Goal: Task Accomplishment & Management: Use online tool/utility

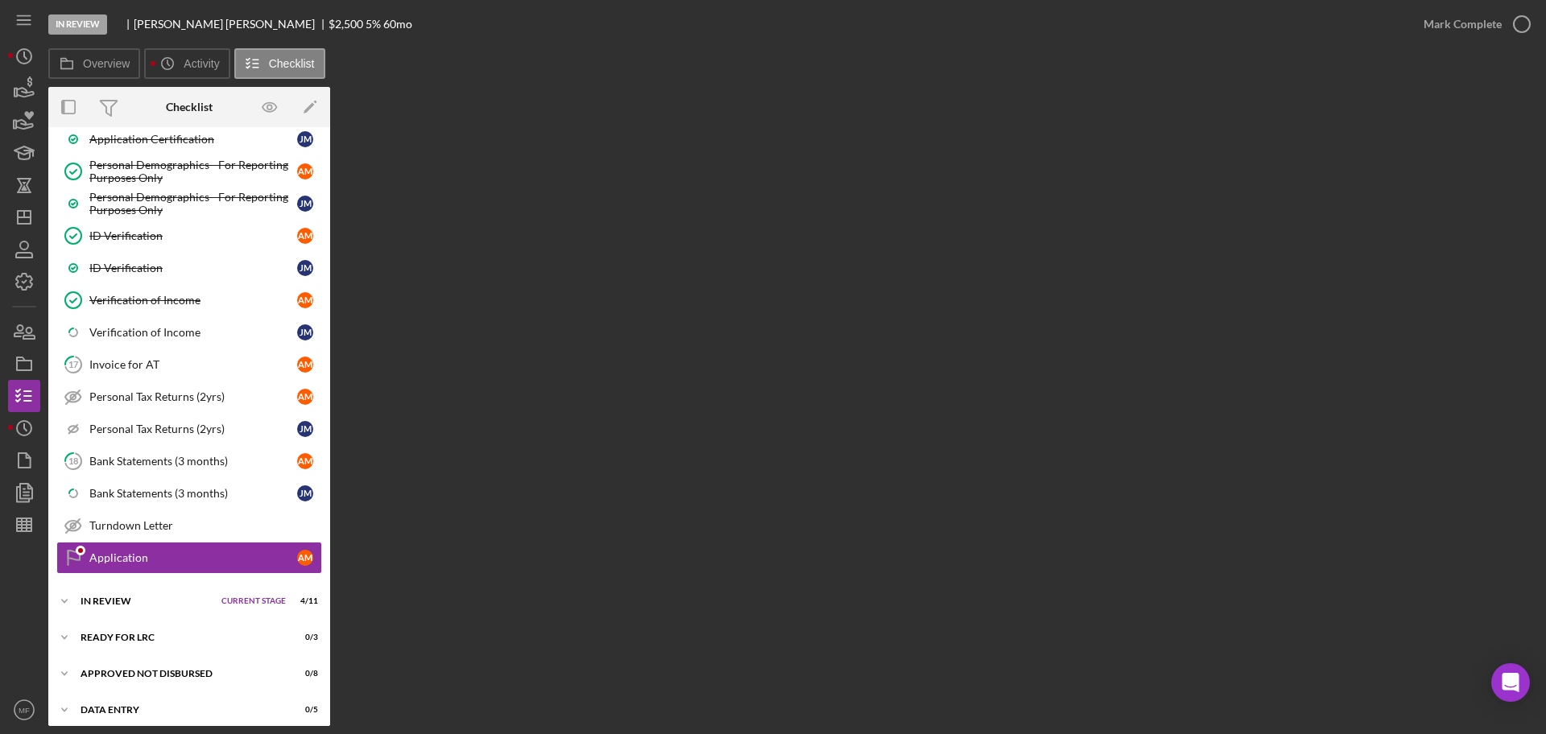
scroll to position [798, 0]
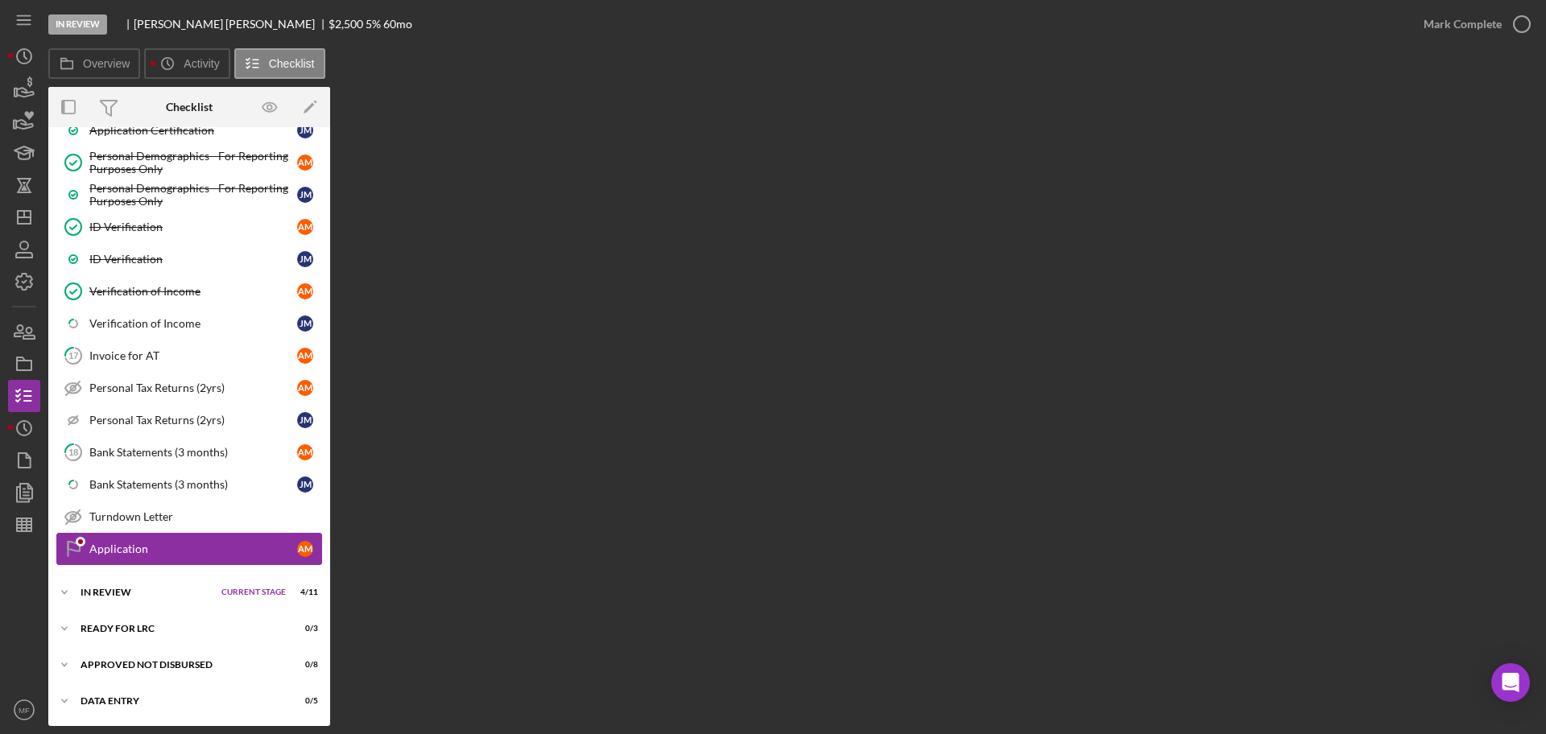
click at [174, 545] on div "Application" at bounding box center [193, 549] width 208 height 13
click at [151, 515] on div "Turndown Letter" at bounding box center [205, 516] width 232 height 13
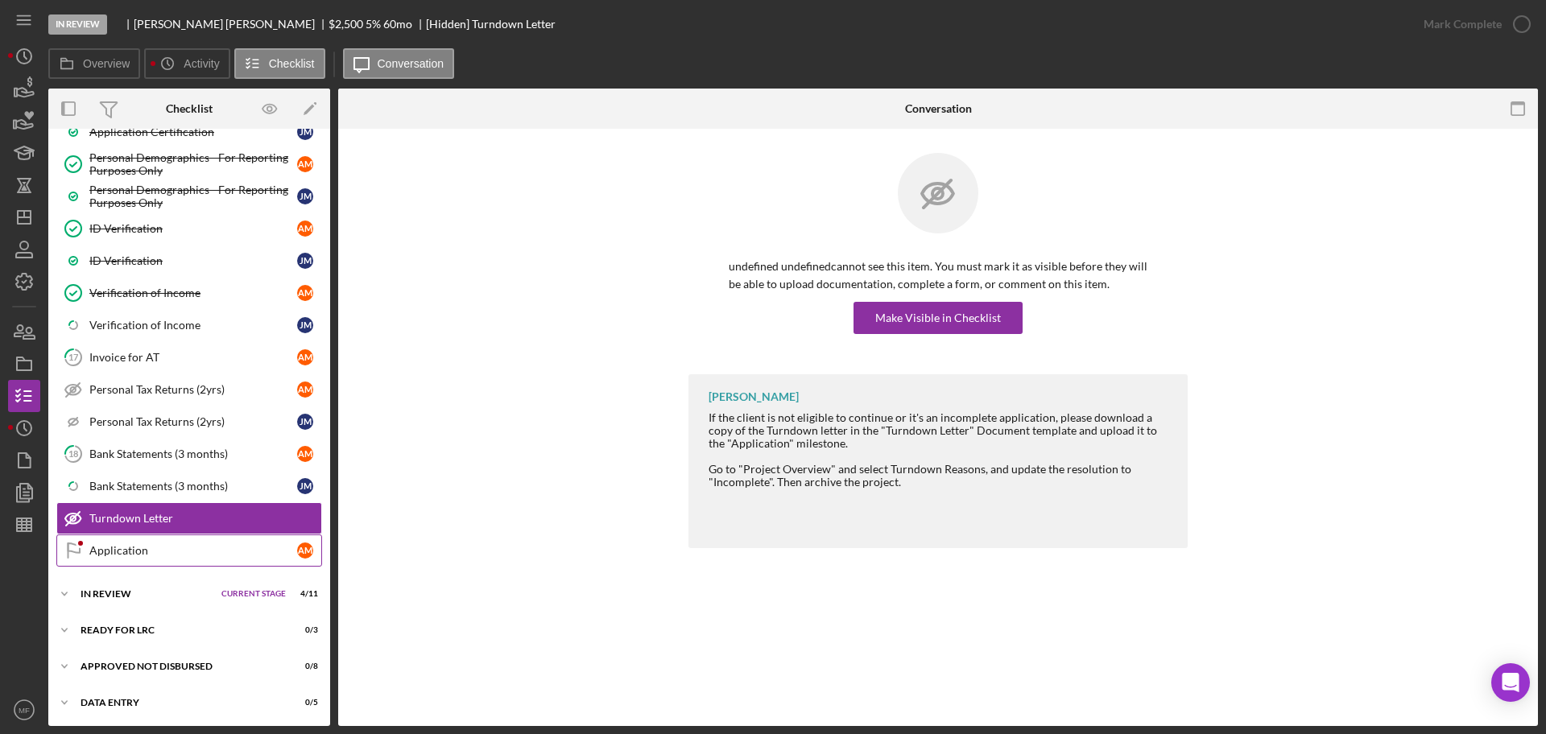
click at [133, 555] on div "Application" at bounding box center [193, 550] width 208 height 13
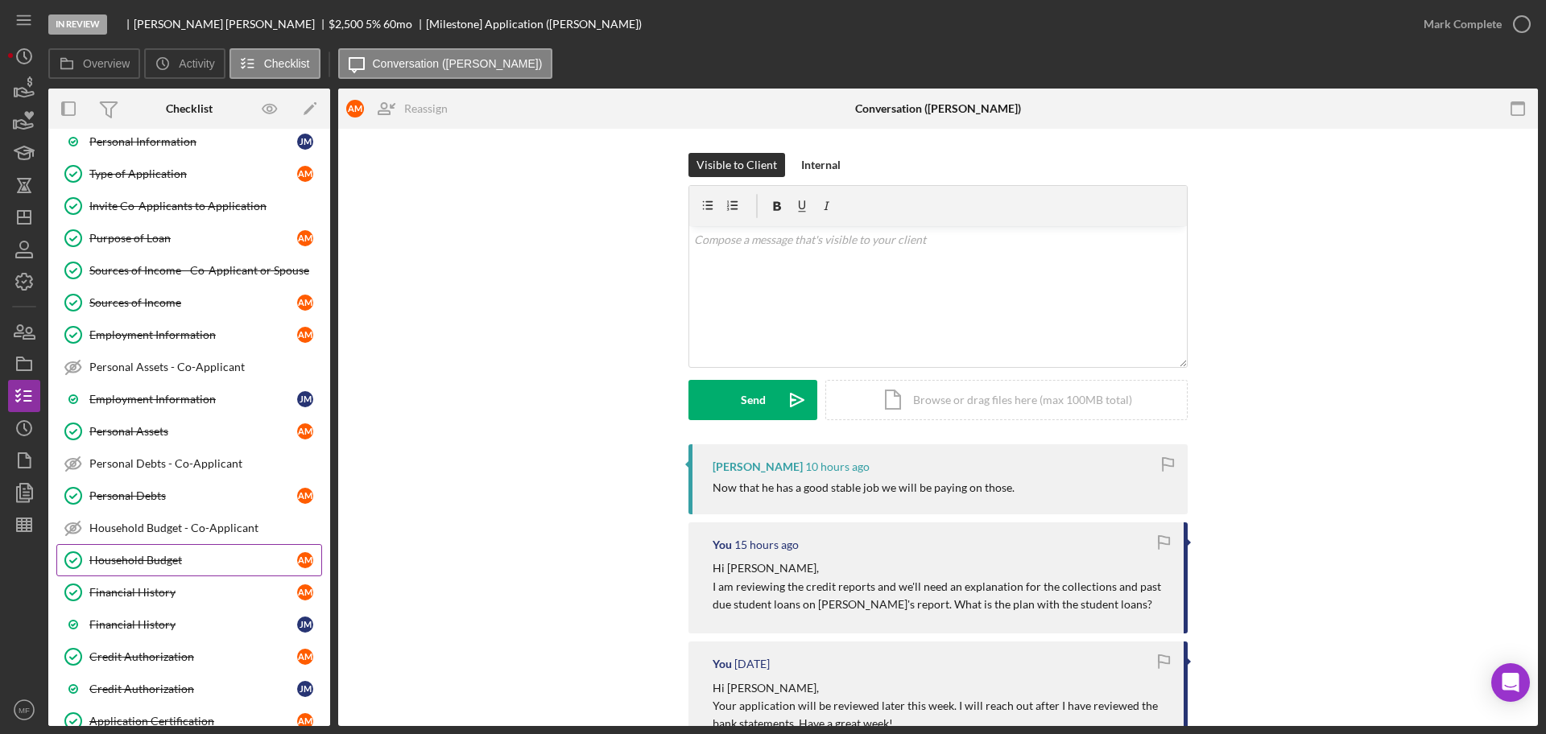
scroll to position [201, 0]
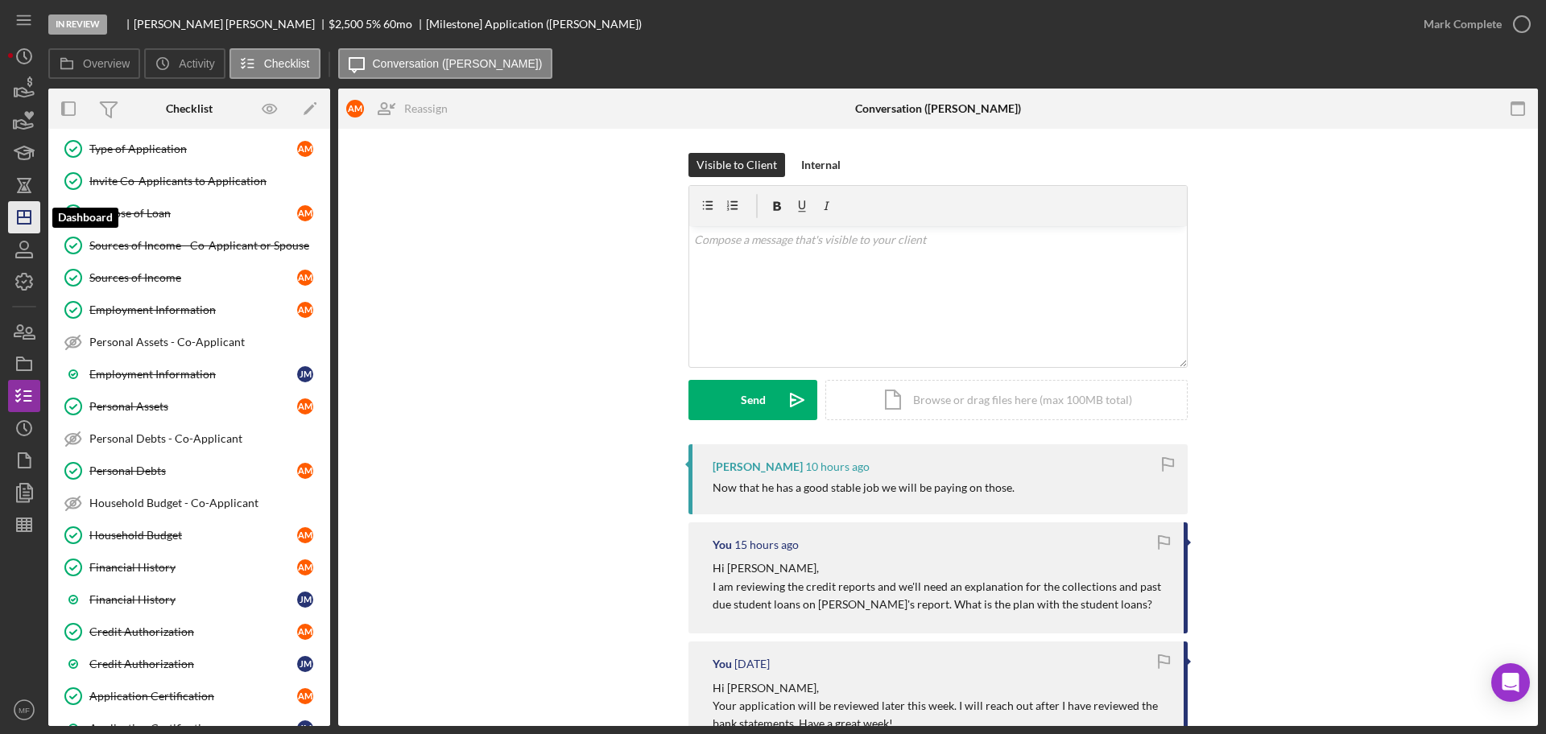
click at [23, 211] on polygon "button" at bounding box center [24, 217] width 13 height 13
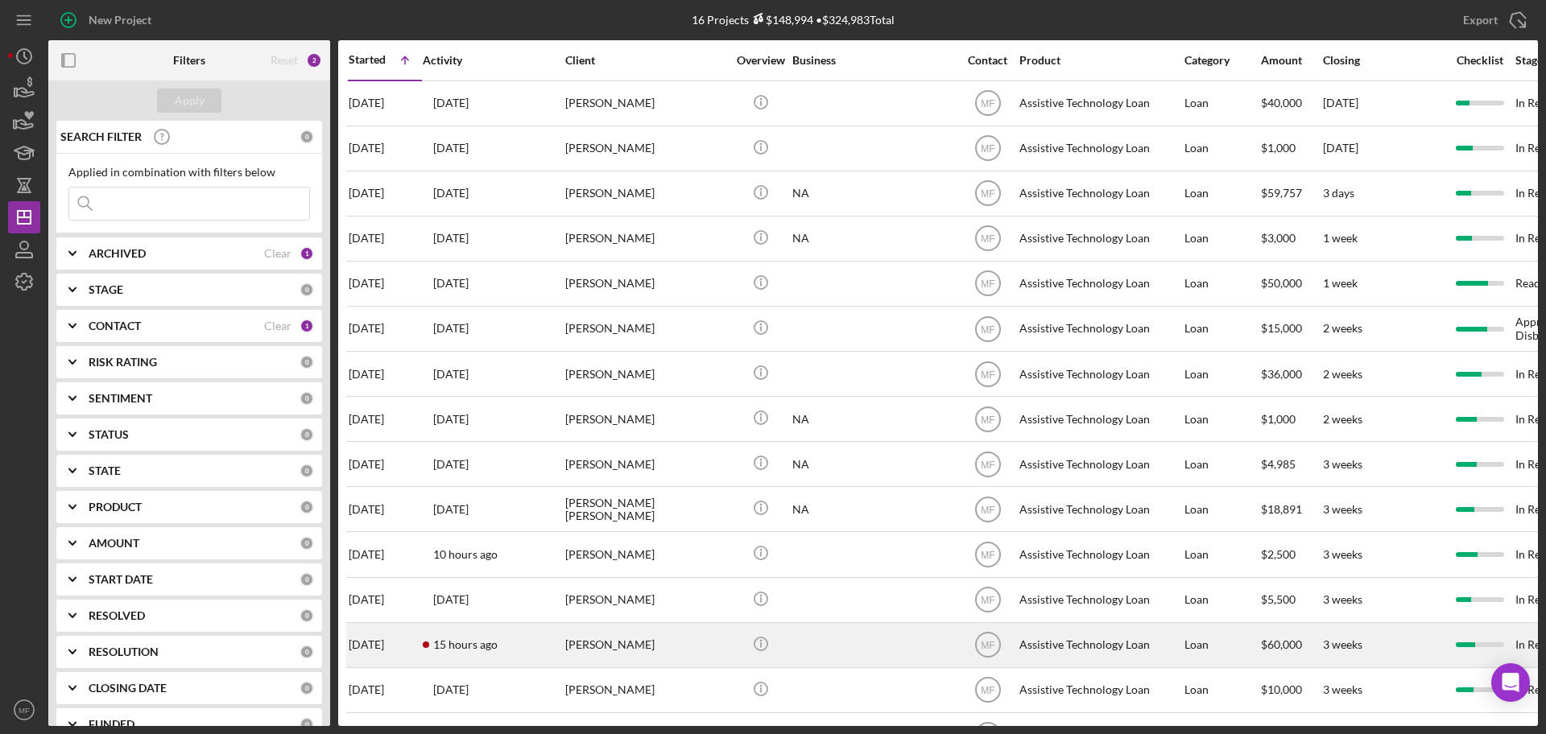
click at [708, 645] on div "[PERSON_NAME]" at bounding box center [645, 645] width 161 height 43
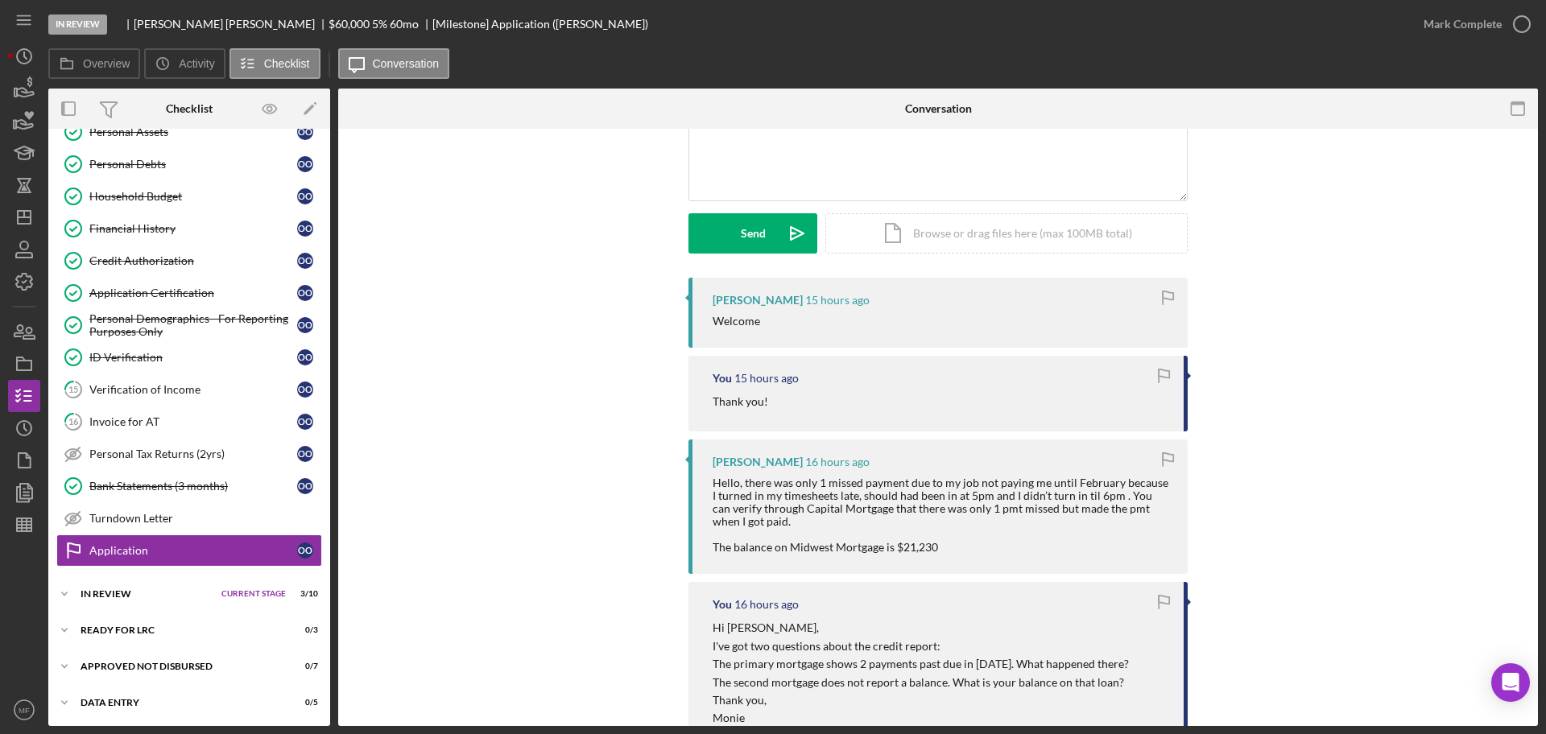
scroll to position [201, 0]
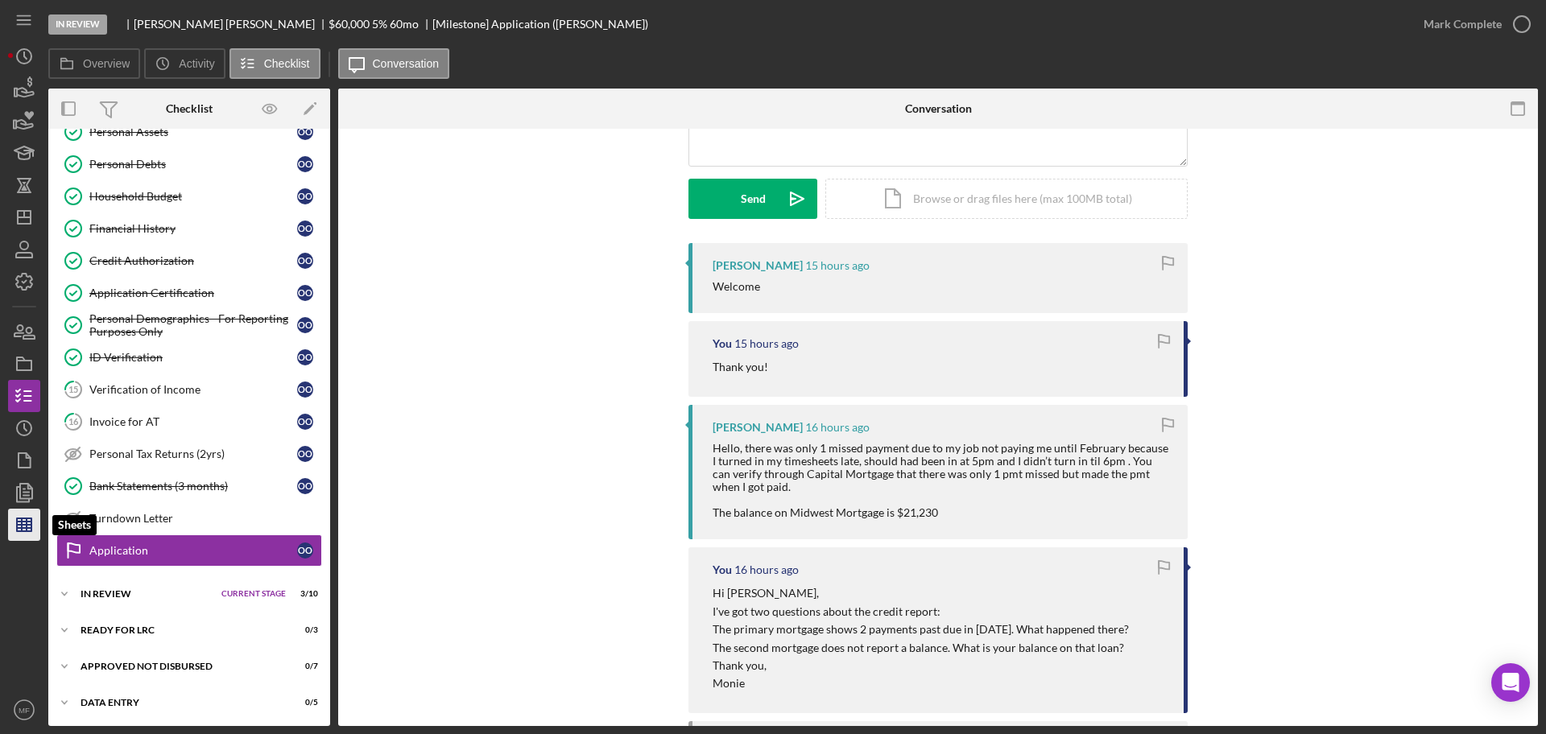
click at [27, 524] on line "button" at bounding box center [27, 524] width 0 height 13
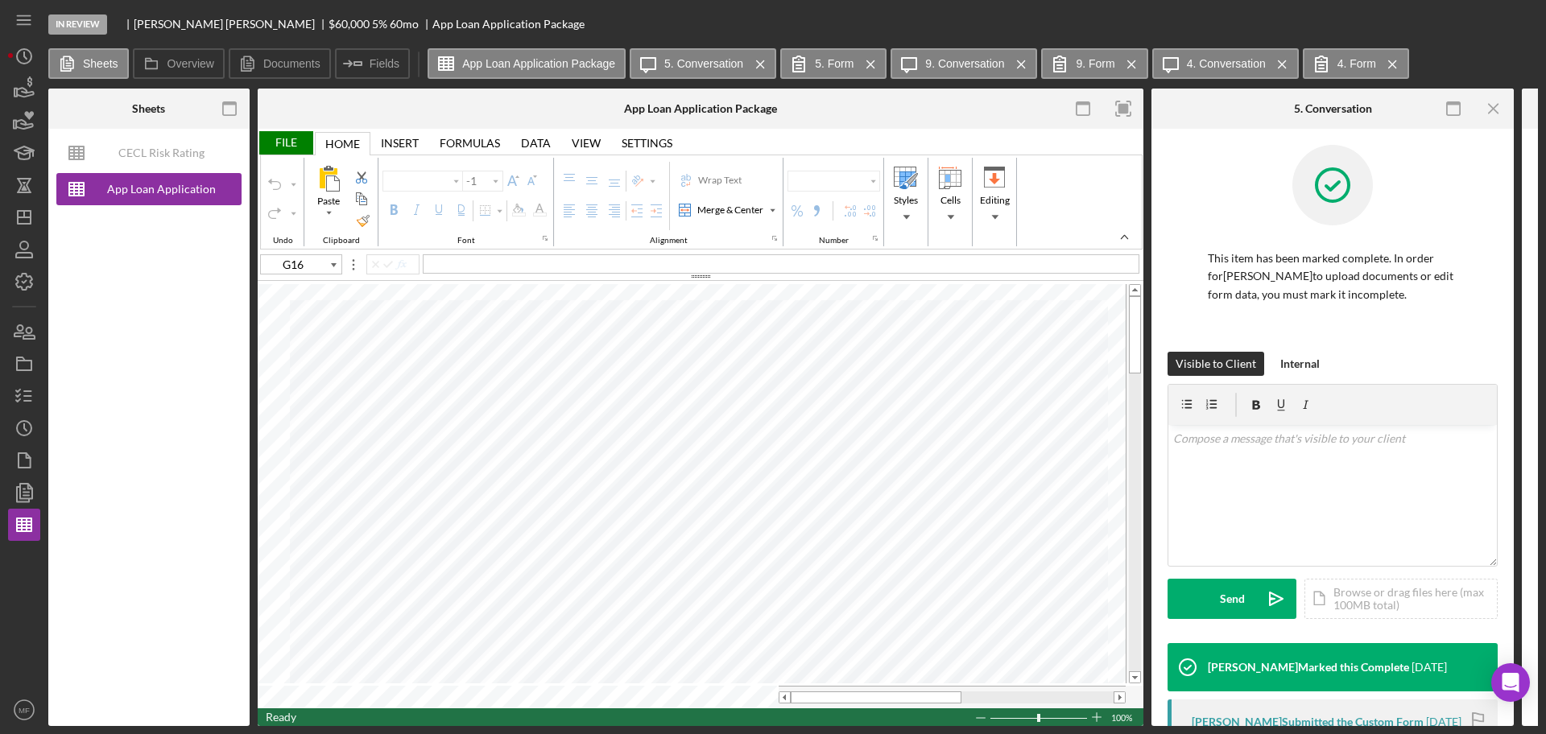
type input "Arial"
type input "10"
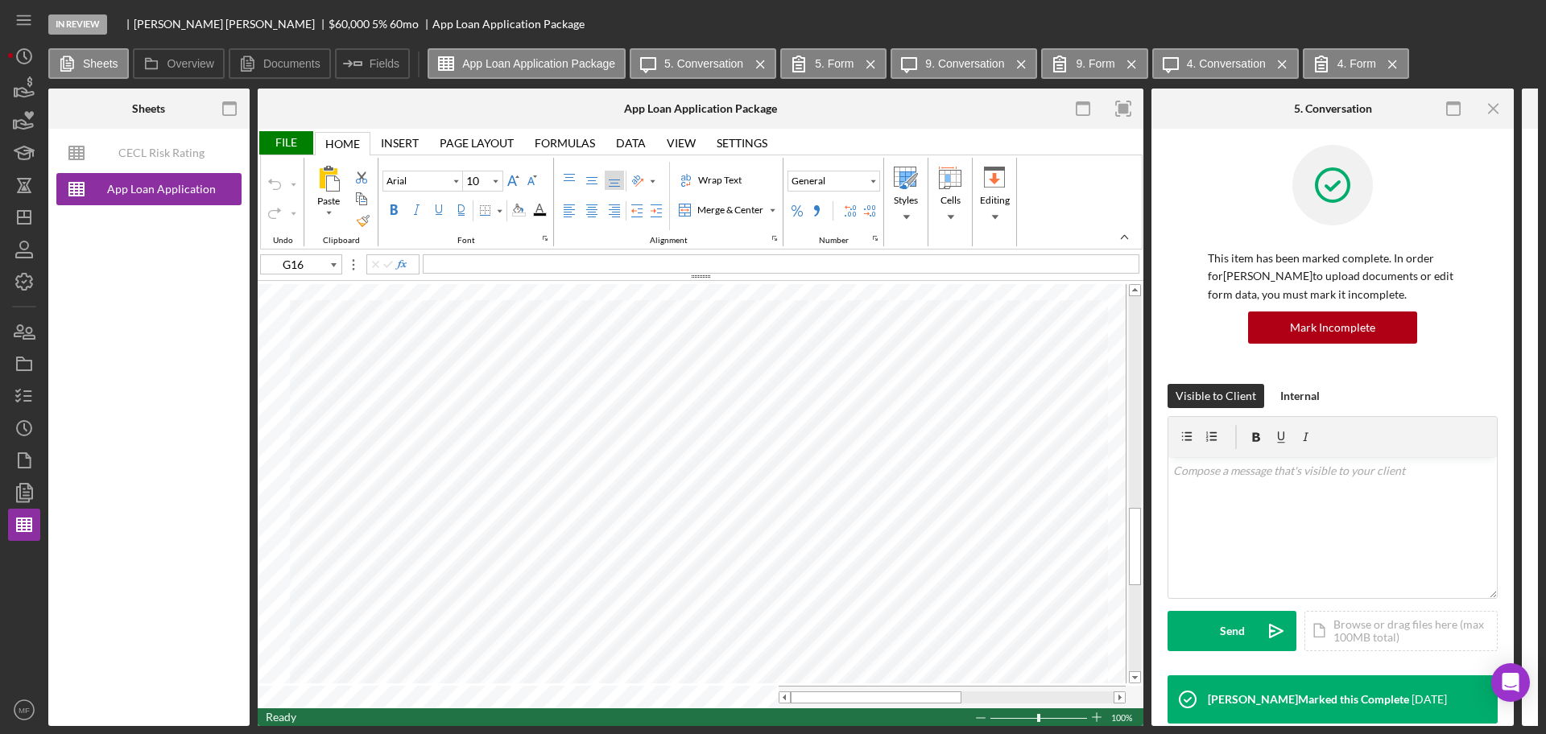
type input "D93"
type input "C93"
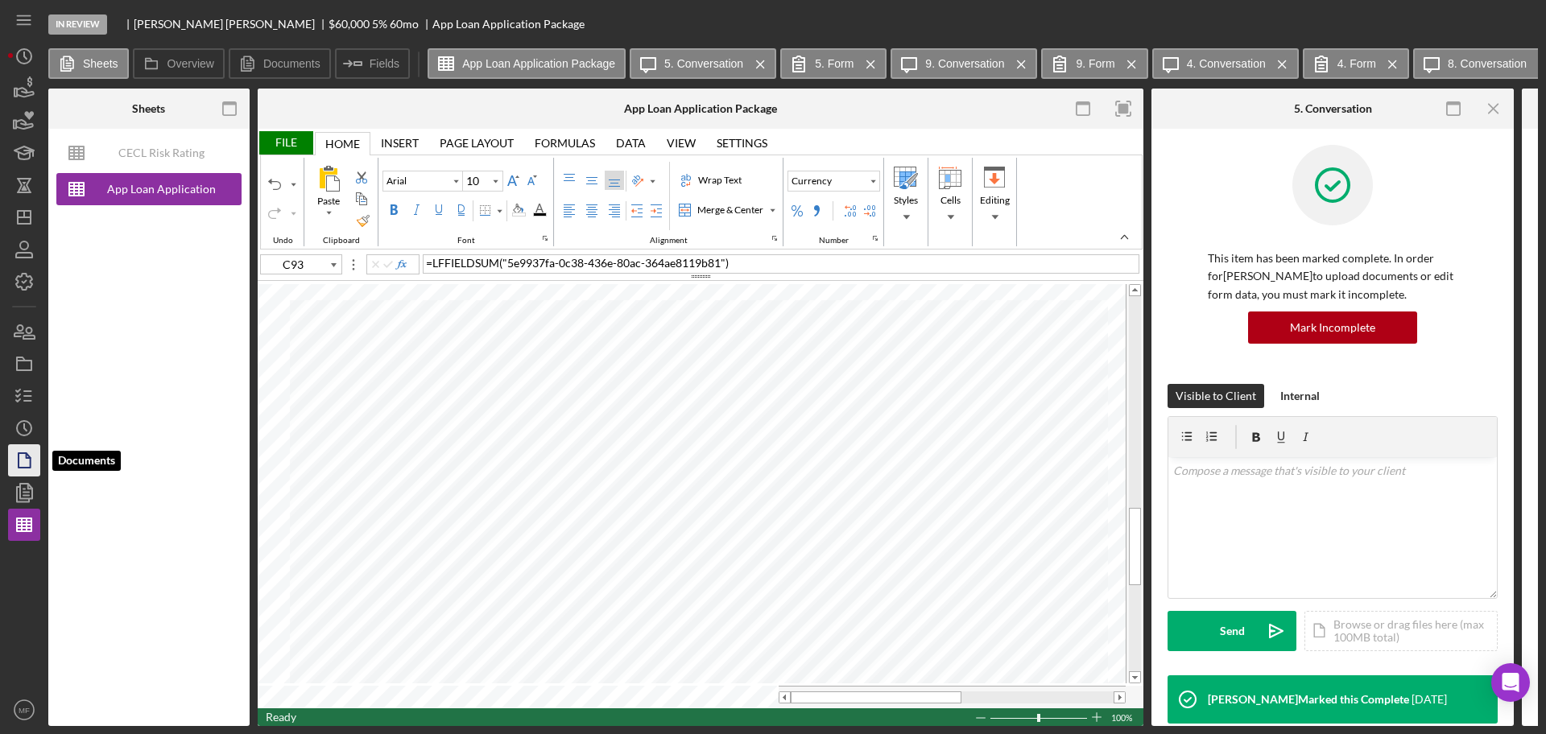
click at [25, 453] on polygon "button" at bounding box center [25, 460] width 12 height 14
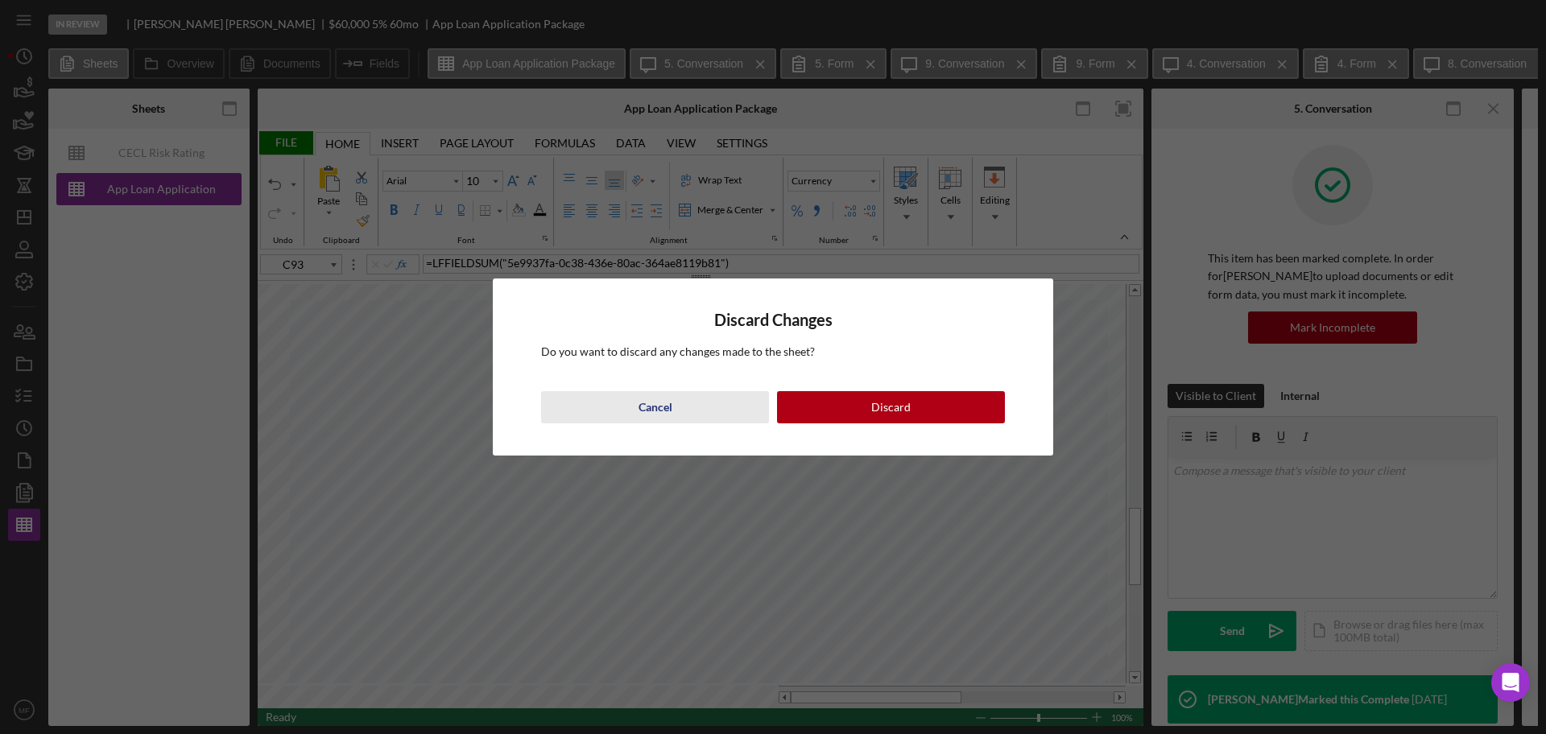
click at [658, 402] on div "Cancel" at bounding box center [655, 407] width 34 height 32
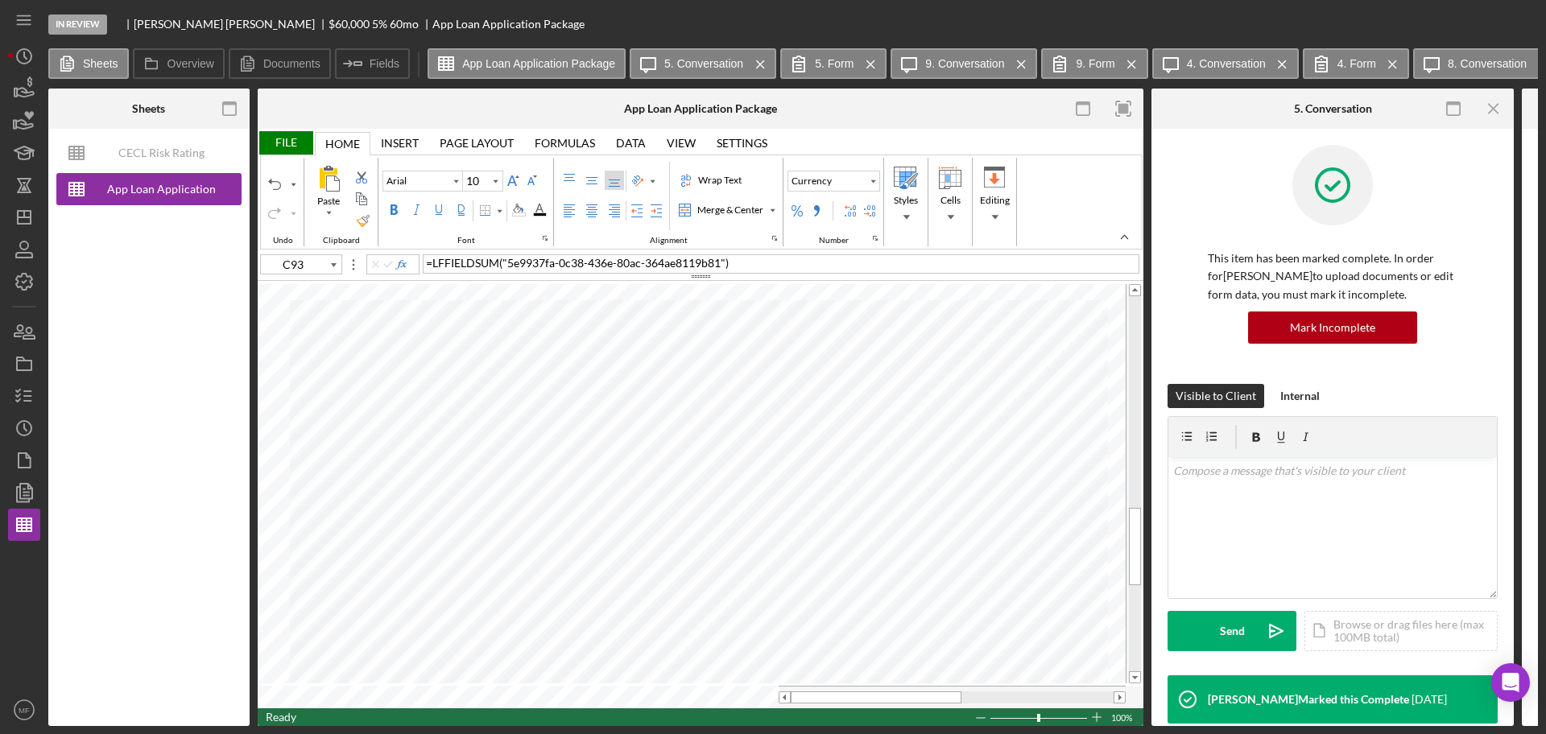
click at [291, 137] on div "File" at bounding box center [286, 142] width 56 height 23
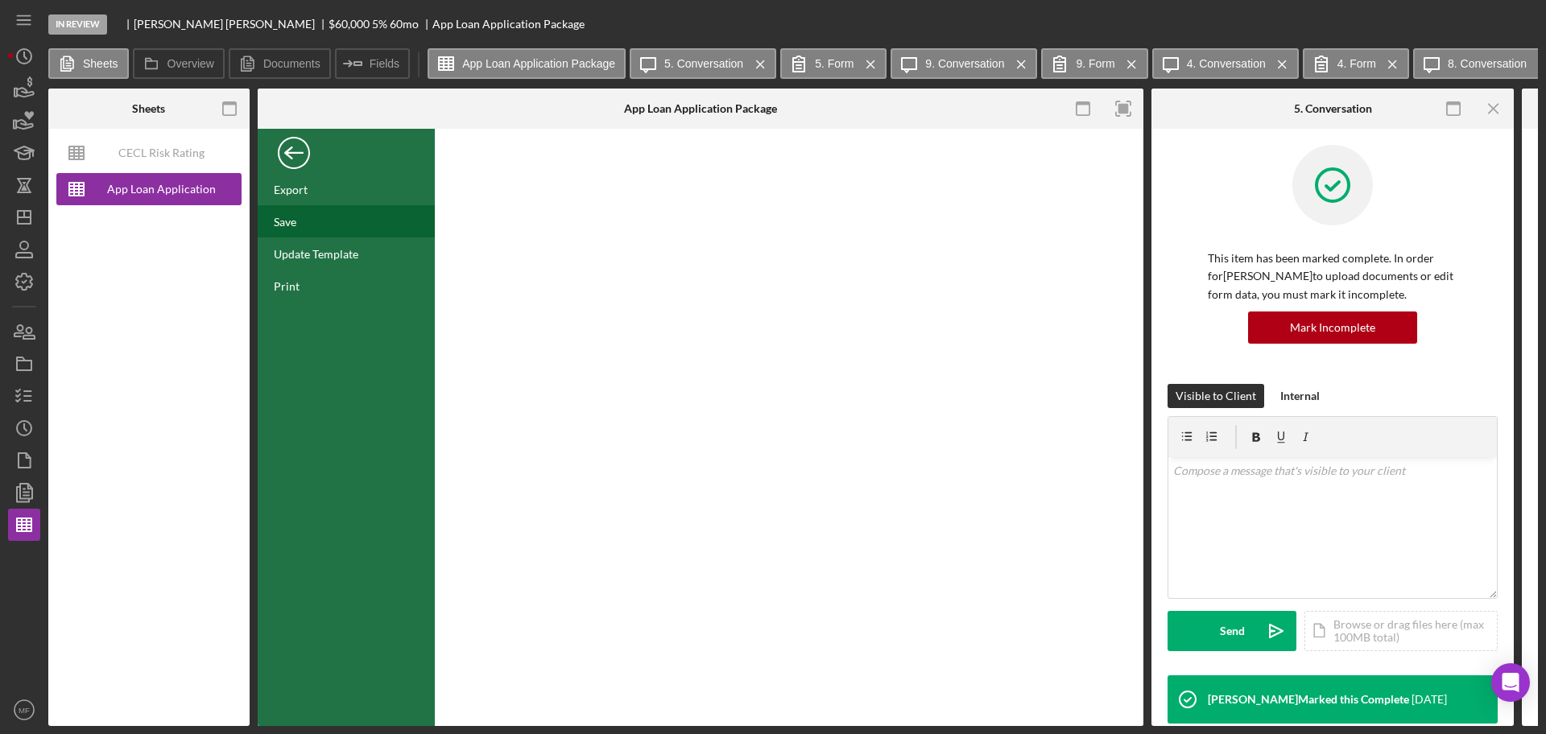
click at [294, 222] on div "Save" at bounding box center [285, 222] width 23 height 14
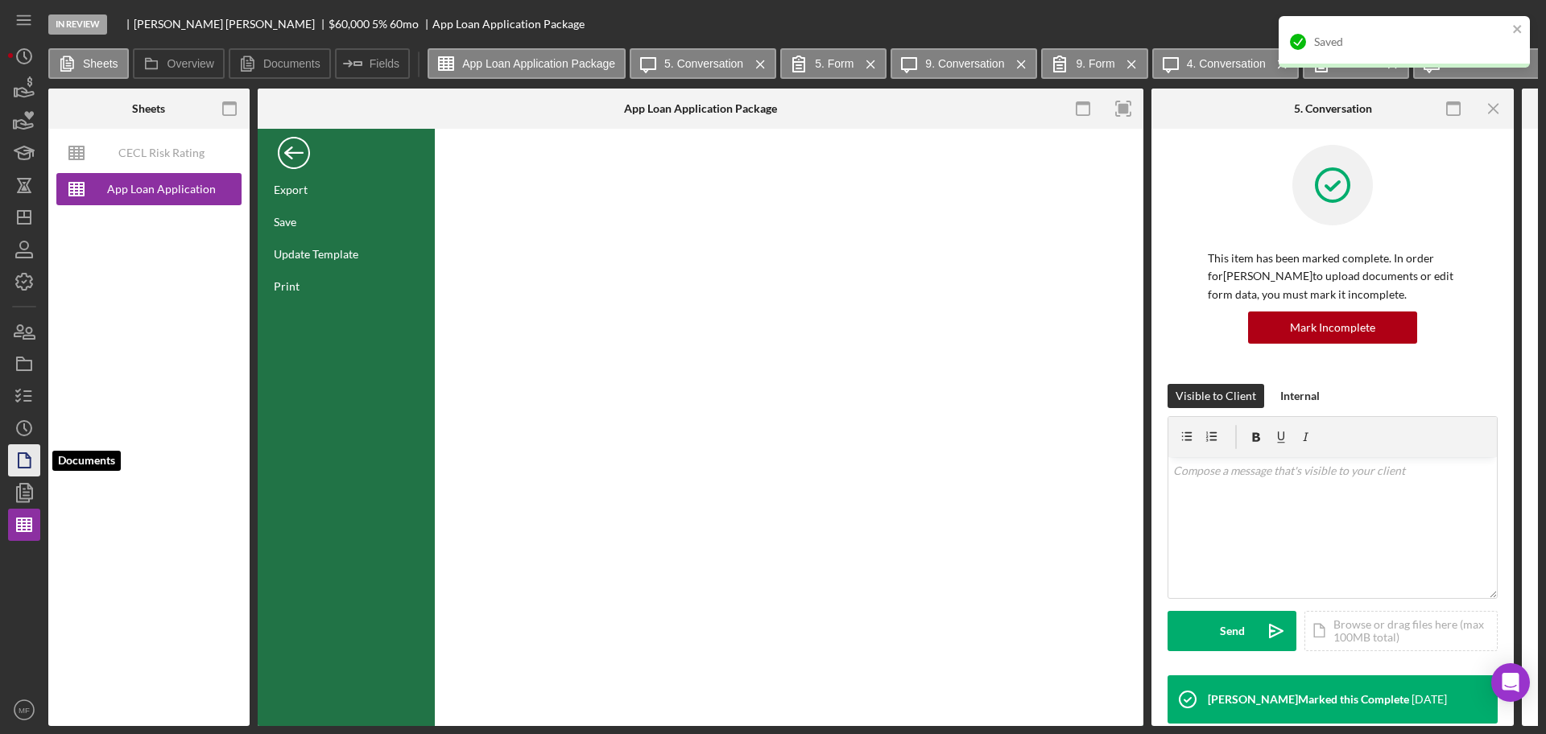
click at [28, 465] on icon "button" at bounding box center [24, 460] width 40 height 40
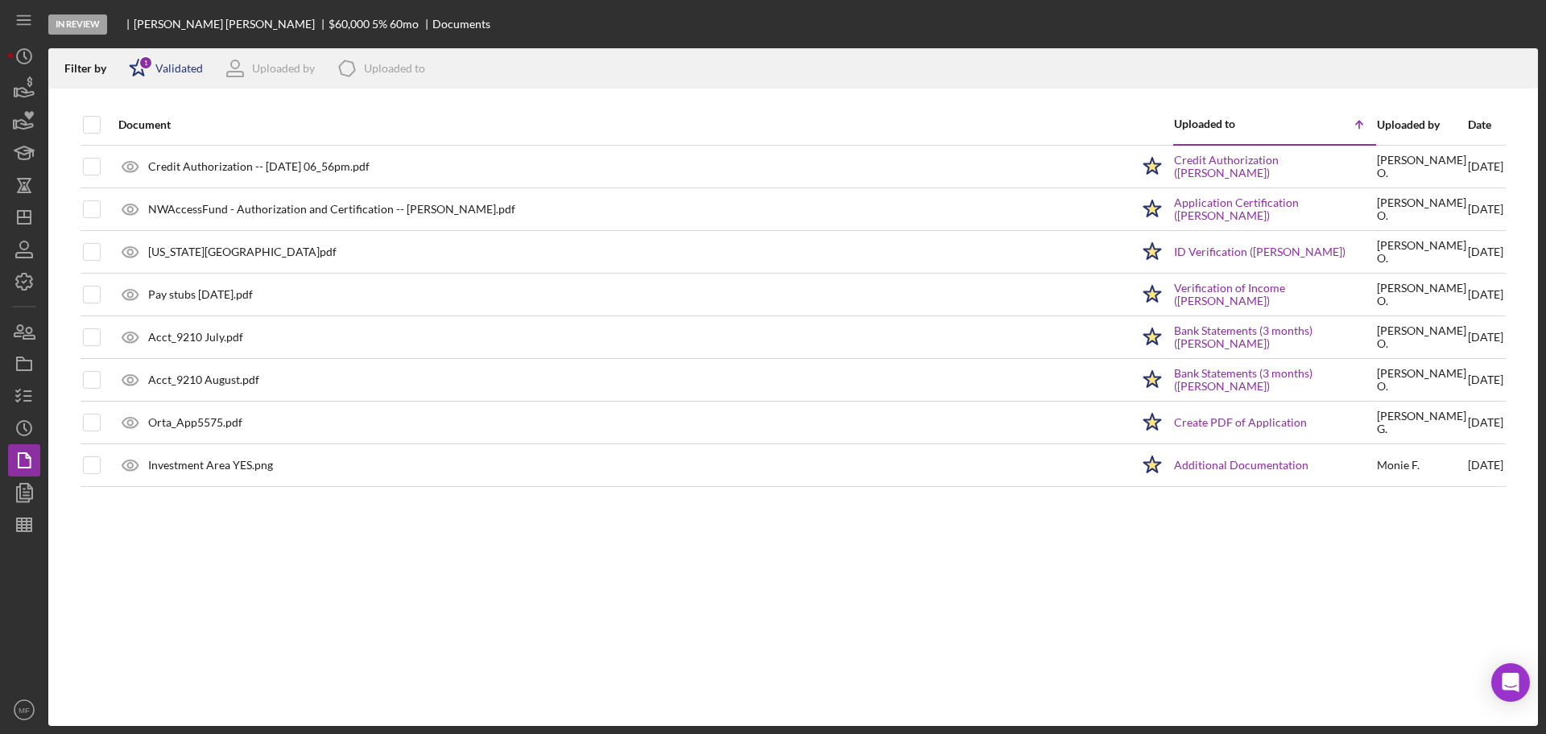
click at [163, 66] on div "Validated" at bounding box center [178, 68] width 47 height 13
click at [186, 157] on div "Not validated" at bounding box center [188, 153] width 68 height 13
checkbox input "true"
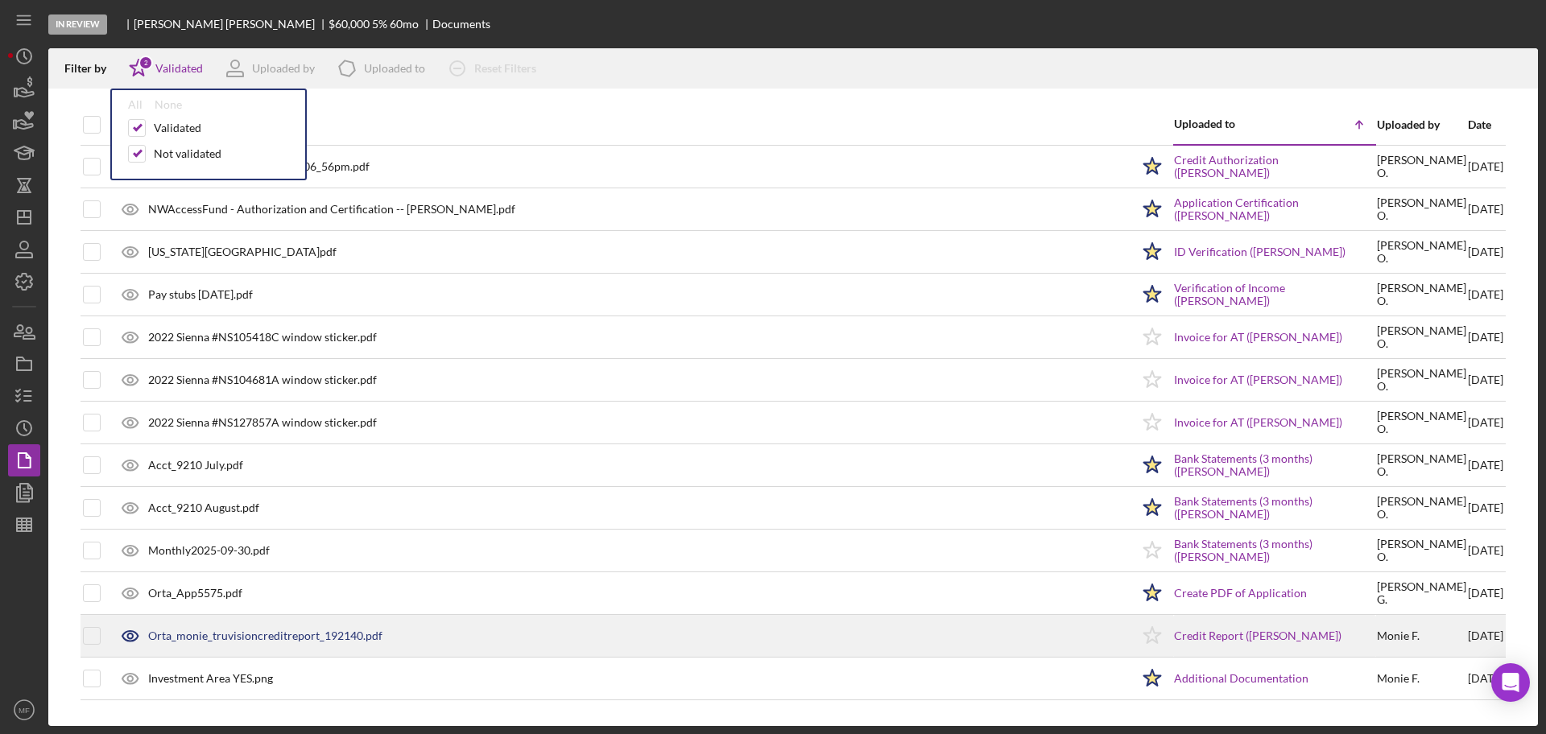
click at [258, 630] on div "Orta_monie_truvisioncreditreport_192140.pdf" at bounding box center [265, 636] width 234 height 13
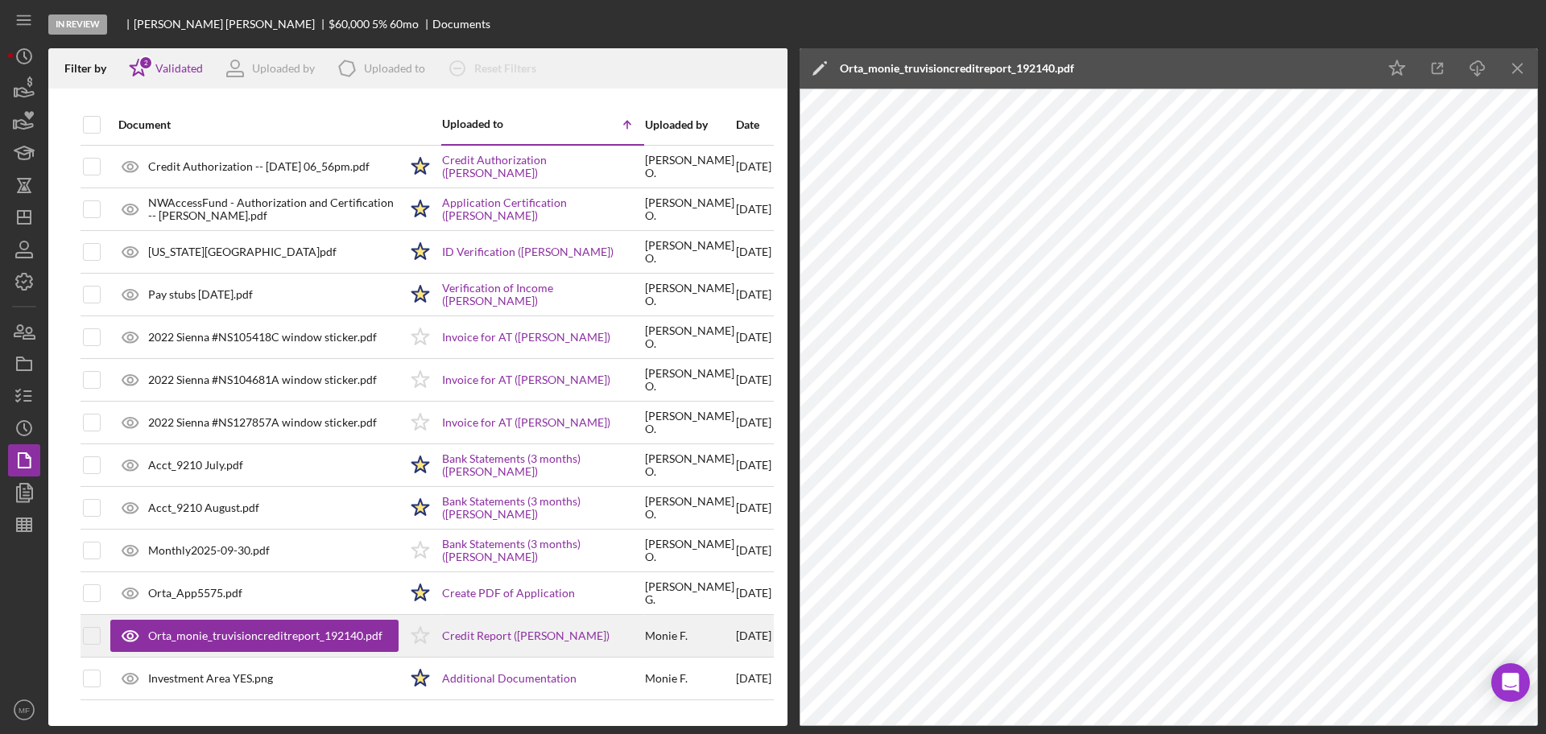
click at [417, 635] on icon "Icon/Star" at bounding box center [420, 636] width 40 height 40
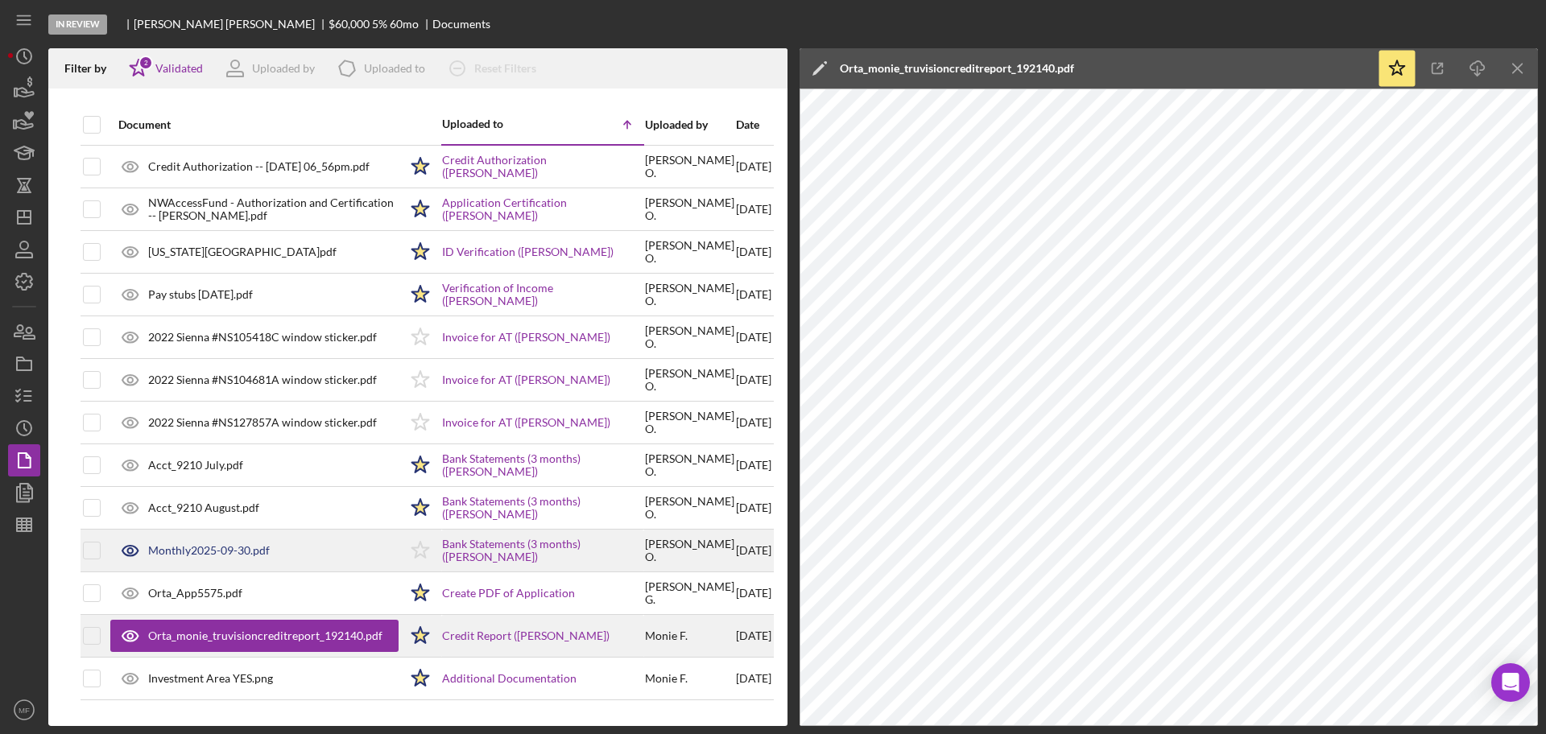
click at [423, 546] on icon "Icon/Star" at bounding box center [420, 550] width 40 height 40
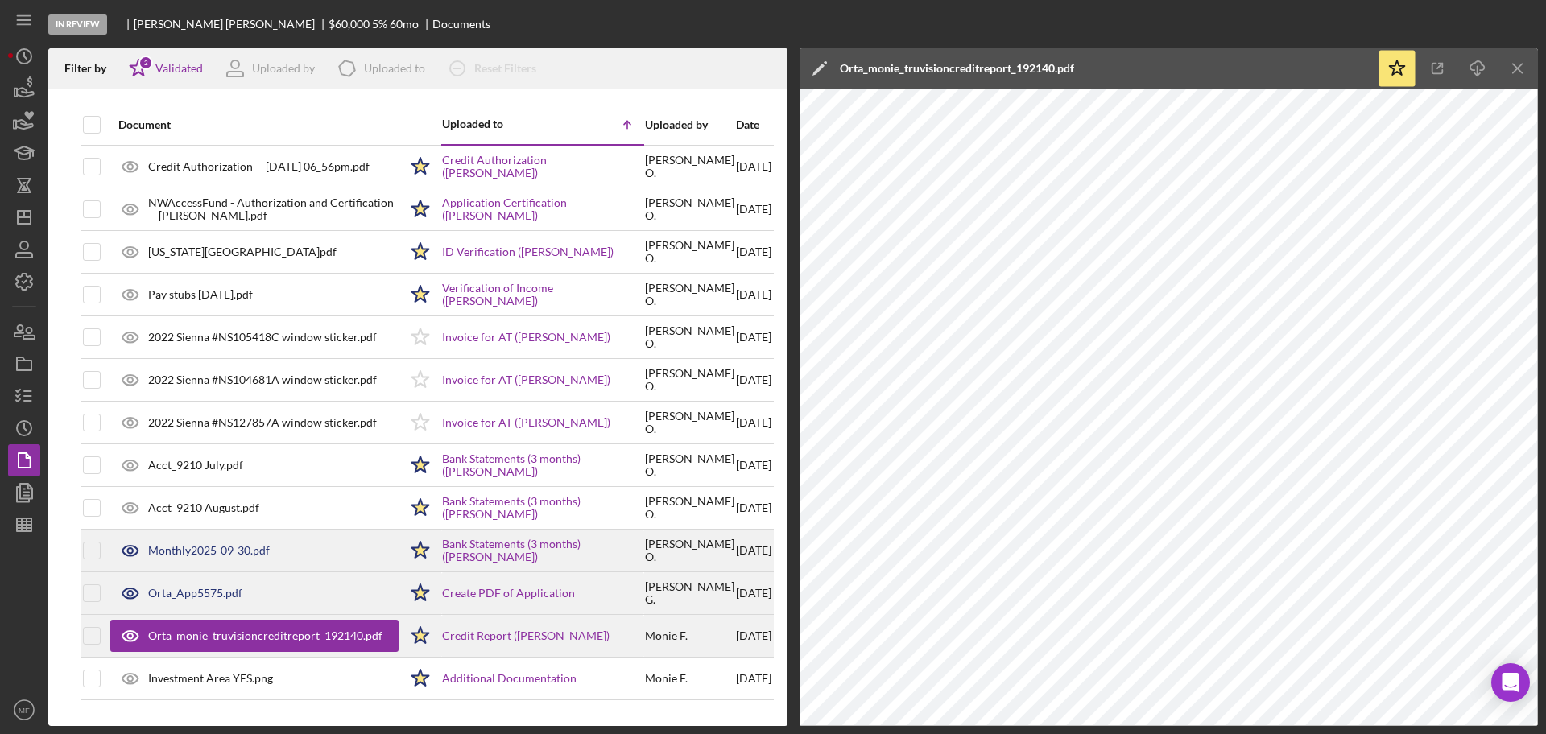
scroll to position [6, 0]
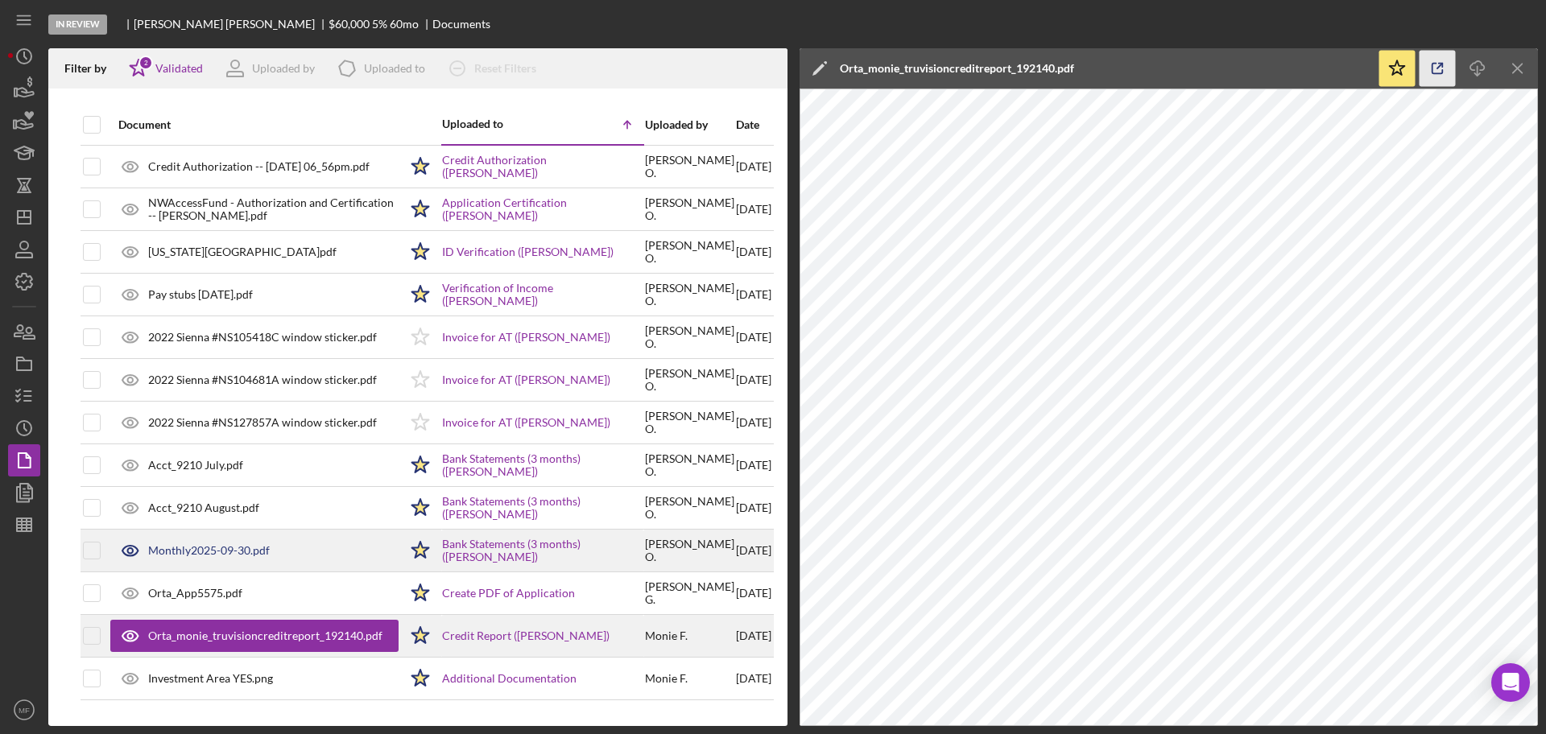
click at [1436, 75] on icon "button" at bounding box center [1437, 69] width 36 height 36
click at [15, 530] on icon "button" at bounding box center [24, 525] width 40 height 40
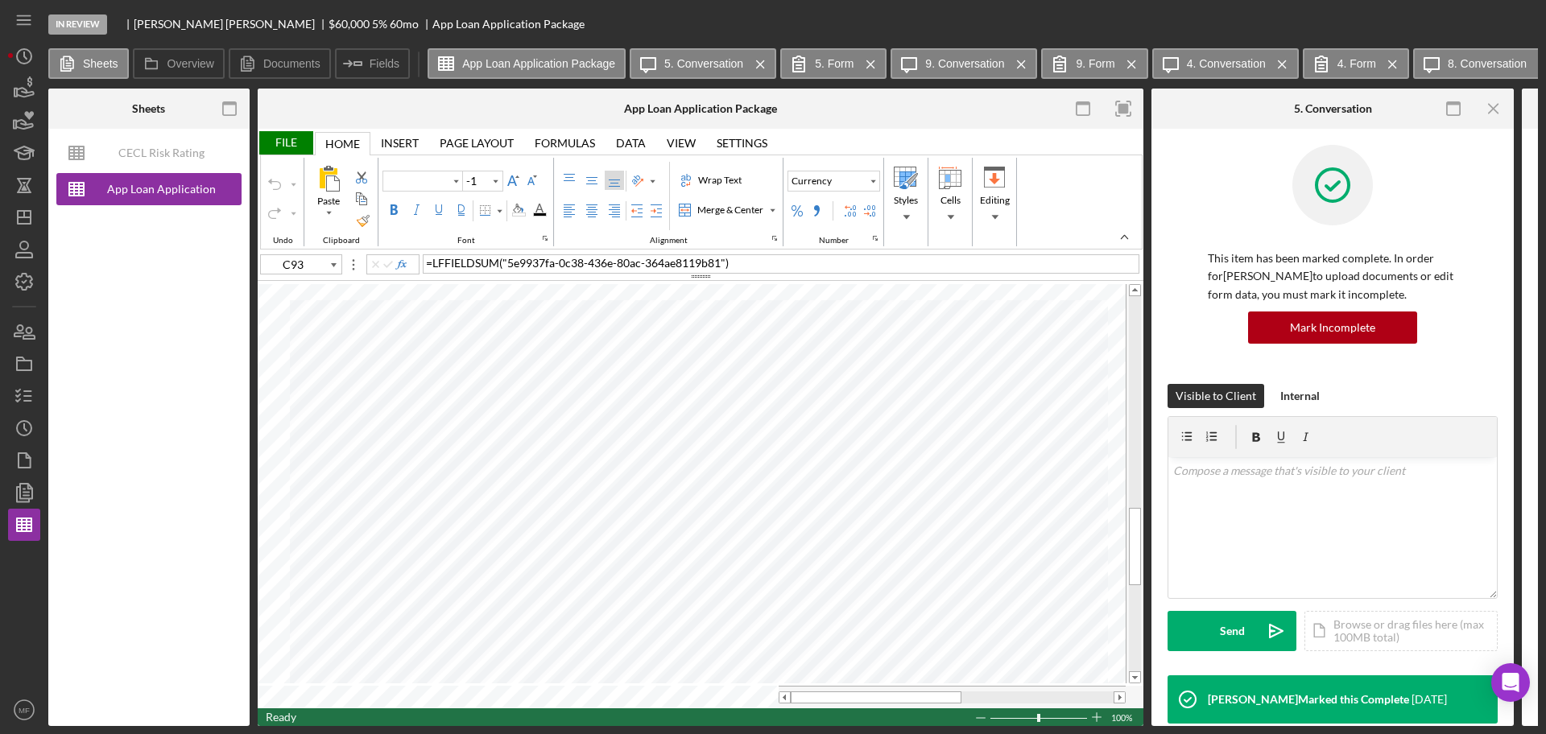
type input "Arial"
type input "10"
type input "A95"
type input "B95"
type input "D95"
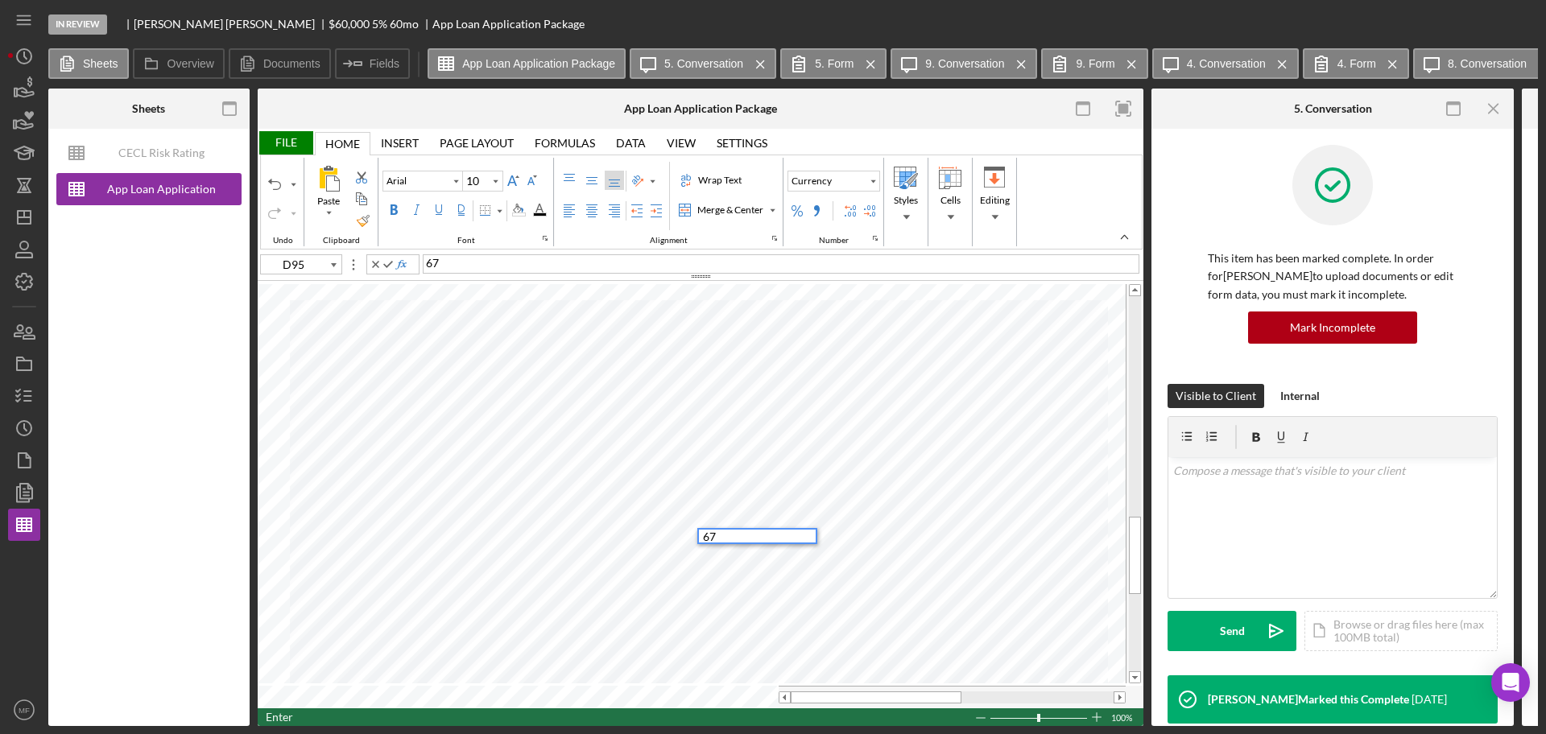
type input "E95"
type input "F95"
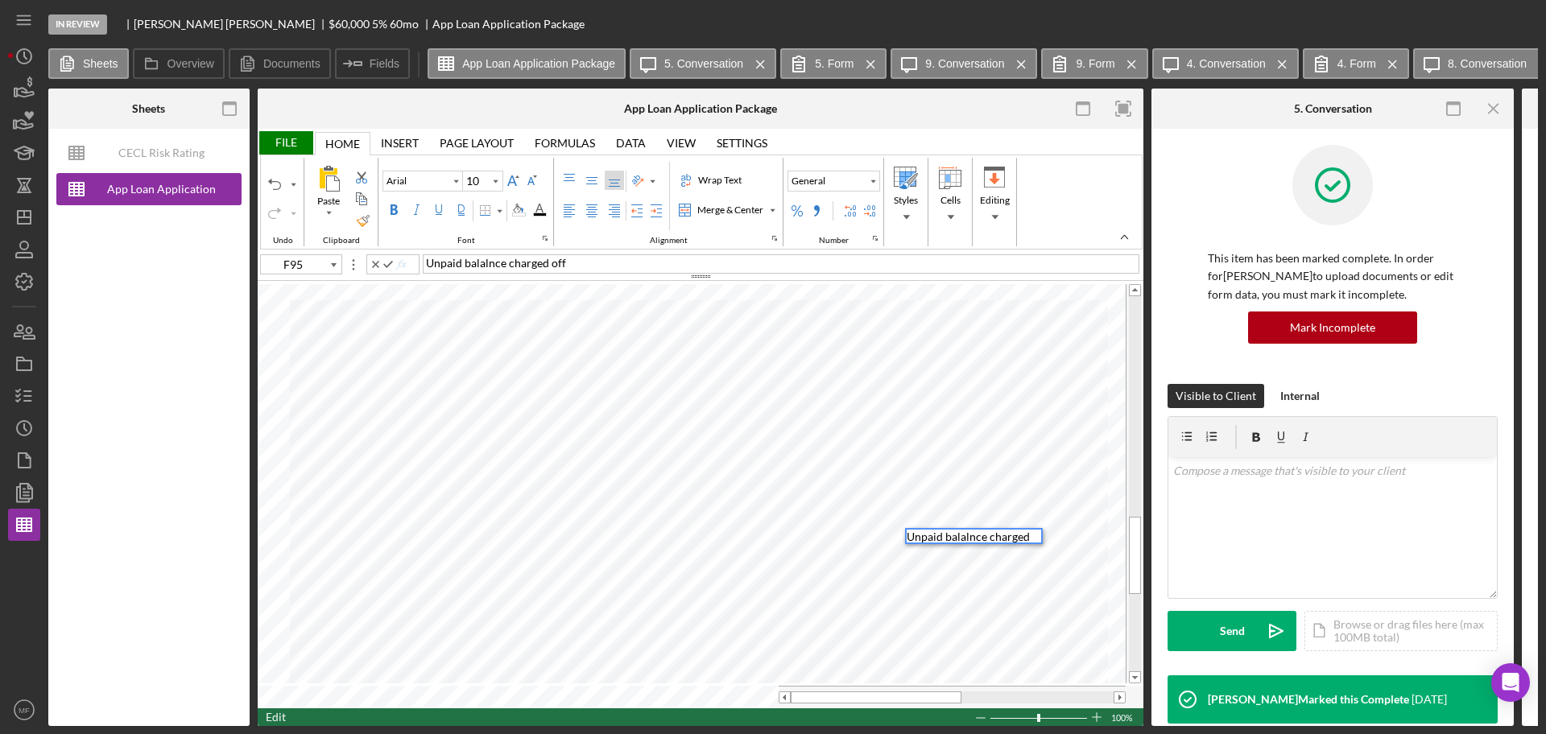
click at [489, 265] on span "Unpaid balalnce charged off" at bounding box center [496, 263] width 140 height 14
type input "B96"
type input "D96"
type input "E96"
type input "F96"
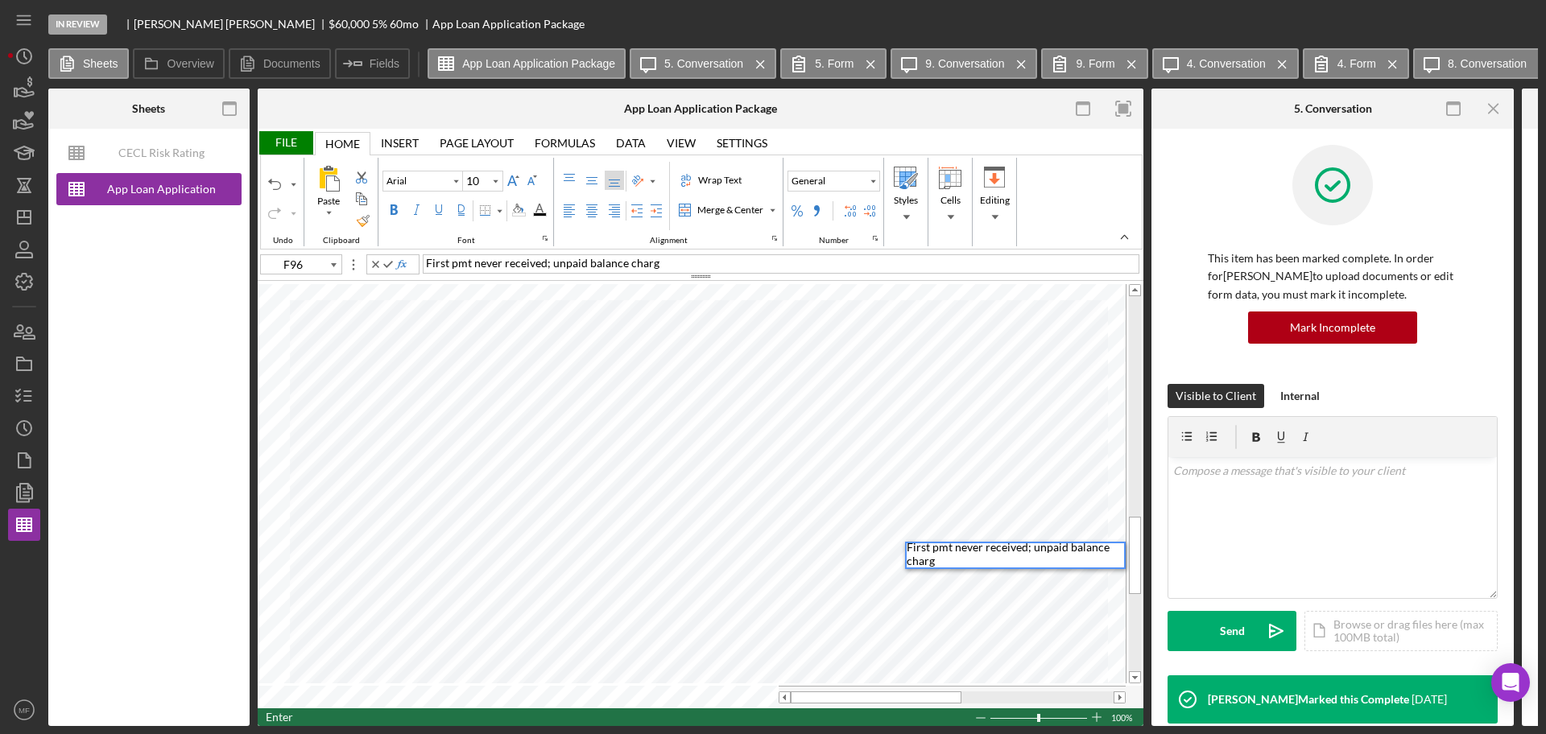
scroll to position [3, 0]
click at [885, 646] on table at bounding box center [701, 495] width 886 height 427
drag, startPoint x: 912, startPoint y: 691, endPoint x: 982, endPoint y: 691, distance: 70.0
click at [982, 691] on div at bounding box center [946, 697] width 171 height 12
click at [602, 686] on tr at bounding box center [692, 697] width 868 height 23
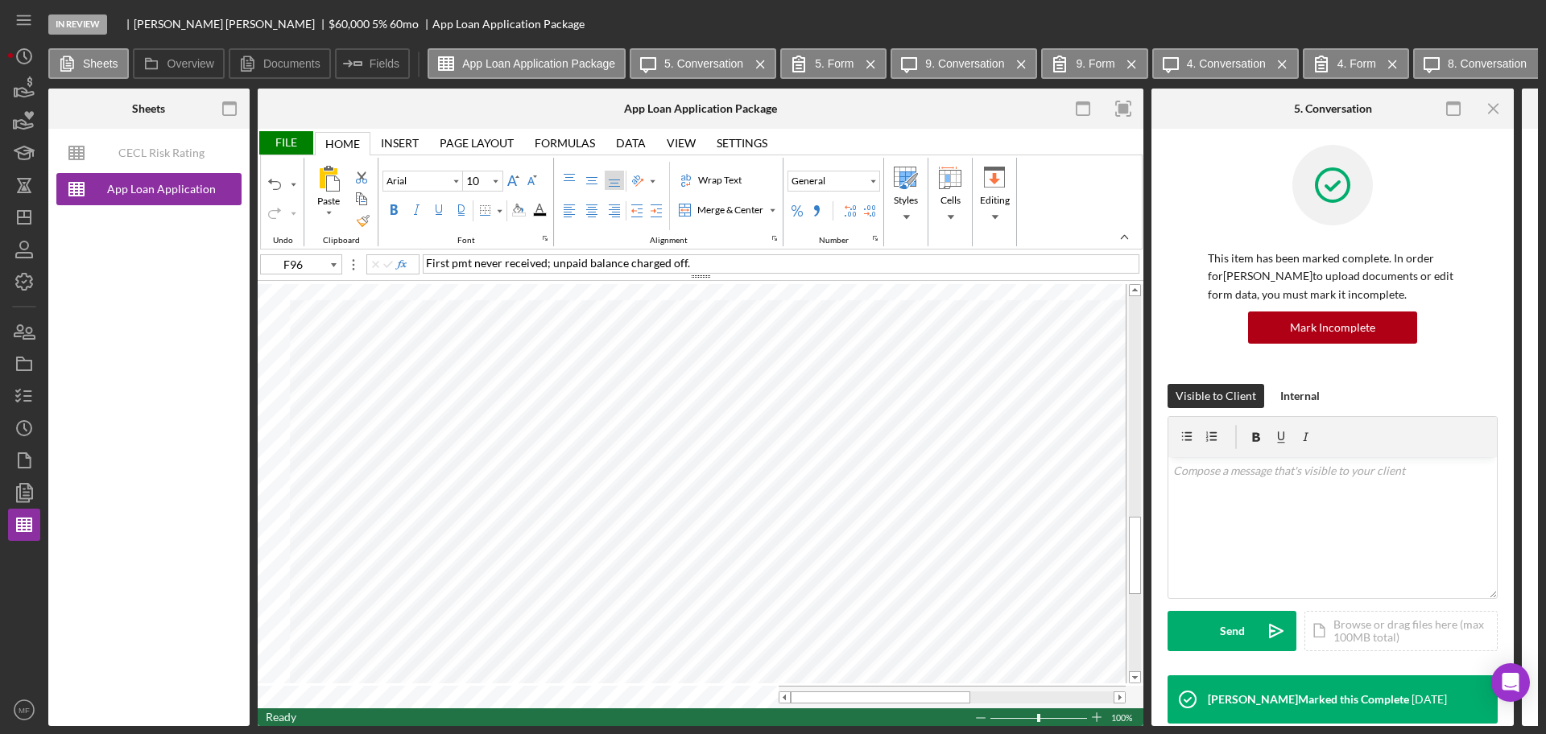
click at [285, 141] on div "File" at bounding box center [286, 142] width 56 height 23
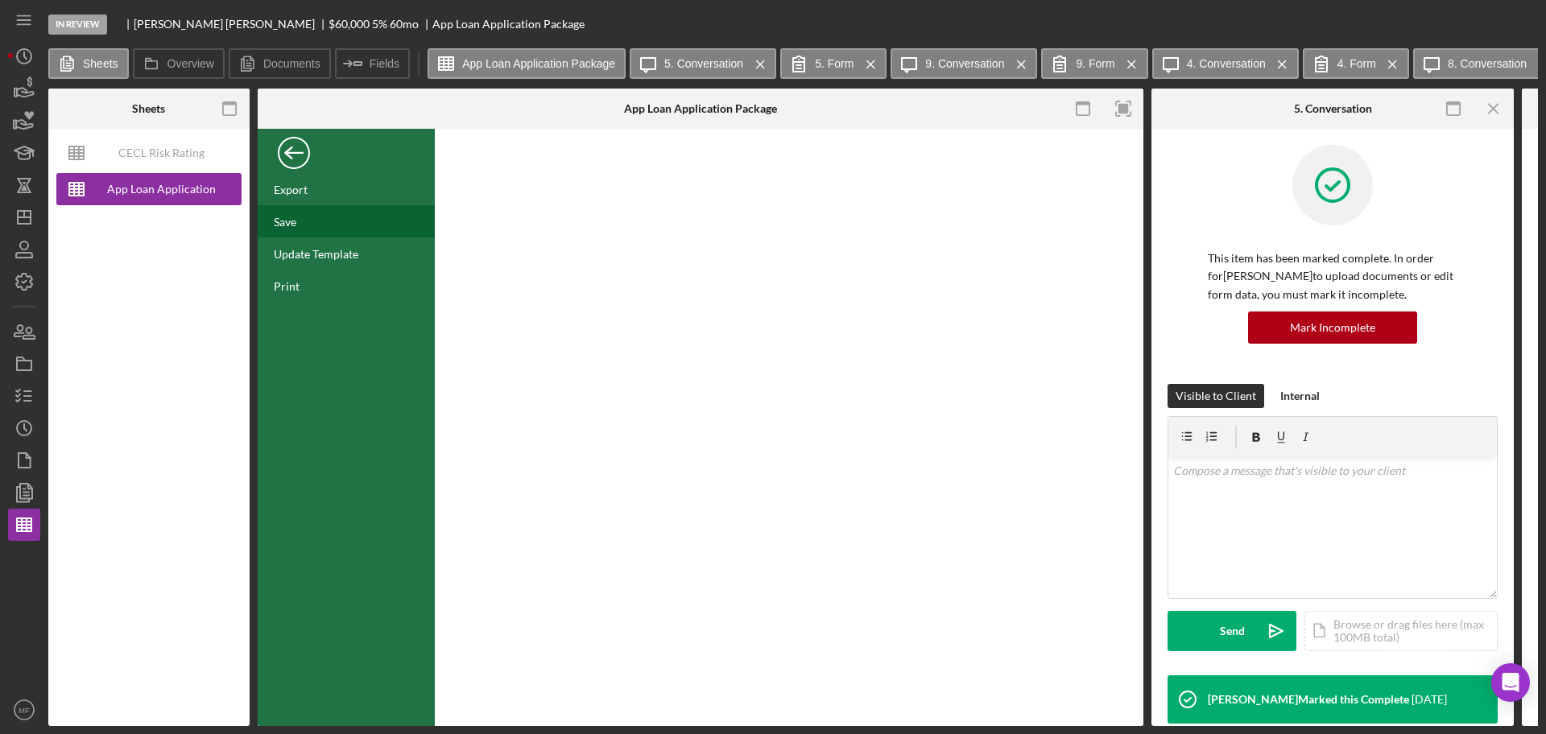
click at [295, 215] on div "Save" at bounding box center [285, 222] width 23 height 14
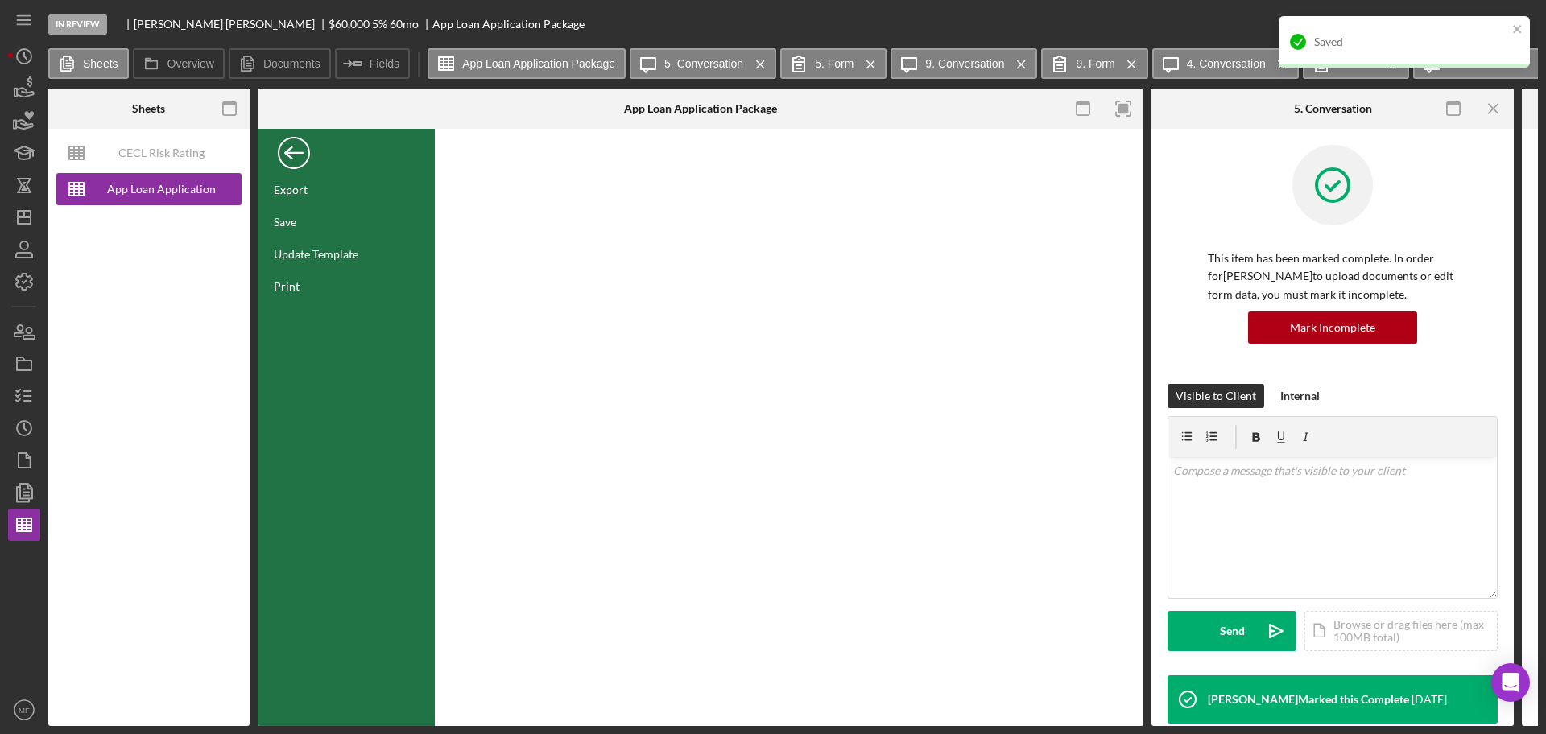
click at [291, 154] on div "Back" at bounding box center [294, 149] width 32 height 32
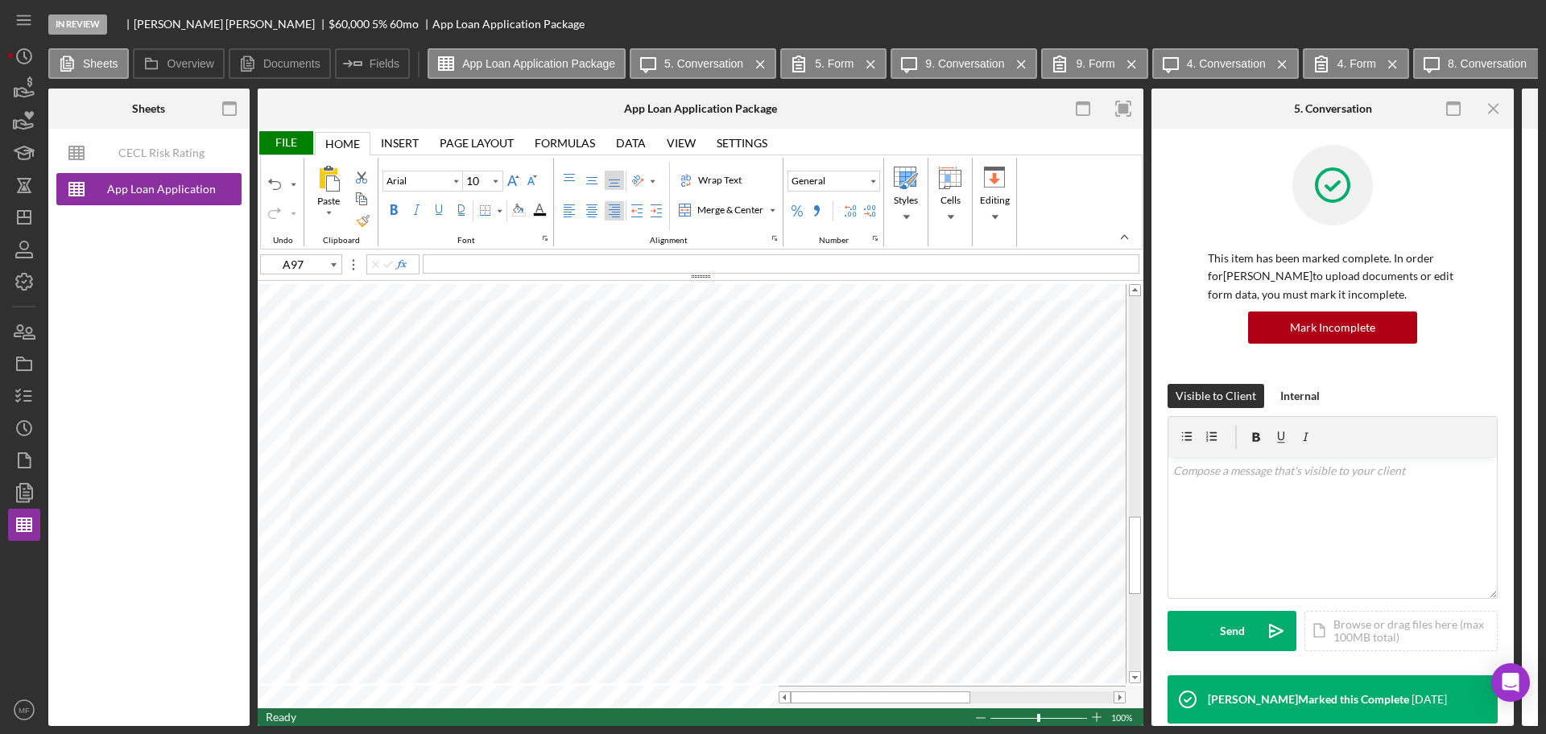
type input "B97"
type input "C97"
type input "D97"
type input "E97"
type input "B92"
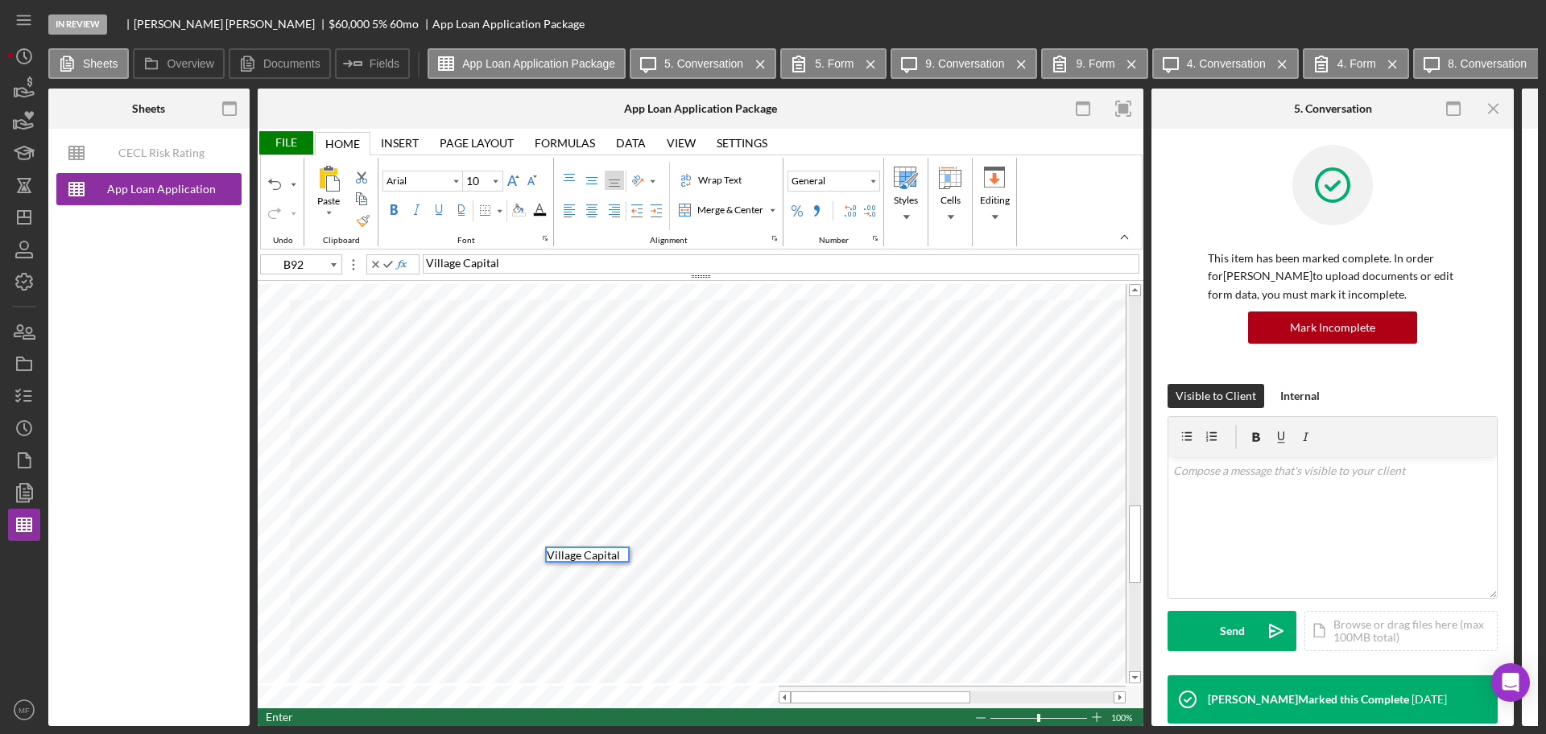
type input "C92"
type input "D92"
type input "E92"
type input "F92"
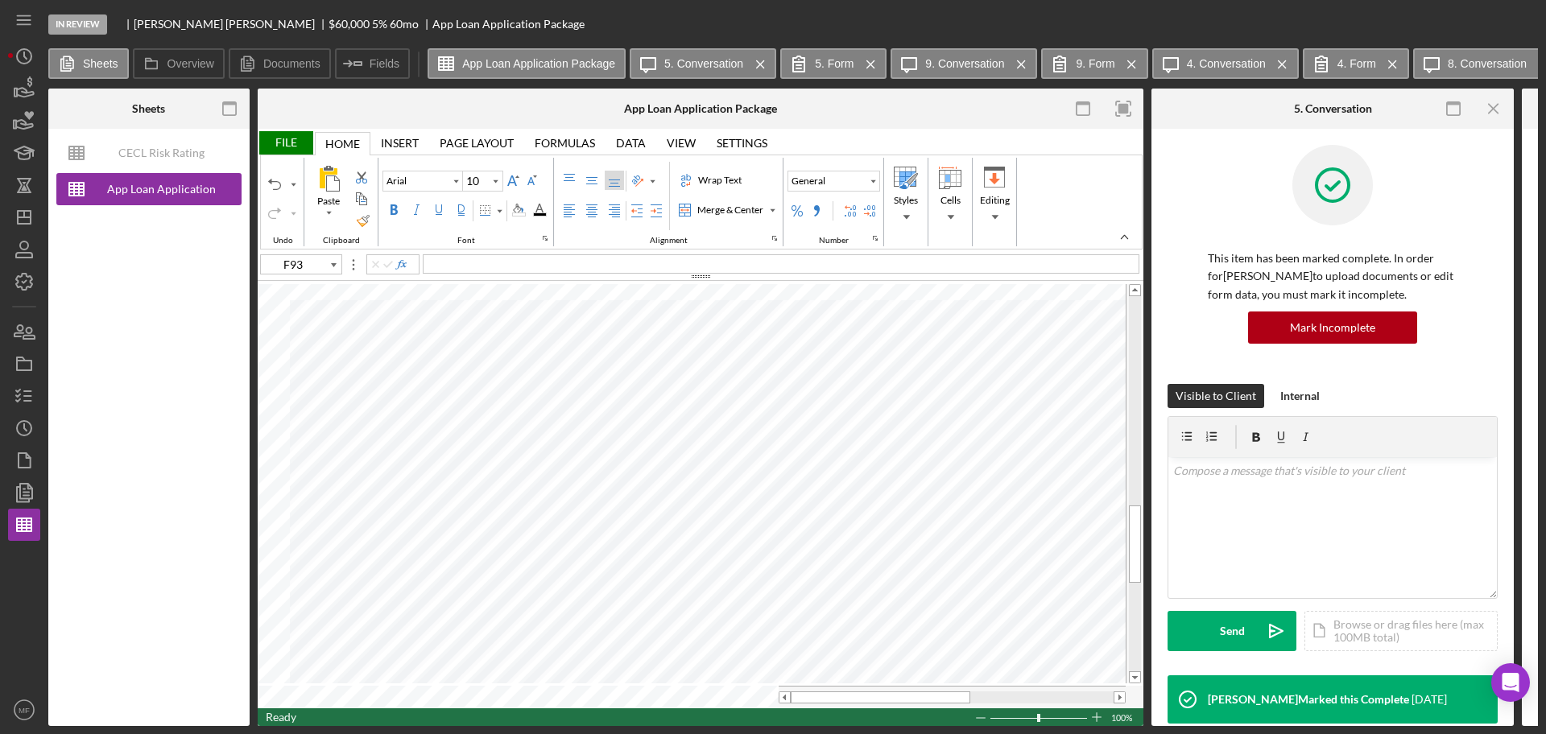
type input "A93"
type input "B93"
type input "E93"
type input "F93"
type input "C93"
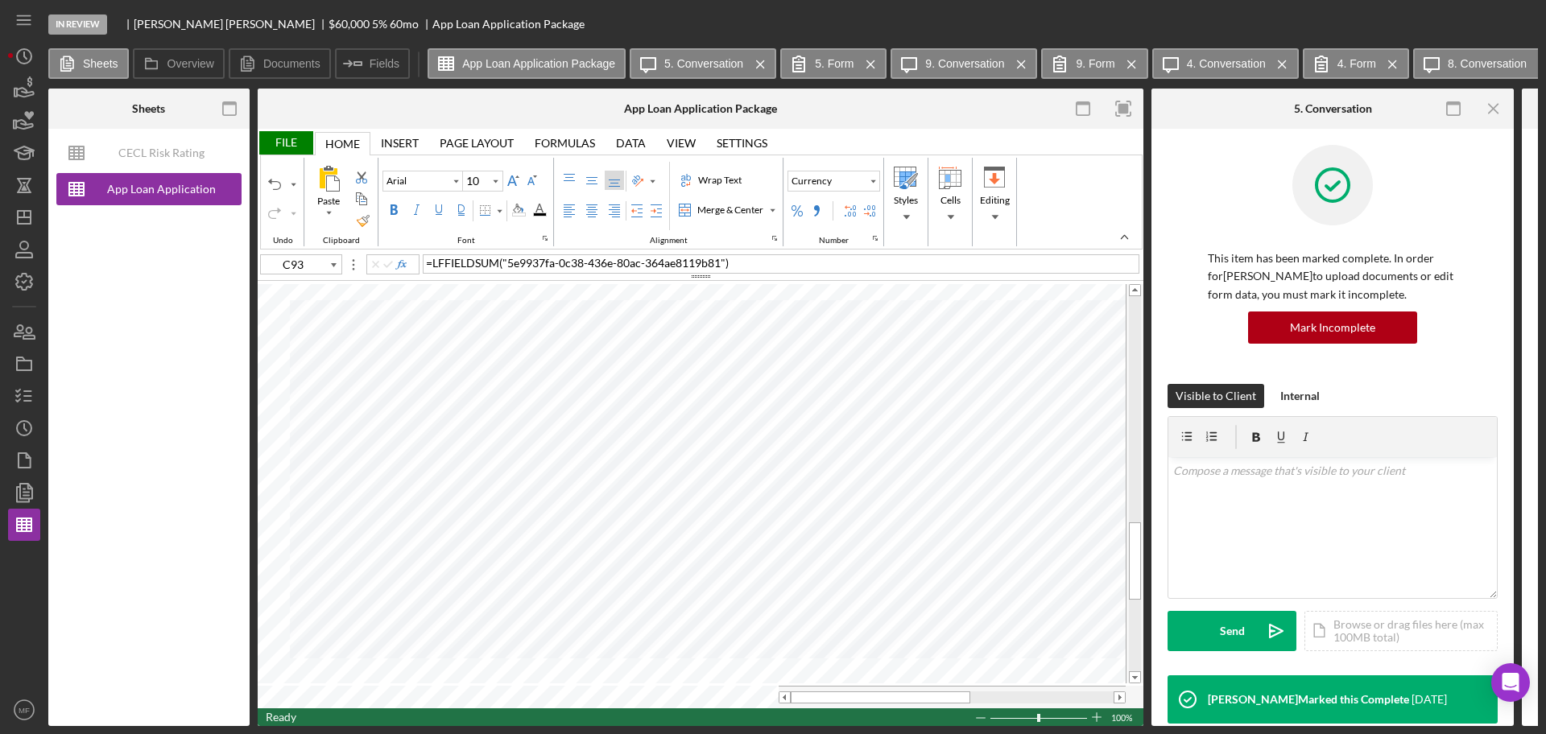
click at [283, 142] on div "File" at bounding box center [286, 142] width 56 height 23
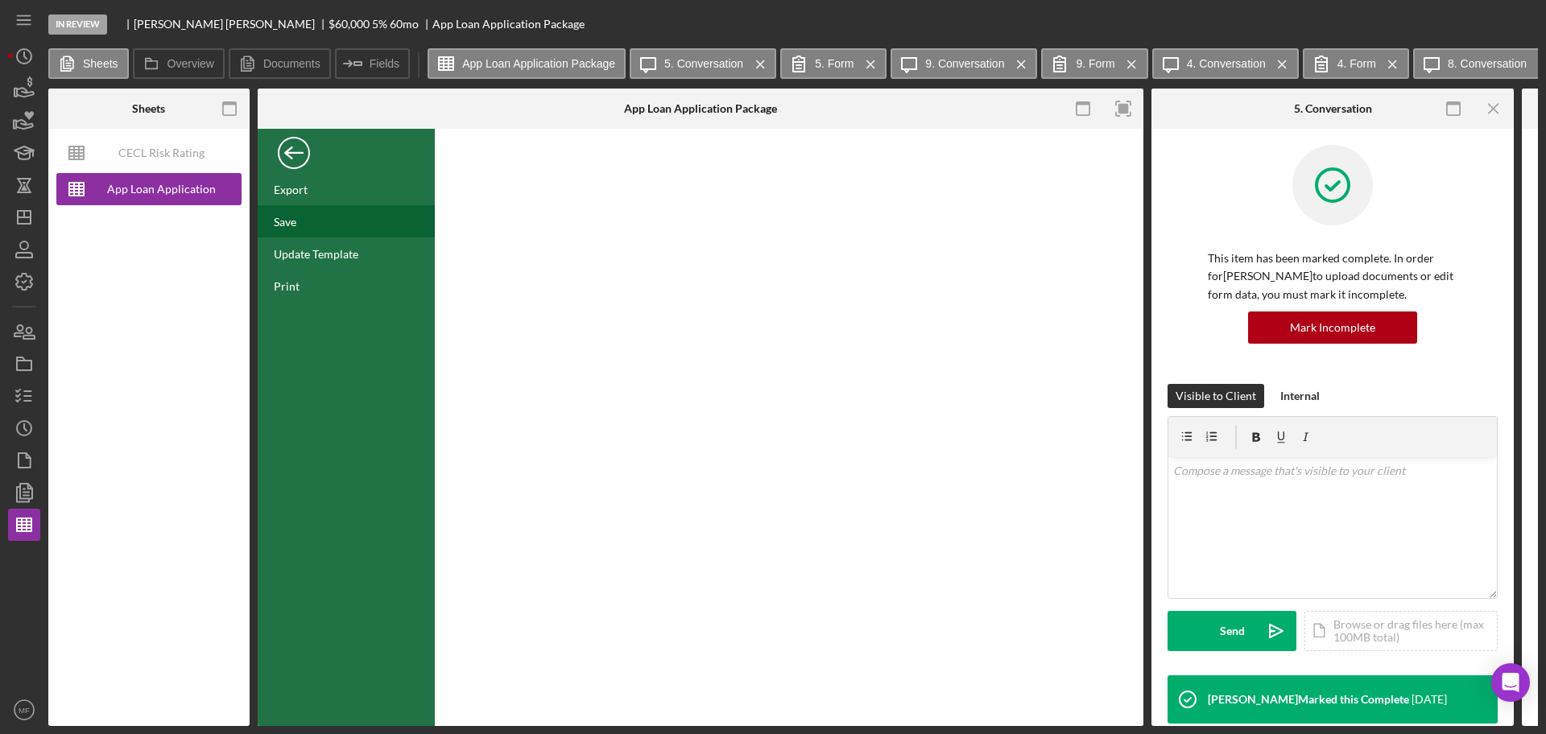
click at [291, 220] on div "Save" at bounding box center [285, 222] width 23 height 14
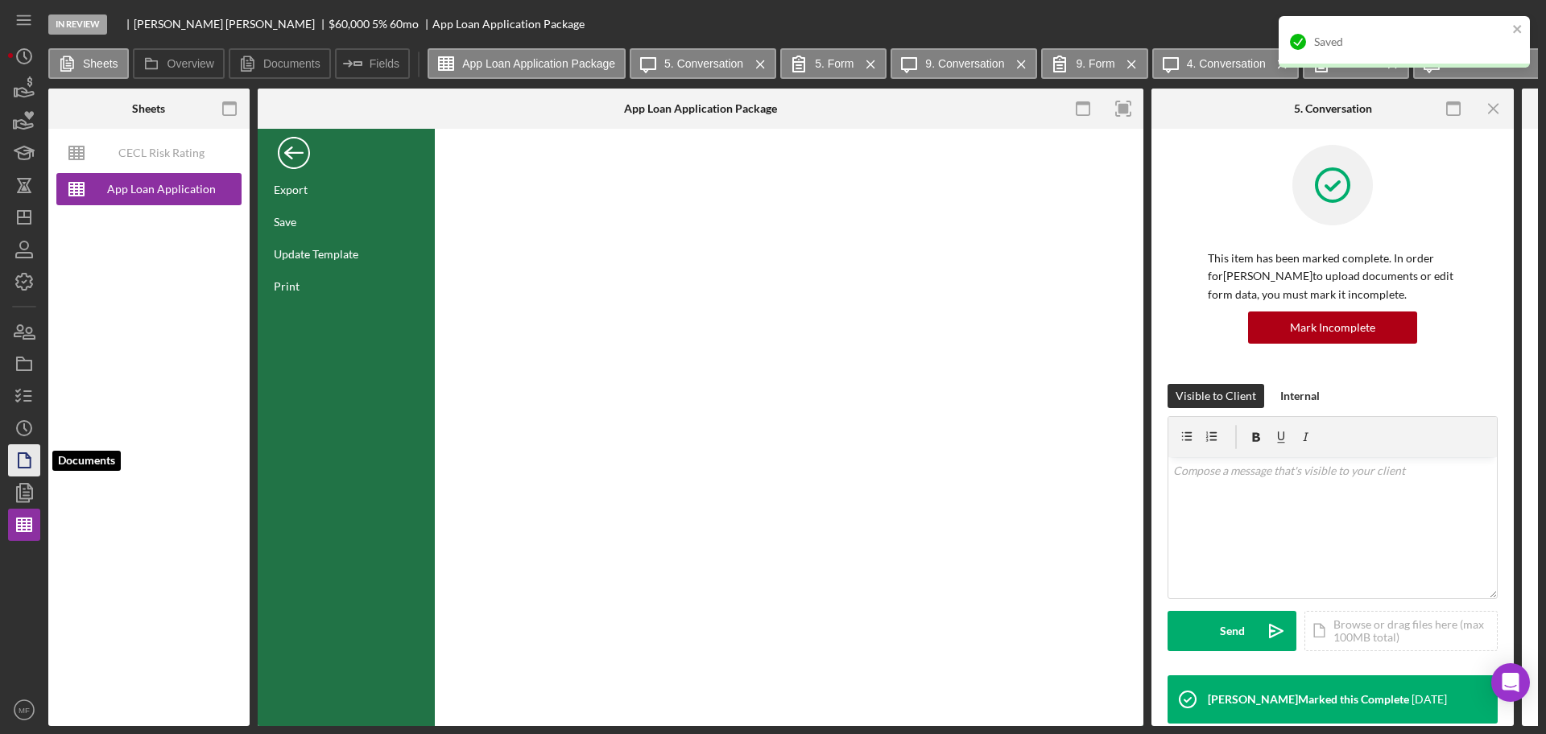
click at [24, 460] on icon "button" at bounding box center [24, 460] width 40 height 40
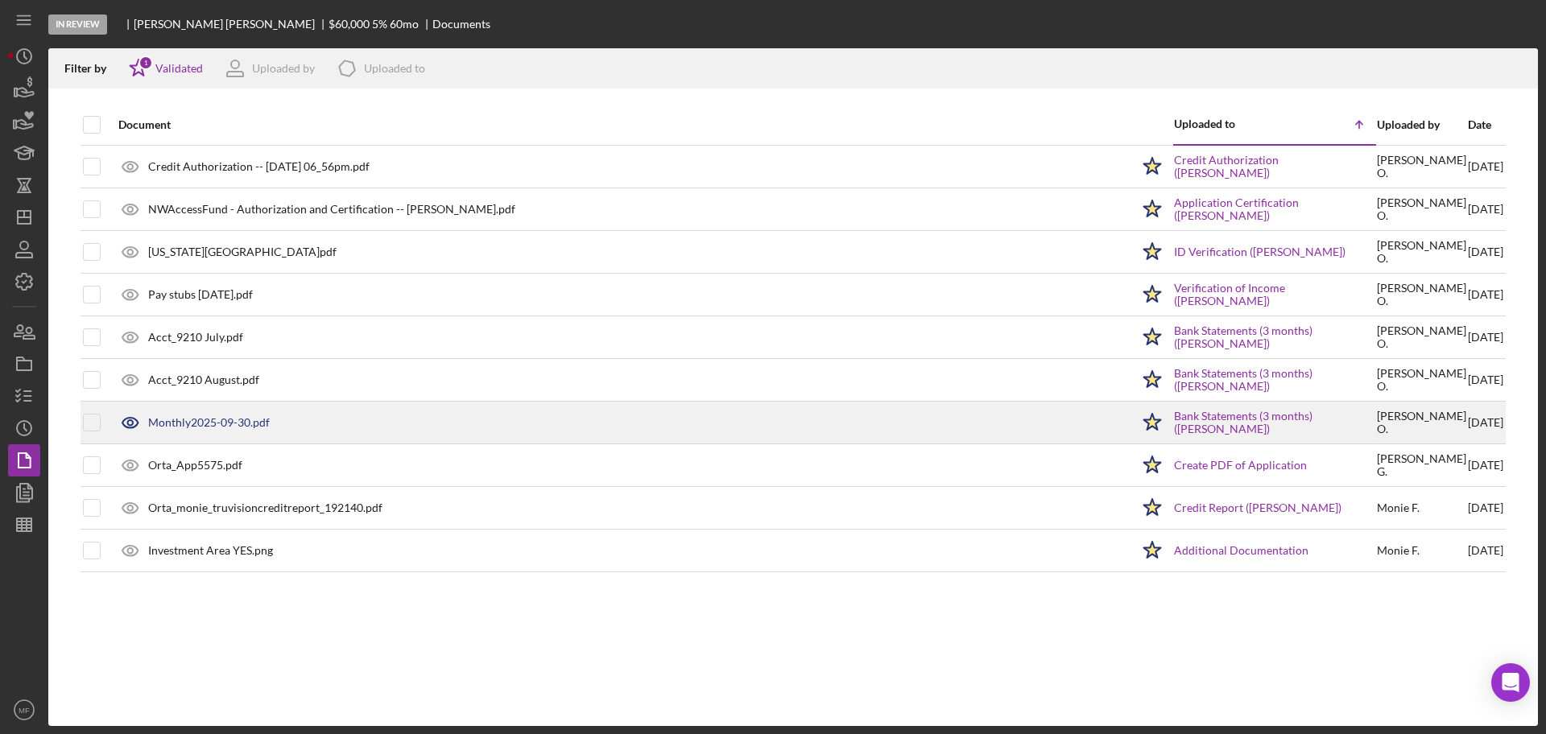
click at [241, 423] on div "Monthly2025-09-30.pdf" at bounding box center [209, 422] width 122 height 13
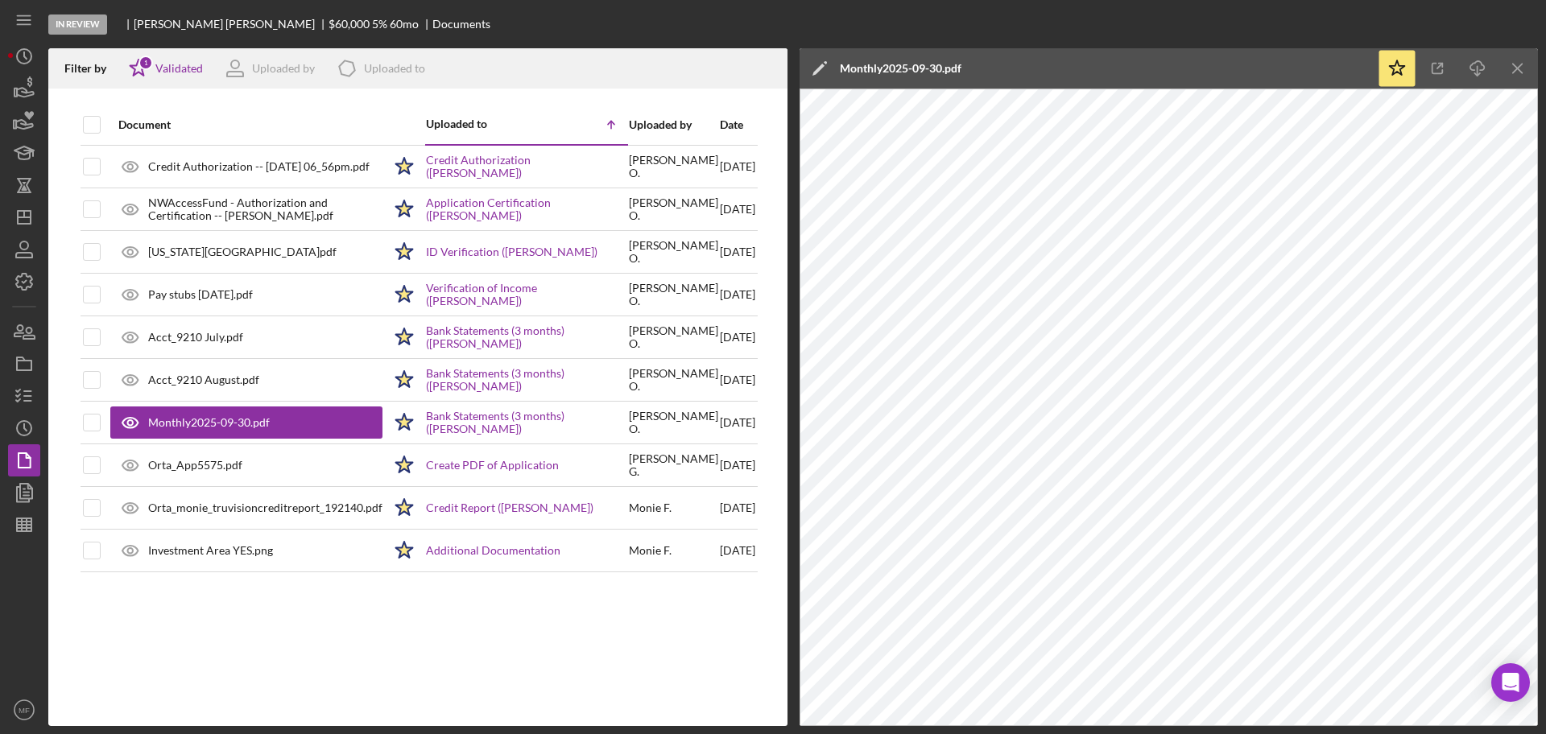
click at [951, 56] on div "Monthly2025-09-30.pdf" at bounding box center [901, 68] width 122 height 40
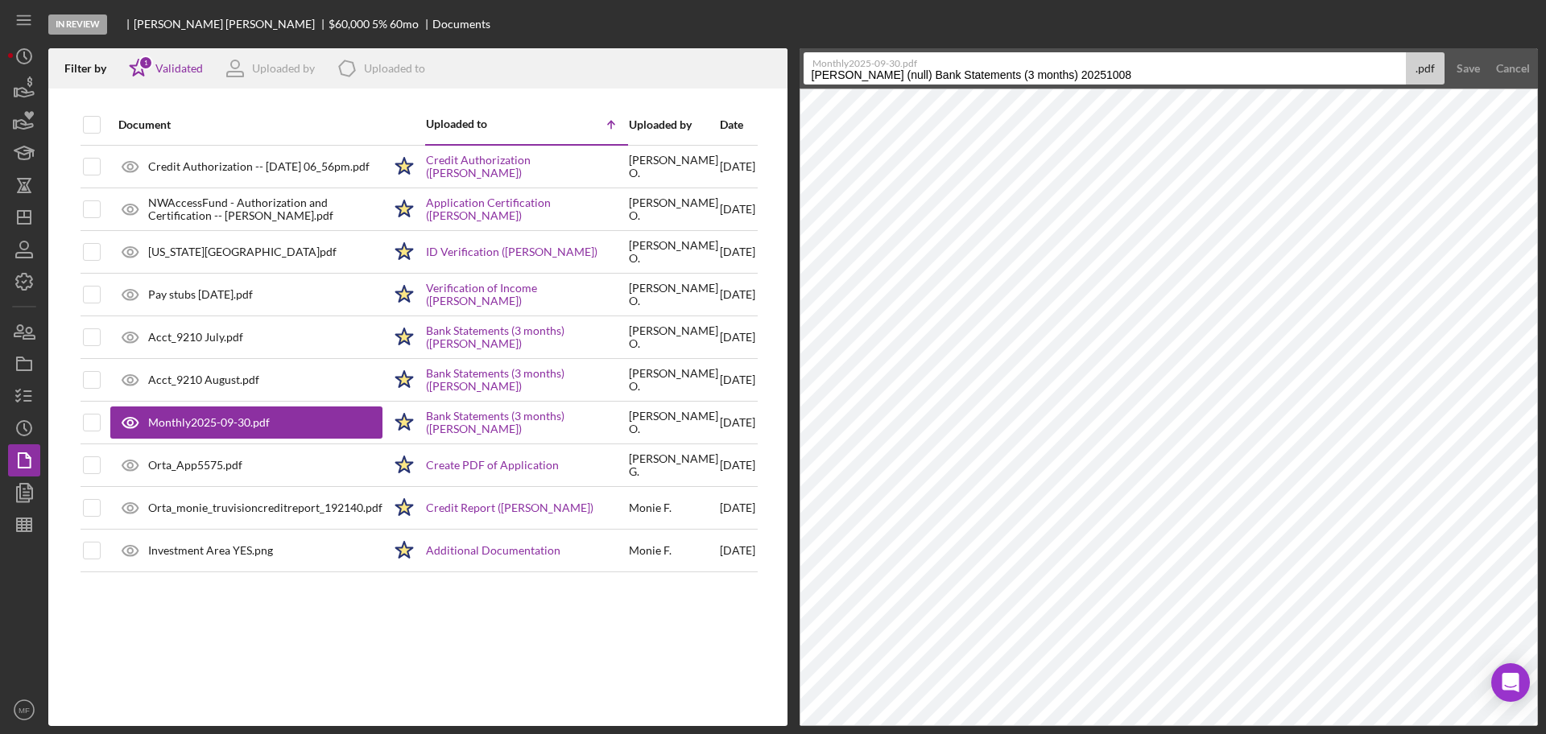
drag, startPoint x: 1139, startPoint y: 76, endPoint x: 638, endPoint y: 77, distance: 501.5
click at [638, 77] on div "Filter by Icon/Star 1 Validated Uploaded by Icon/Product Uploaded to Document U…" at bounding box center [792, 387] width 1489 height 678
type input "Acct_9210 September"
click at [1476, 66] on div "Save" at bounding box center [1467, 68] width 23 height 32
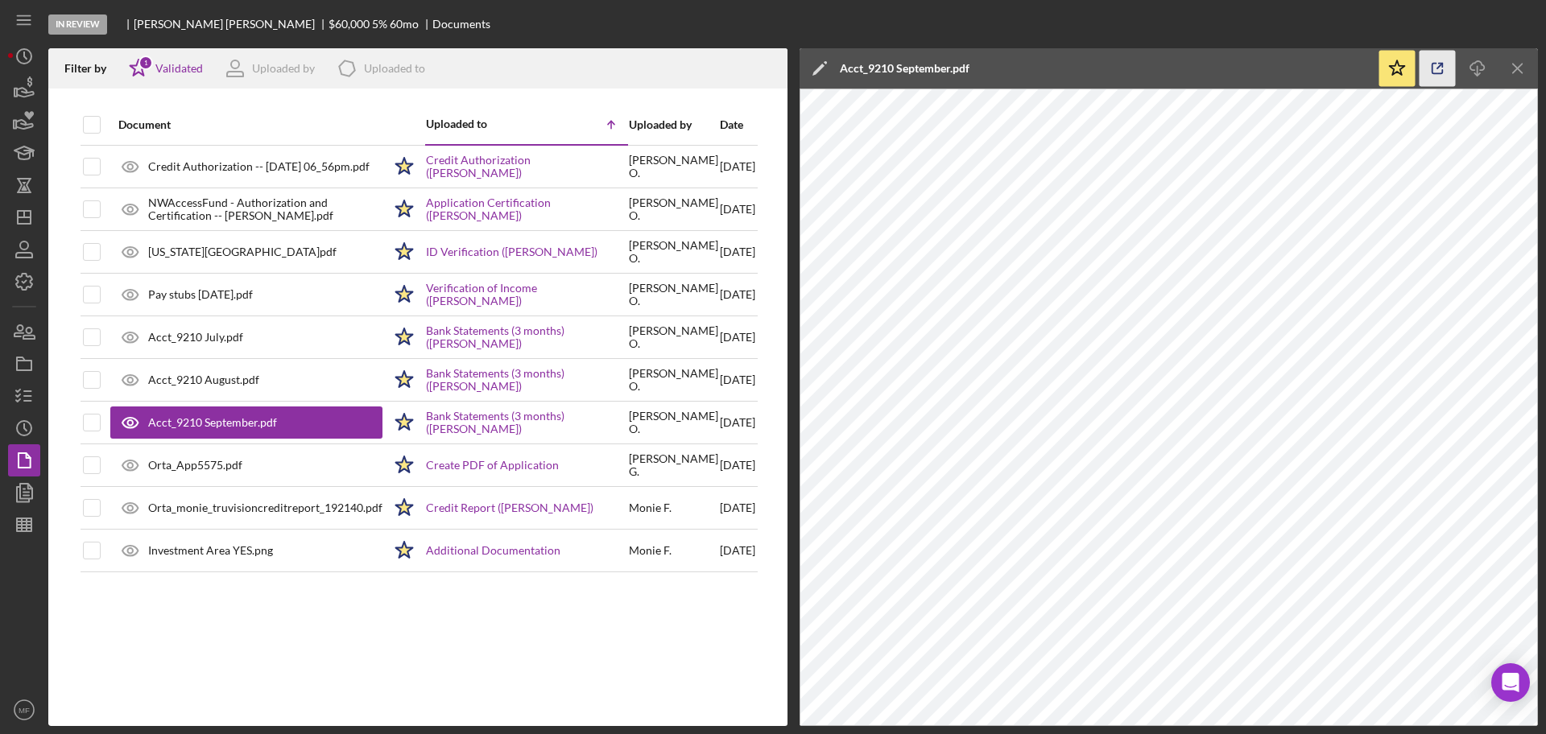
click at [1437, 65] on icon "button" at bounding box center [1437, 69] width 36 height 36
click at [20, 525] on line "button" at bounding box center [24, 525] width 14 height 0
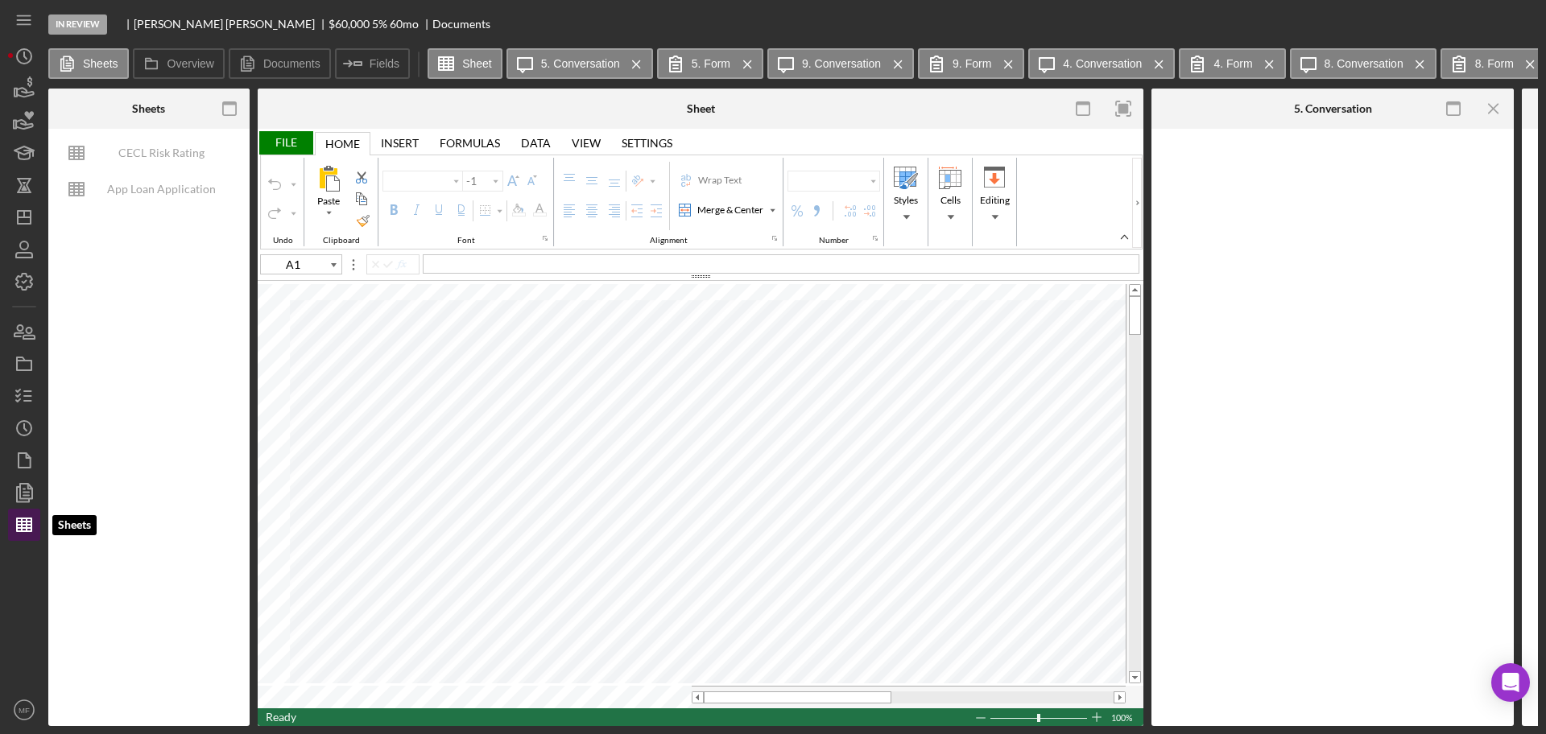
type input "Arial"
type input "10"
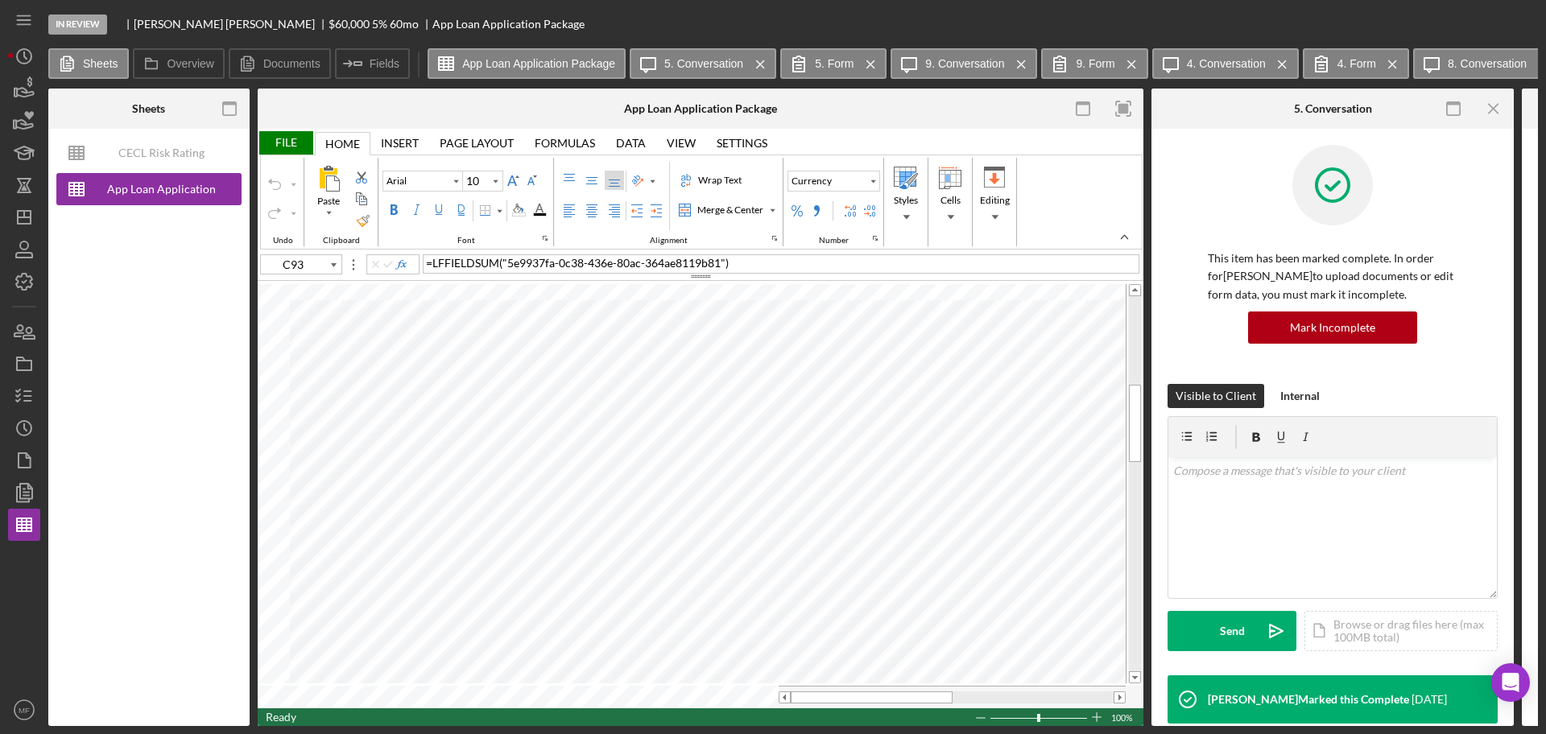
type input "B57"
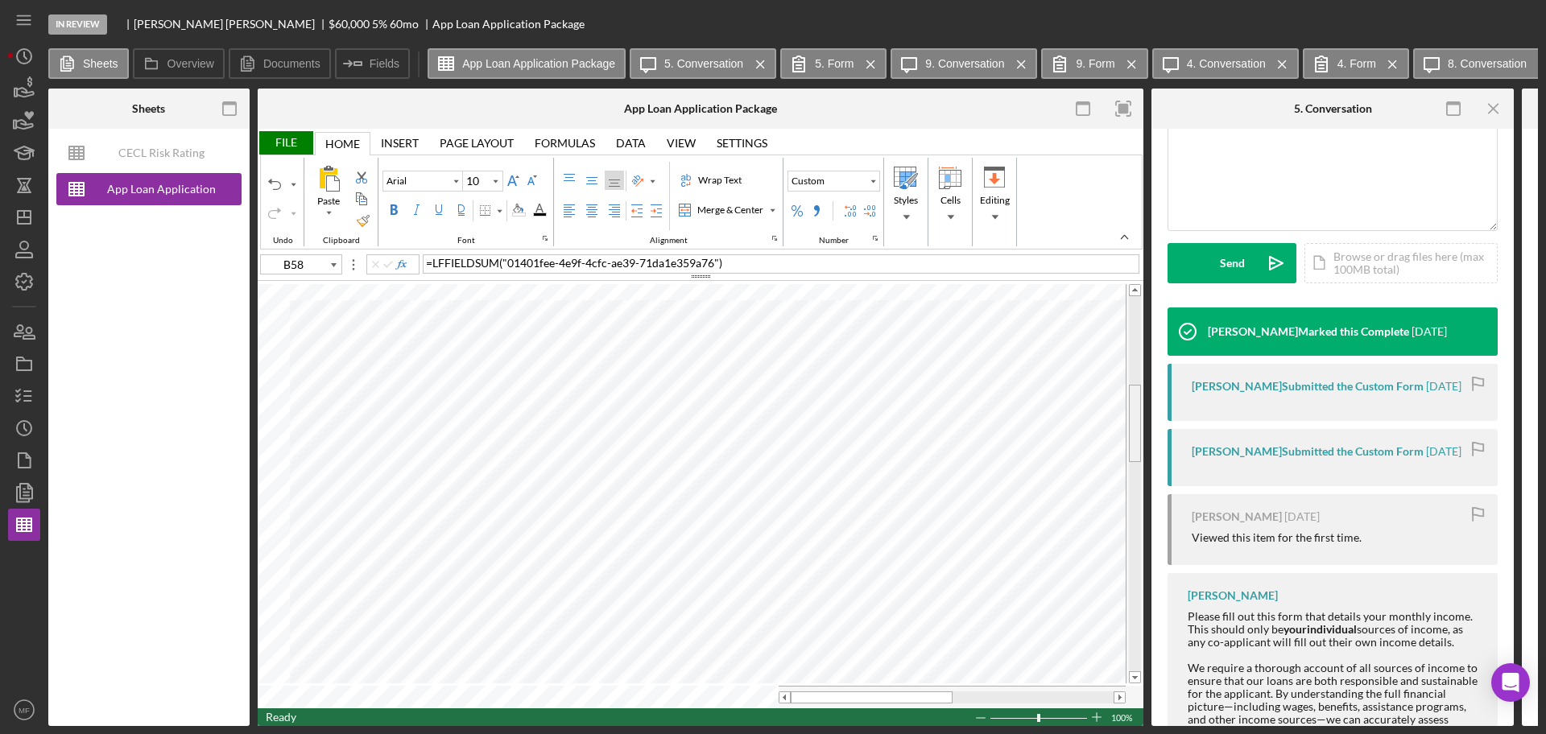
scroll to position [402, 0]
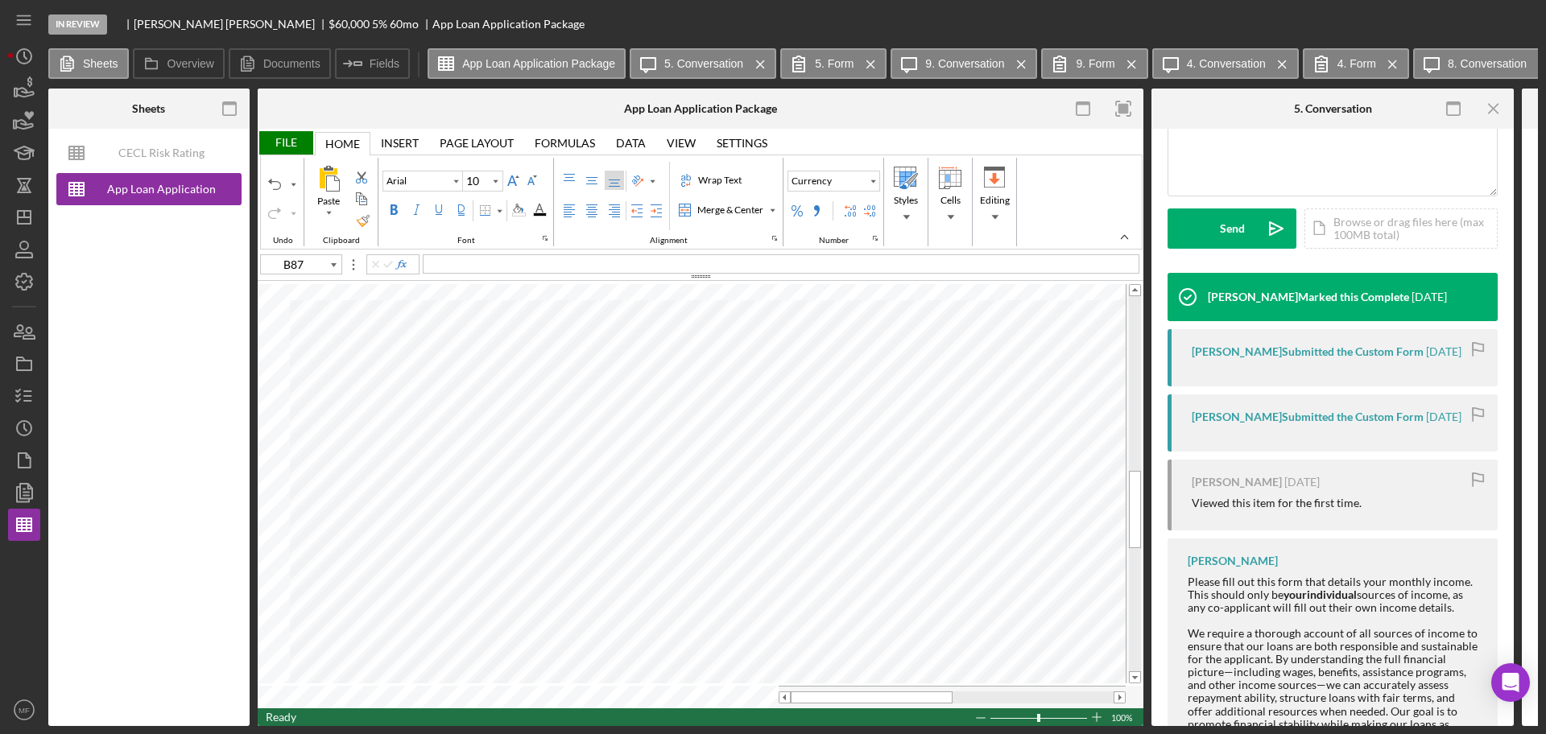
type input "B88"
click at [4, 401] on div "In Review Olga Orta $60,000 $21,000 5 % 60 mo App Loan Application Package Shee…" at bounding box center [773, 367] width 1546 height 734
click at [19, 401] on icon "button" at bounding box center [24, 396] width 40 height 40
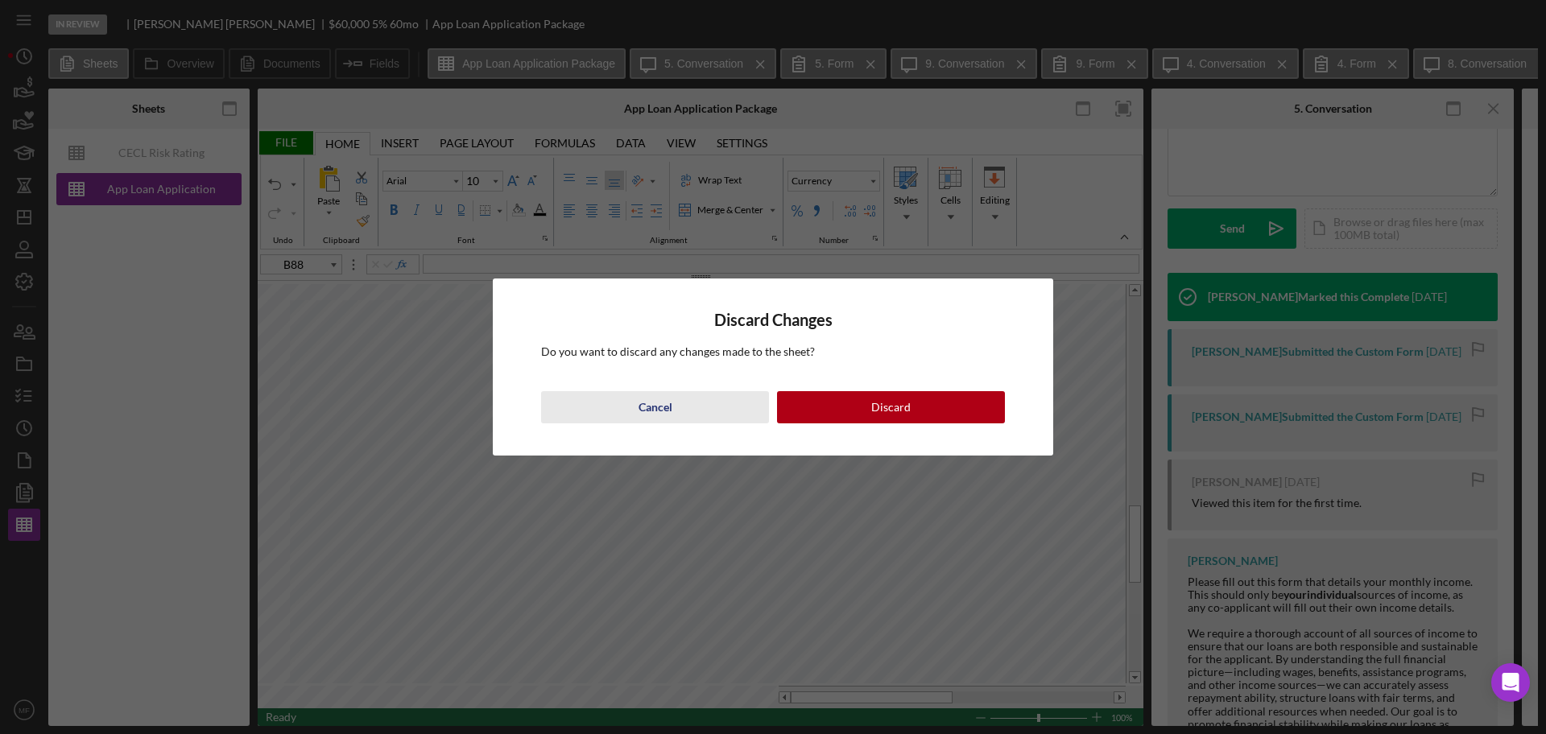
click at [658, 410] on div "Cancel" at bounding box center [655, 407] width 34 height 32
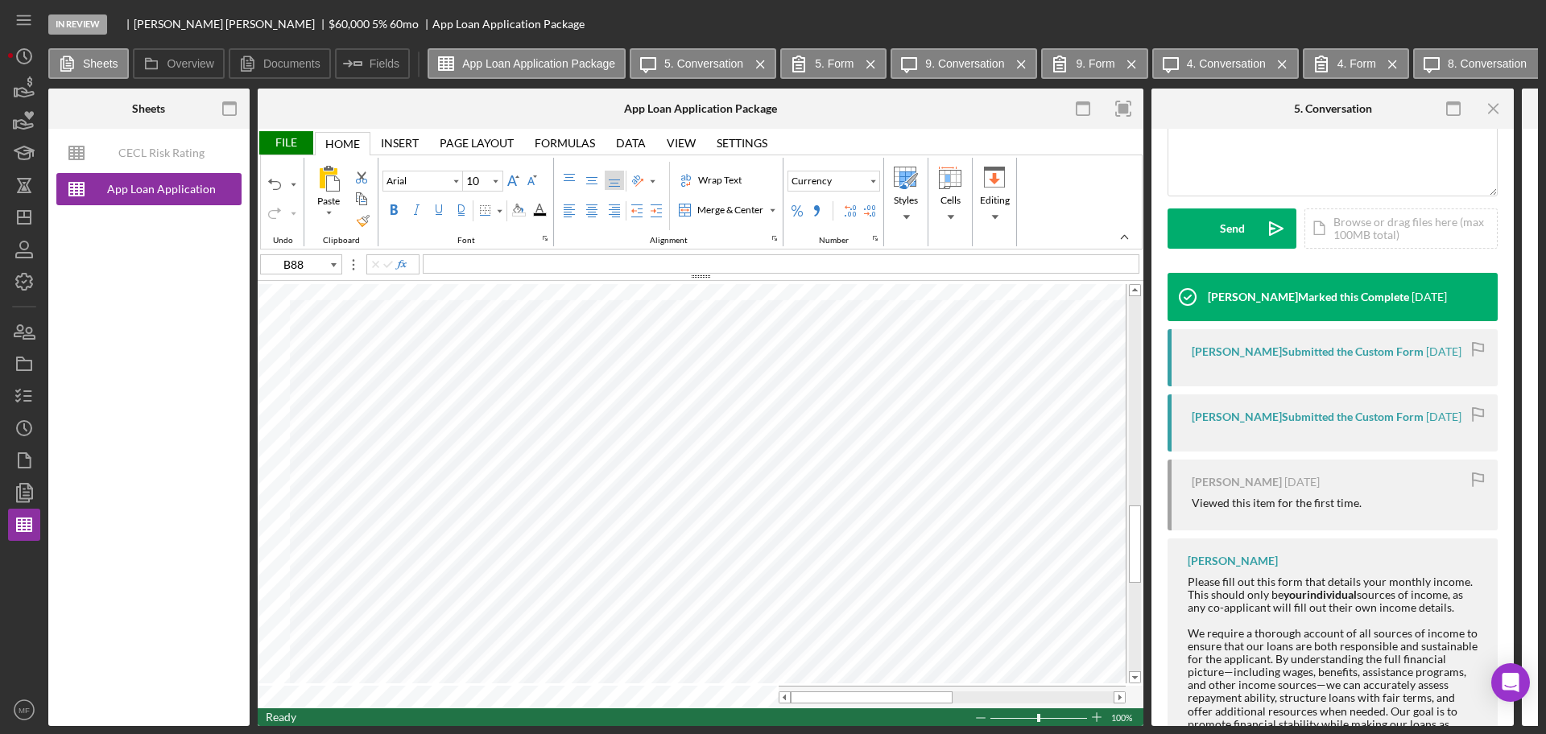
click at [275, 148] on div "File" at bounding box center [286, 142] width 56 height 23
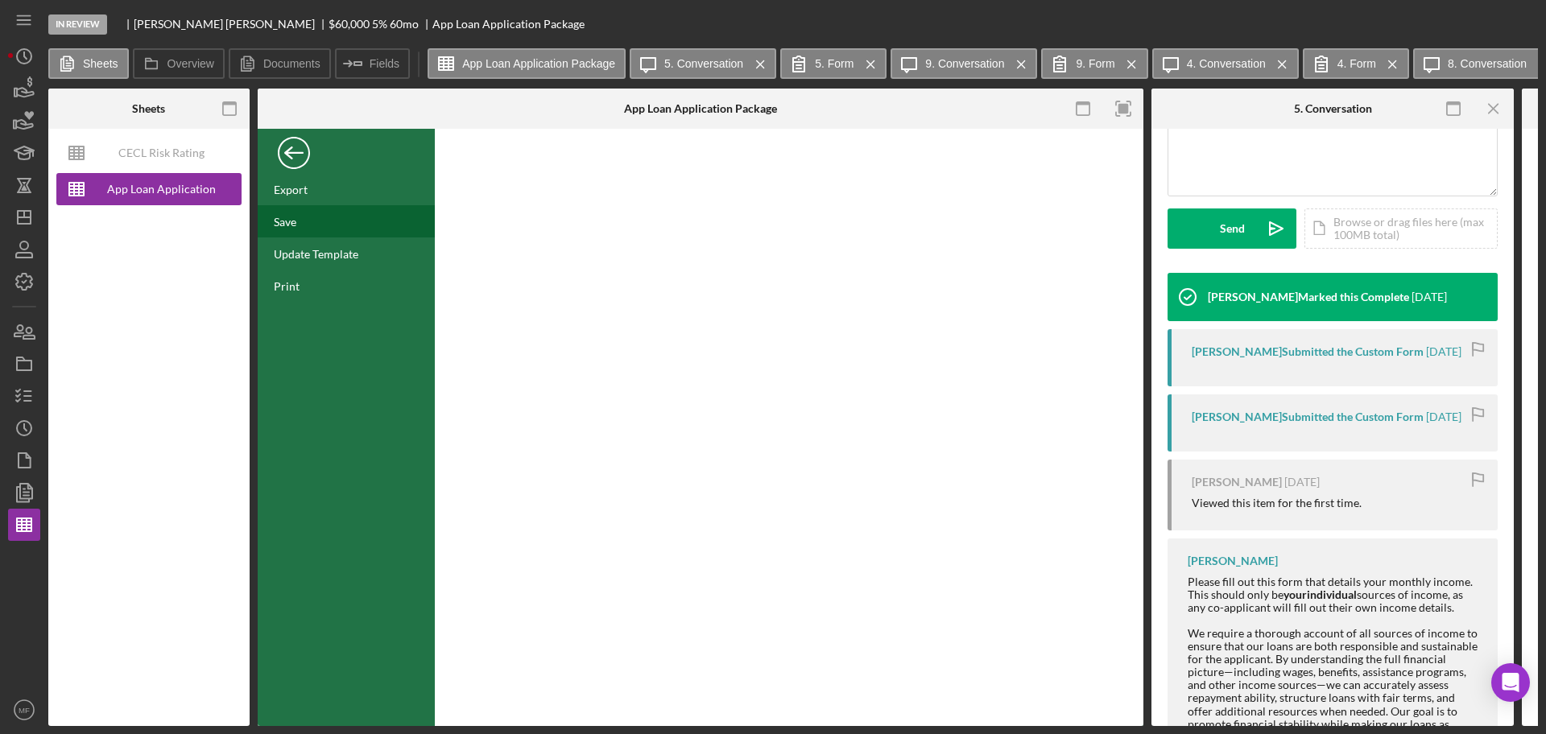
click at [295, 215] on div "Save" at bounding box center [285, 222] width 23 height 14
click at [27, 402] on icon "button" at bounding box center [24, 396] width 40 height 40
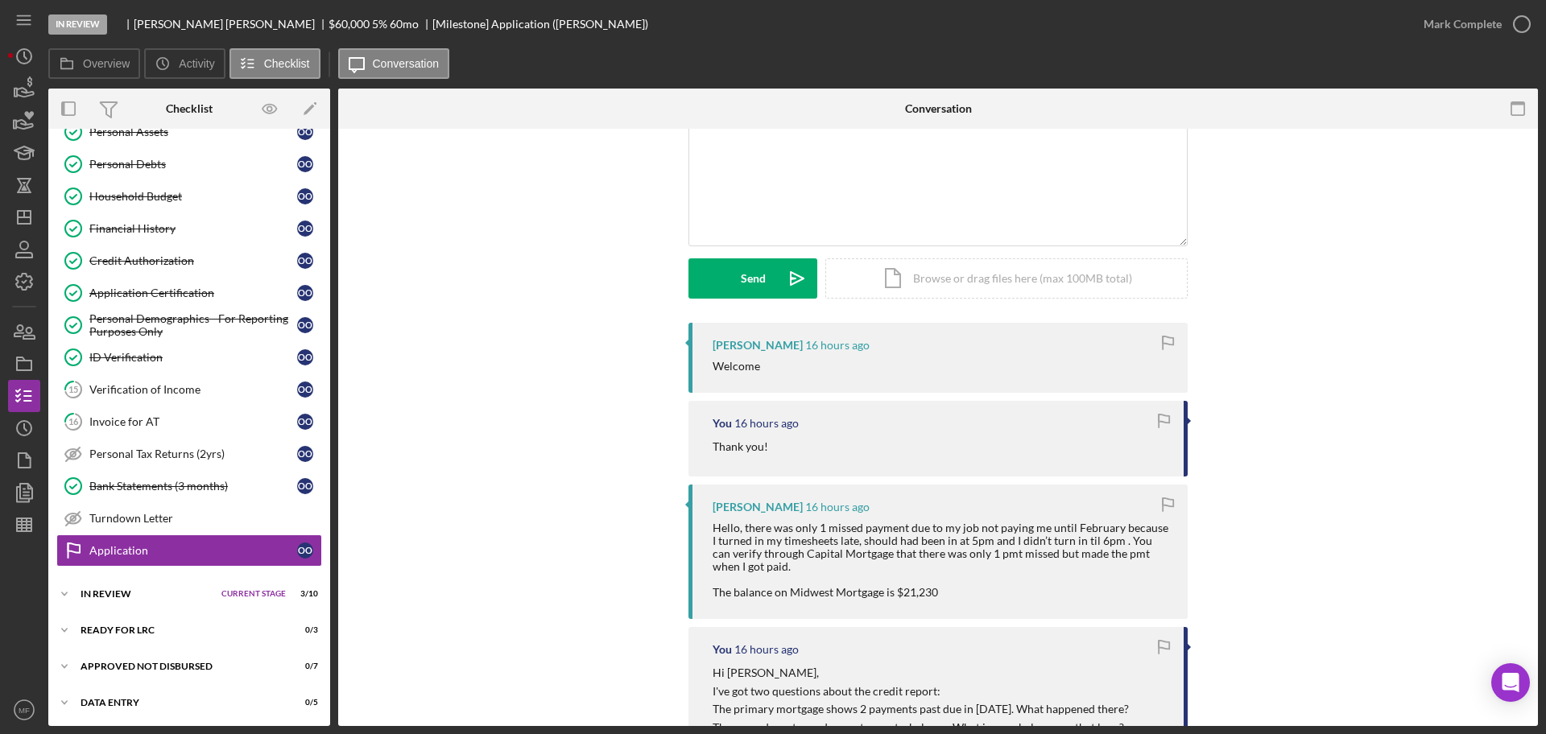
scroll to position [201, 0]
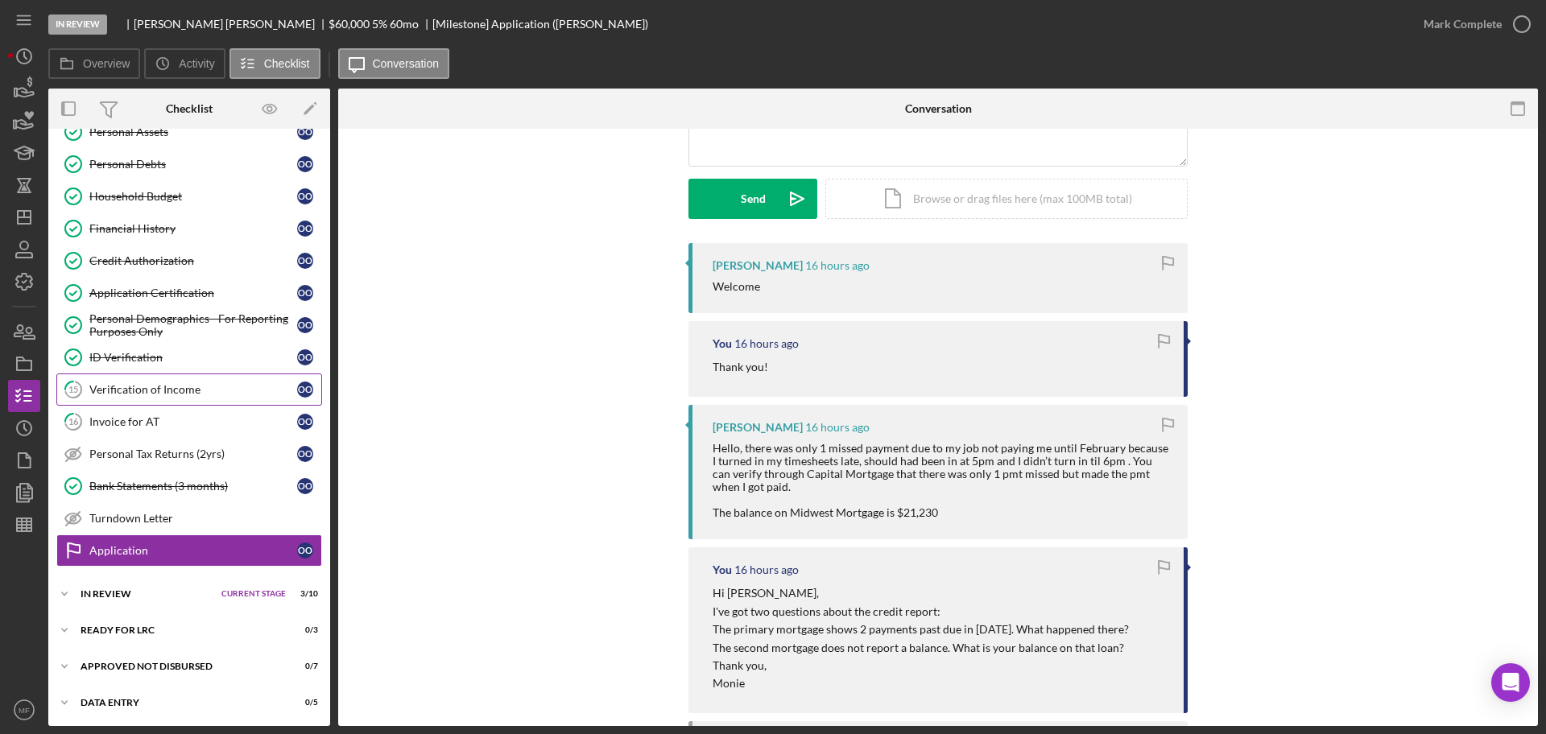
click at [163, 394] on div "Verification of Income" at bounding box center [193, 389] width 208 height 13
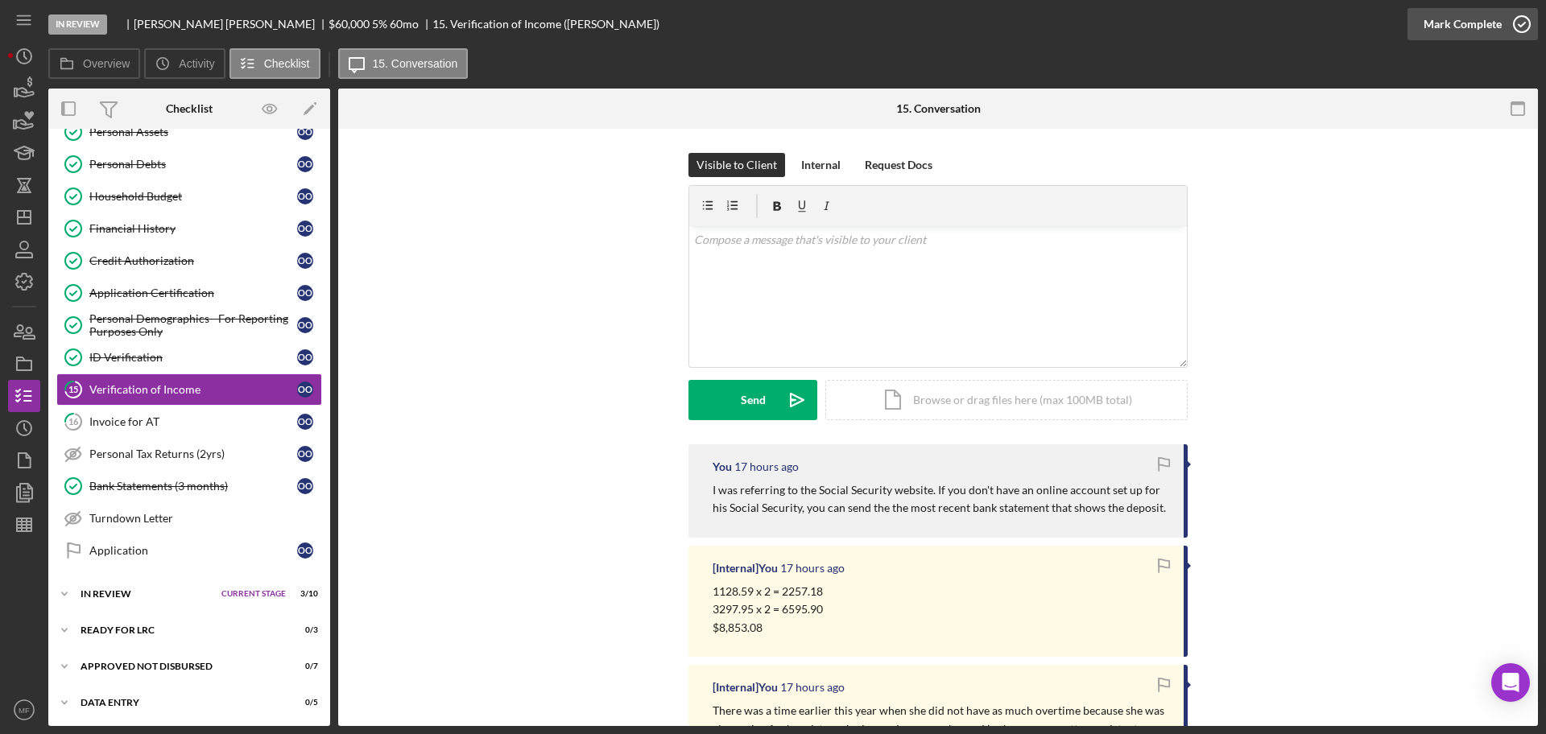
click at [1498, 25] on div "Mark Complete" at bounding box center [1462, 24] width 78 height 32
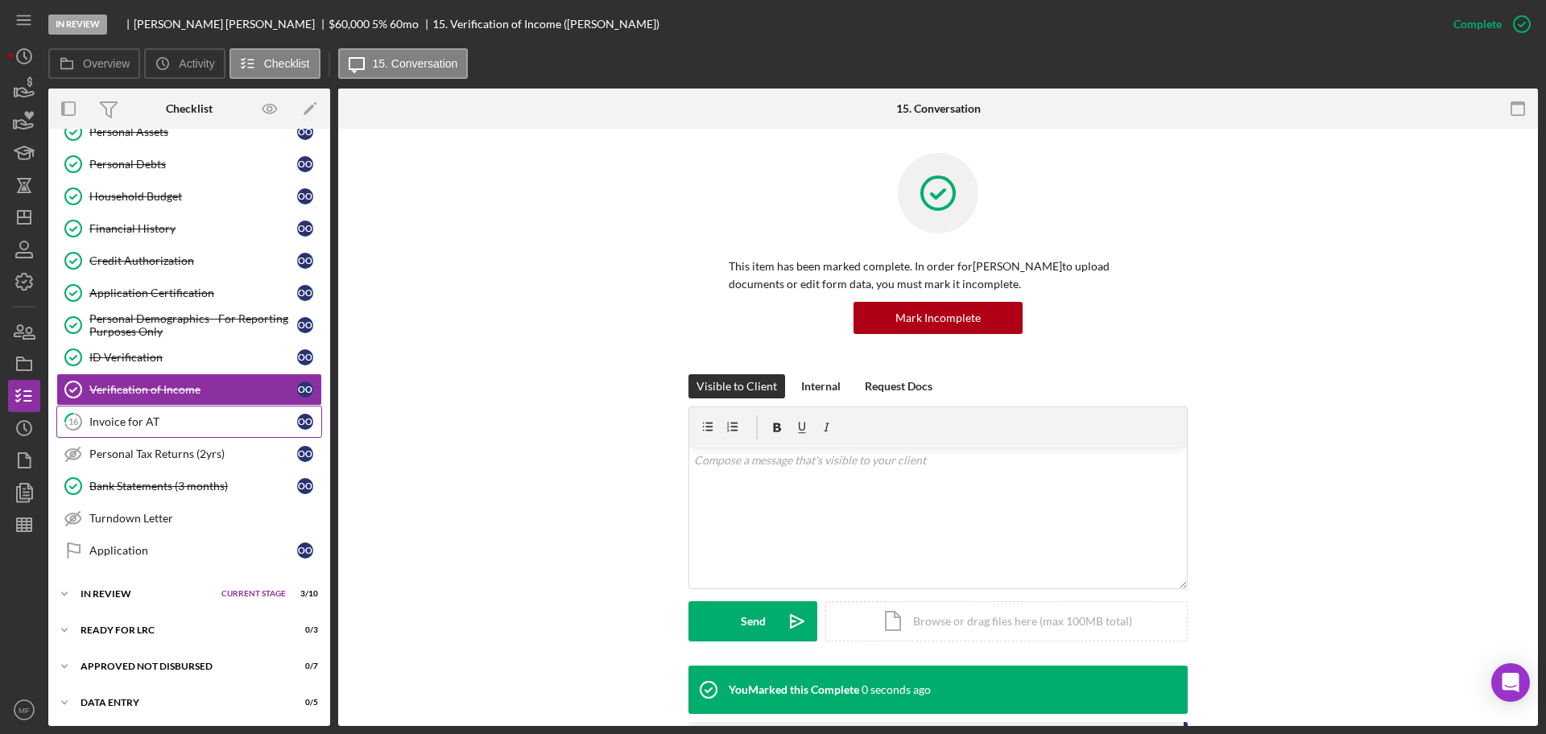
click at [113, 420] on div "Invoice for AT" at bounding box center [193, 421] width 208 height 13
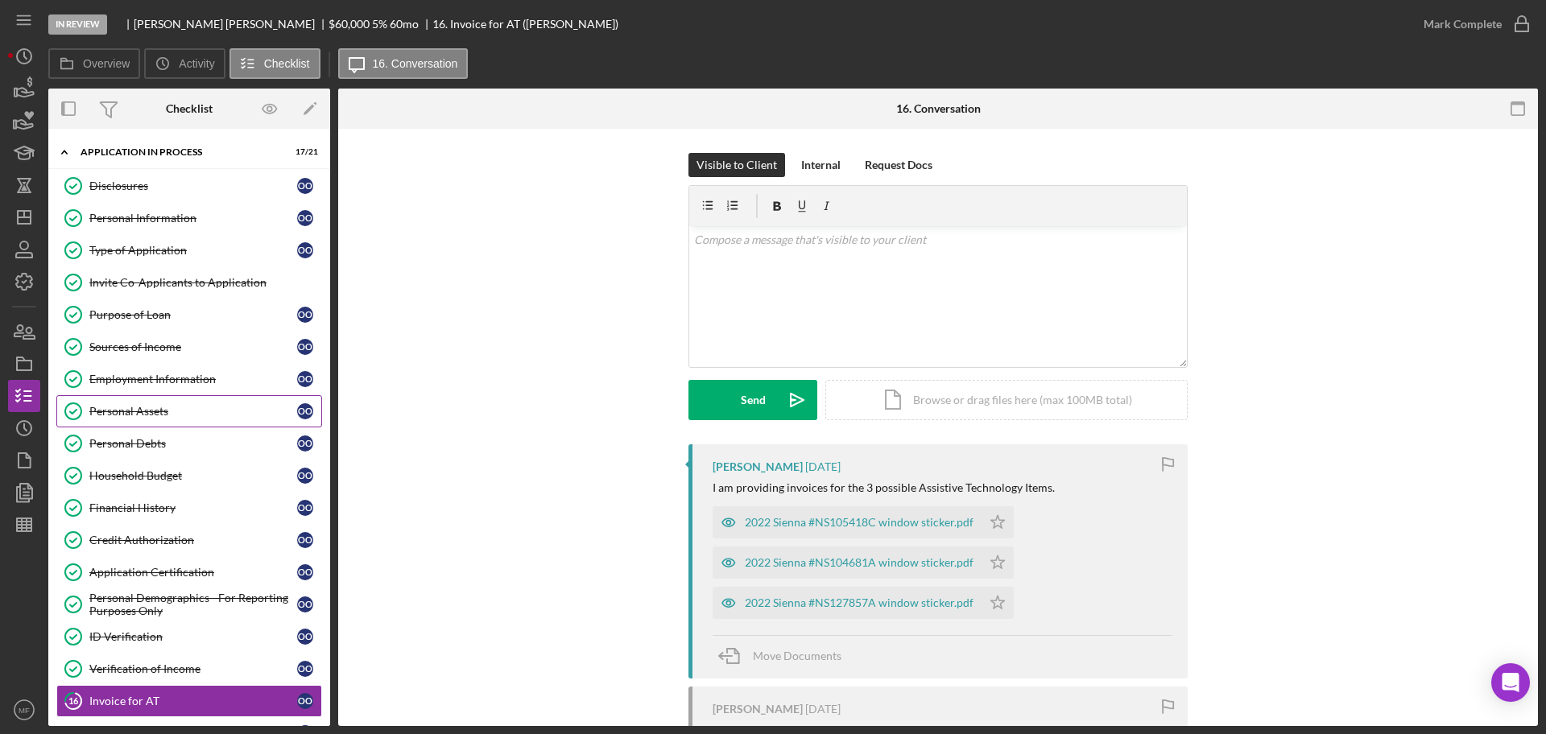
click at [155, 413] on div "Personal Assets" at bounding box center [193, 411] width 208 height 13
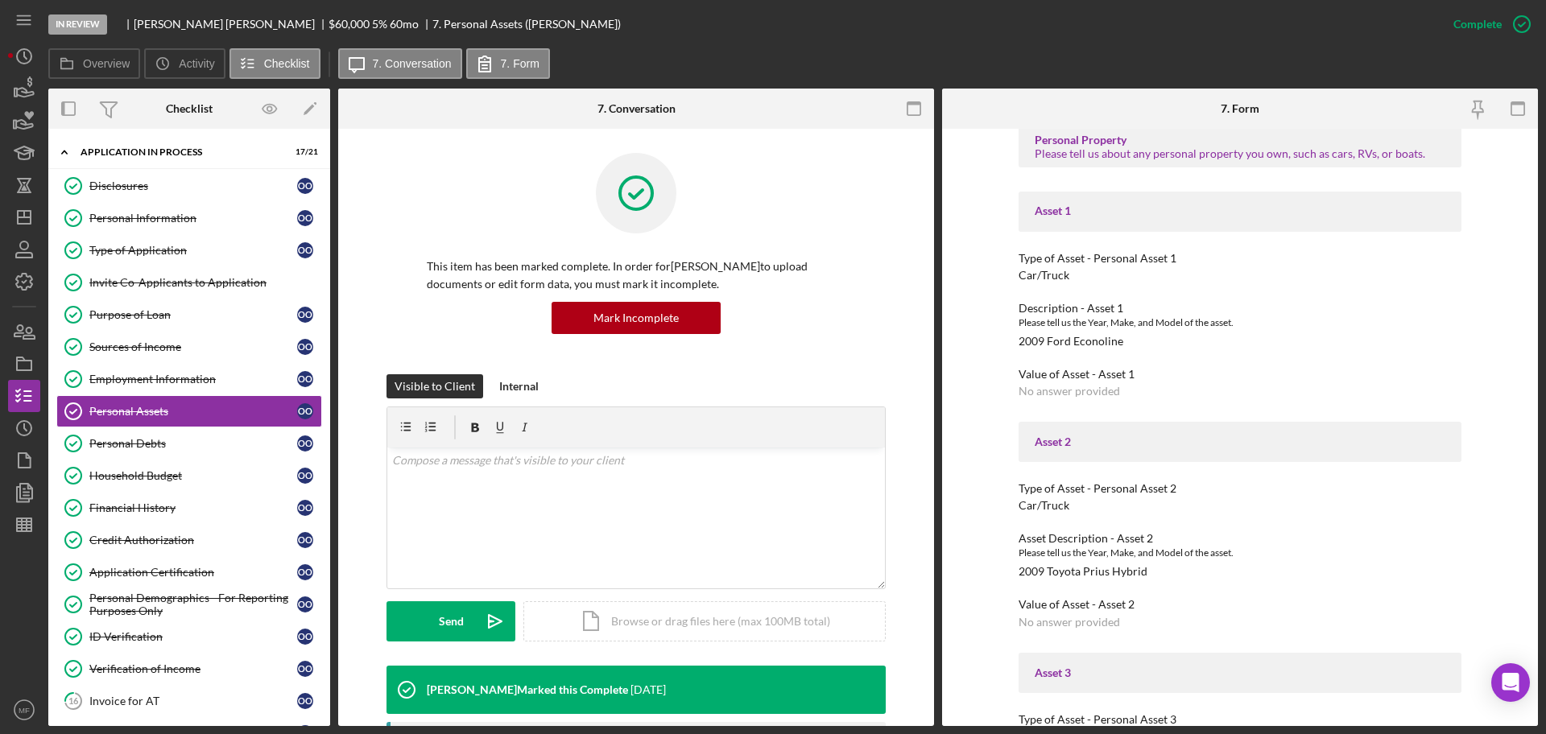
scroll to position [704, 0]
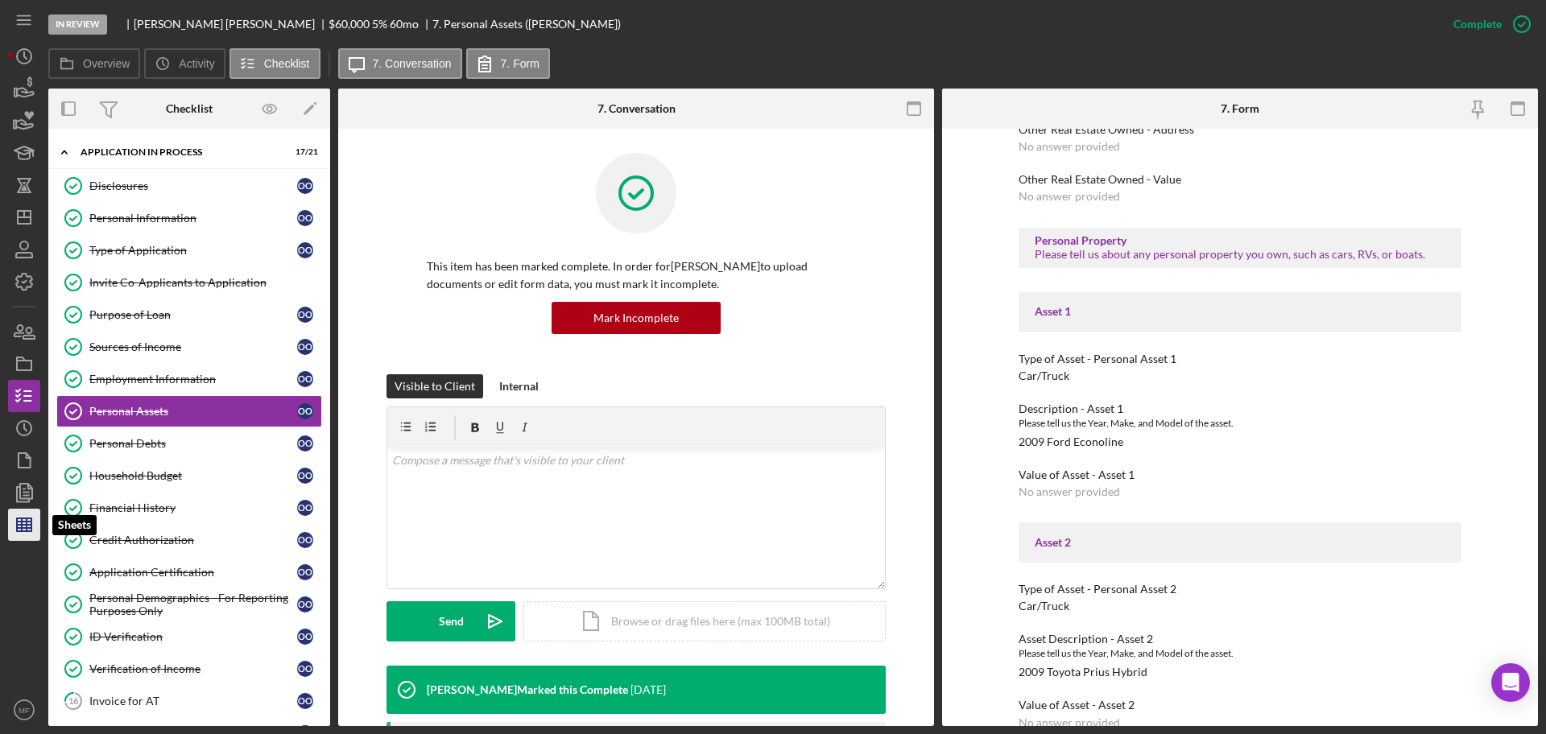
click at [30, 532] on icon "button" at bounding box center [24, 525] width 40 height 40
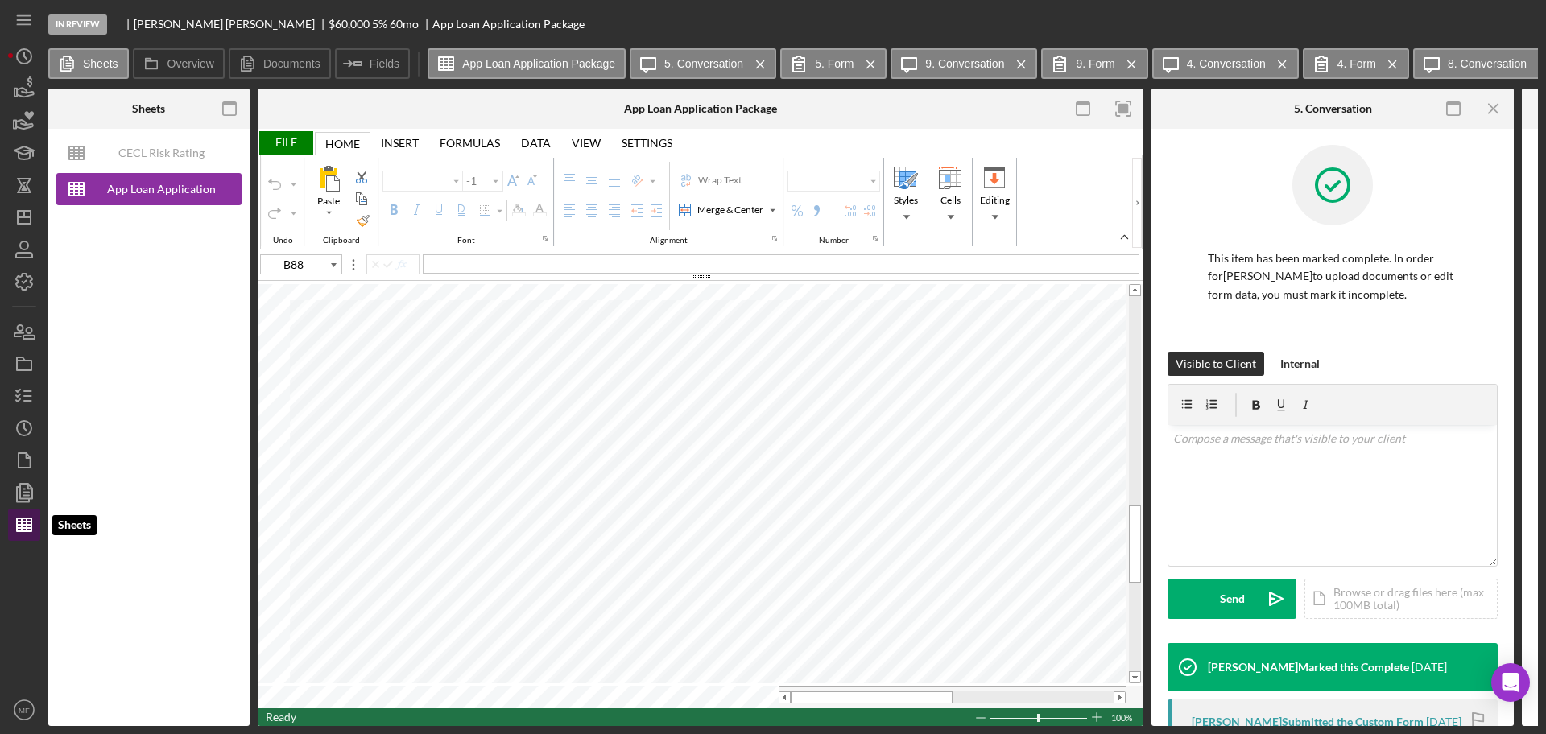
type input "Arial"
type input "10"
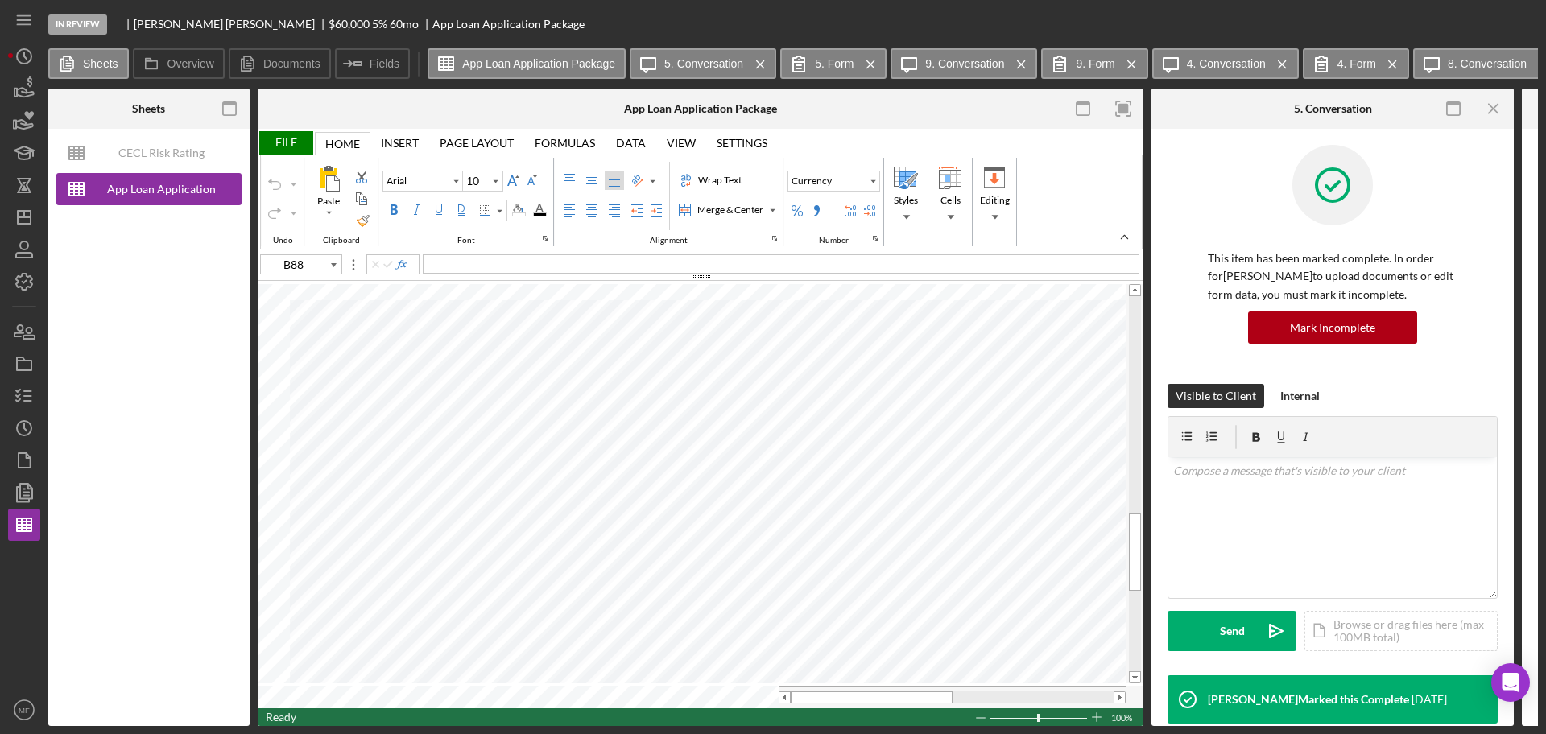
type input "A83"
type input "E83"
type input "B83"
type input "E83"
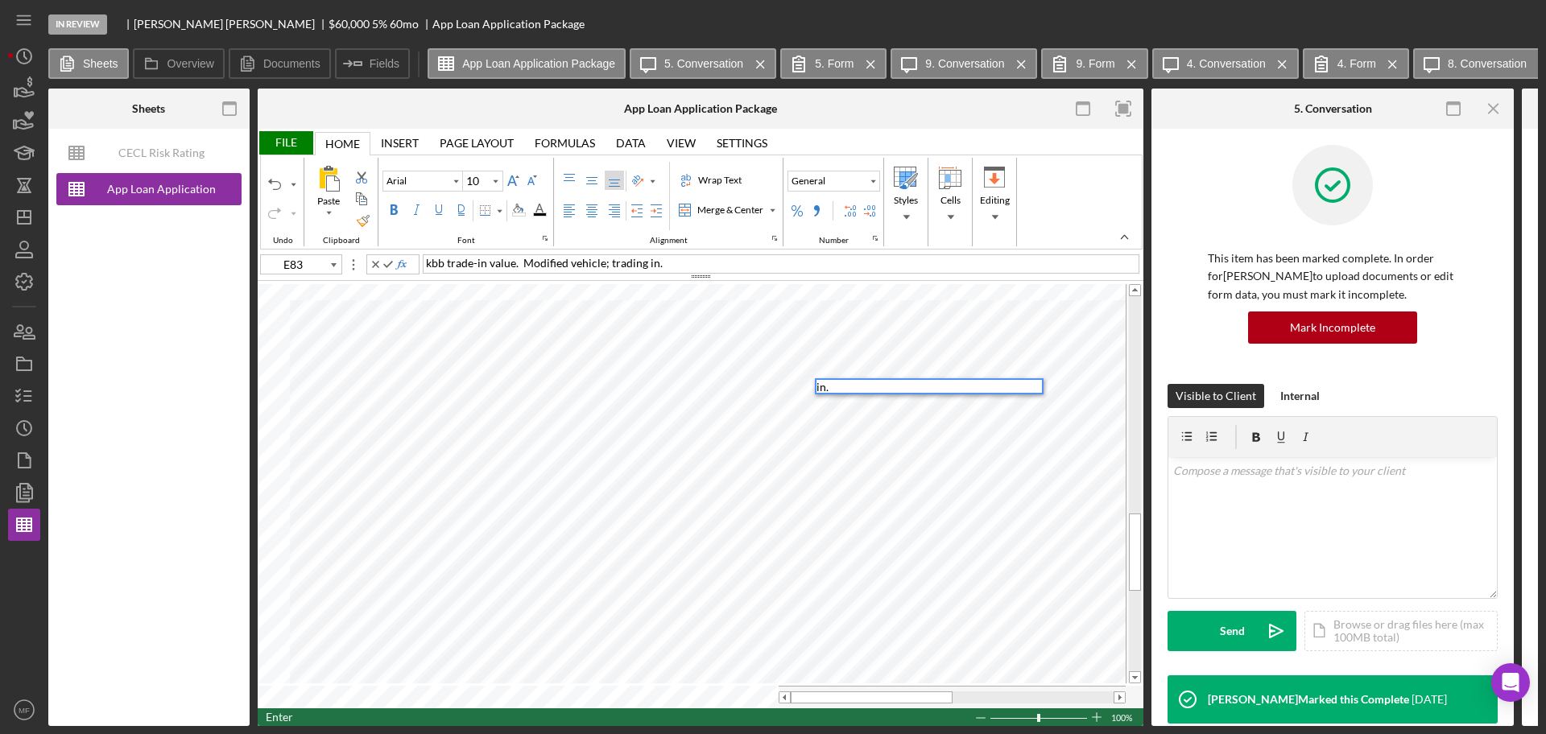
type input "E84"
click at [295, 147] on div "File" at bounding box center [286, 142] width 56 height 23
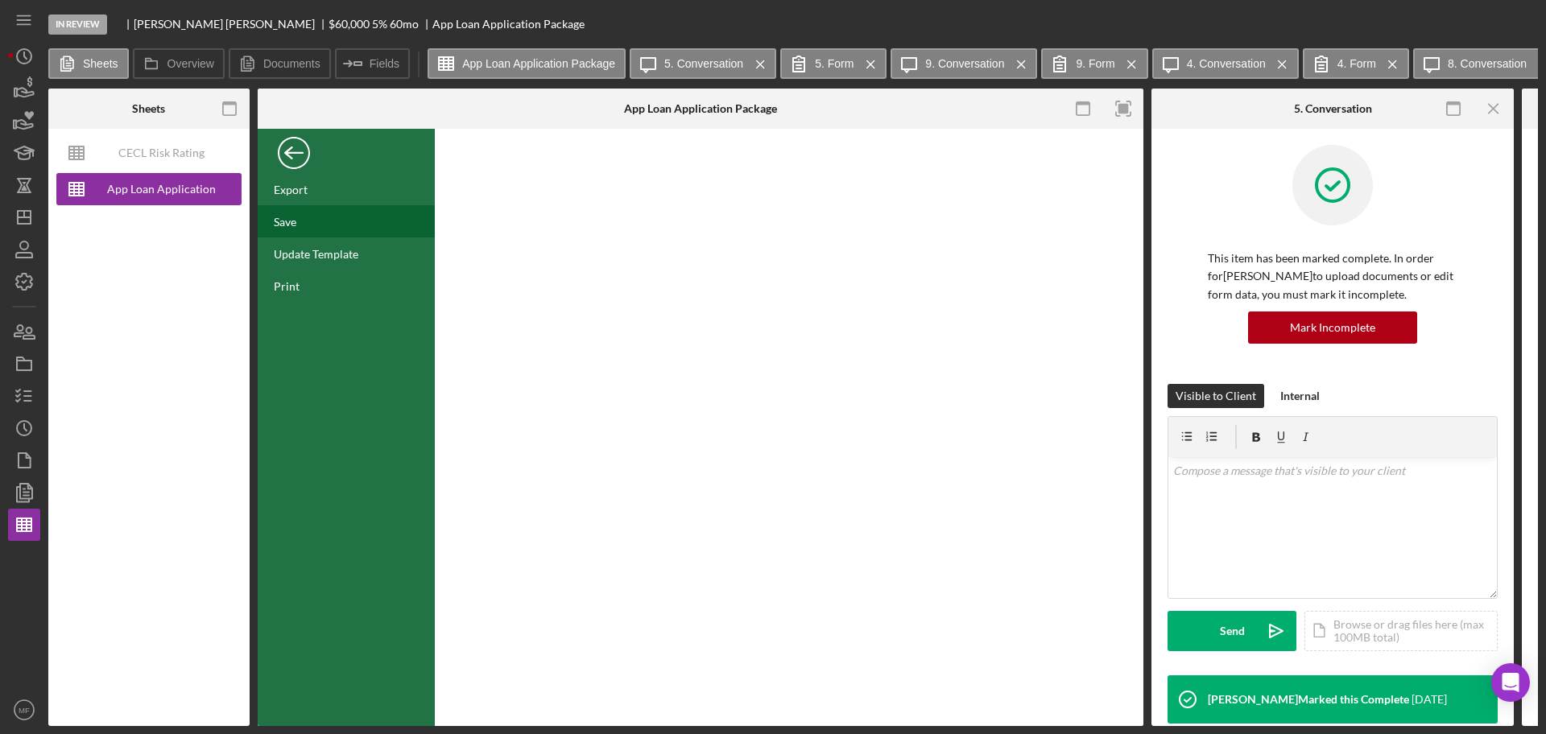
click at [309, 229] on div "Save" at bounding box center [346, 221] width 177 height 32
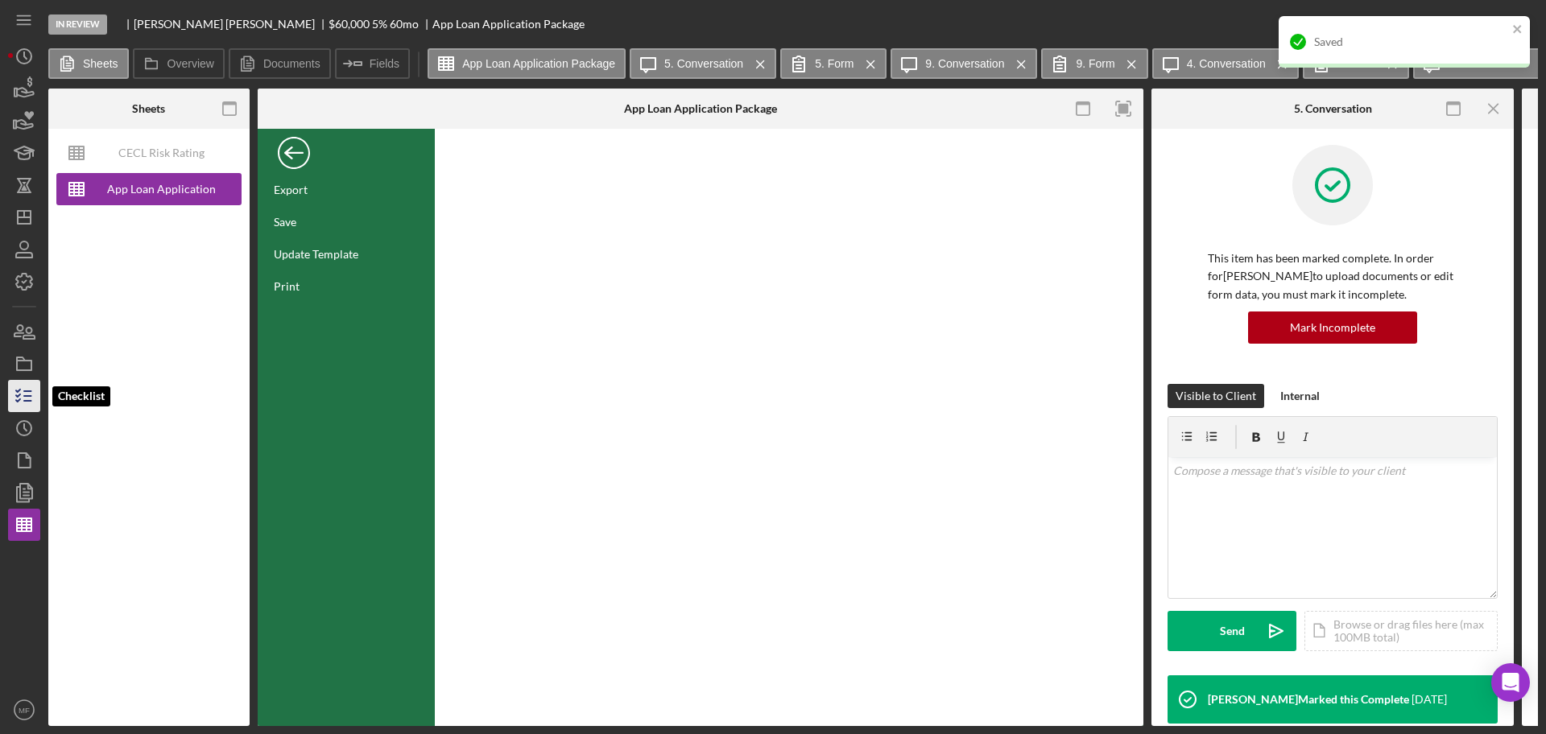
click at [19, 395] on polyline "button" at bounding box center [18, 395] width 4 height 2
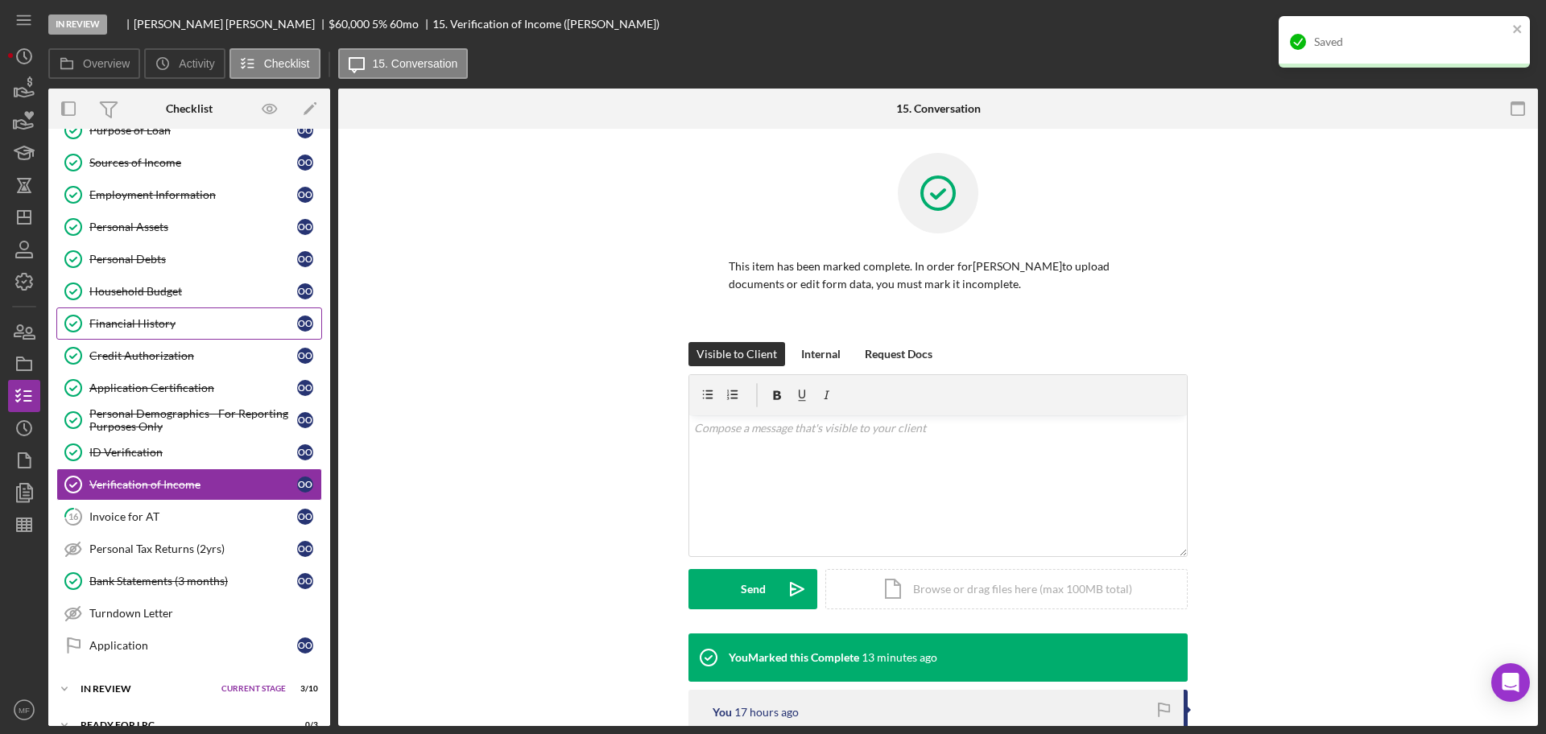
scroll to position [241, 0]
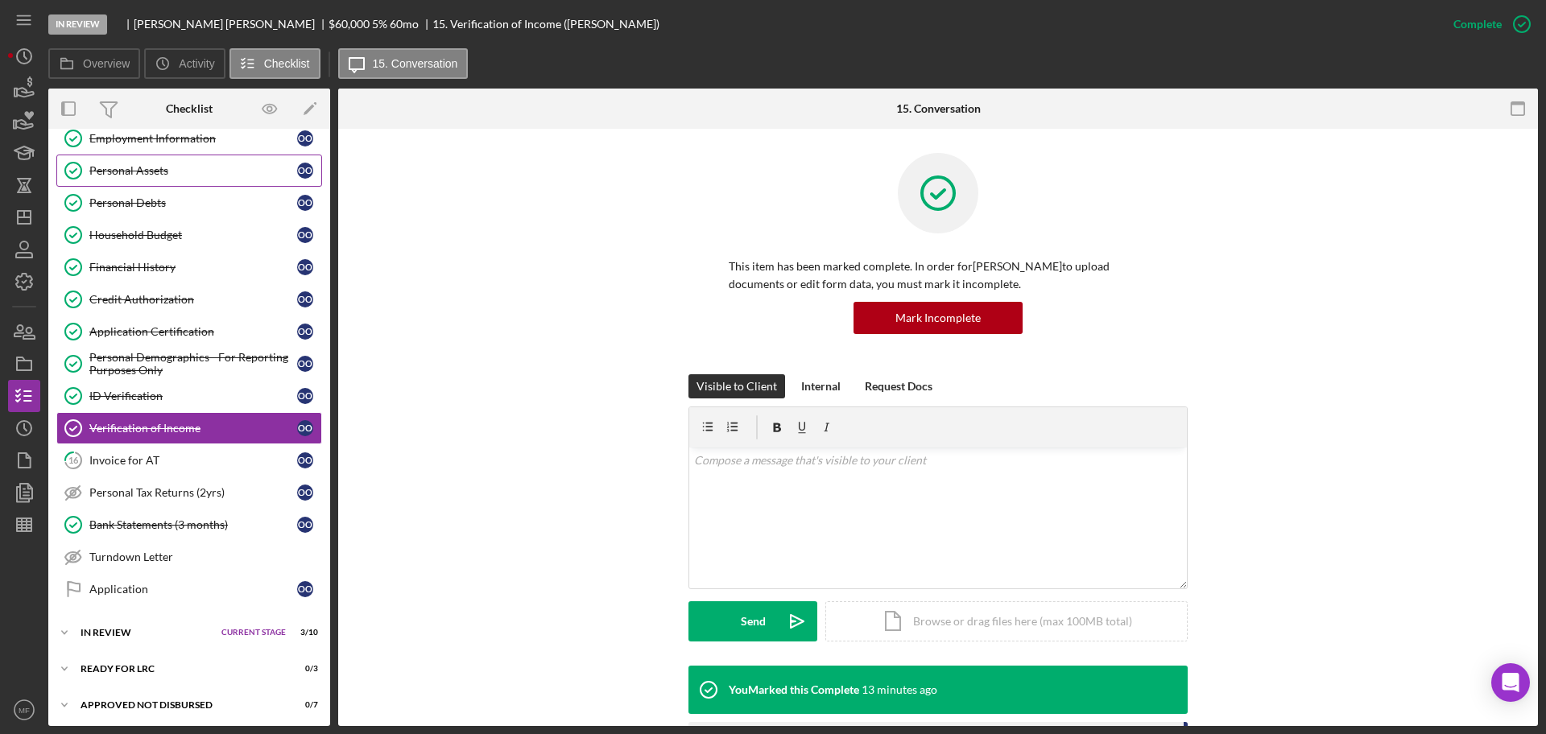
click at [93, 170] on div "Personal Assets" at bounding box center [193, 170] width 208 height 13
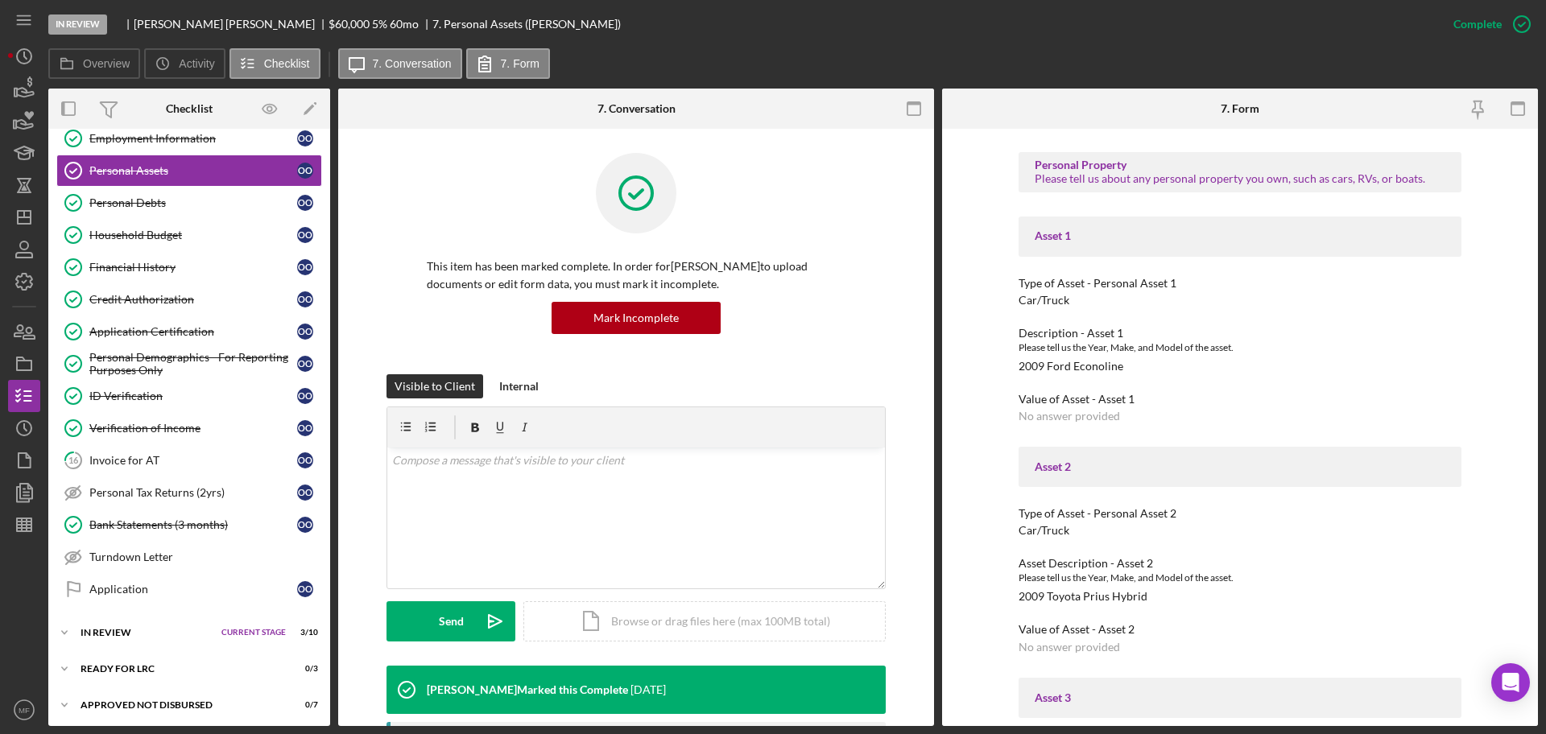
scroll to position [805, 0]
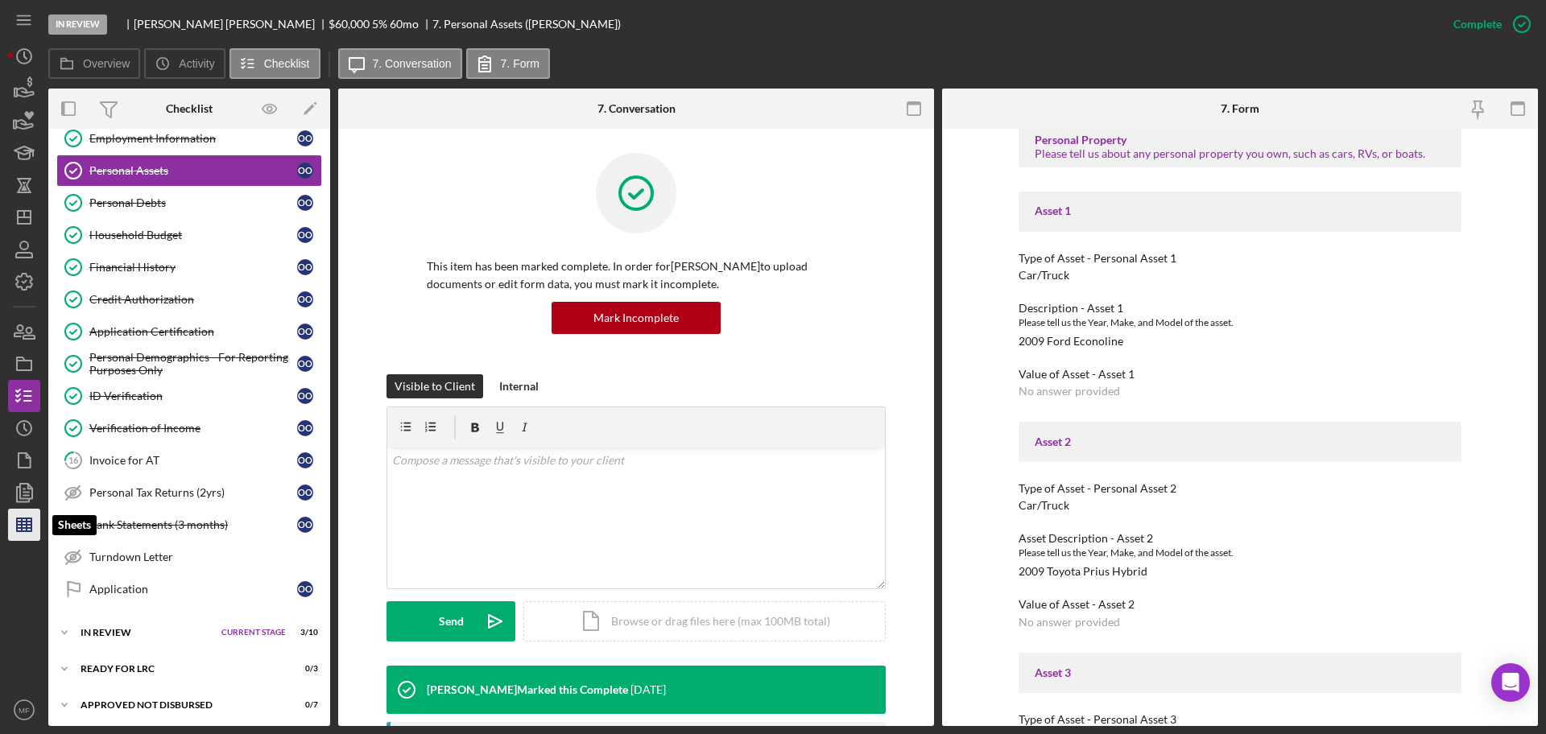
click at [33, 530] on icon "button" at bounding box center [24, 525] width 40 height 40
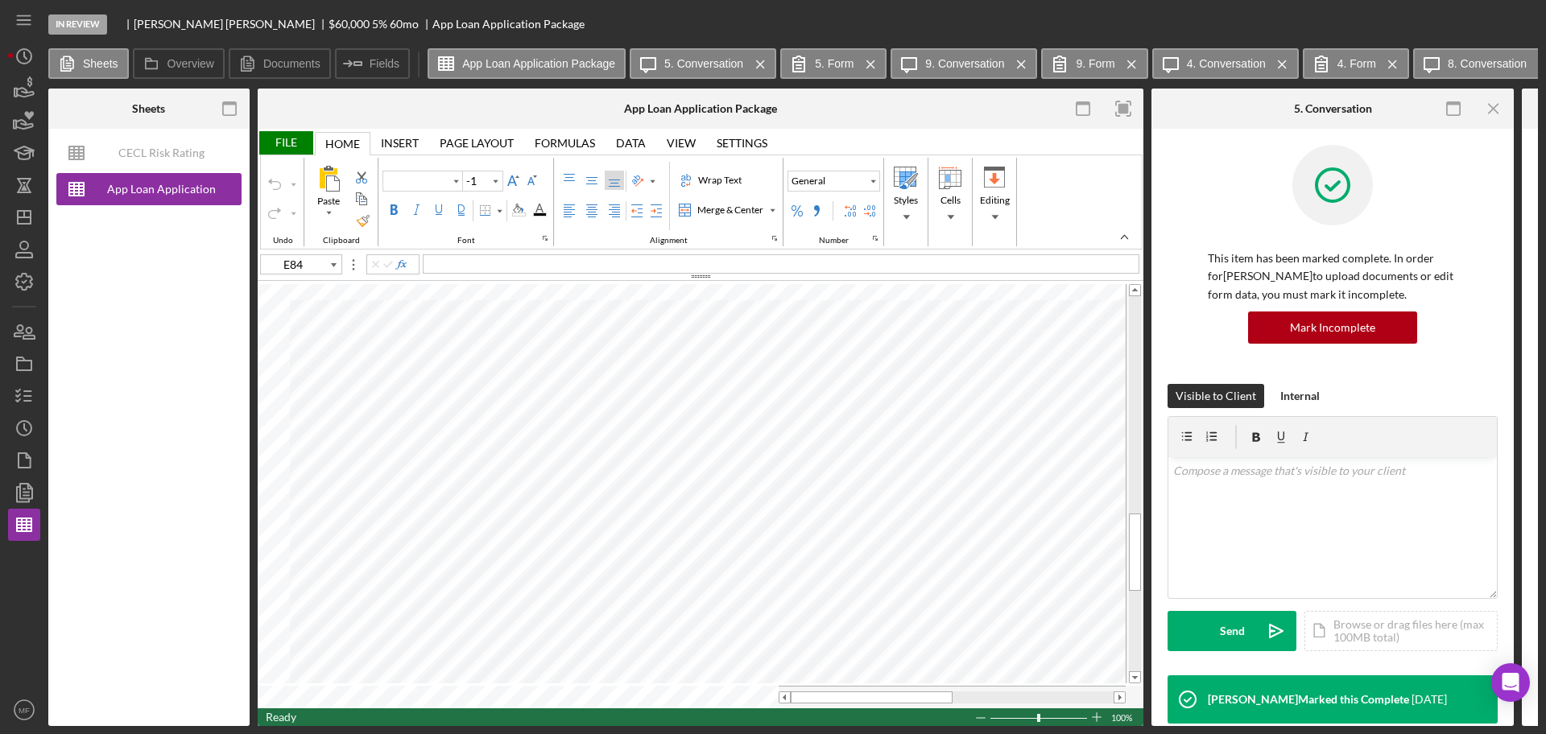
type input "Arial"
type input "10"
type input "A84"
type input "B84"
type input "E84"
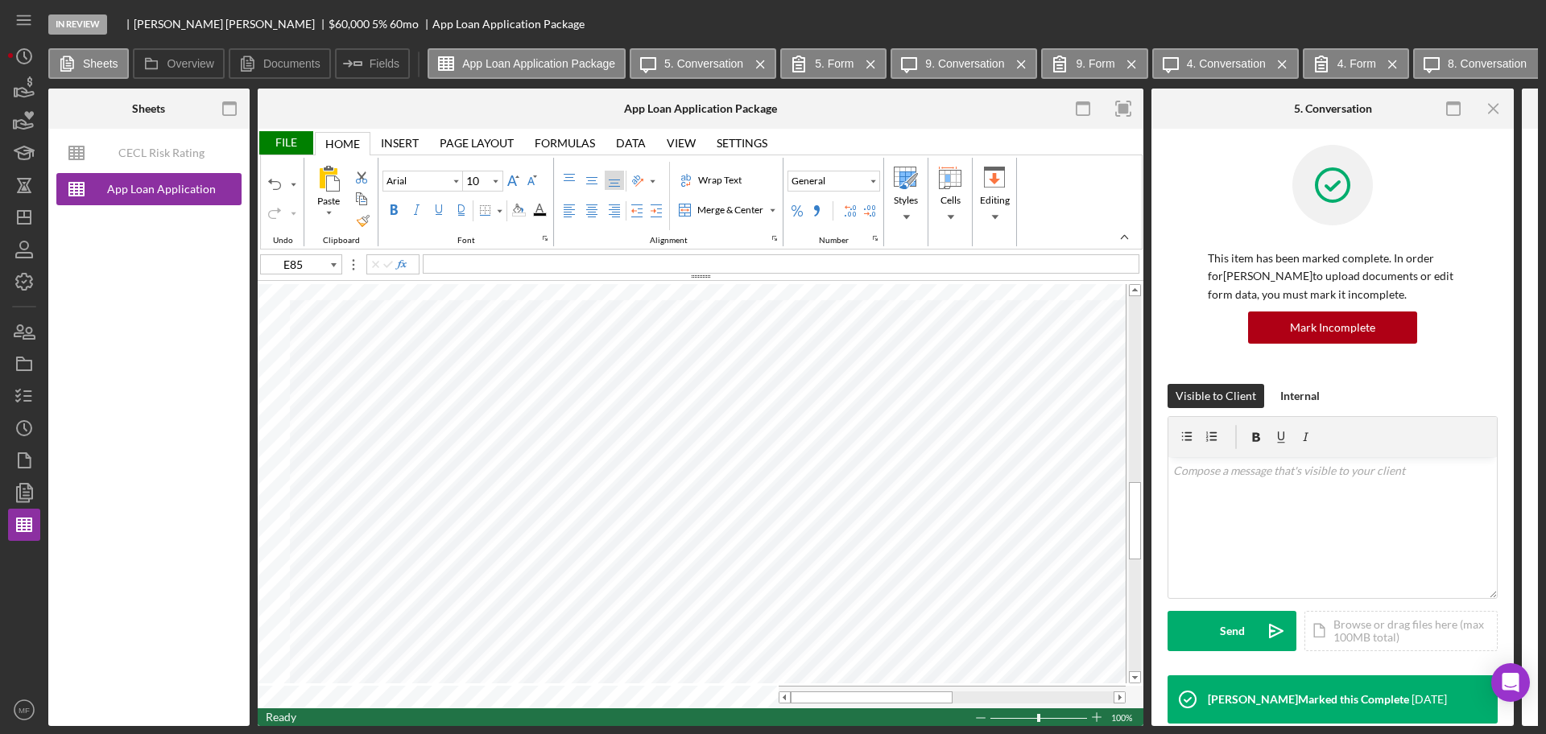
type input "A30"
type input "Calibri"
type input "11"
type input "E85"
type input "Arial"
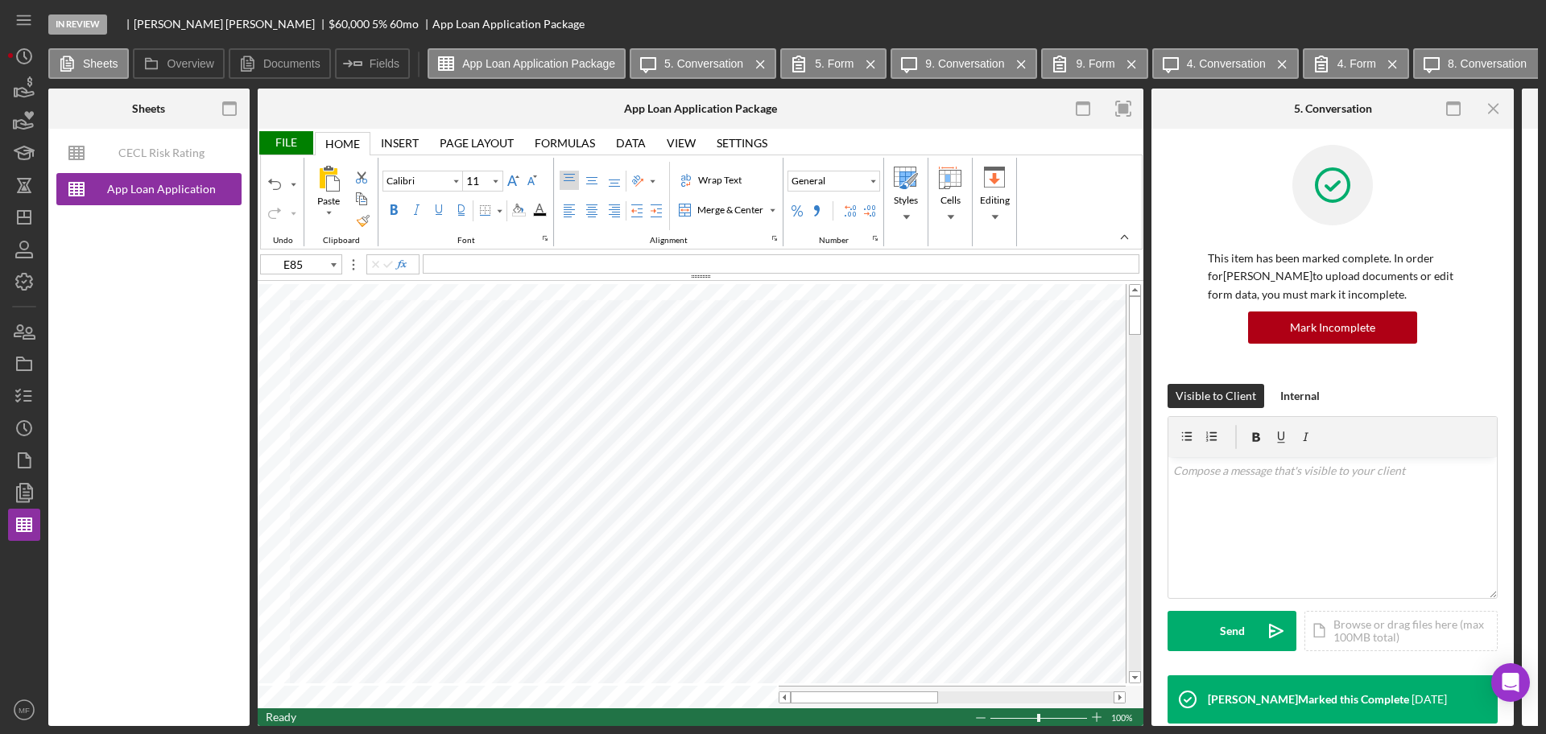
type input "10"
type input "E81"
click at [598, 270] on div "Tax Assessed $658,770, Zillow $" at bounding box center [781, 263] width 716 height 19
type input "B82"
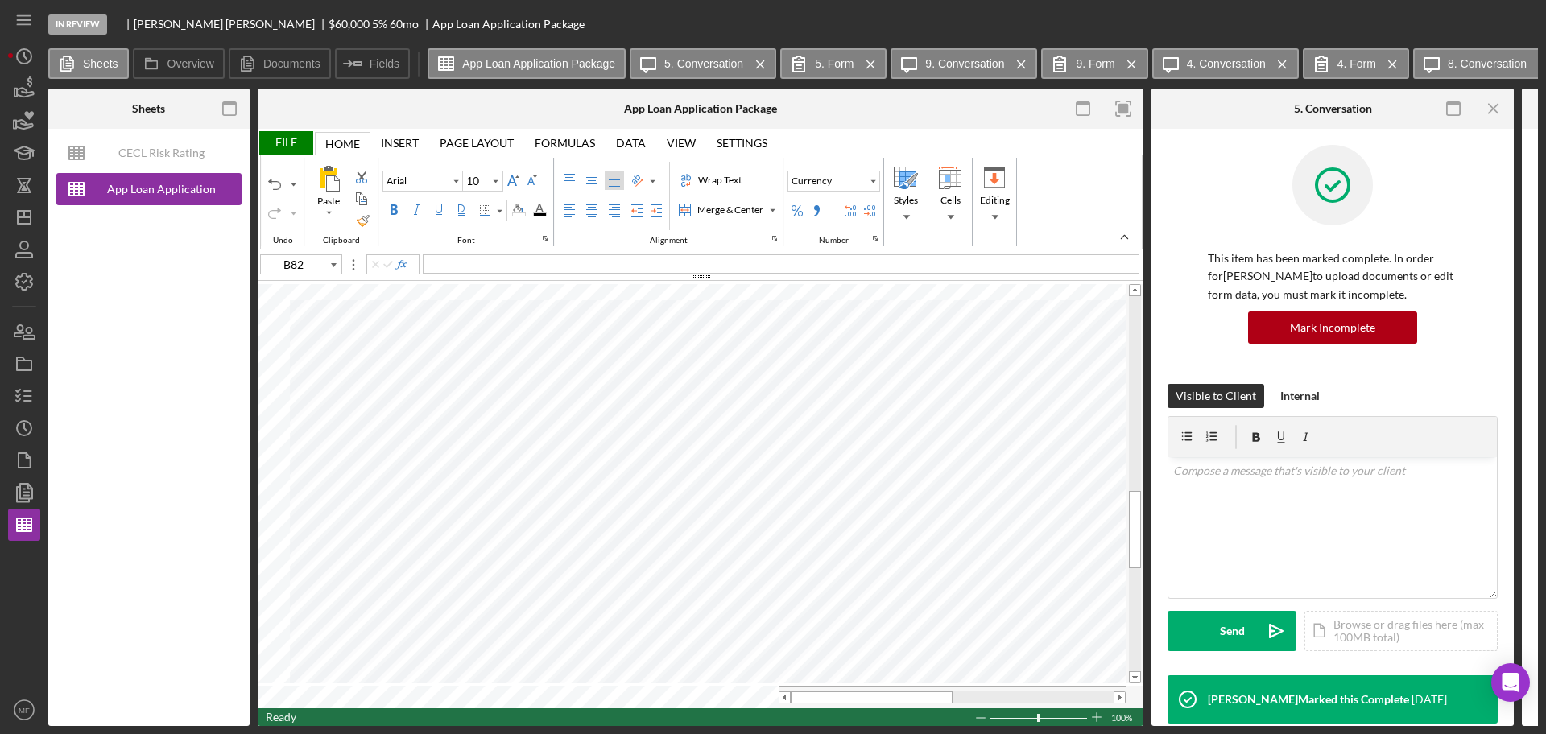
type input "B81"
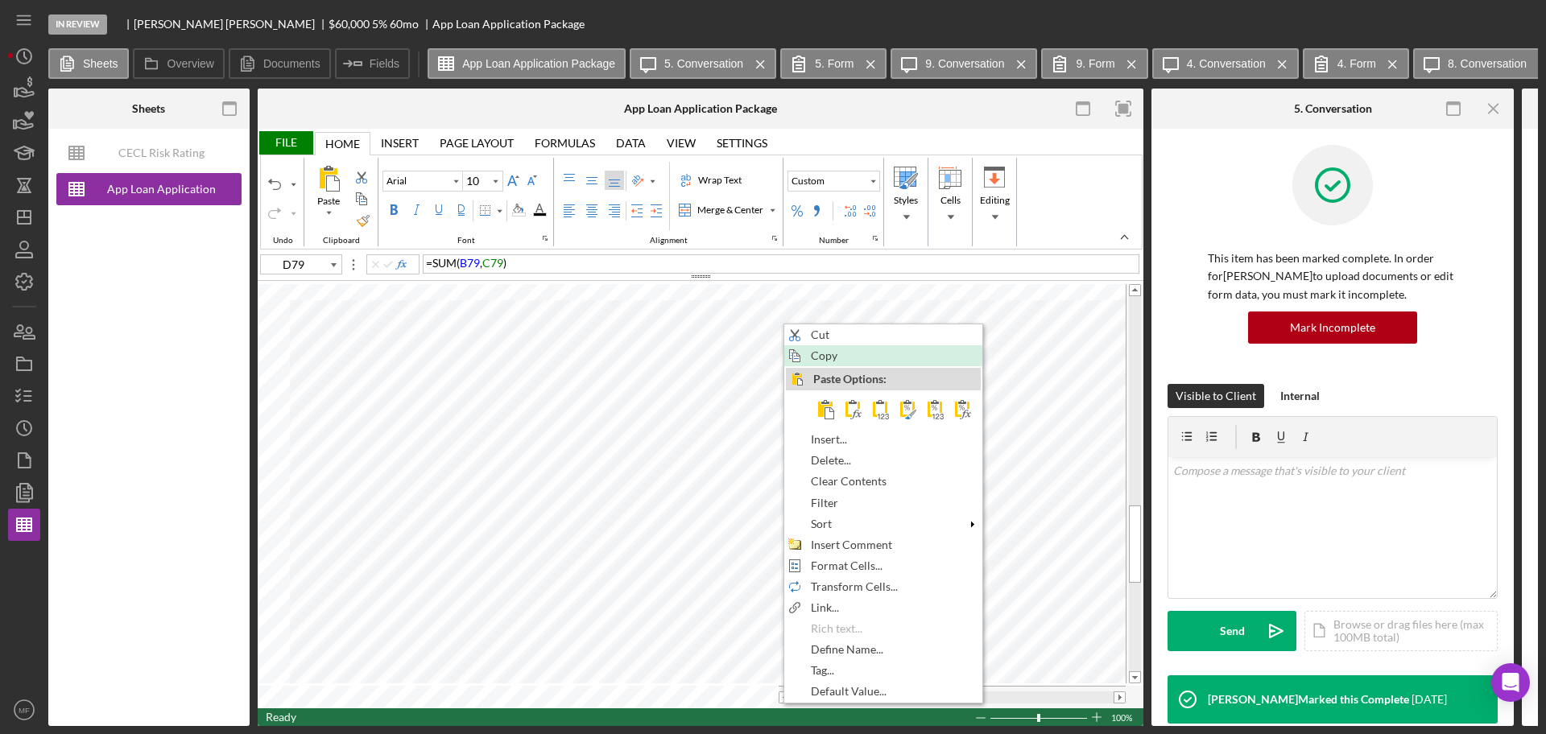
click at [829, 356] on span "Copy" at bounding box center [833, 355] width 45 height 13
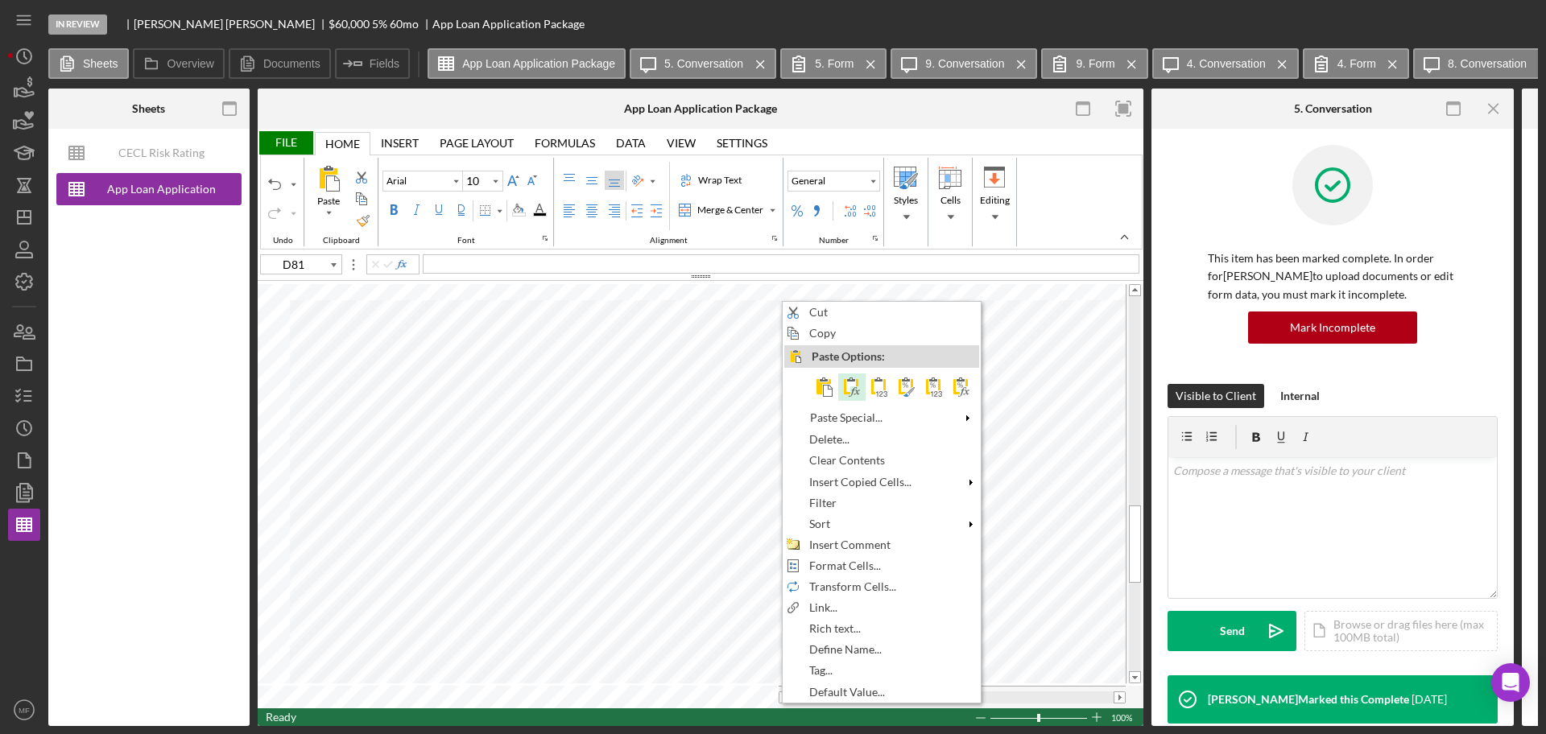
click at [851, 383] on span at bounding box center [851, 387] width 19 height 19
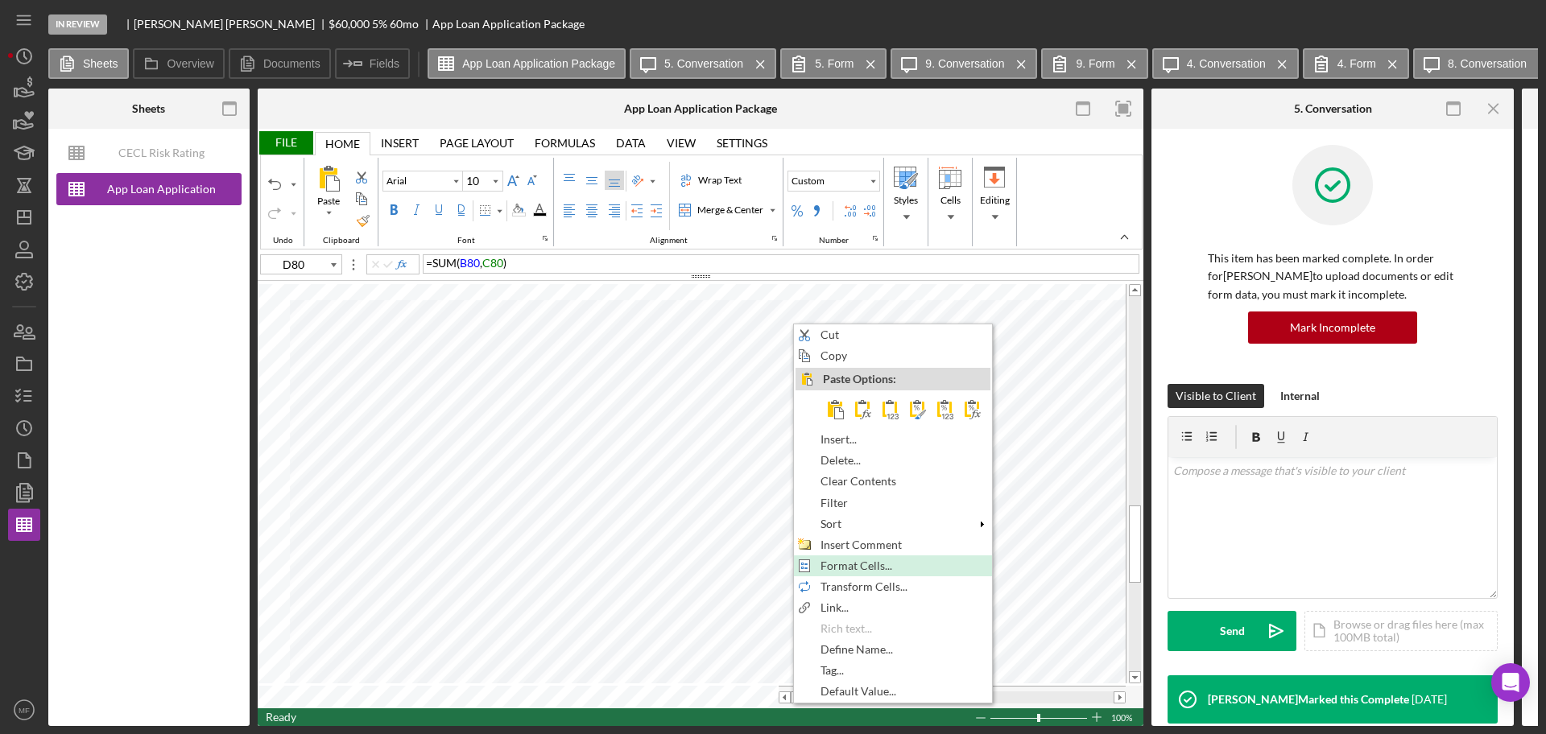
click at [886, 566] on span "Format Cells..." at bounding box center [865, 565] width 90 height 13
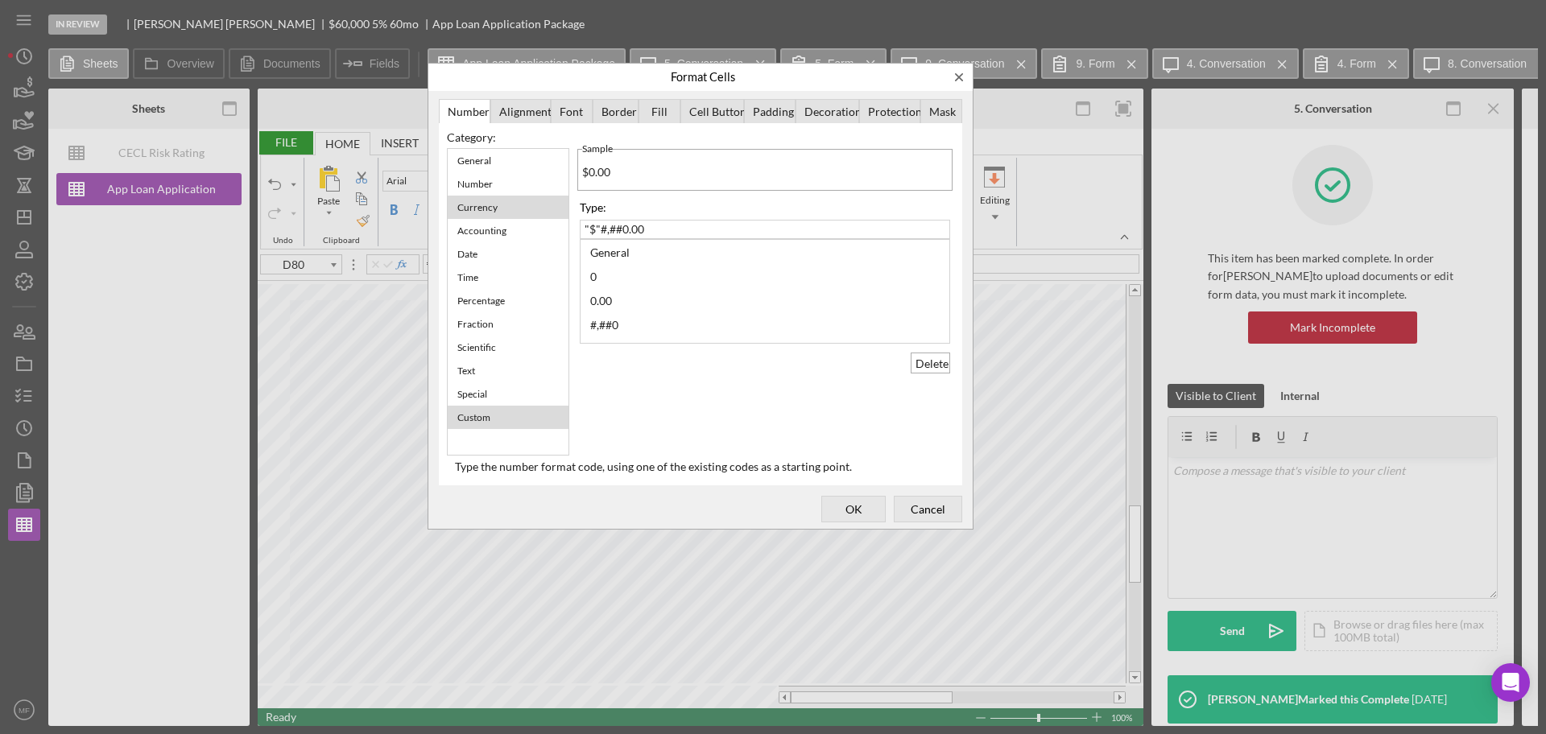
click at [484, 210] on div "Currency" at bounding box center [477, 207] width 56 height 20
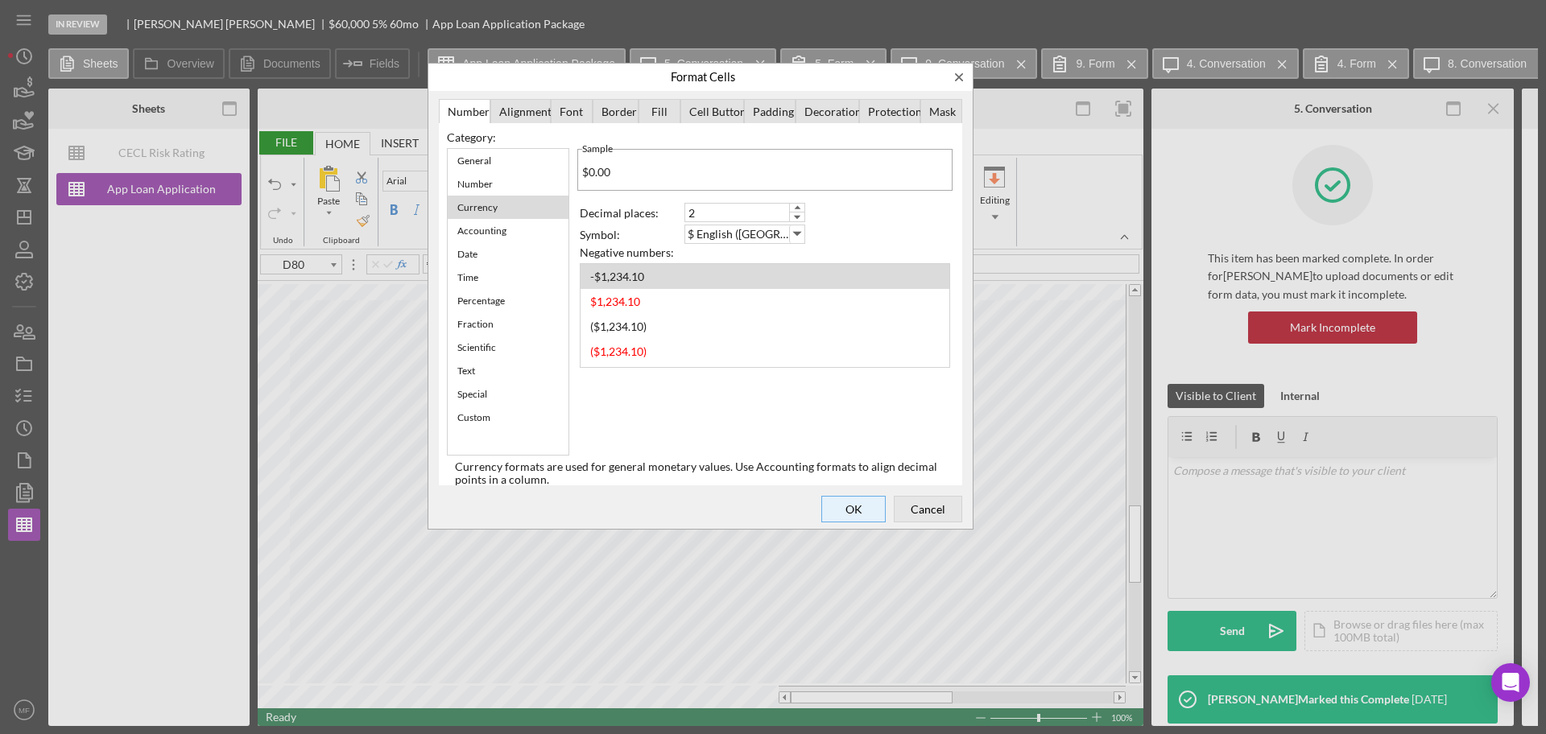
click at [845, 510] on span "OK" at bounding box center [853, 508] width 53 height 23
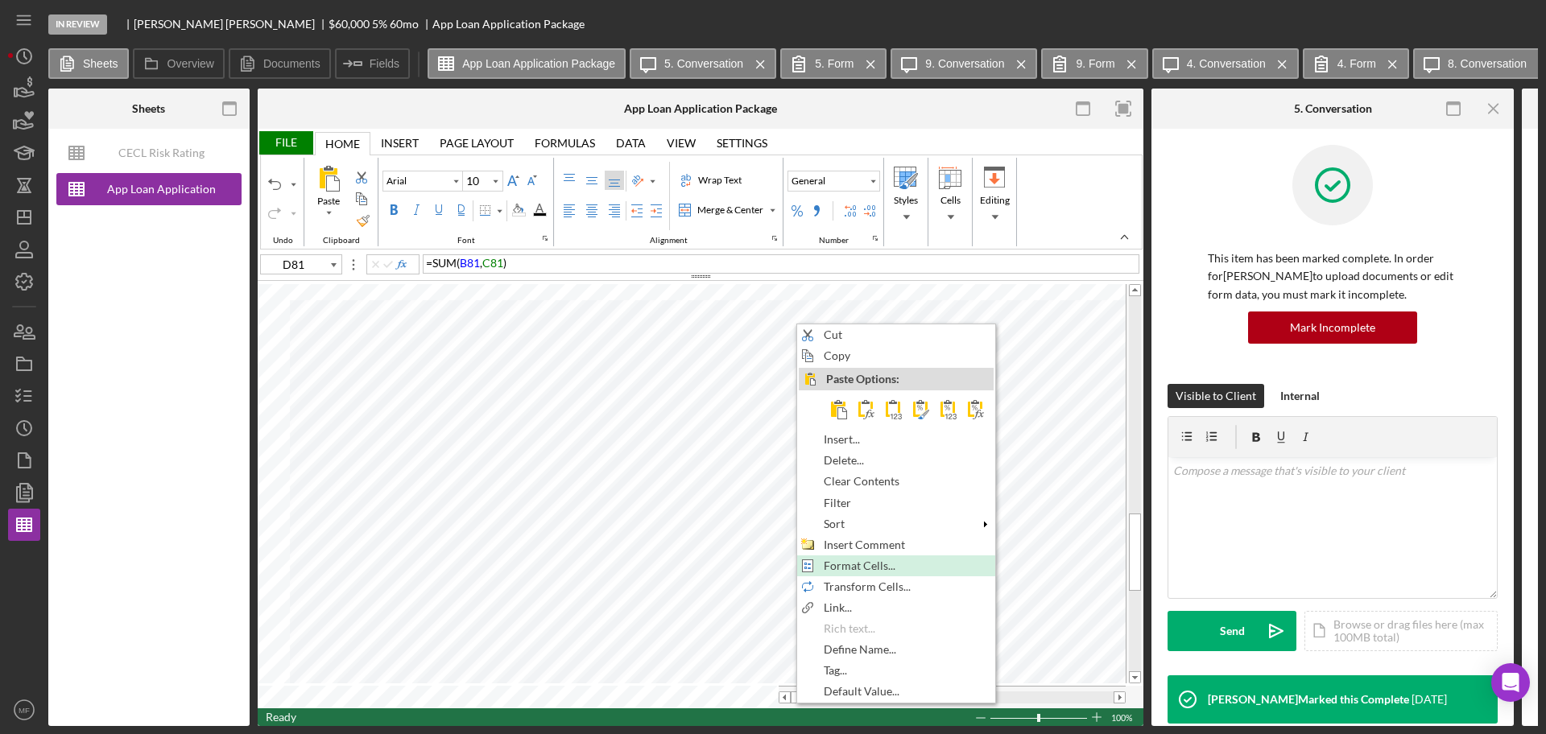
click at [880, 566] on span "Format Cells..." at bounding box center [869, 565] width 90 height 13
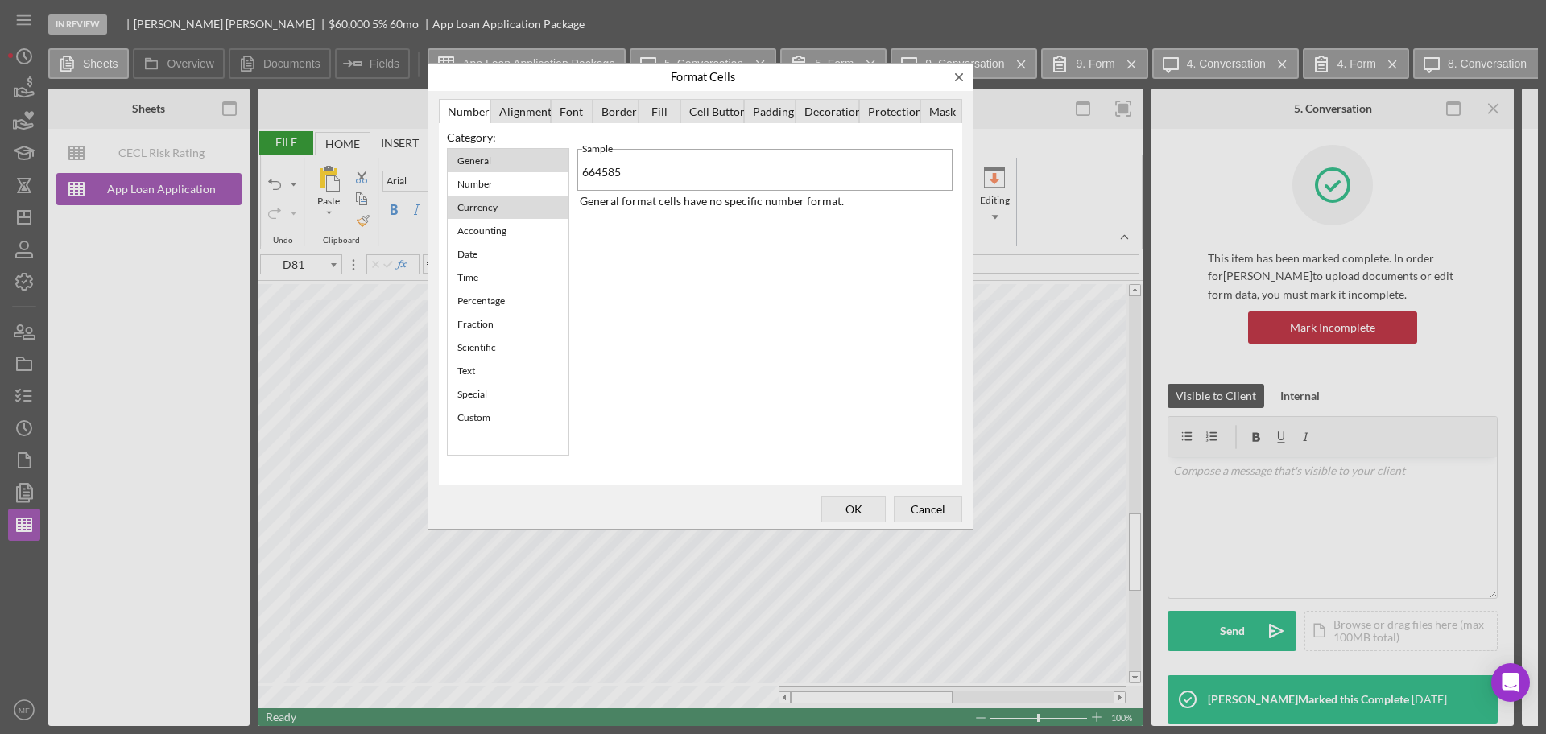
click at [492, 211] on div "Currency" at bounding box center [477, 207] width 56 height 20
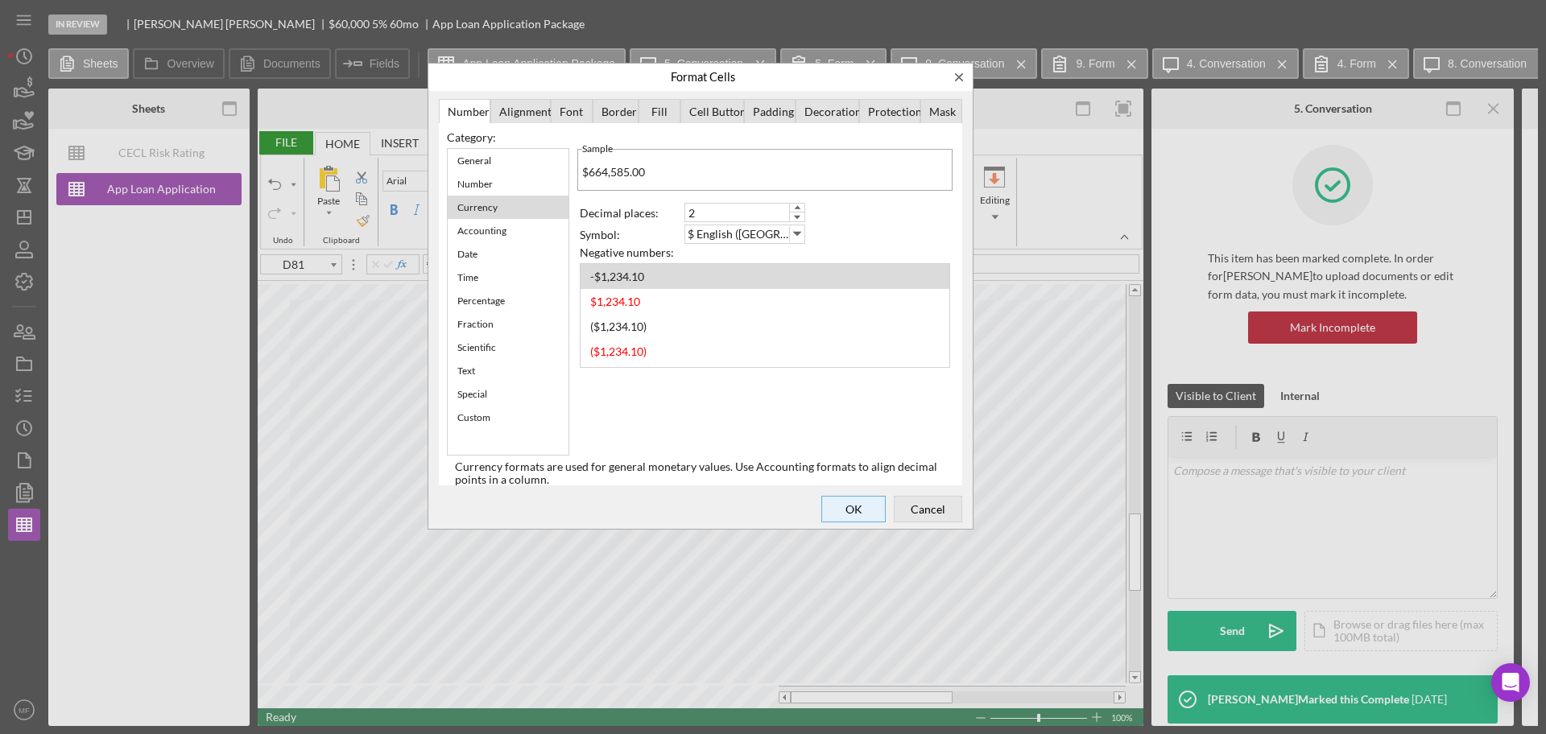
click at [859, 509] on span "OK" at bounding box center [853, 508] width 53 height 23
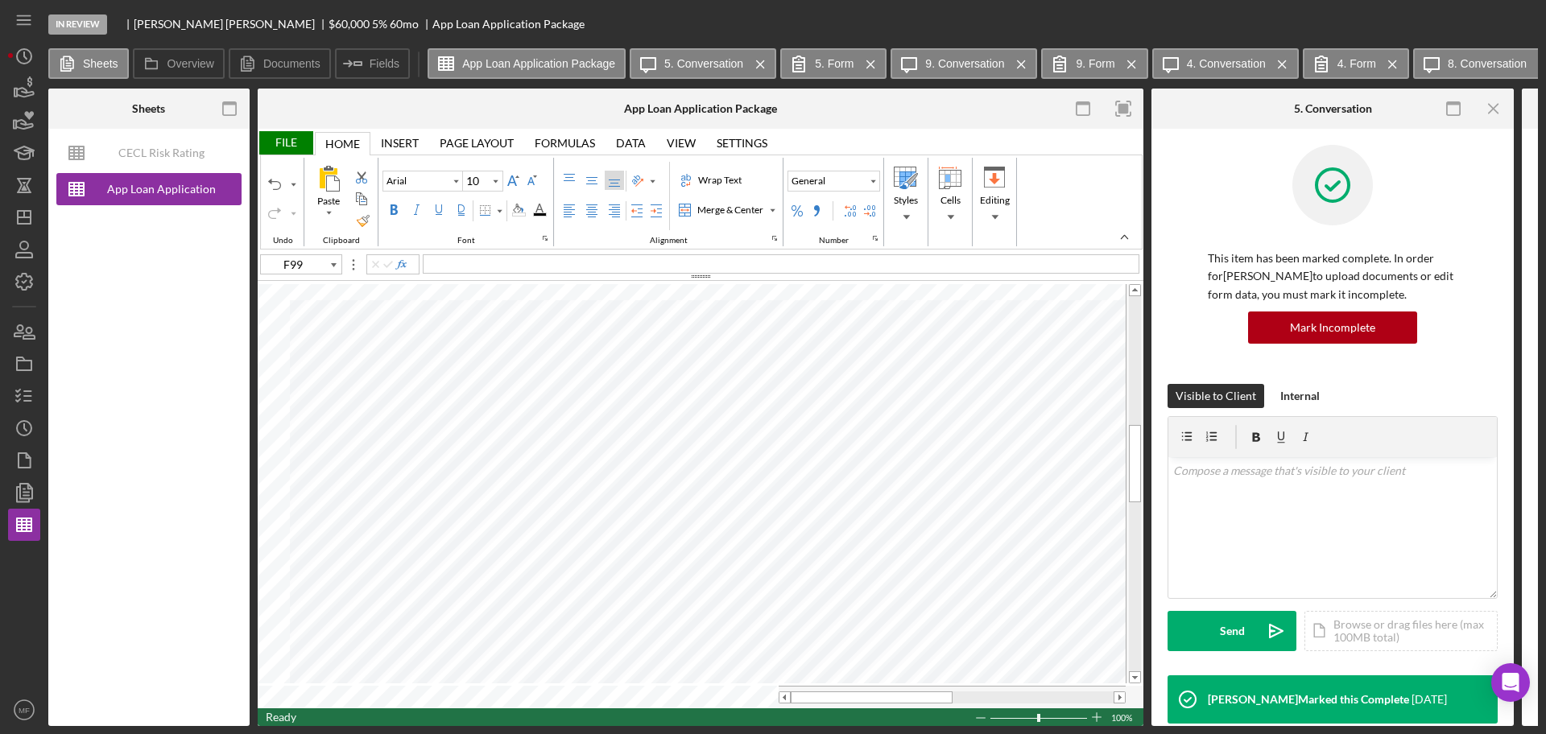
type input "B64"
type input "A30"
click at [453, 497] on div "Home Equity Loan" at bounding box center [418, 503] width 256 height 14
click at [566, 518] on div "Paste Cut Copy AutoFill Home Equity Loan Home Equity Loan" at bounding box center [701, 495] width 886 height 427
type input "B30"
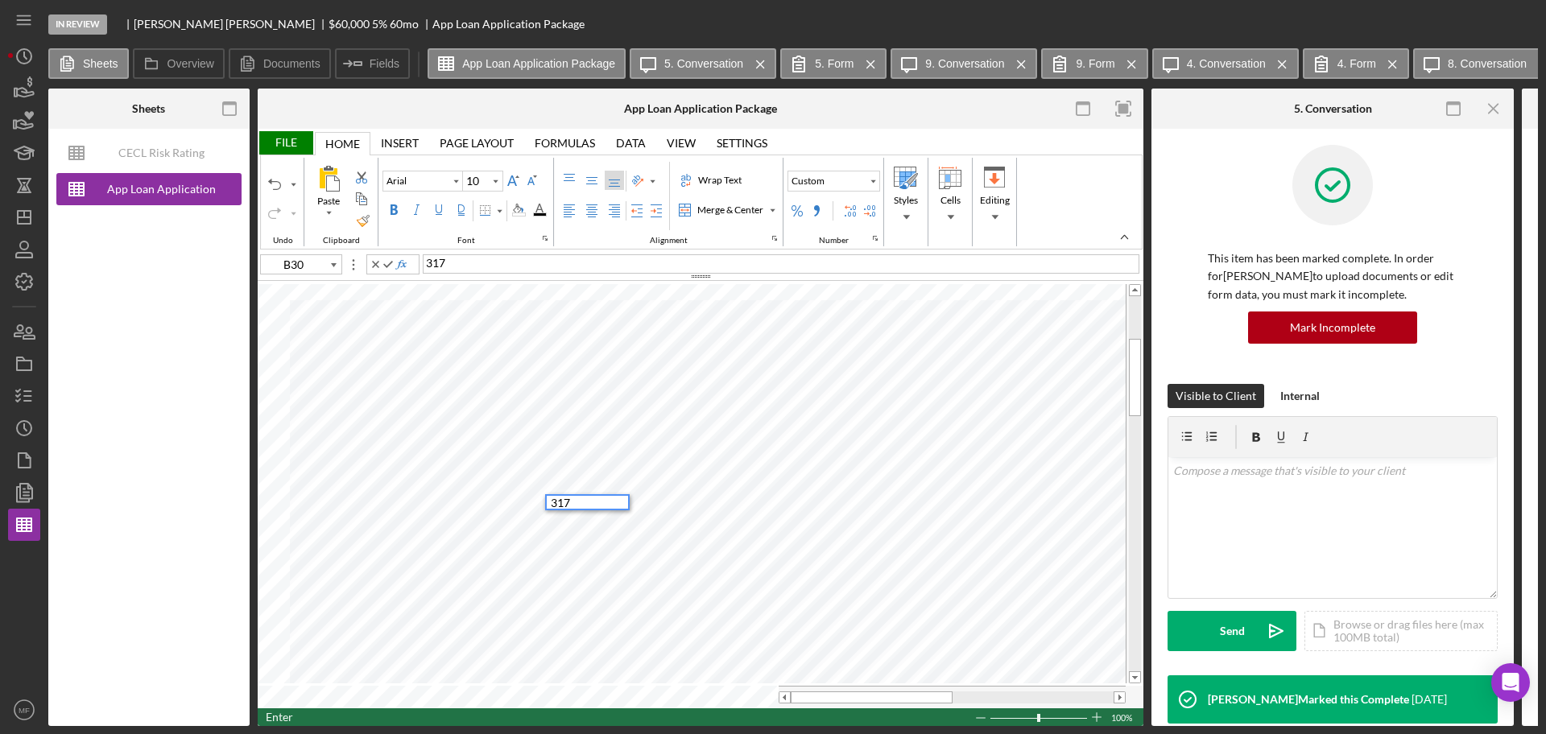
type input "B31"
type input "C93"
type input "A93"
type input "B29"
type input "B32"
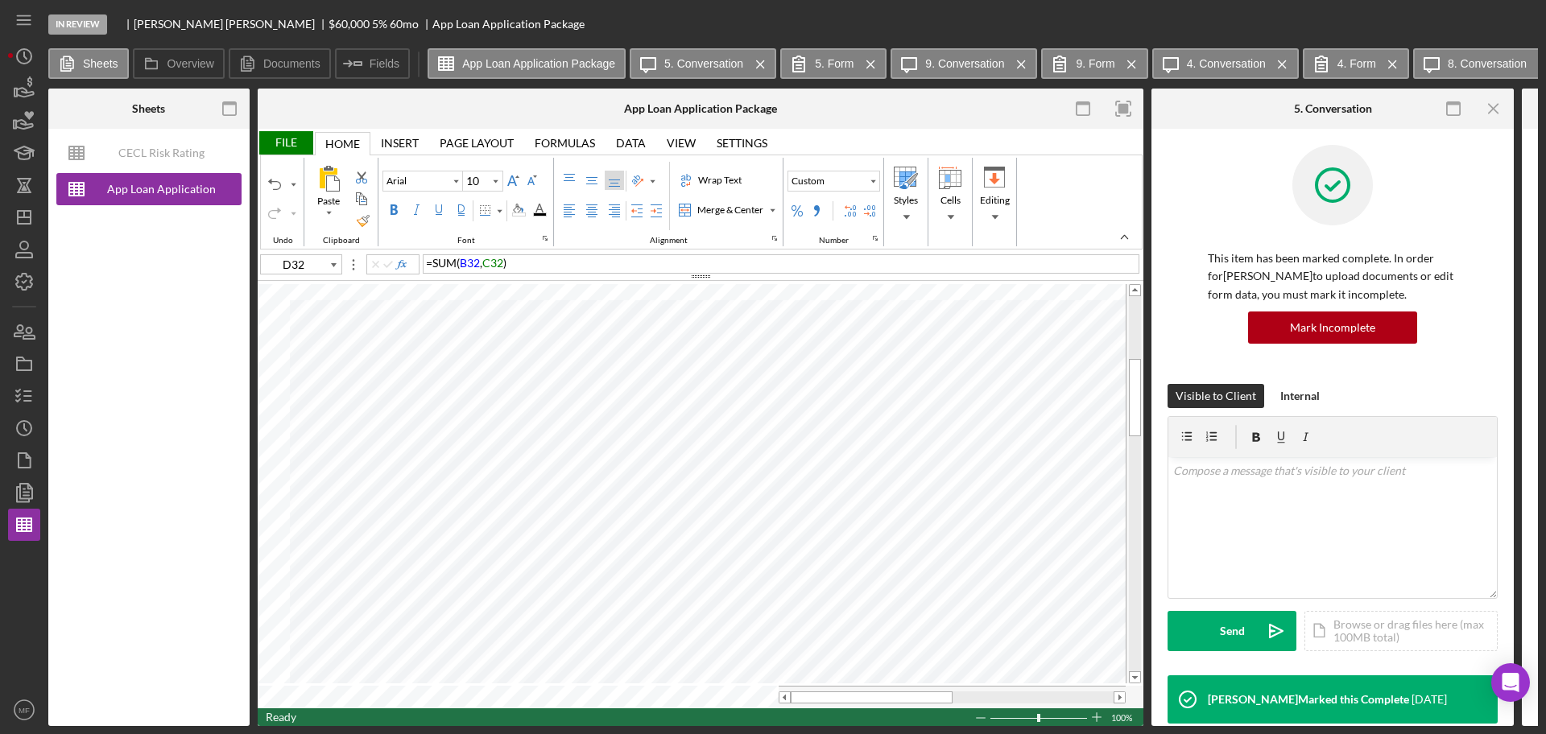
type input "E32"
type input "B37"
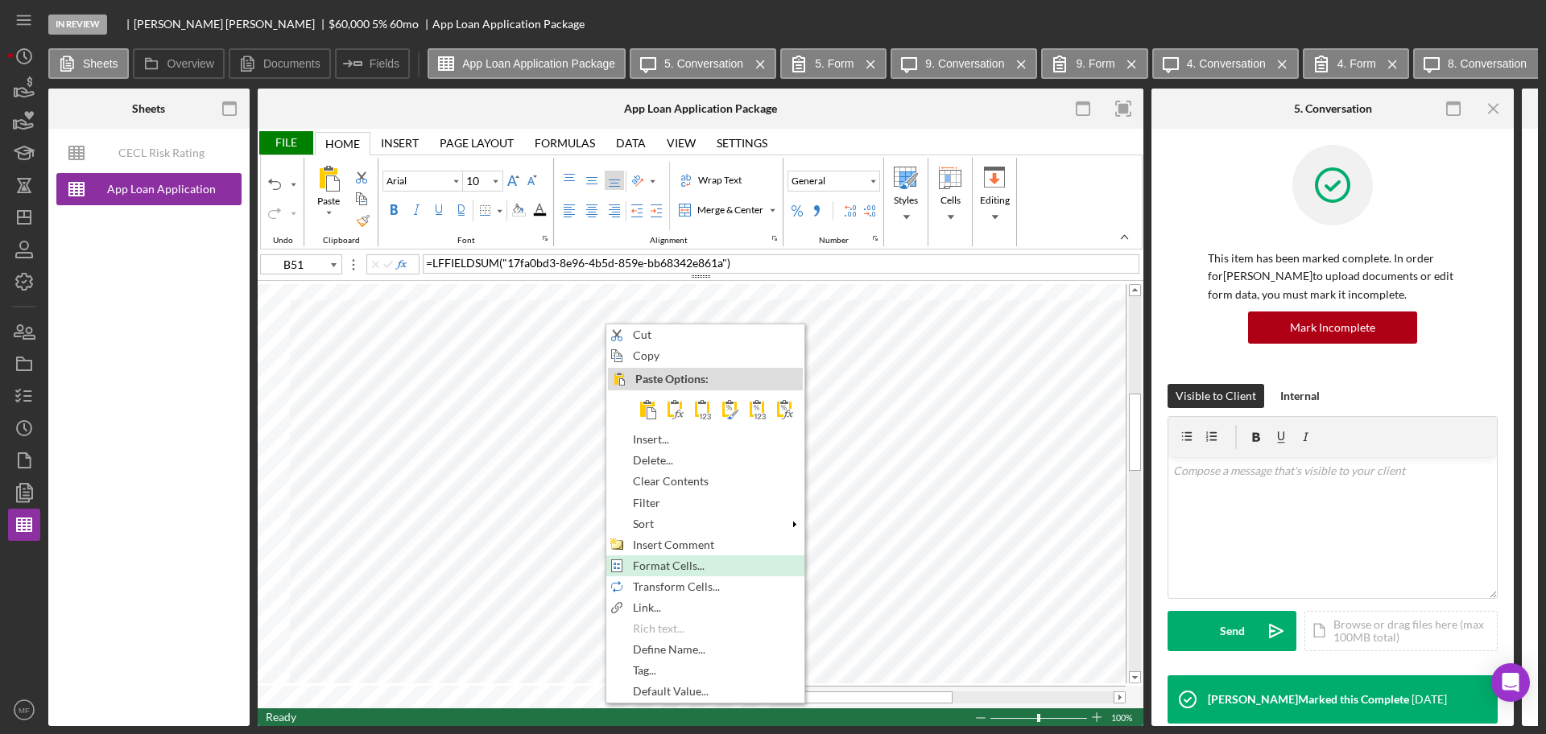
click at [685, 564] on span "Format Cells..." at bounding box center [678, 565] width 90 height 13
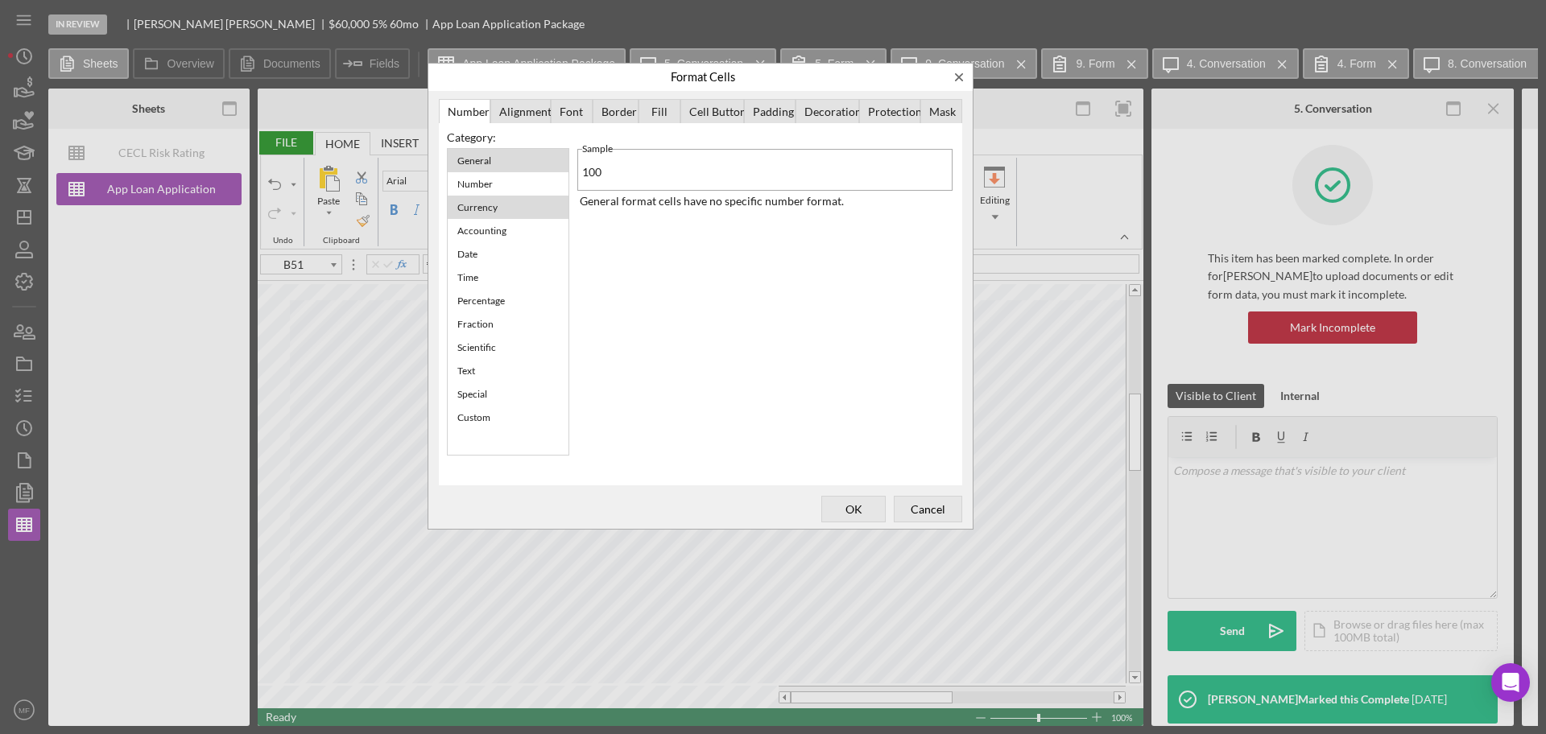
click at [502, 204] on div "Currency" at bounding box center [477, 207] width 56 height 20
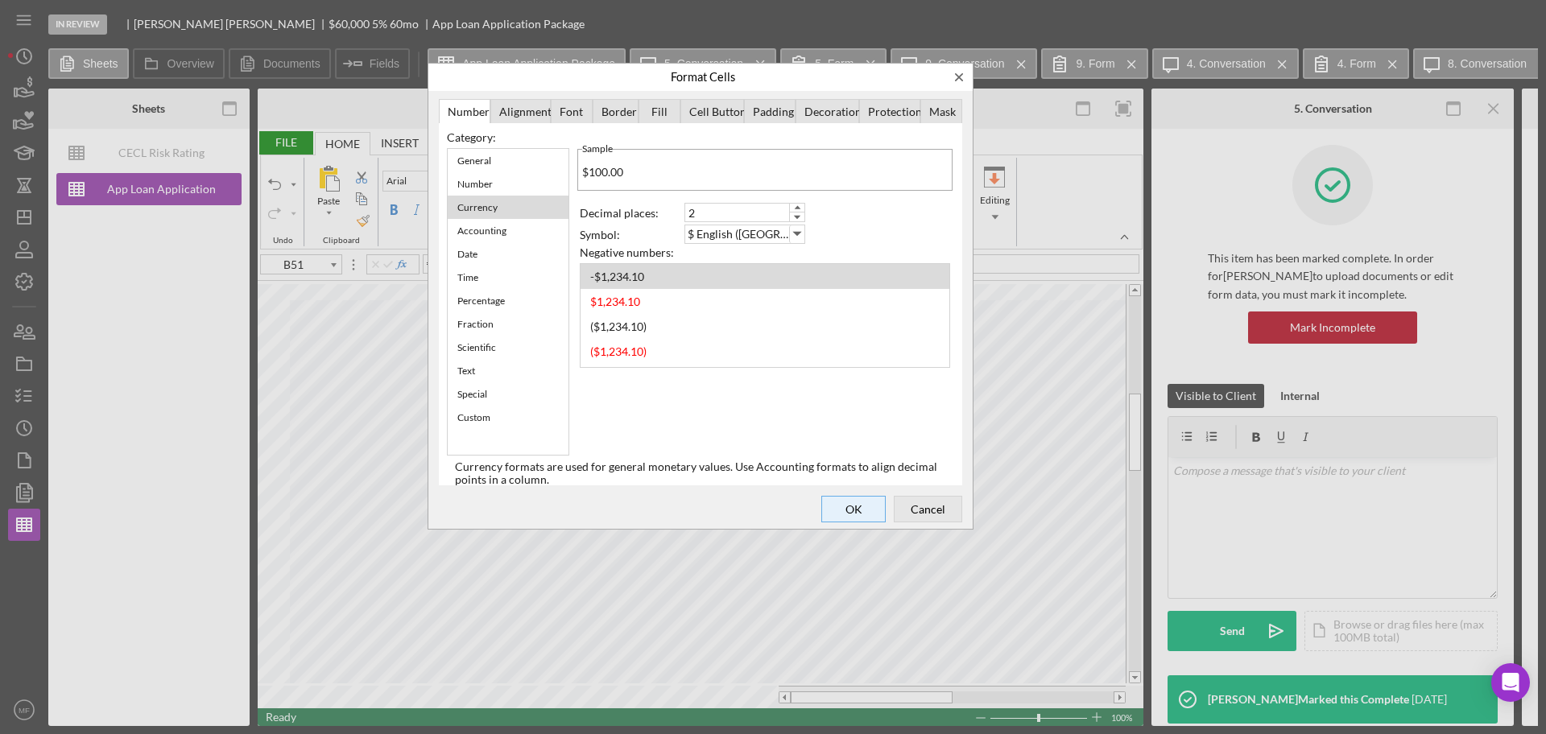
click at [862, 506] on span "OK" at bounding box center [853, 508] width 53 height 23
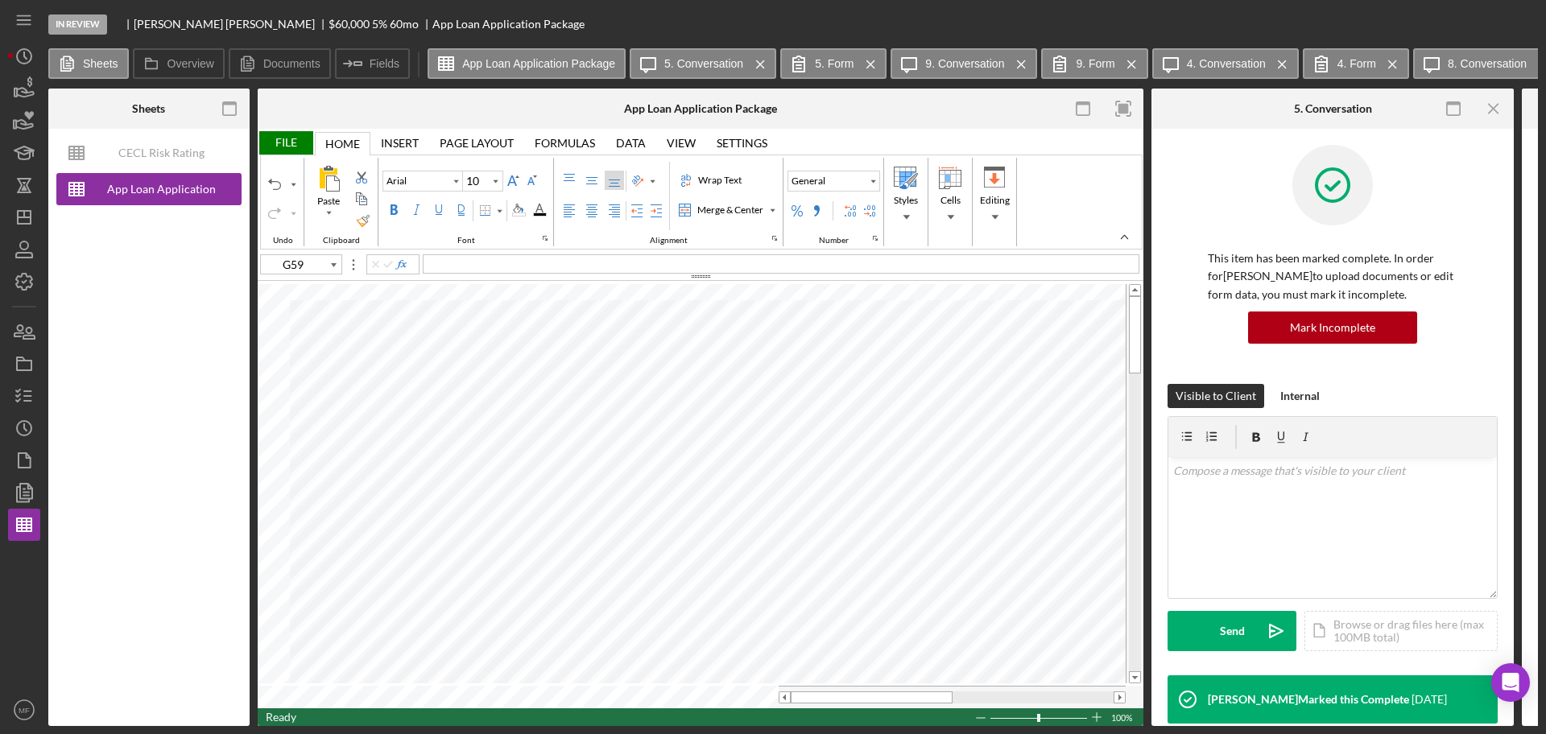
type input "C26"
type input "12"
type input "C27"
click at [454, 186] on div "Font Family" at bounding box center [455, 180] width 13 height 19
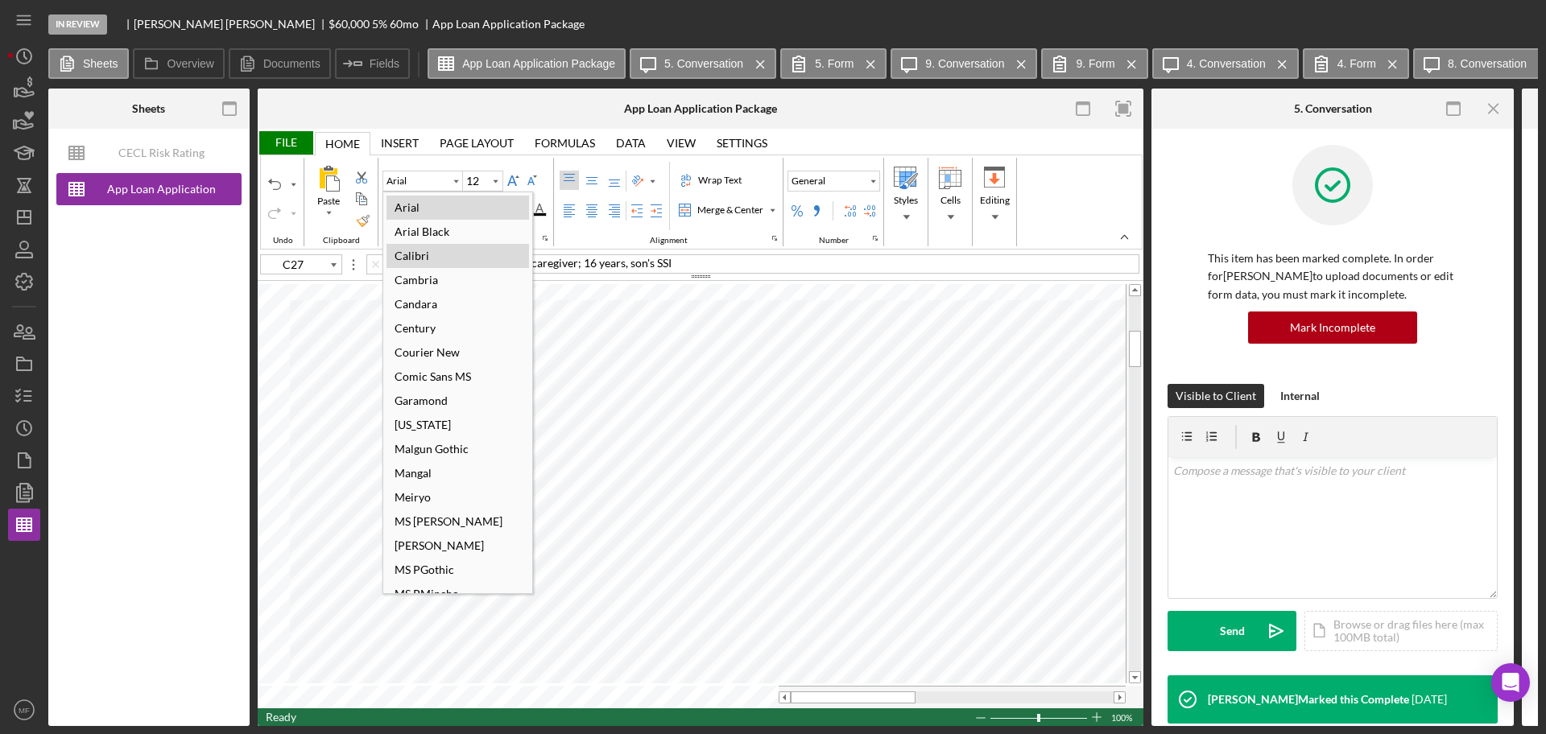
click at [431, 250] on div "Calibri" at bounding box center [411, 256] width 51 height 22
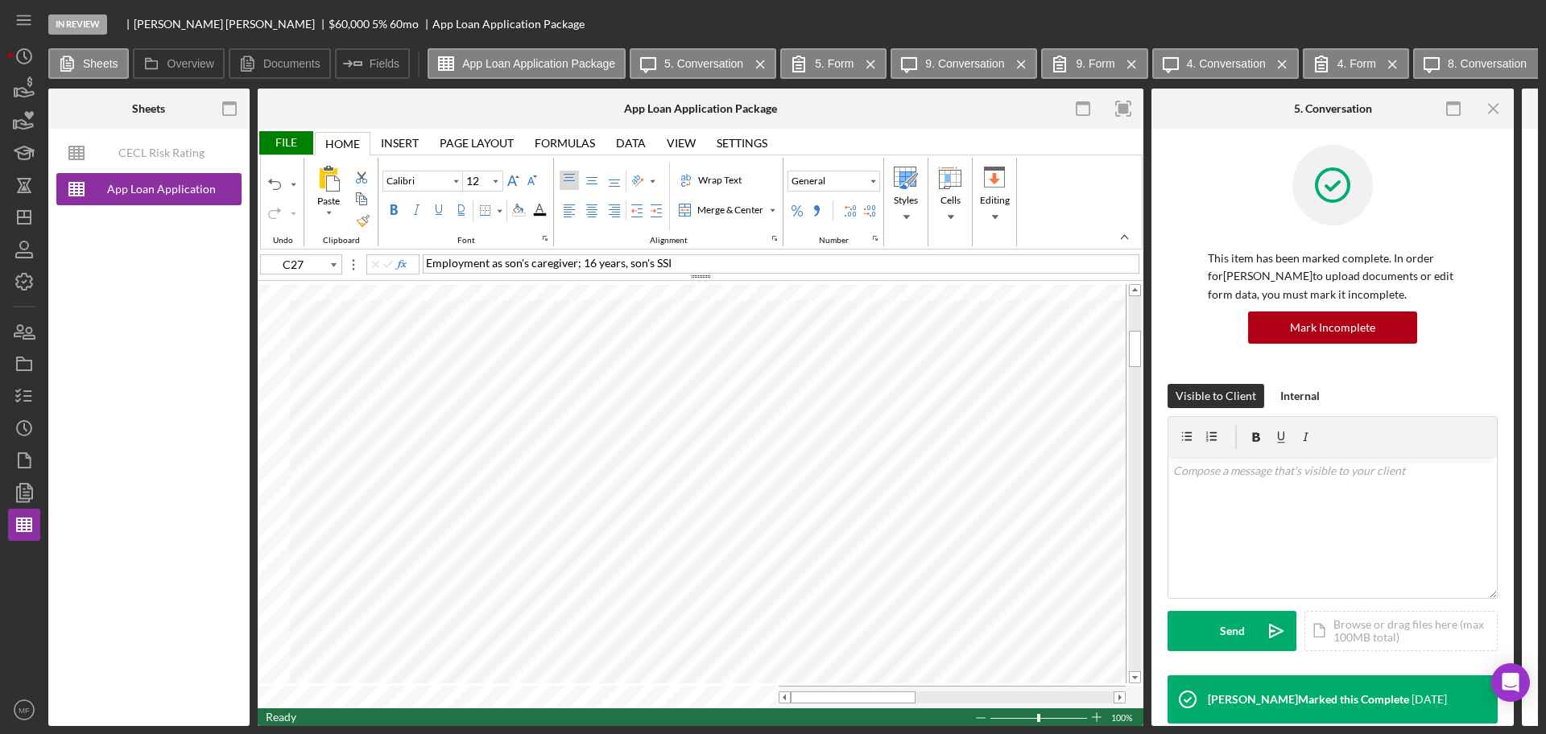
type input "Arial"
type input "F32"
click at [295, 140] on div "File" at bounding box center [286, 142] width 56 height 23
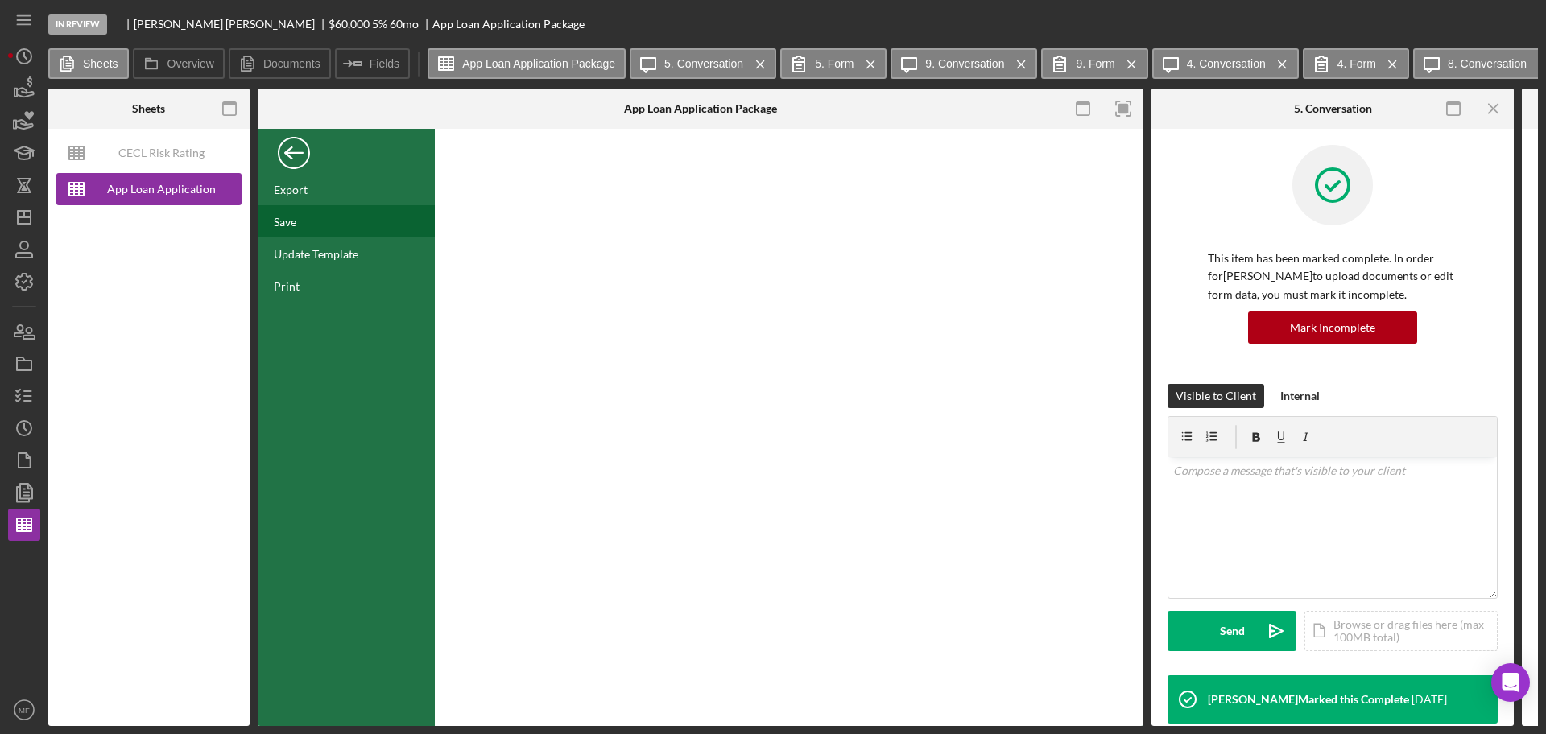
click at [303, 219] on div "Save" at bounding box center [346, 221] width 177 height 32
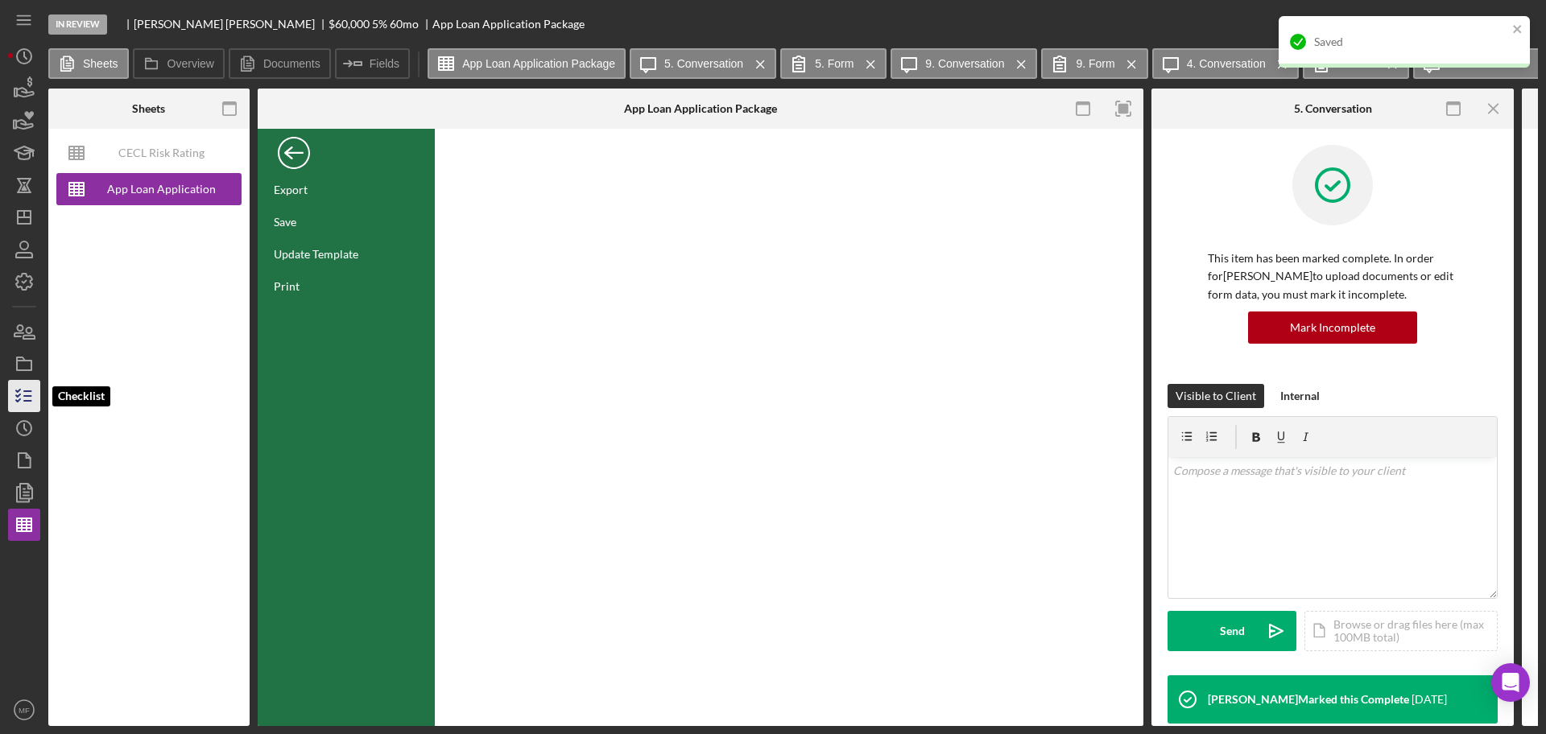
click at [19, 402] on icon "button" at bounding box center [24, 396] width 40 height 40
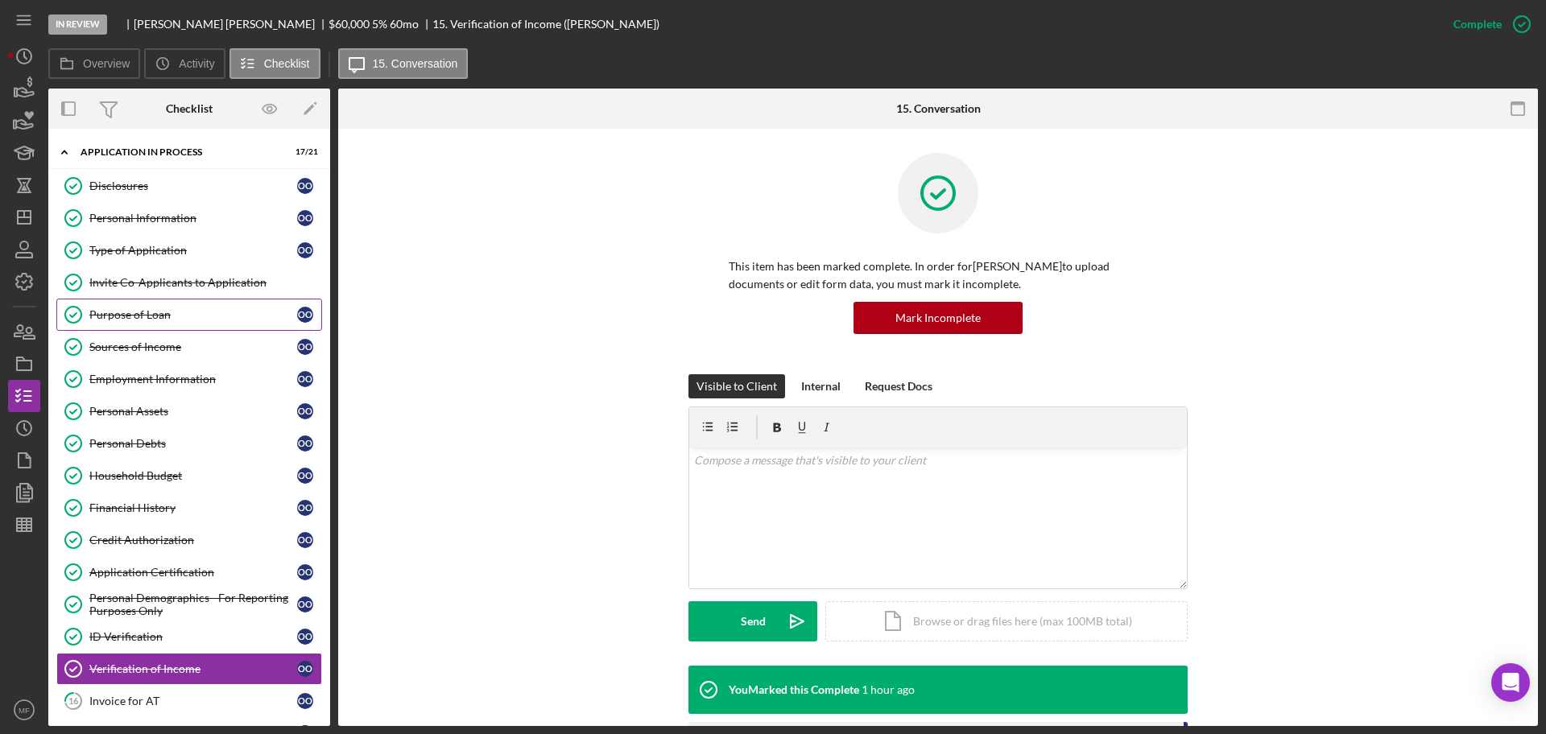
click at [161, 313] on div "Purpose of Loan" at bounding box center [193, 314] width 208 height 13
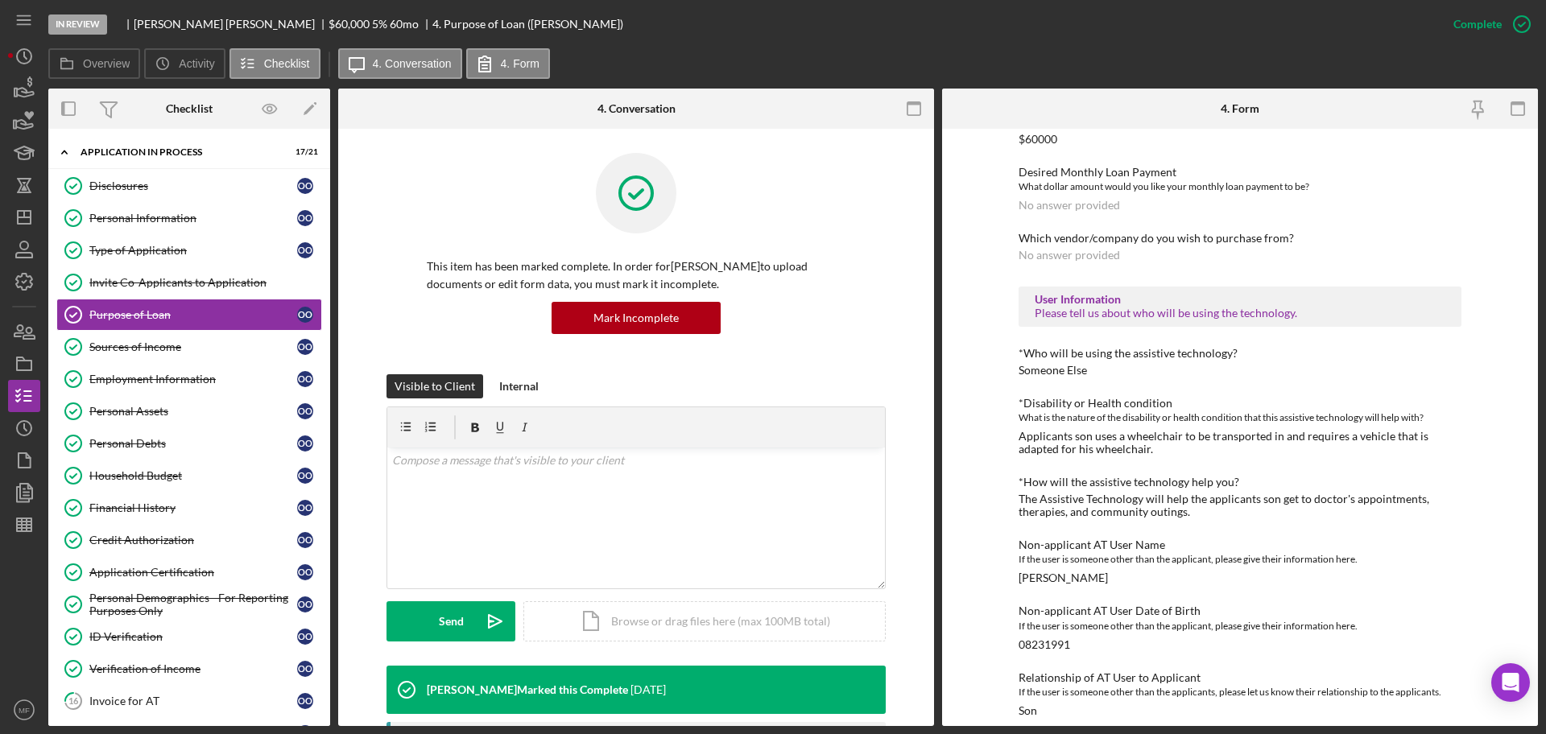
scroll to position [948, 0]
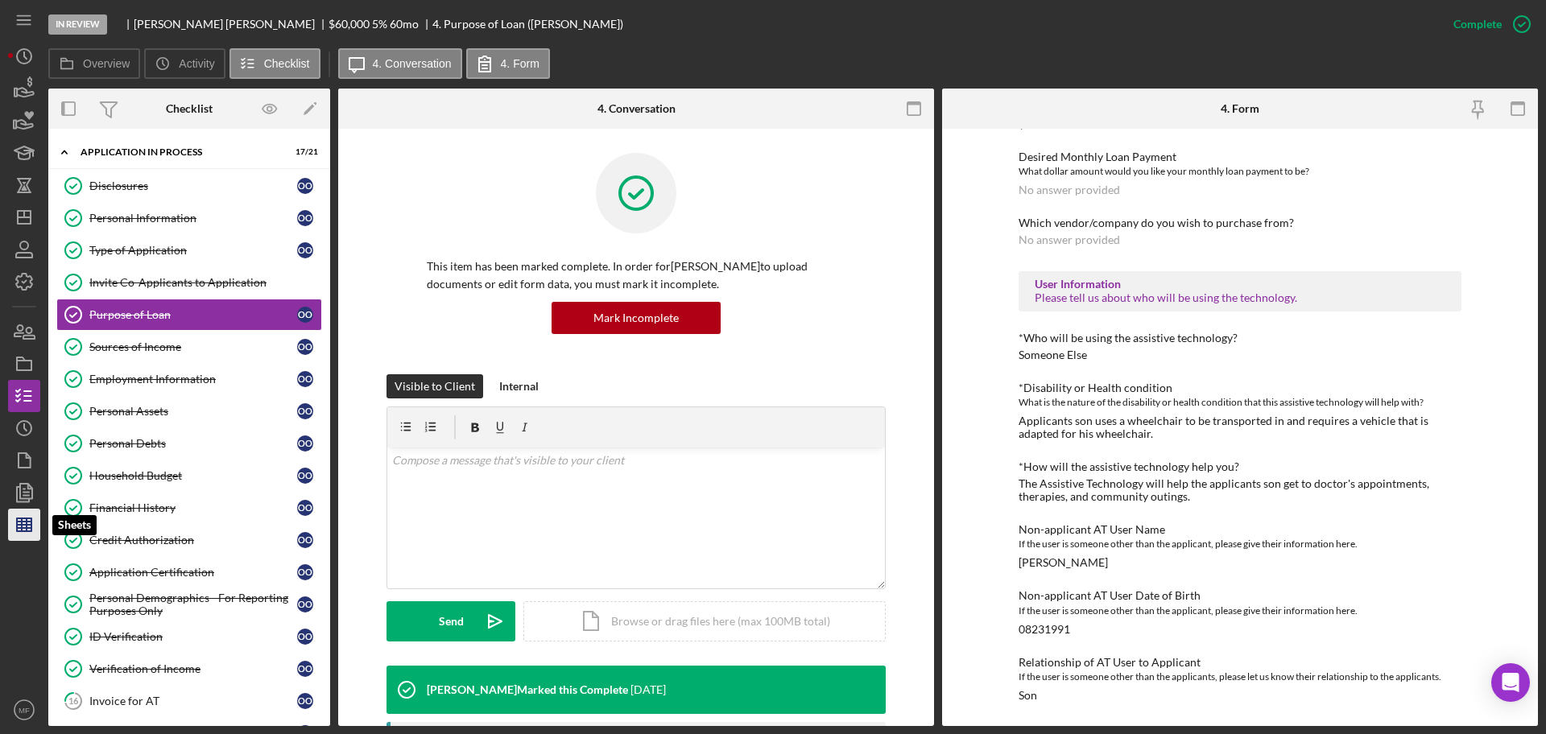
click at [22, 526] on line "button" at bounding box center [22, 524] width 0 height 13
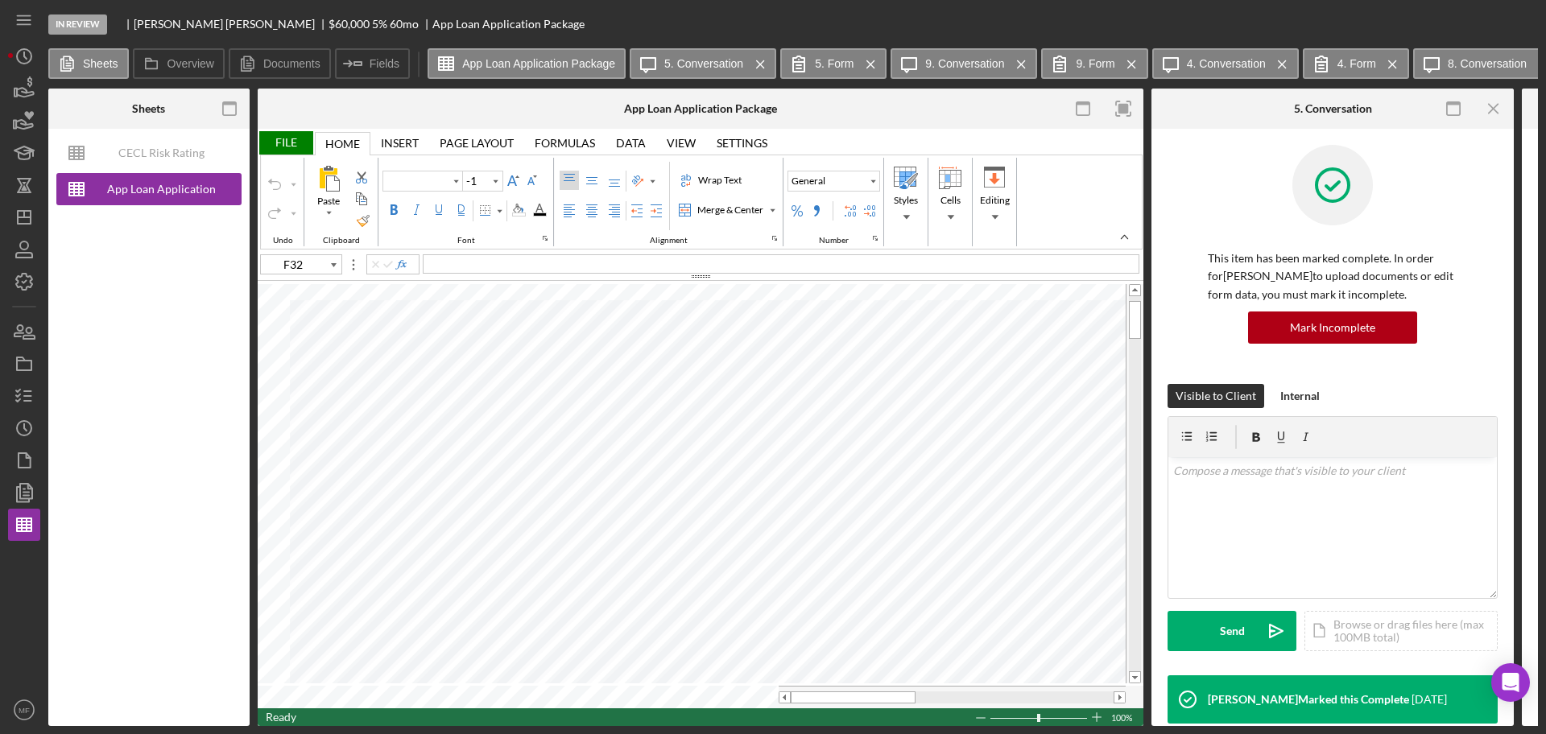
type input "Arial"
type input "12"
type input "C14"
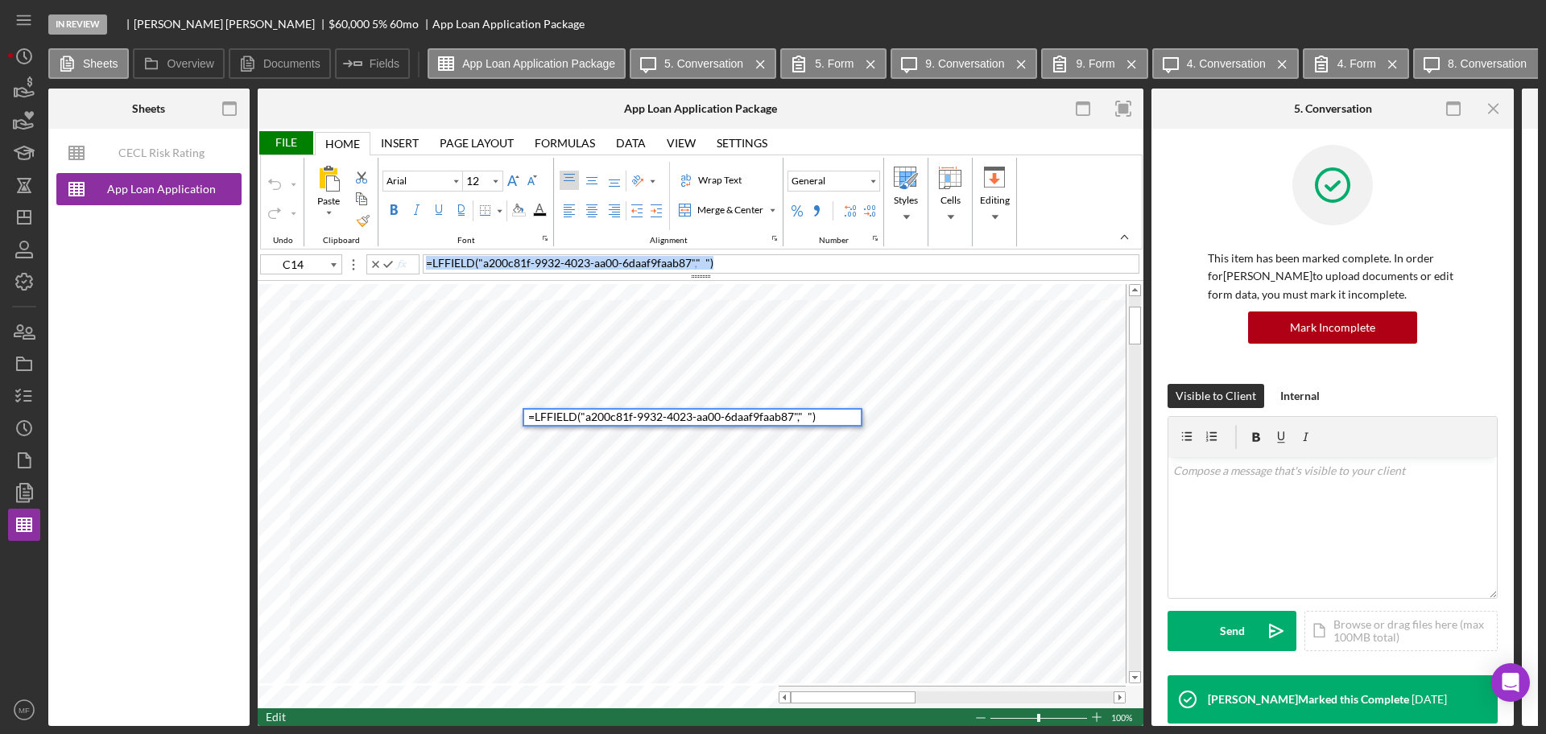
drag, startPoint x: 737, startPoint y: 262, endPoint x: 321, endPoint y: 259, distance: 416.2
click at [319, 253] on div "C14 = LFFIELD ( "a200c81f-9932-4023-aa00-6daaf9faab87" , " " )" at bounding box center [701, 267] width 886 height 30
type input "C15"
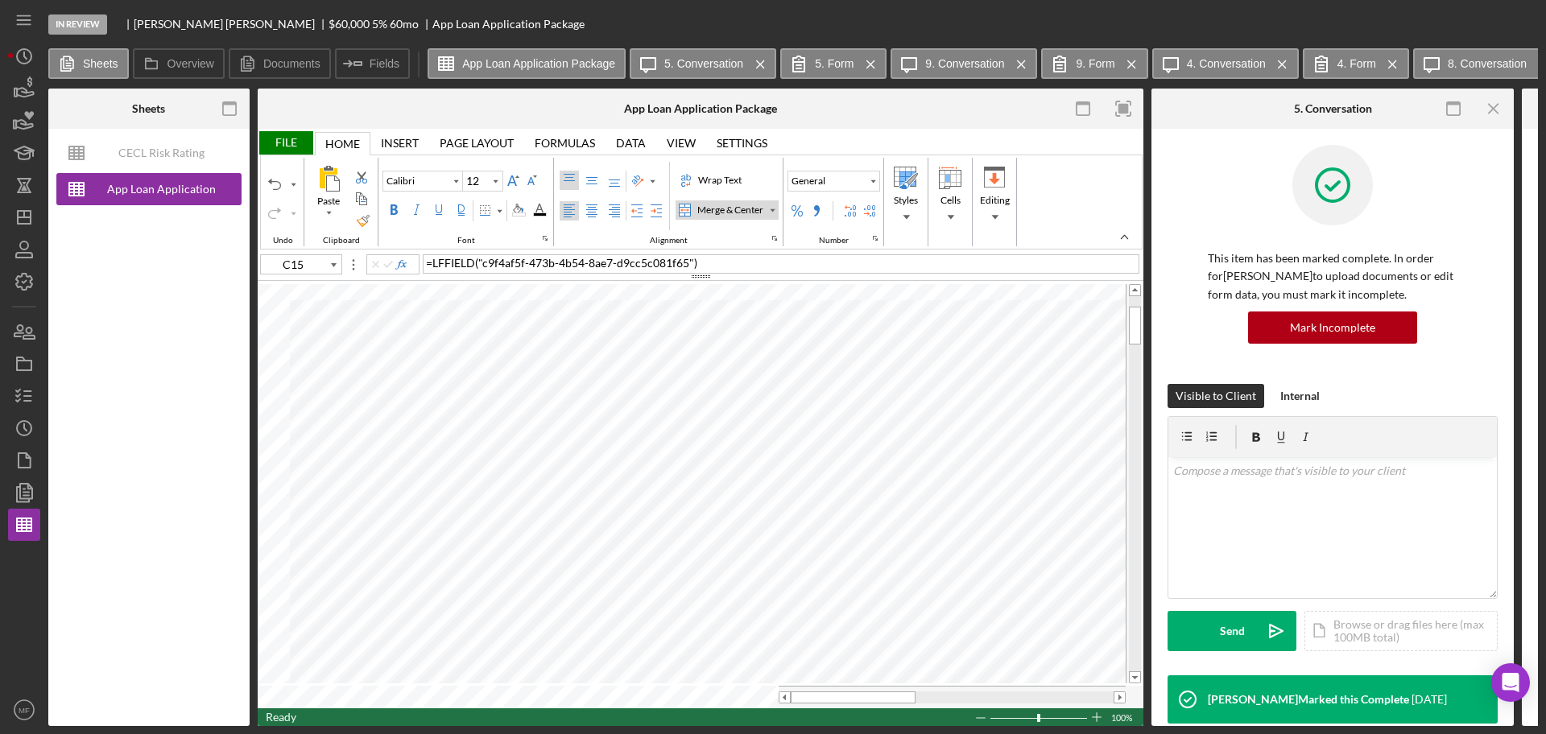
type input "Arial"
type input "I10"
type input "10"
type input "B63"
type input "B64"
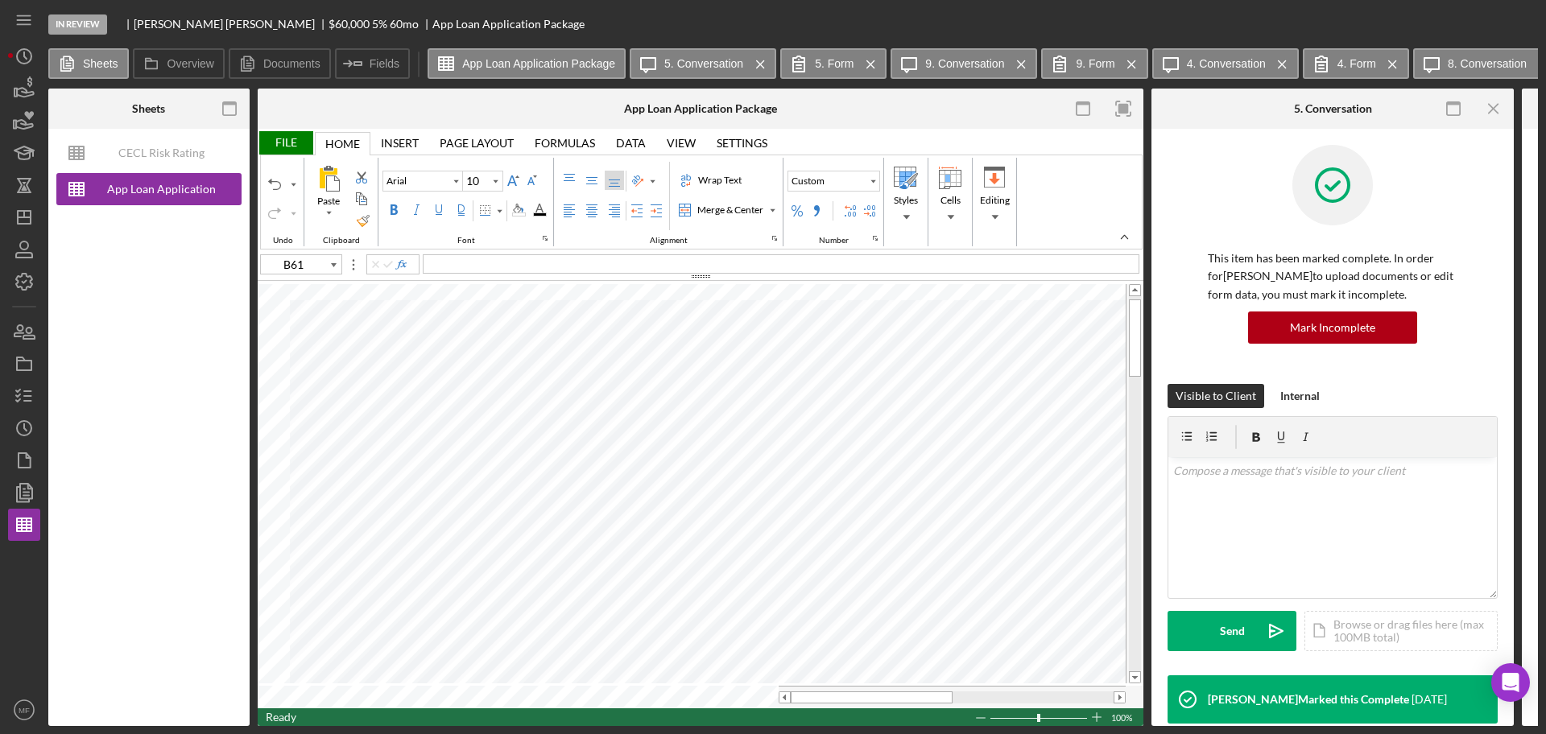
type input "A30"
type input "Calibri"
type input "11"
drag, startPoint x: 619, startPoint y: 266, endPoint x: 556, endPoint y: 262, distance: 62.9
click at [556, 262] on div "Wants pre-approval for 60 months." at bounding box center [781, 263] width 716 height 19
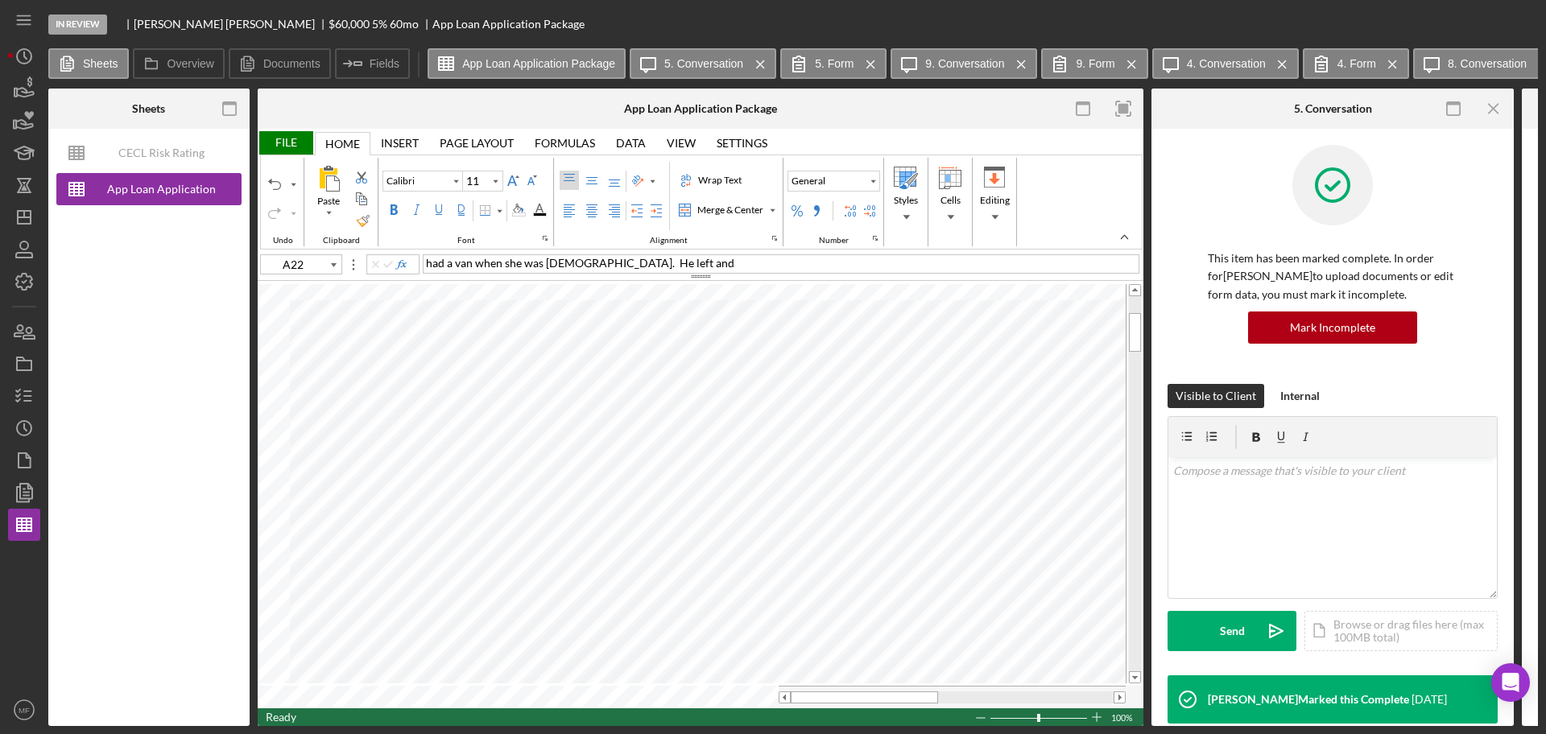
click at [664, 266] on div "had a van when she was married. He left and" at bounding box center [781, 263] width 716 height 19
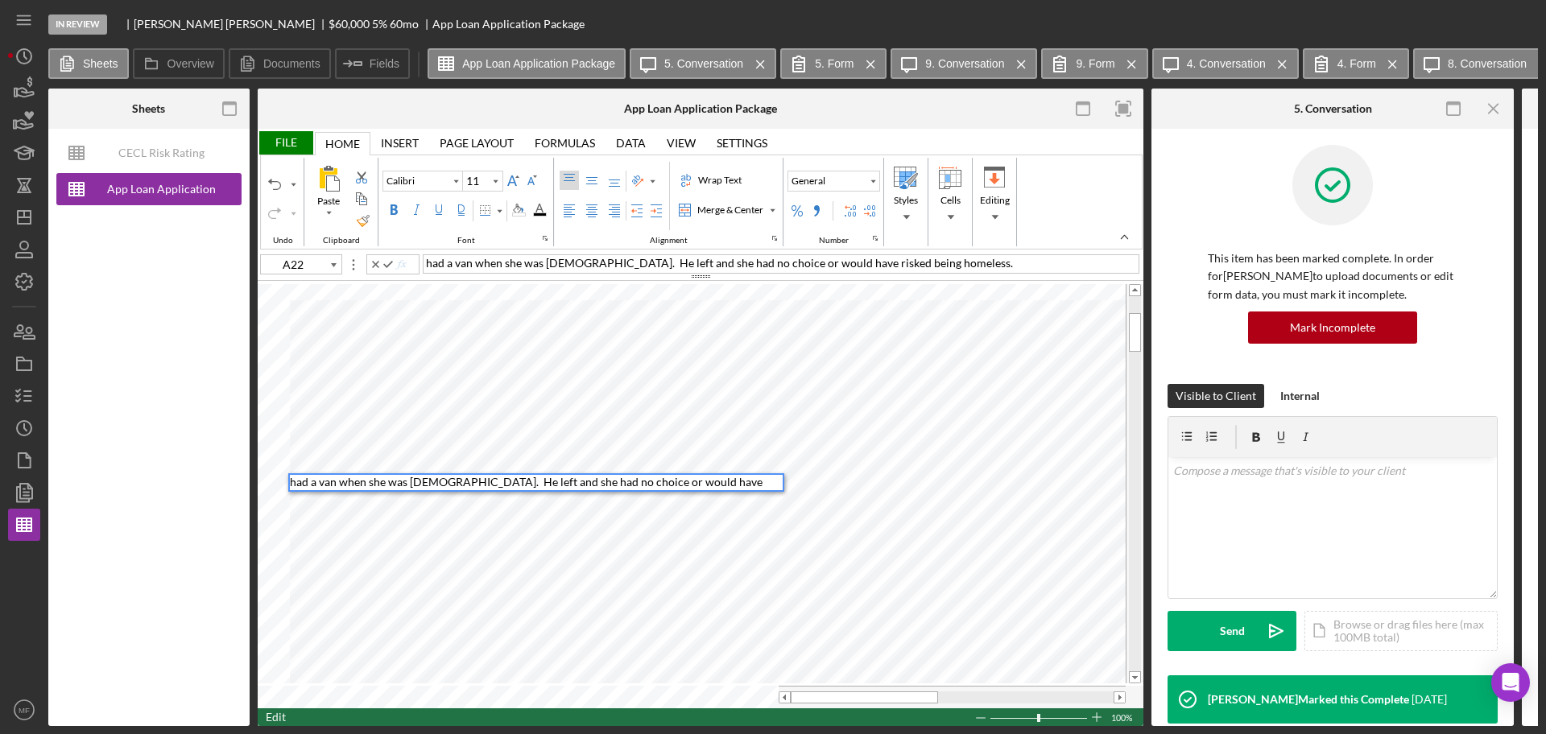
click at [481, 484] on span "had a van when she was married. He left and she had no choice or would have ris…" at bounding box center [527, 489] width 475 height 28
click at [423, 259] on div "had a van when she was married. He left and she had no choice or would have ris…" at bounding box center [781, 263] width 716 height 19
drag, startPoint x: 678, startPoint y: 264, endPoint x: 1178, endPoint y: 278, distance: 500.1
click at [1178, 278] on div "Sheets CECL Risk Rating Template App Loan Application Package Overview Internal…" at bounding box center [792, 408] width 1489 height 638
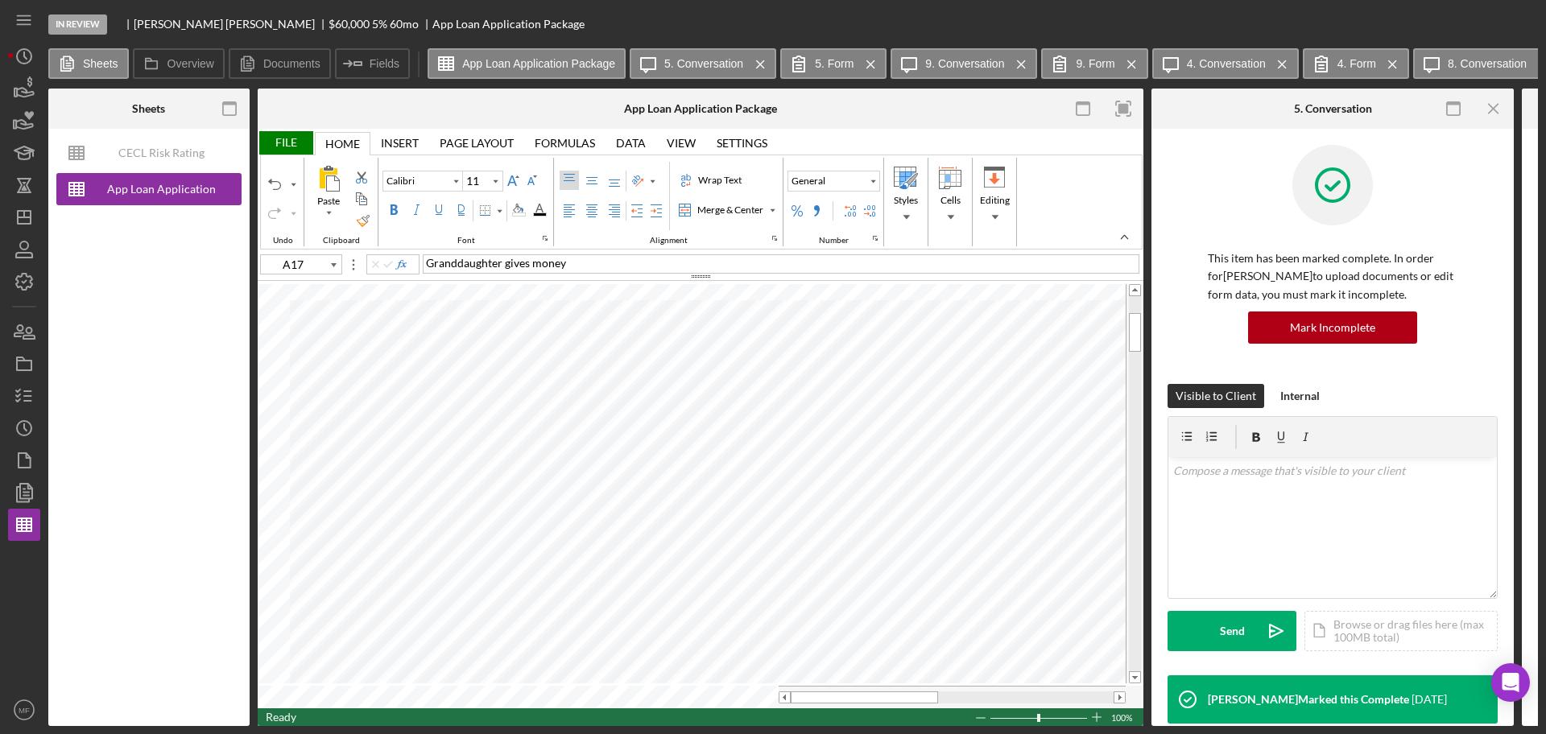
click at [591, 263] on div "Granddaughter gives money" at bounding box center [781, 263] width 716 height 19
click at [481, 262] on span "poa for sistter in a group home." at bounding box center [503, 263] width 155 height 14
type input "C19"
type input "Arial"
type input "12"
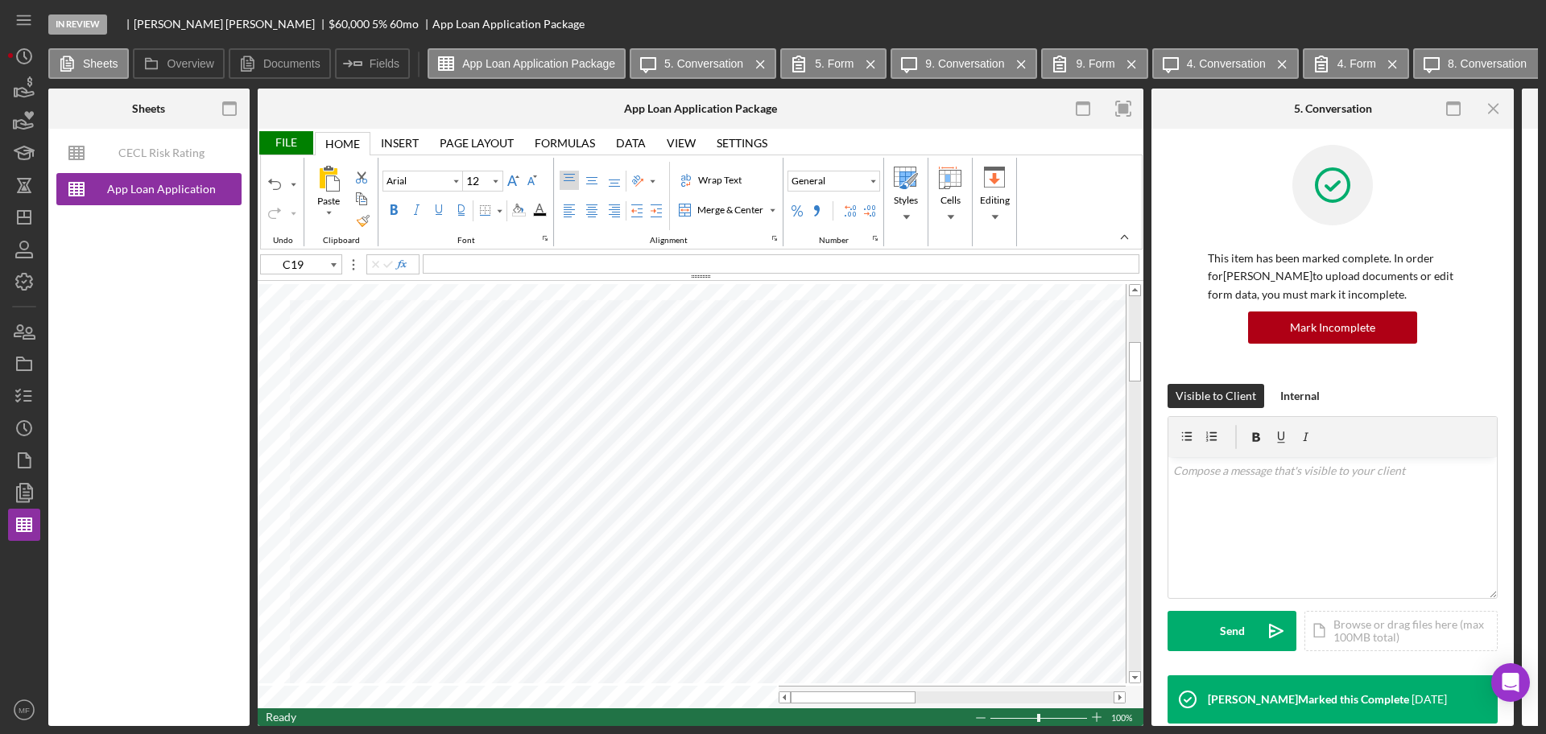
type input "C43"
type input "D43"
type input "C50"
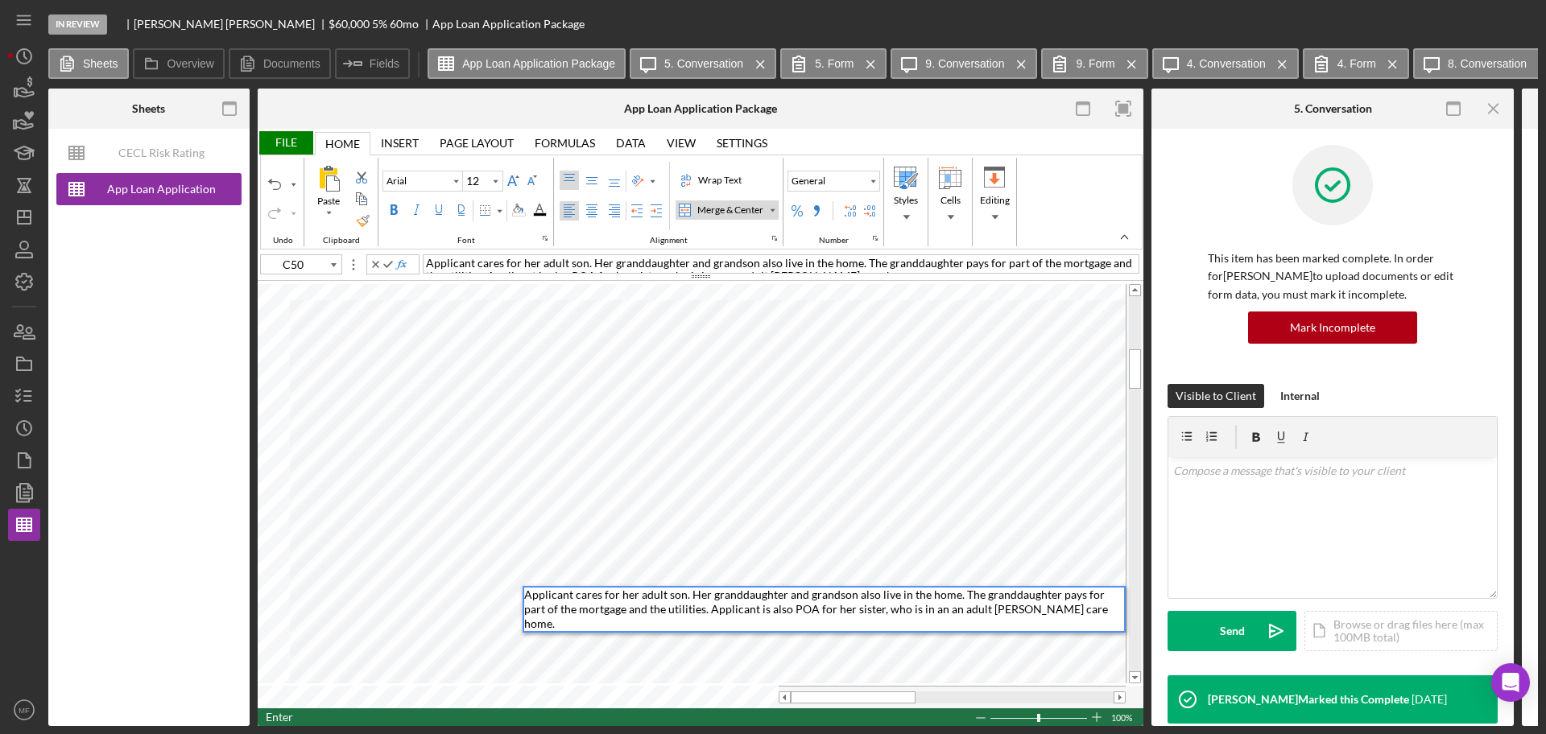
type input "L19"
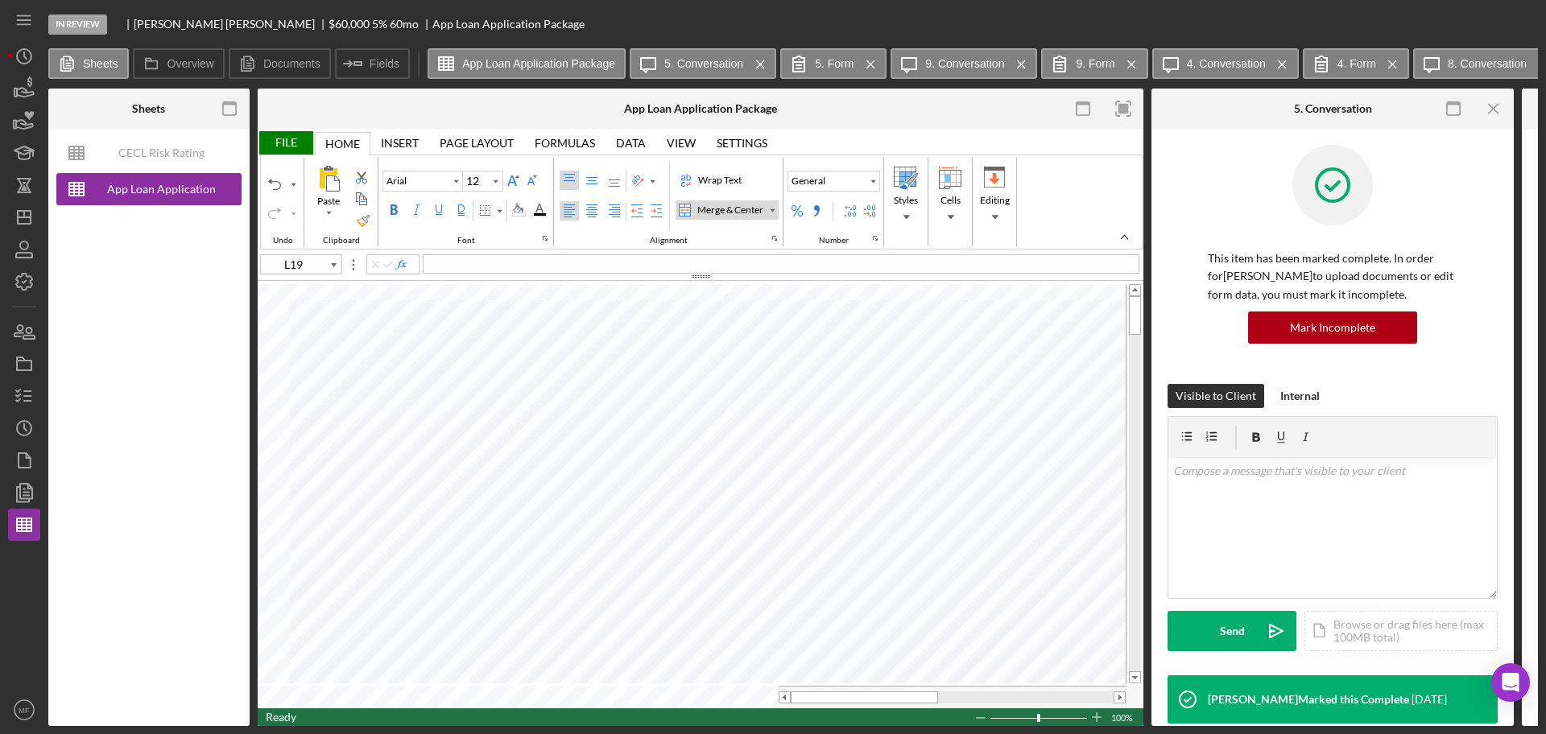
type input "Calibri"
type input "11"
type input "A30"
type input "A31"
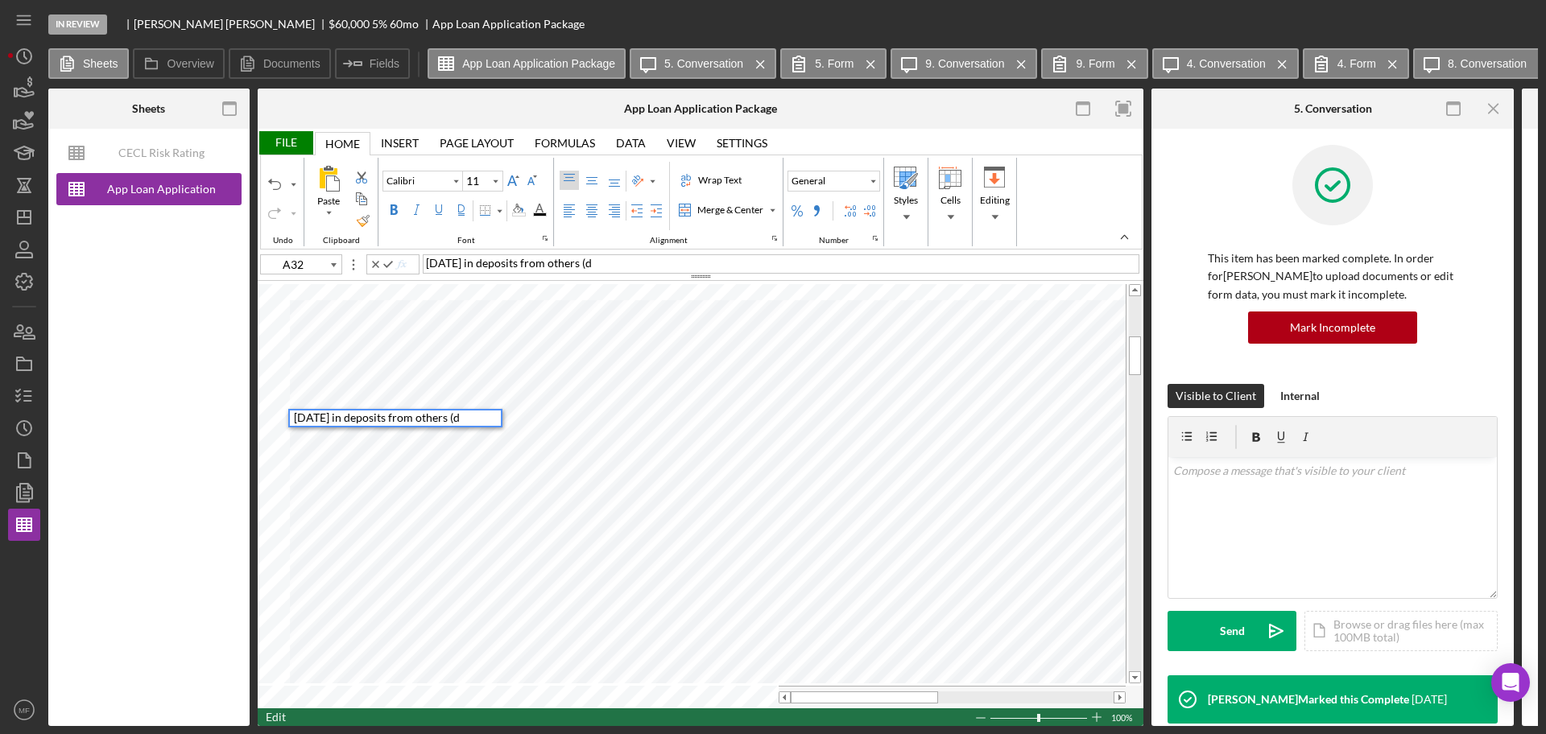
click at [661, 265] on div "September 1594 in deposits from others (d" at bounding box center [781, 263] width 716 height 19
type input "G31"
type input "A30"
click at [330, 390] on div "July" at bounding box center [314, 385] width 49 height 15
click at [483, 258] on span "September 1594 in deposits from others" at bounding box center [503, 263] width 154 height 14
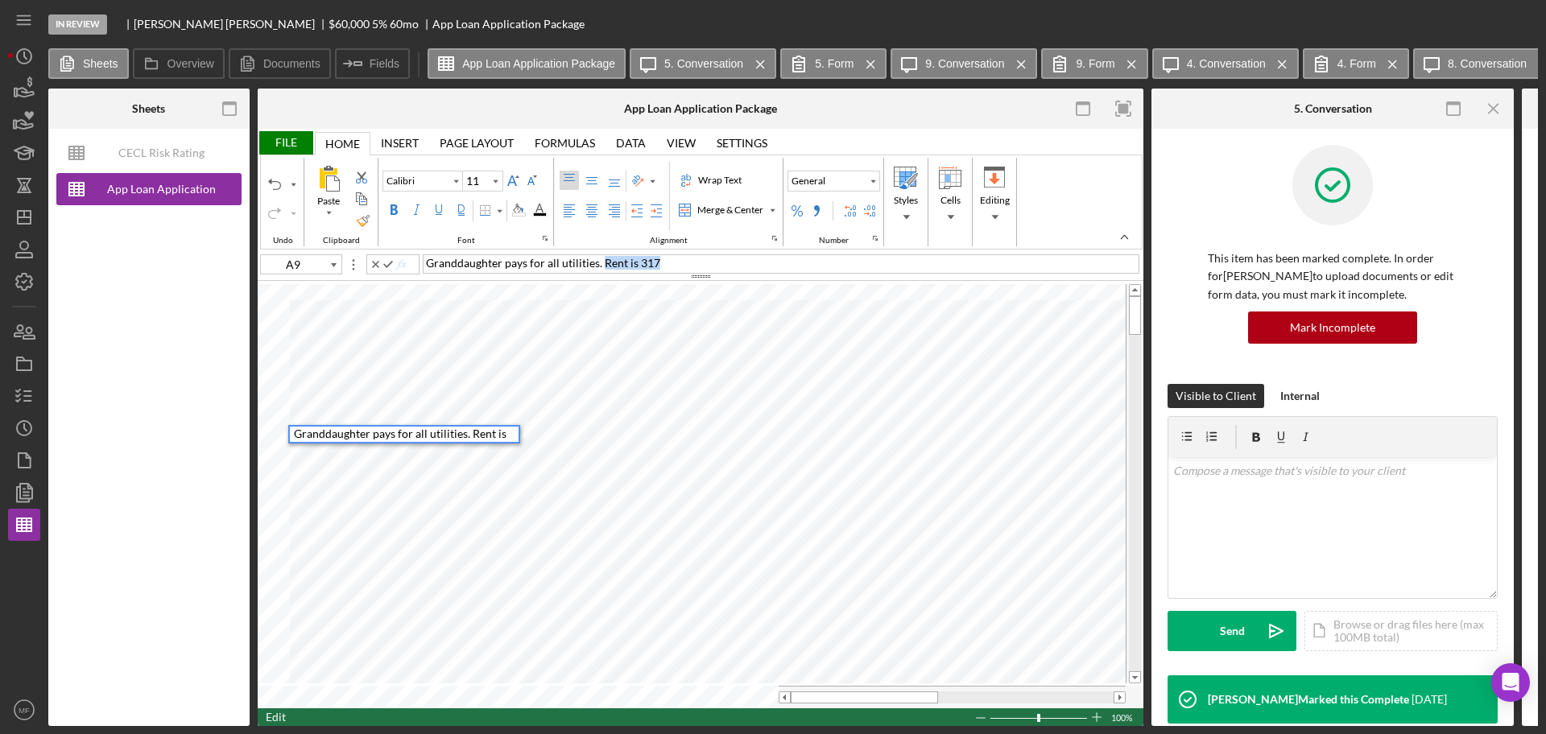
drag, startPoint x: 693, startPoint y: 262, endPoint x: 602, endPoint y: 269, distance: 91.2
click at [602, 269] on div "Granddaughter pays for all utilities. Rent is 317" at bounding box center [781, 263] width 716 height 19
type input "C50"
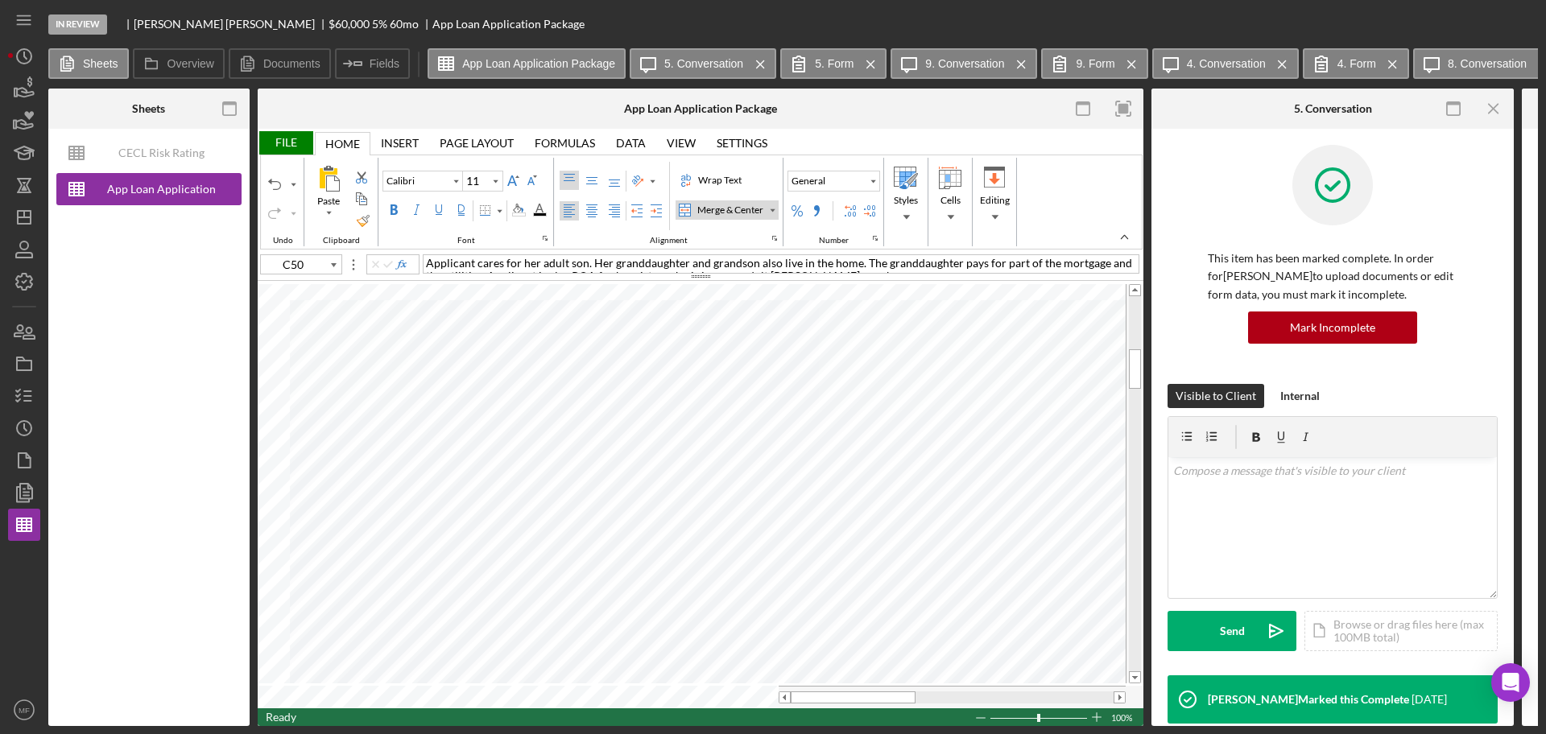
type input "Arial"
type input "12"
click at [723, 177] on div "Wrap Text" at bounding box center [720, 180] width 50 height 14
type input "Calibri"
click at [724, 182] on div "Wrap Text" at bounding box center [720, 180] width 50 height 14
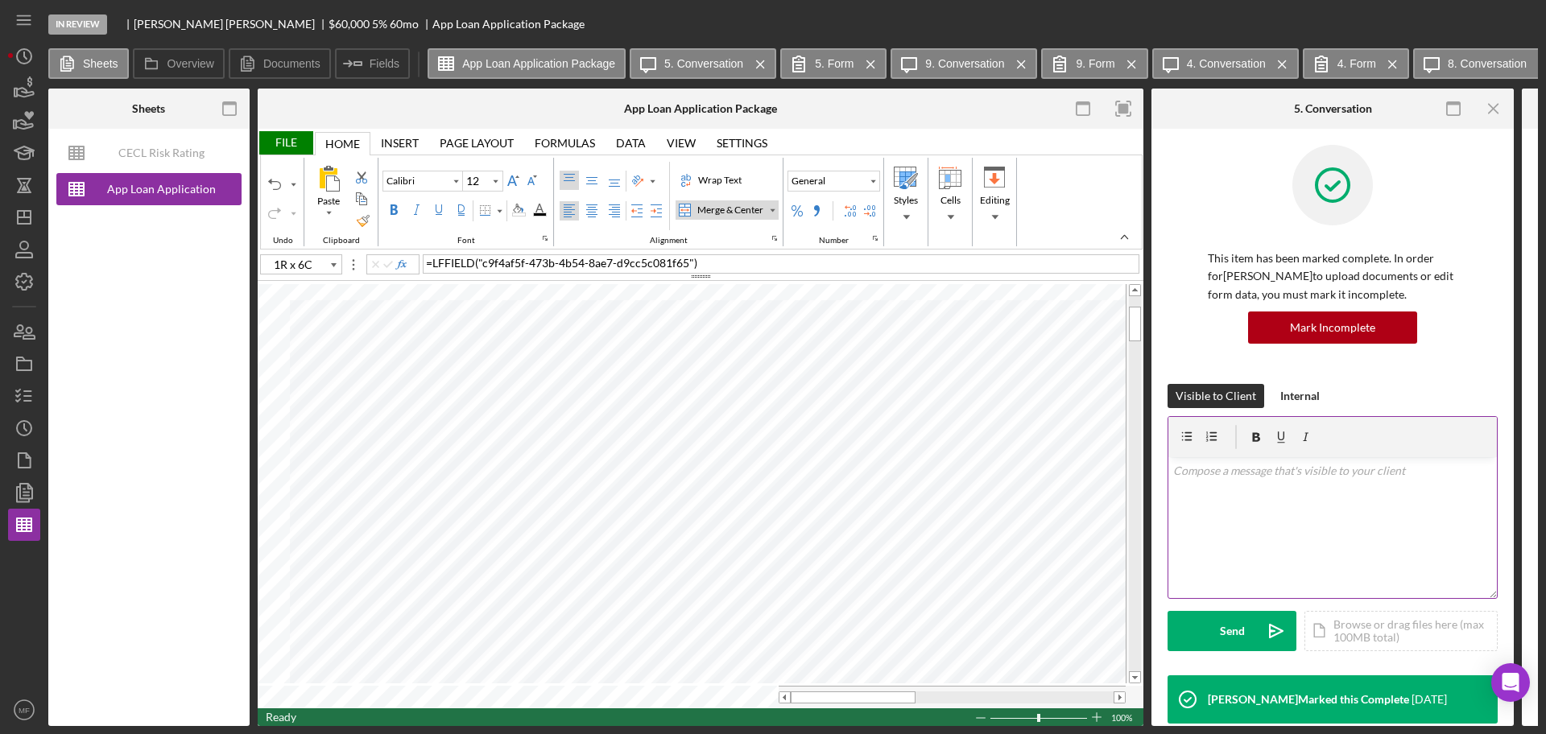
type input "C15"
click at [722, 178] on div "Wrap Text" at bounding box center [720, 180] width 50 height 14
type input "Arial"
type input "C13"
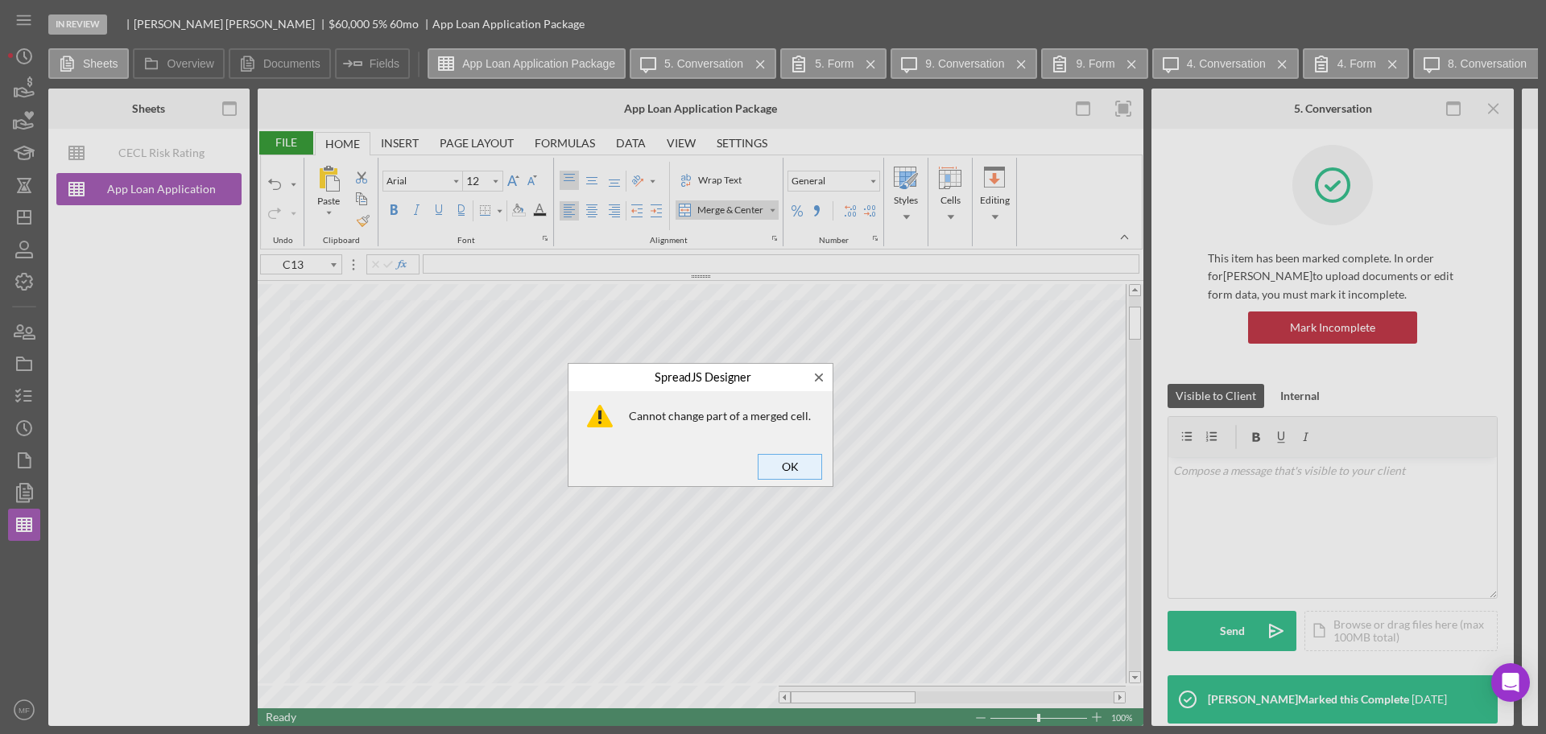
click at [793, 469] on span "OK" at bounding box center [789, 467] width 53 height 23
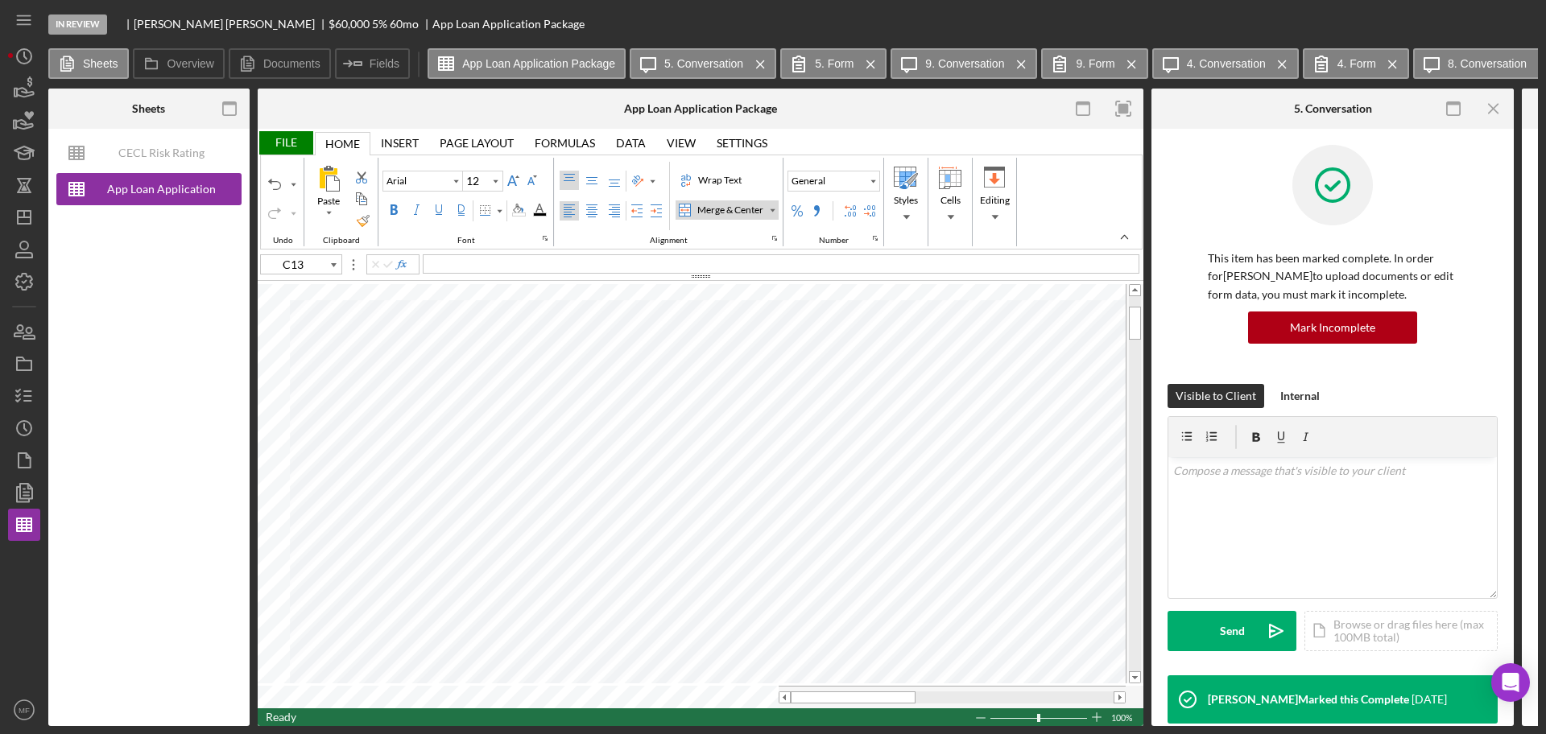
type input "Calibri"
type input "11"
type input "L25"
type input "Arial"
type input "12"
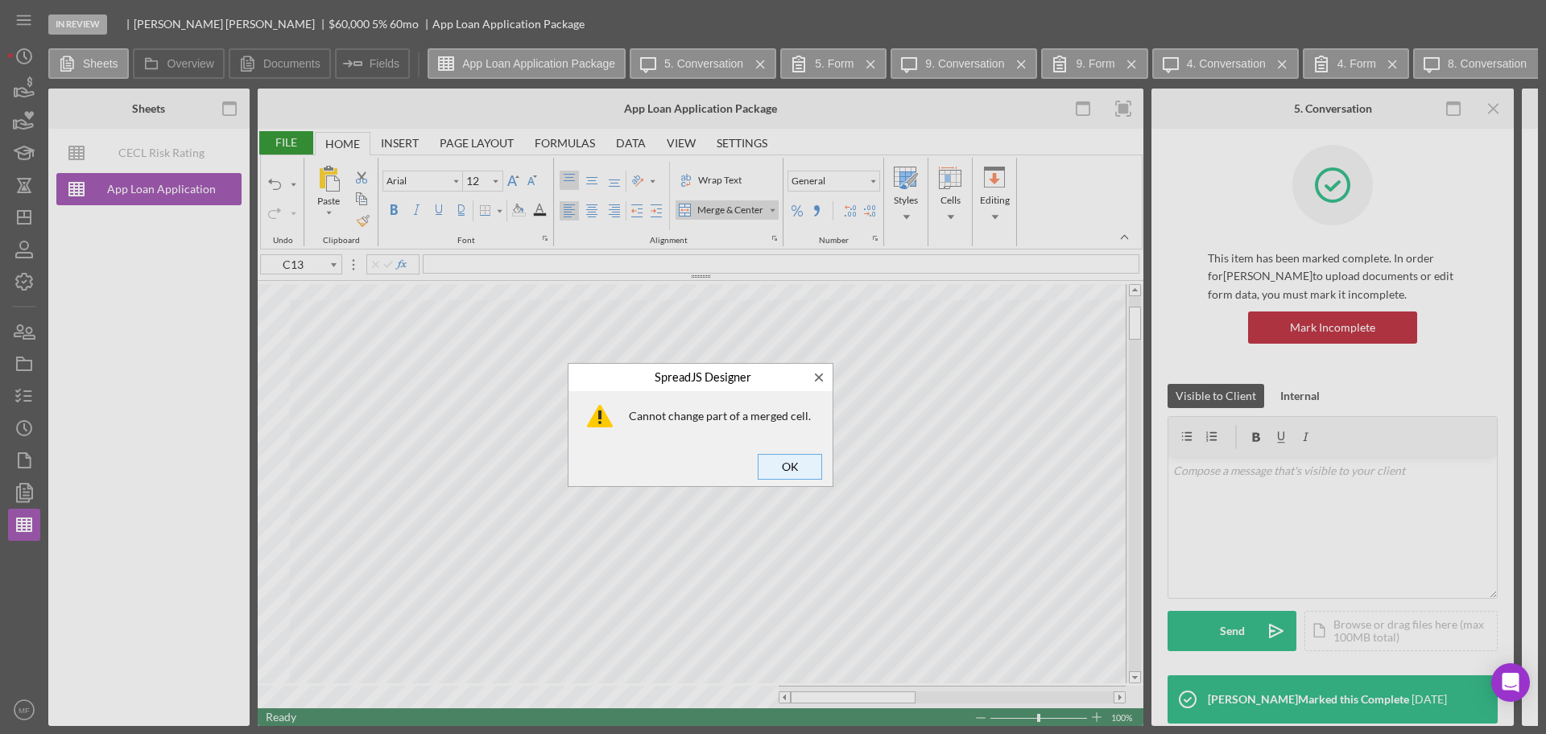
click at [790, 456] on span "OK" at bounding box center [789, 467] width 53 height 23
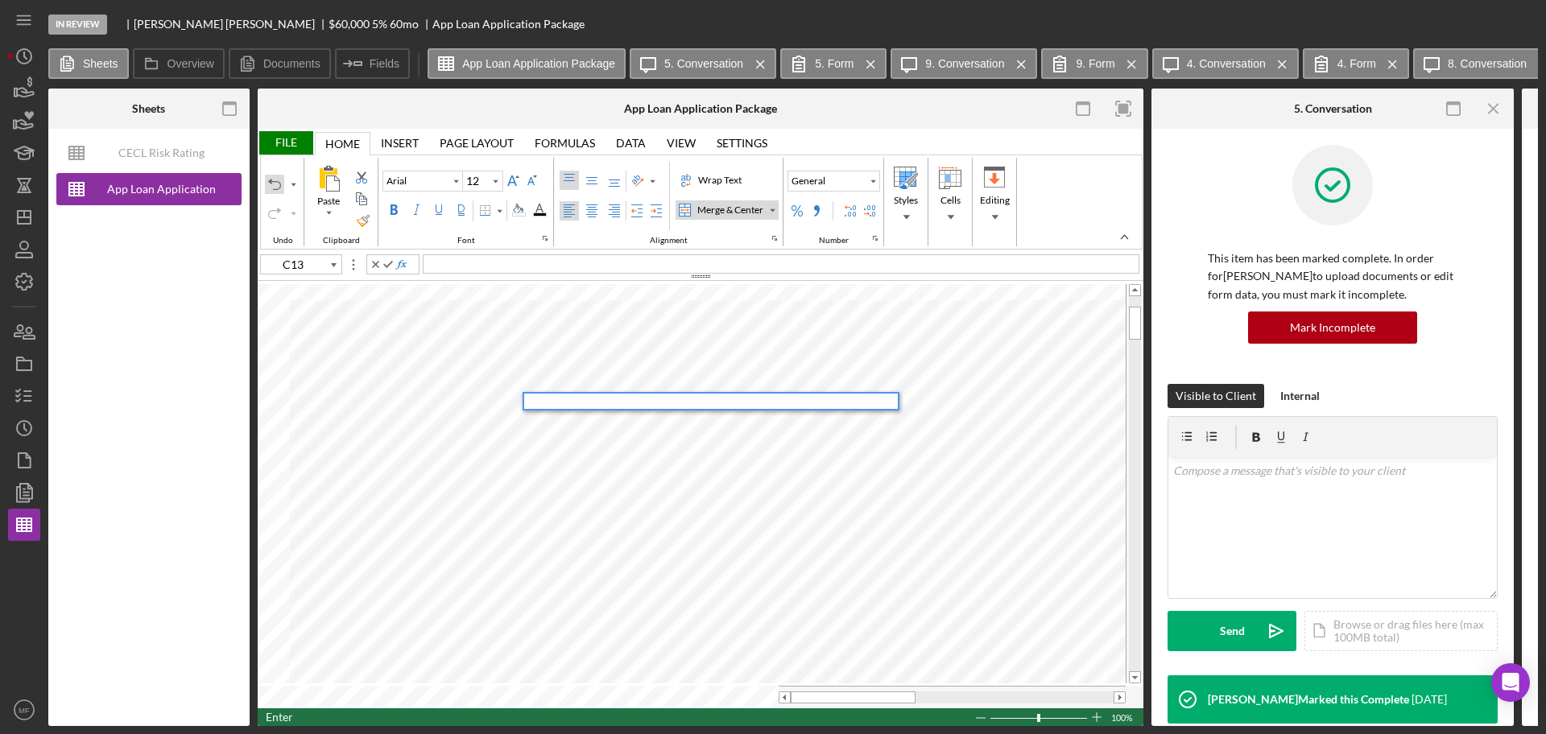
click at [270, 184] on div "Undo" at bounding box center [274, 184] width 13 height 13
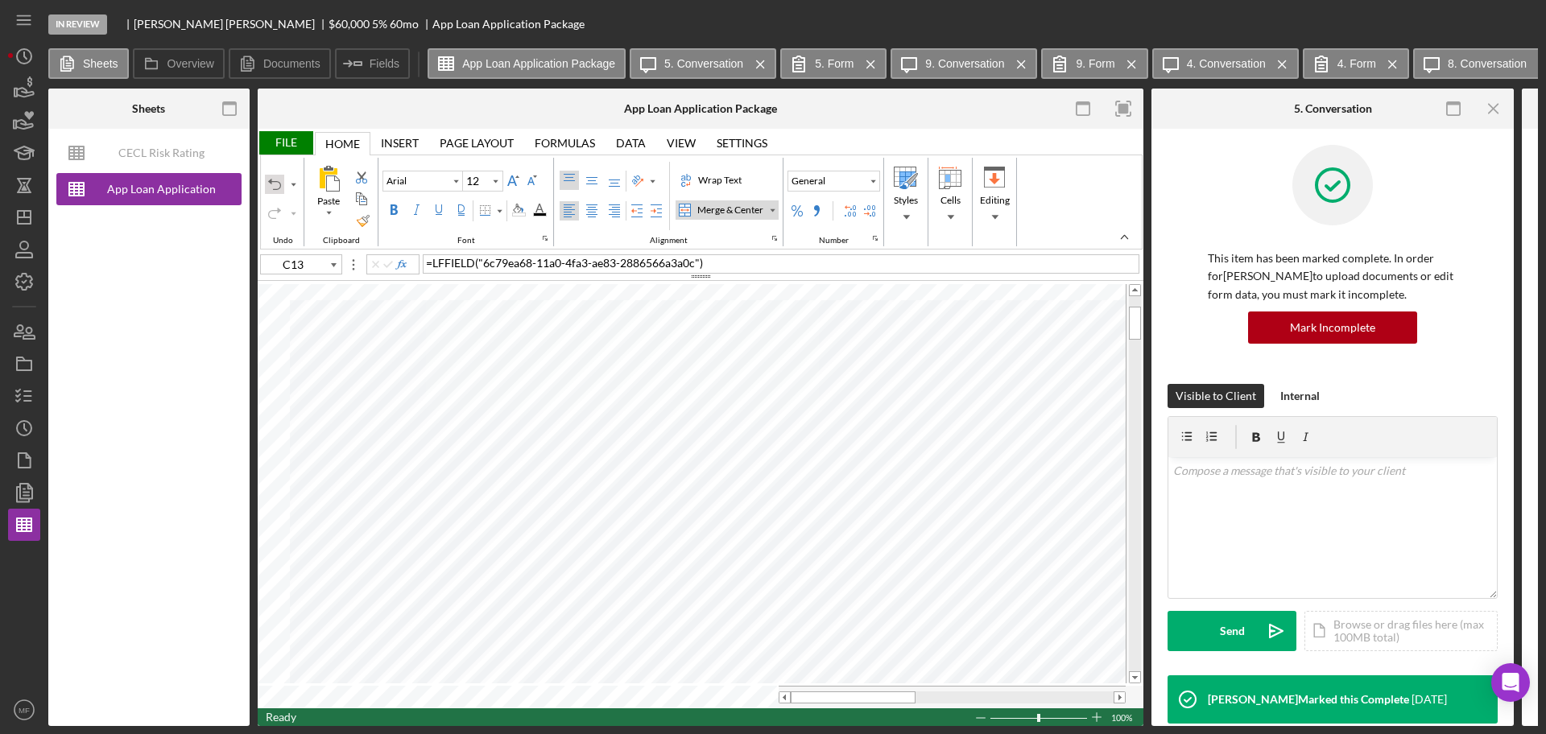
click at [270, 184] on div "Undo" at bounding box center [274, 184] width 13 height 13
type input "C15"
type input "Arial"
click at [274, 135] on div "File" at bounding box center [286, 142] width 56 height 23
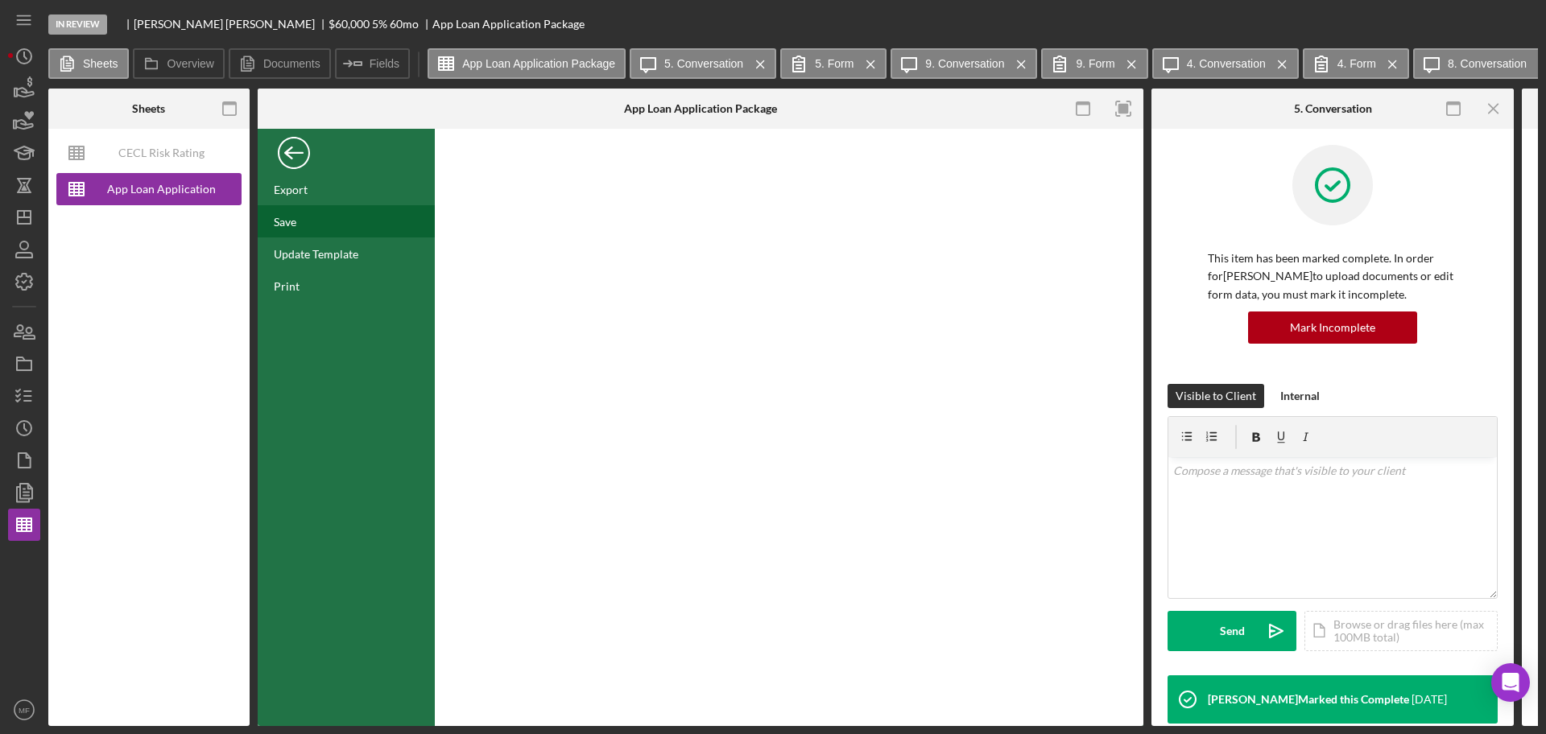
click at [284, 217] on div "Save" at bounding box center [285, 222] width 23 height 14
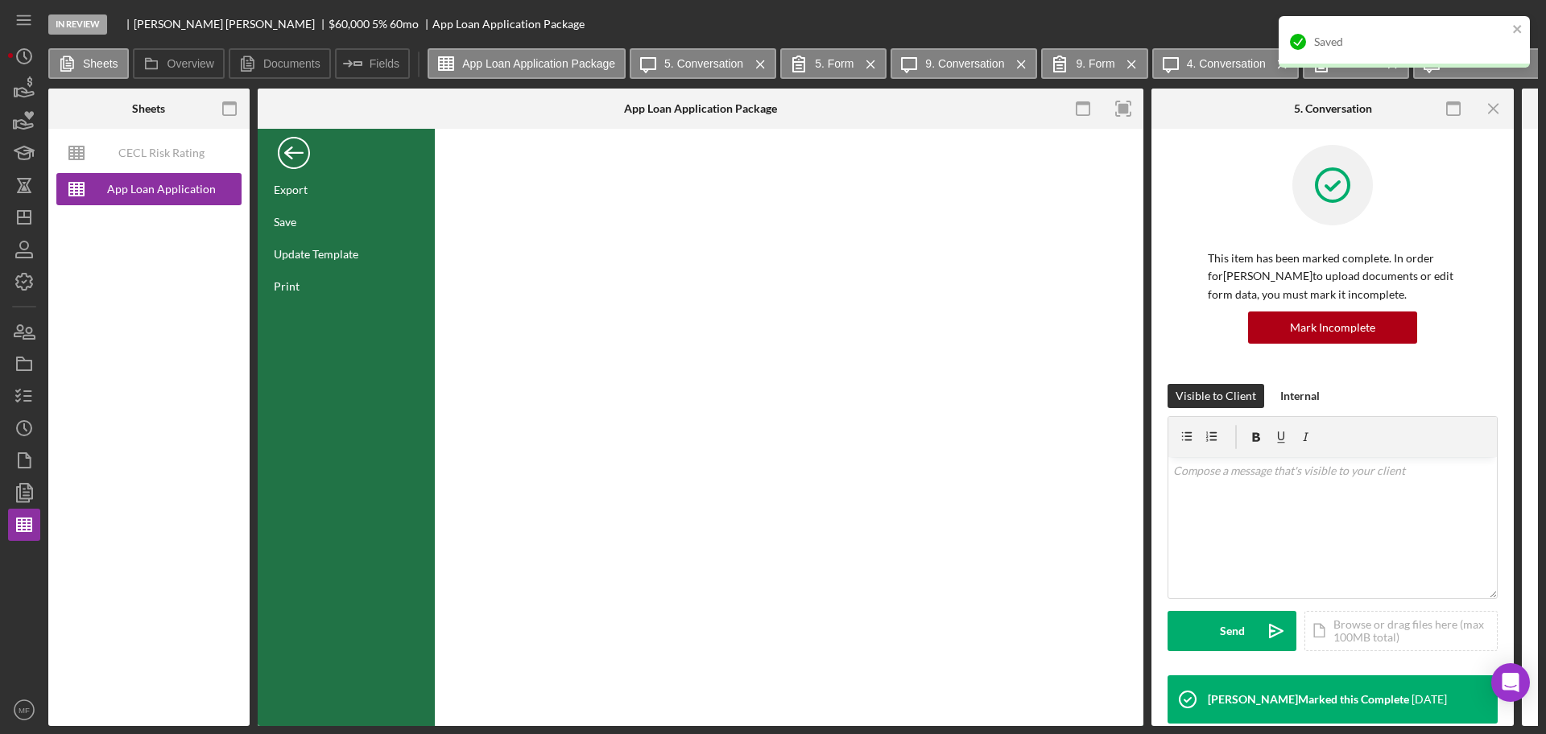
click at [296, 149] on div "Back" at bounding box center [294, 149] width 32 height 32
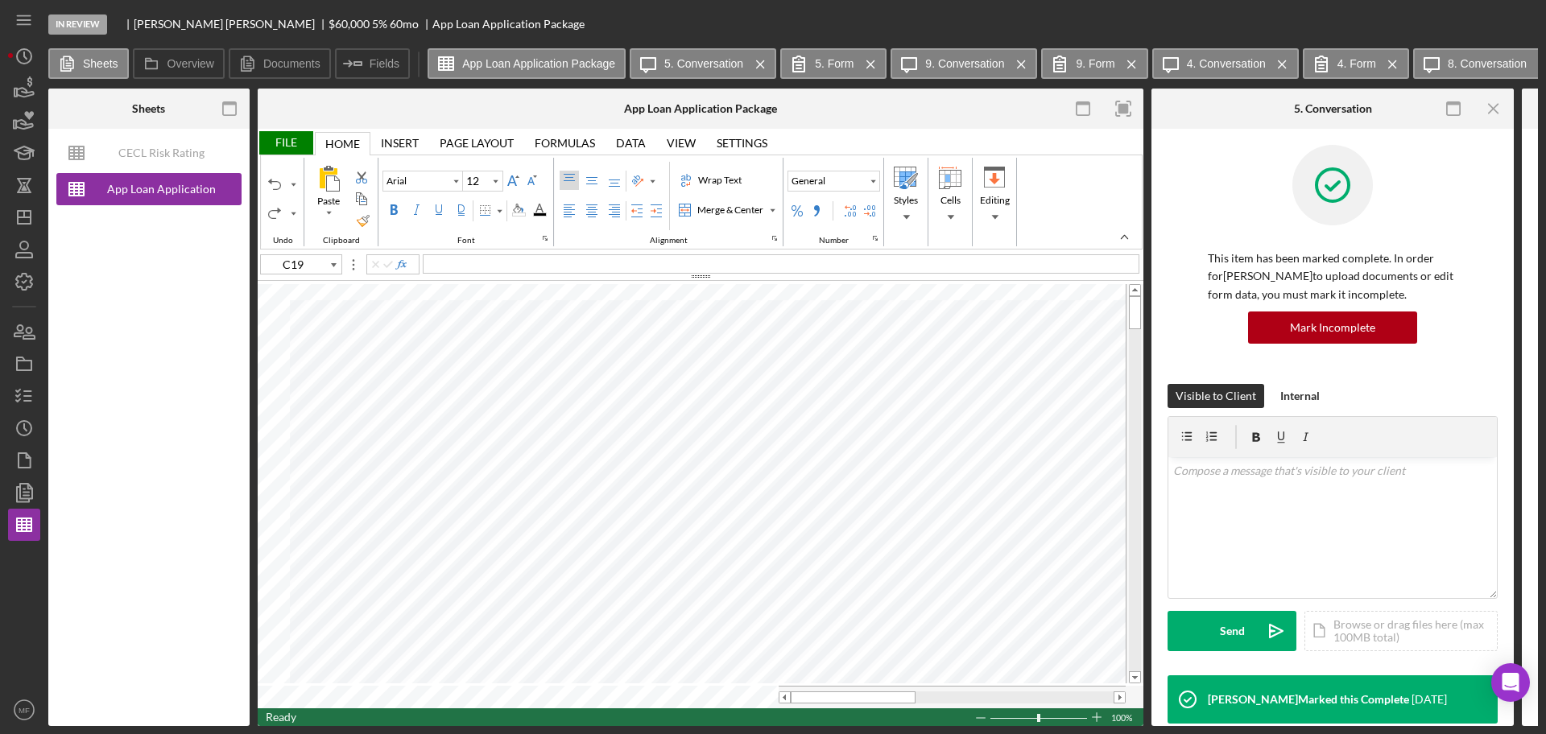
type input "B61"
type input "10"
type input "B50"
type input "C19"
type input "12"
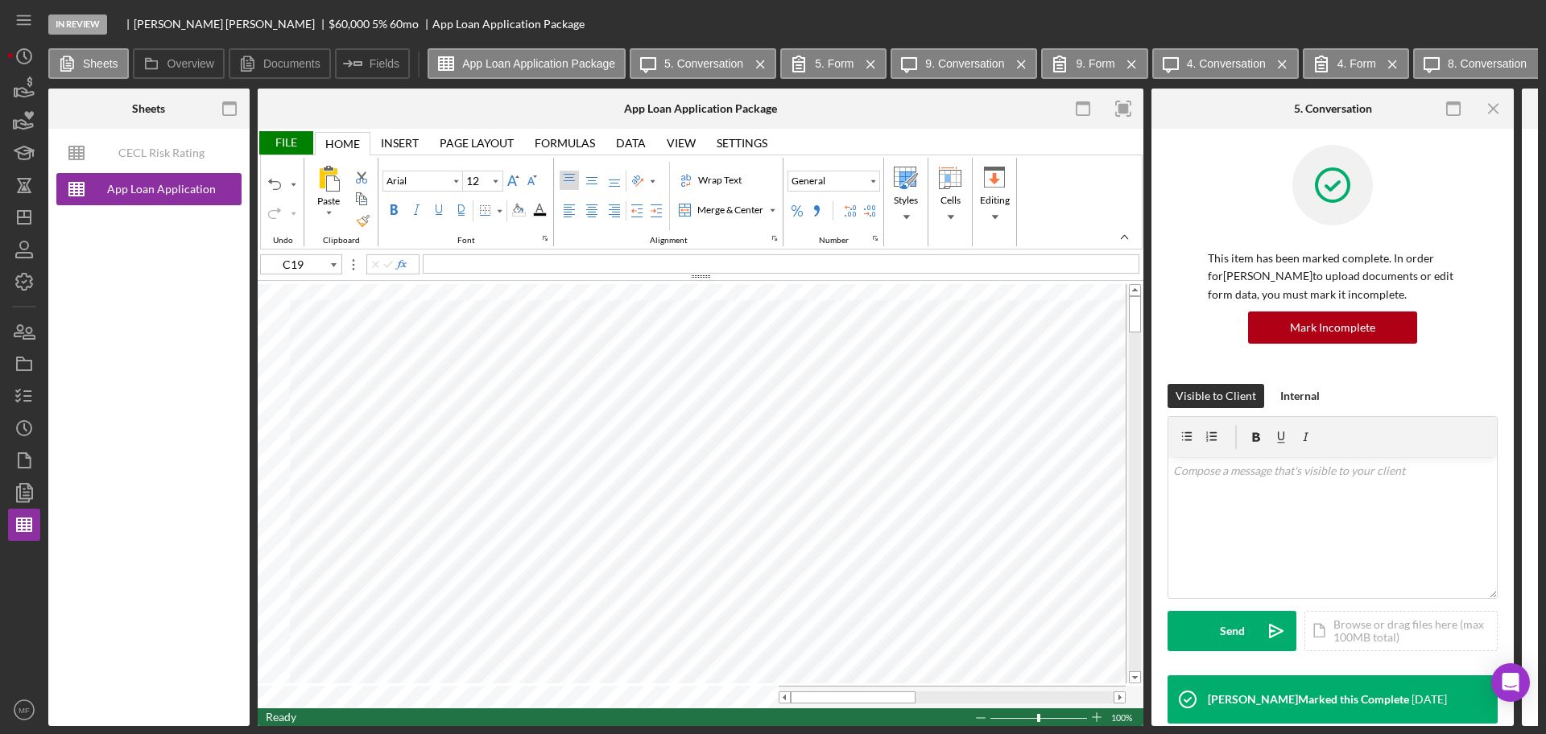
type input "B51"
type input "10"
click at [773, 700] on tr at bounding box center [692, 697] width 868 height 23
click at [281, 142] on div "File" at bounding box center [286, 142] width 56 height 23
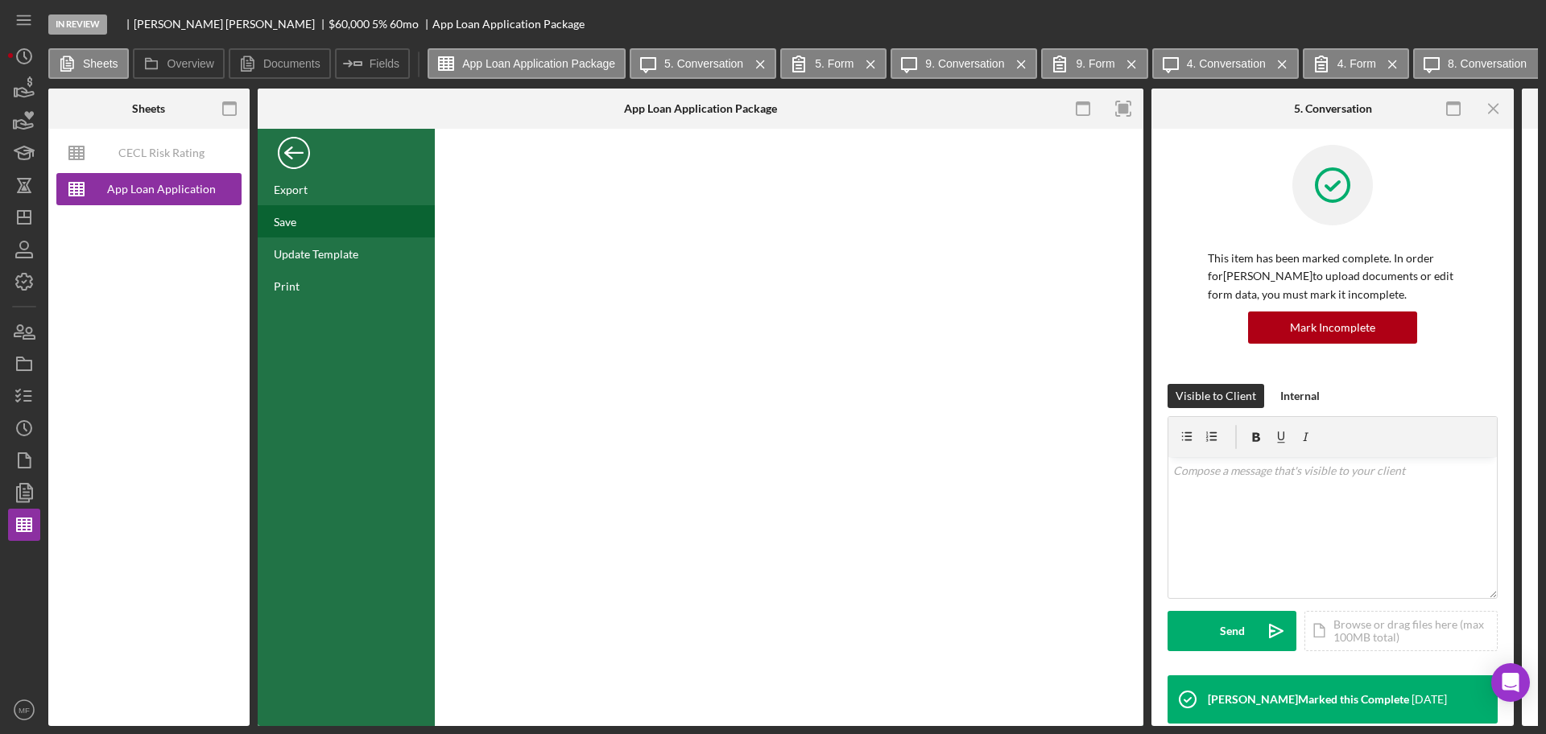
click at [295, 225] on div "Save" at bounding box center [285, 222] width 23 height 14
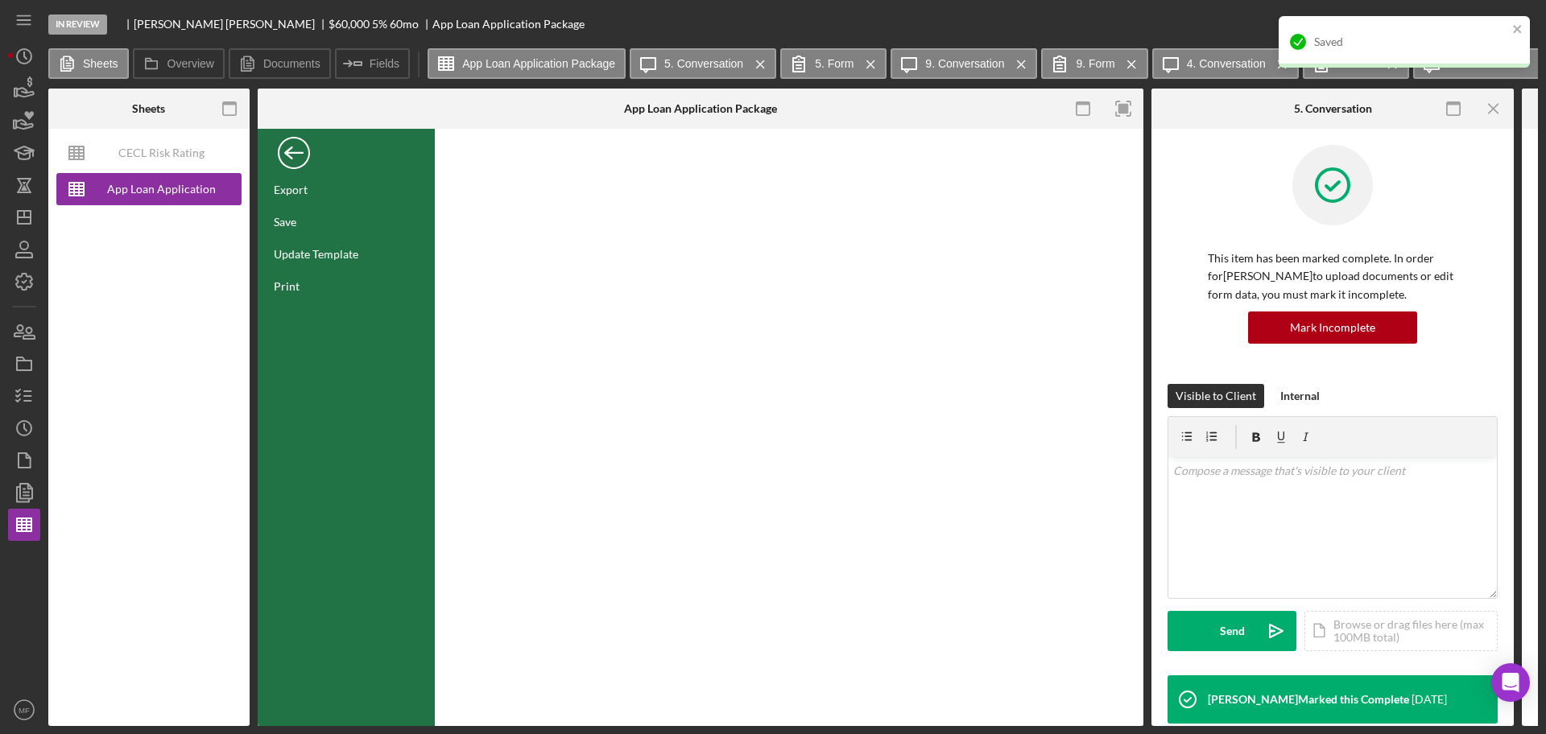
click at [283, 147] on div "Back" at bounding box center [294, 149] width 32 height 32
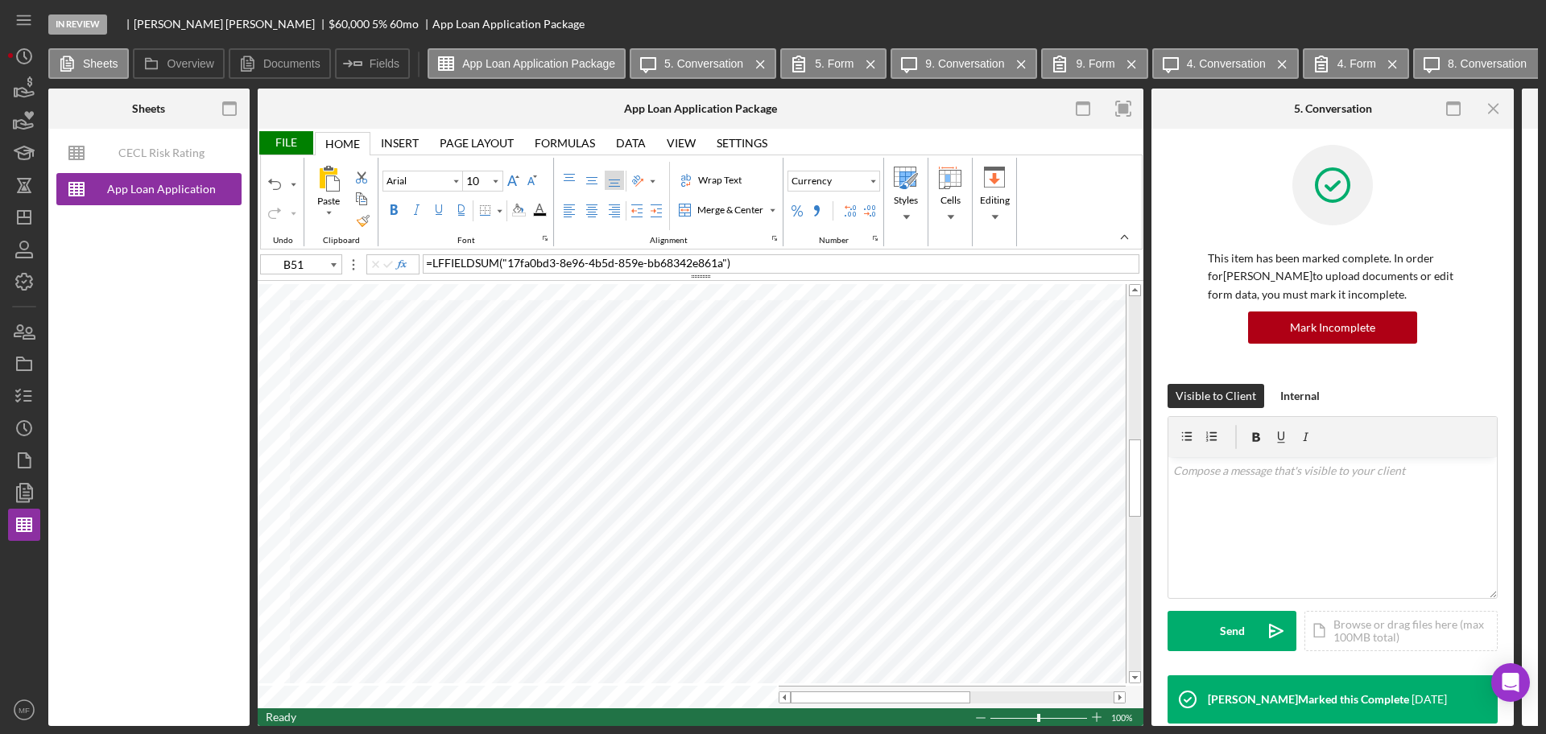
type input "B63"
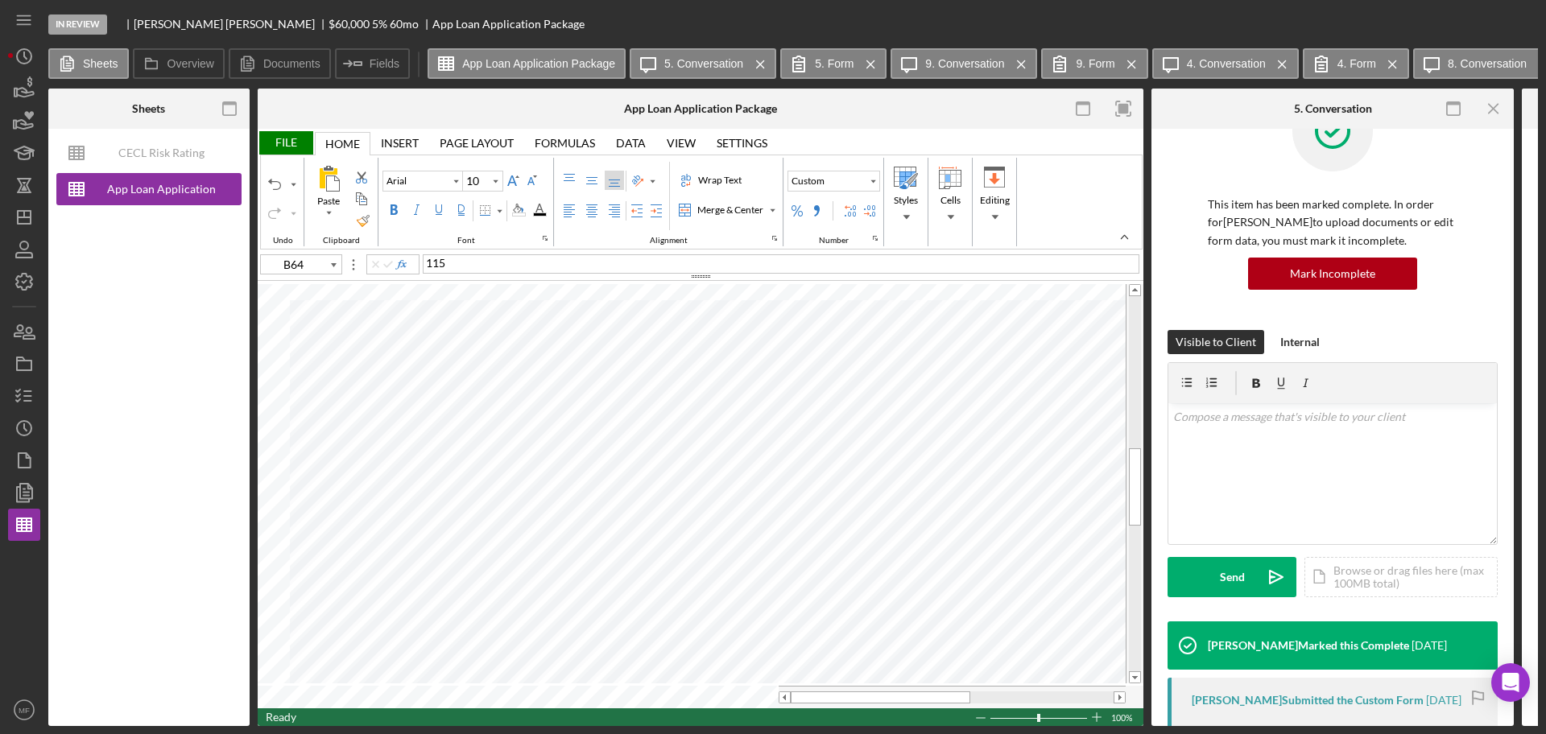
scroll to position [101, 0]
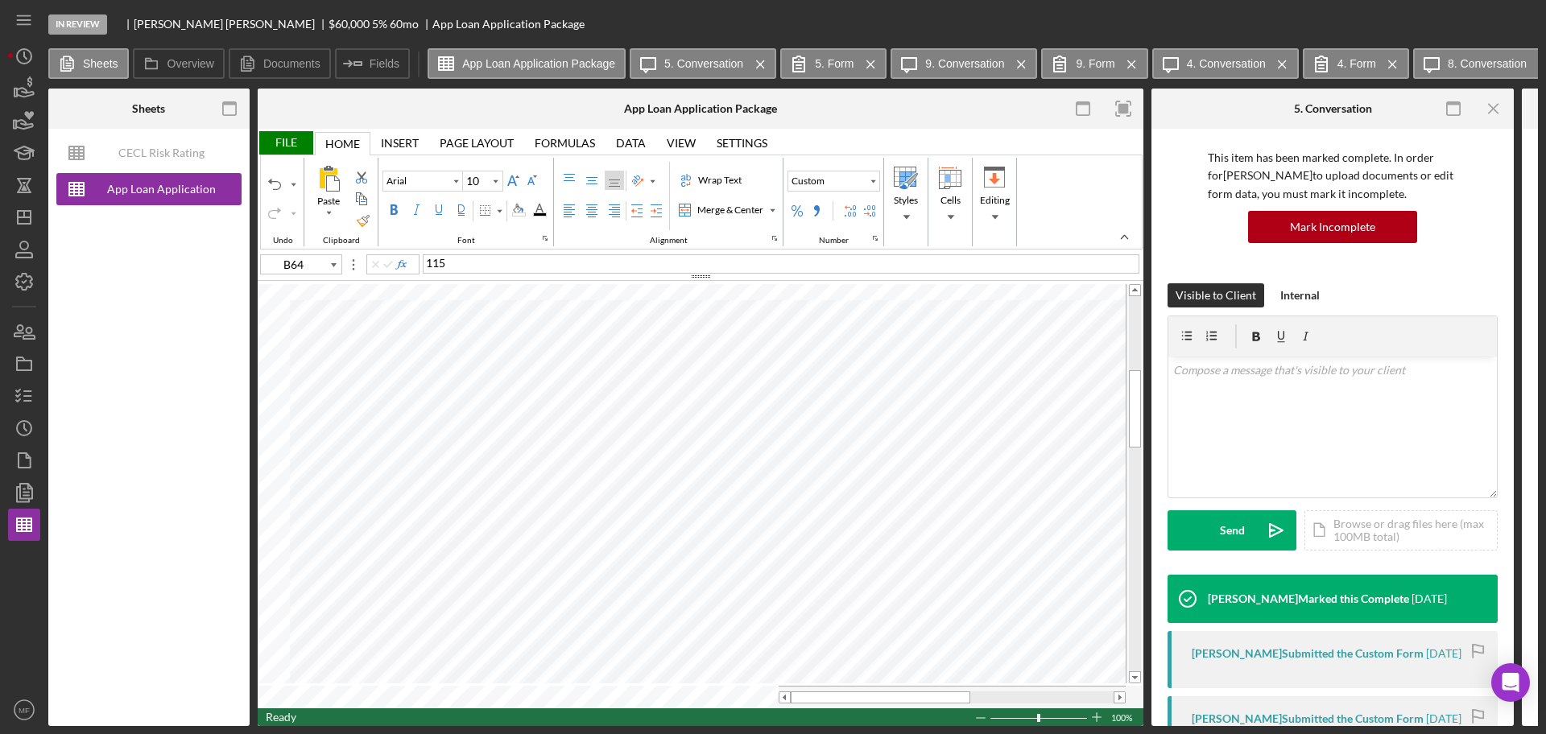
type input "B38"
type input "B52"
type input "B48"
type input "B66"
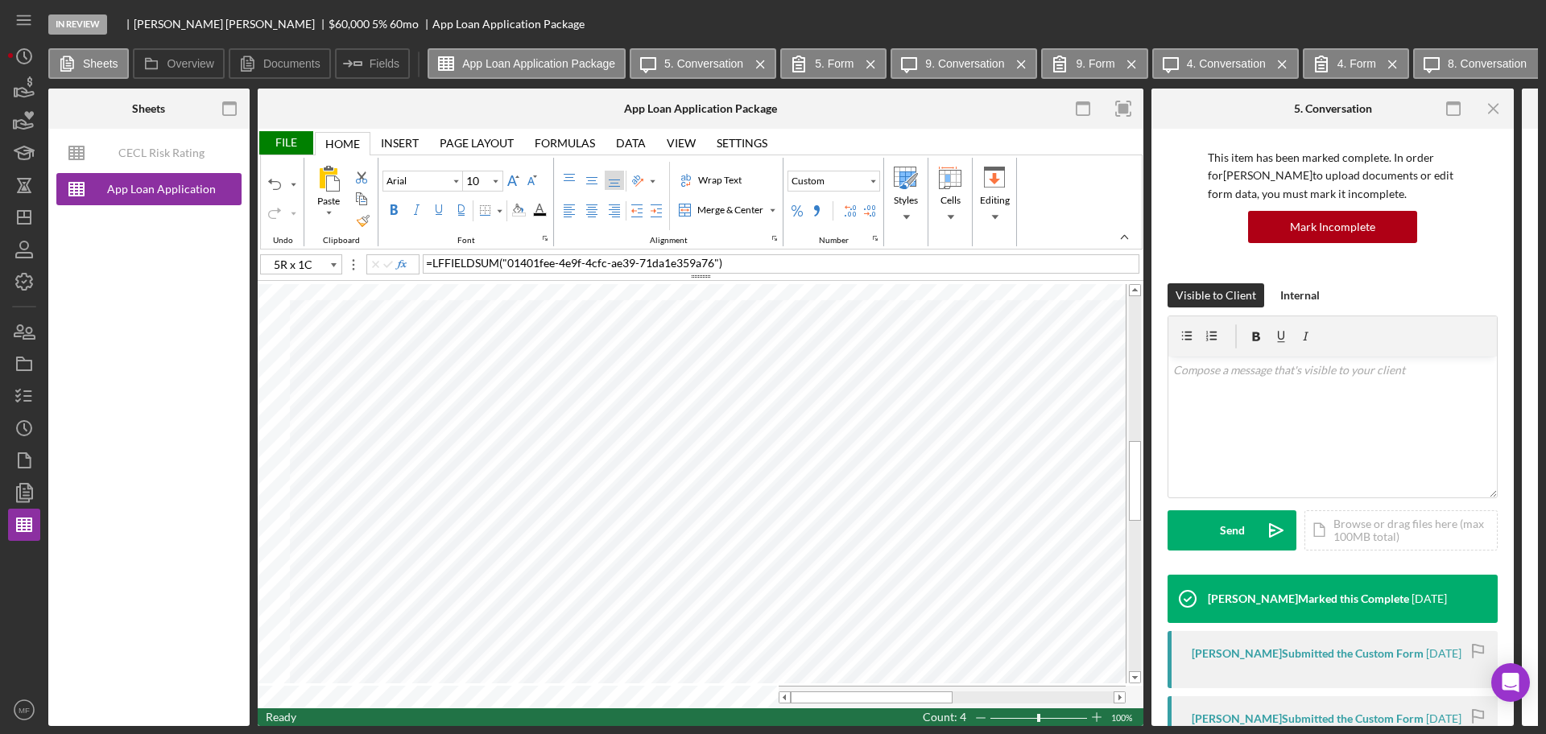
type input "B58"
click at [288, 134] on div "File" at bounding box center [286, 142] width 56 height 23
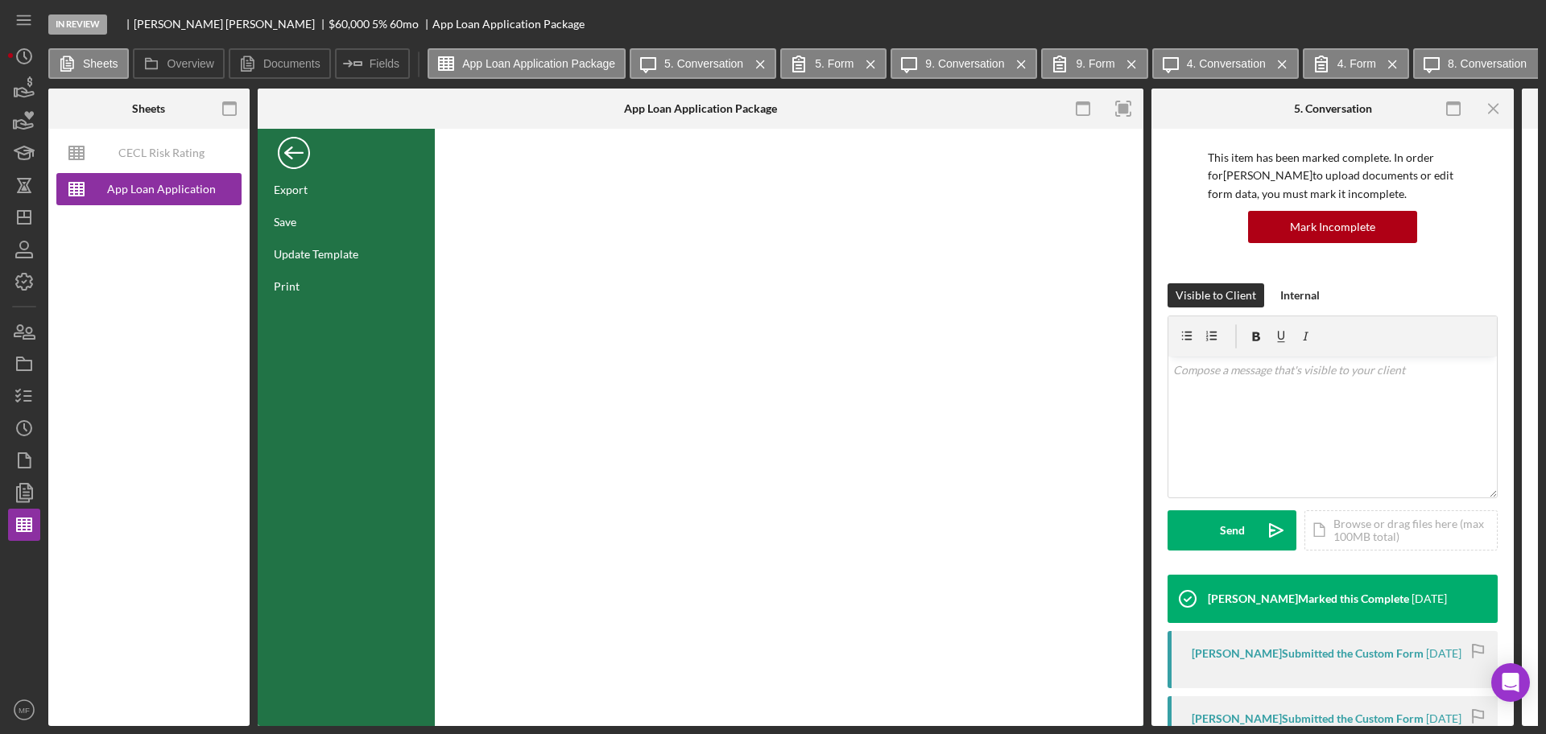
click at [285, 153] on div "Back" at bounding box center [294, 149] width 32 height 32
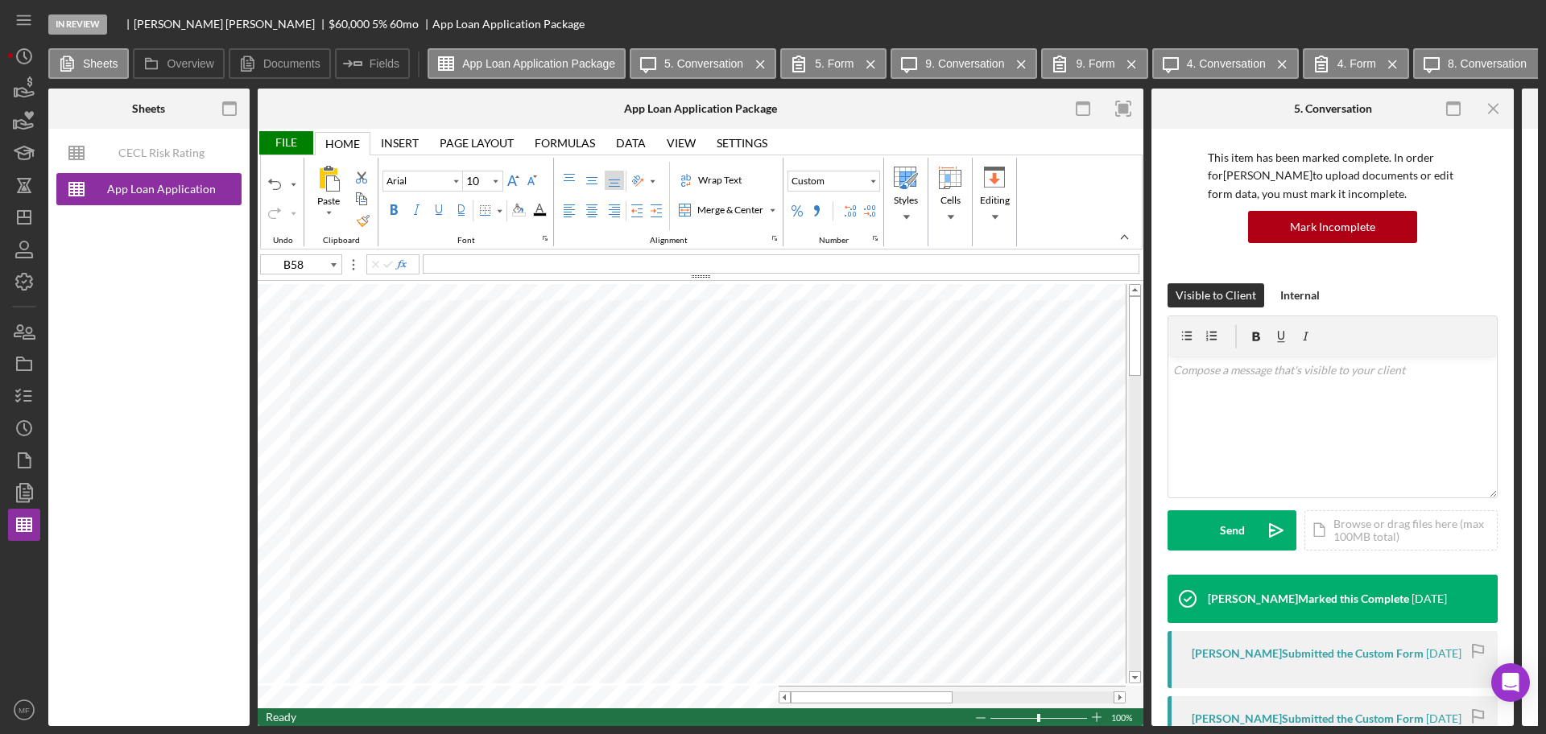
scroll to position [0, 0]
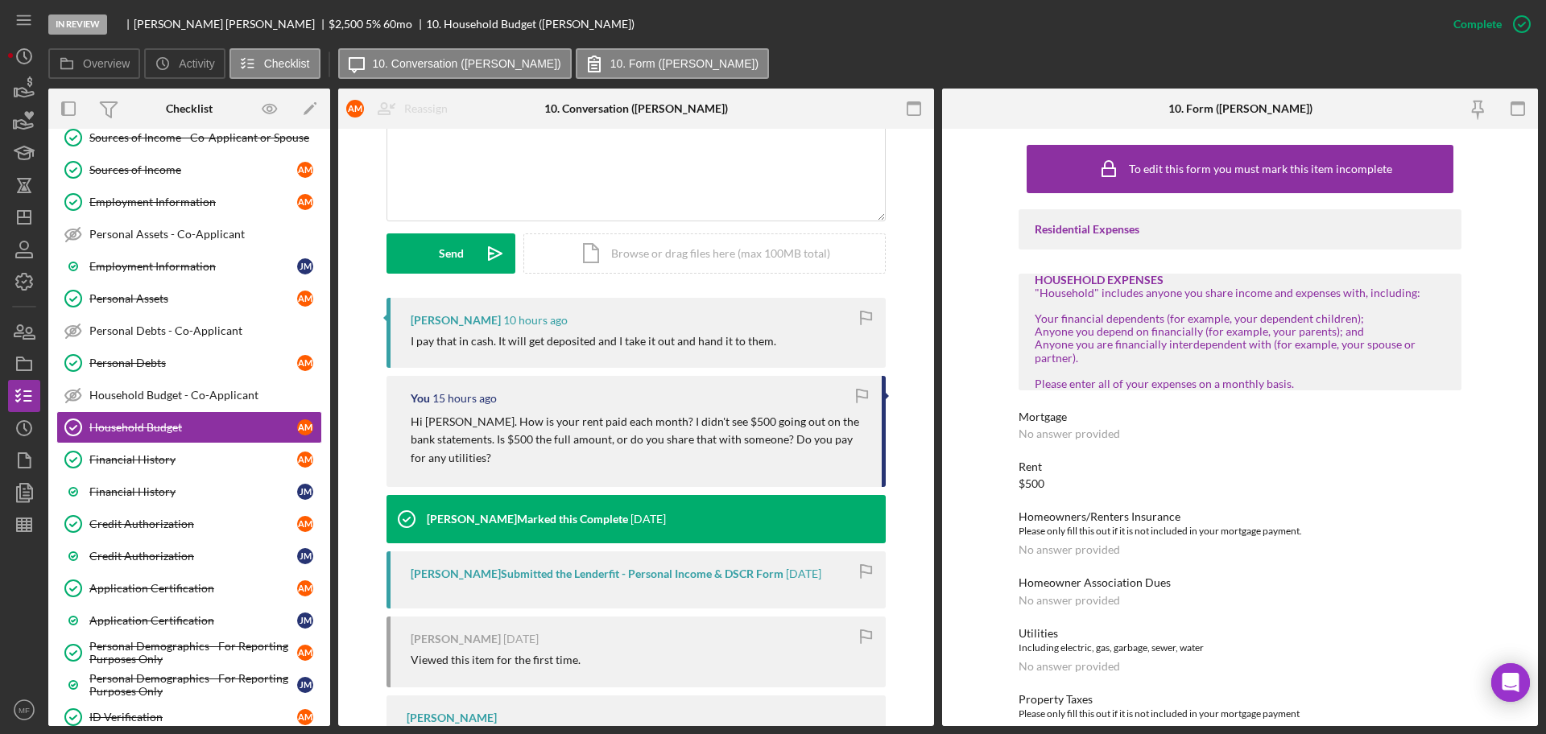
scroll to position [332, 0]
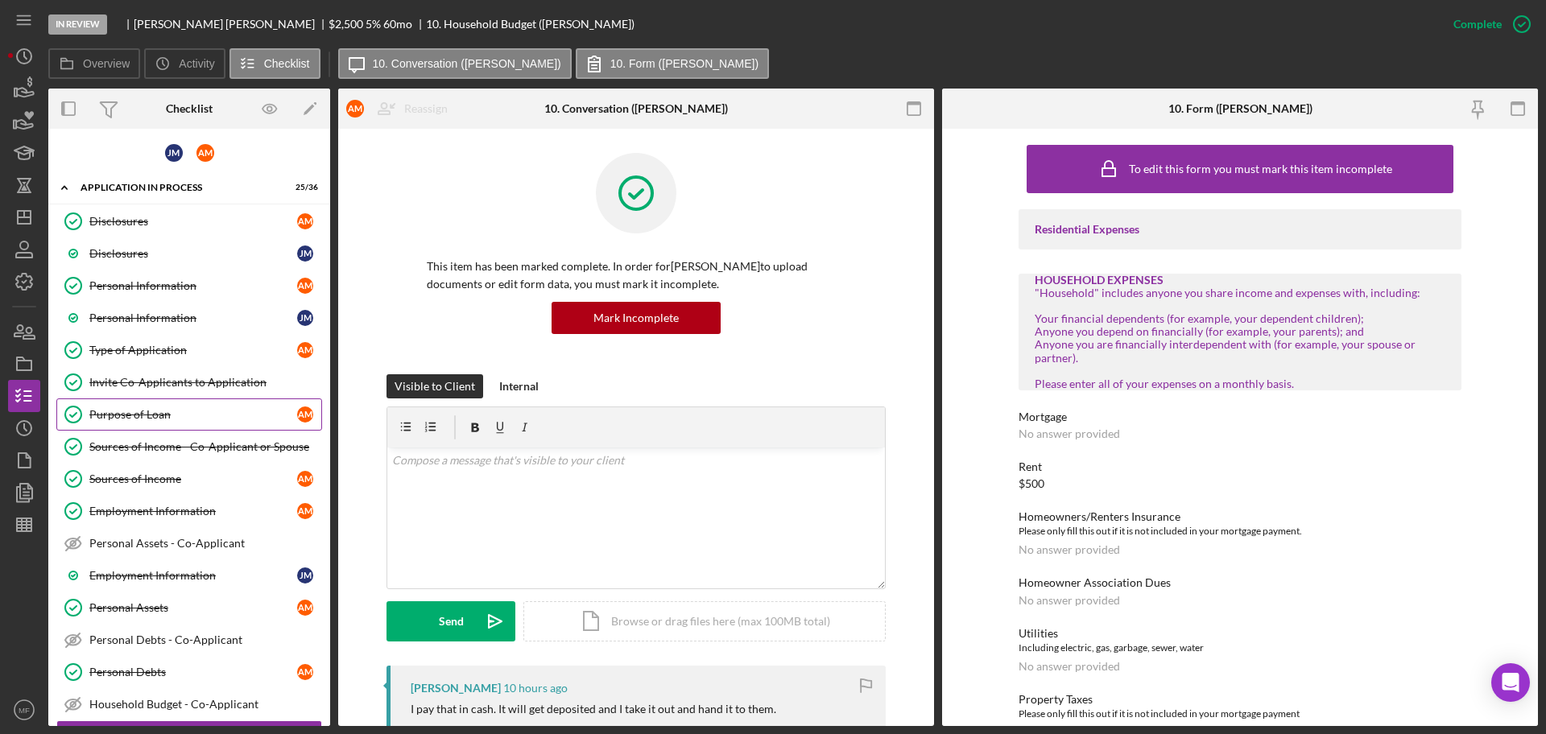
click at [184, 420] on div "Purpose of Loan" at bounding box center [193, 414] width 208 height 13
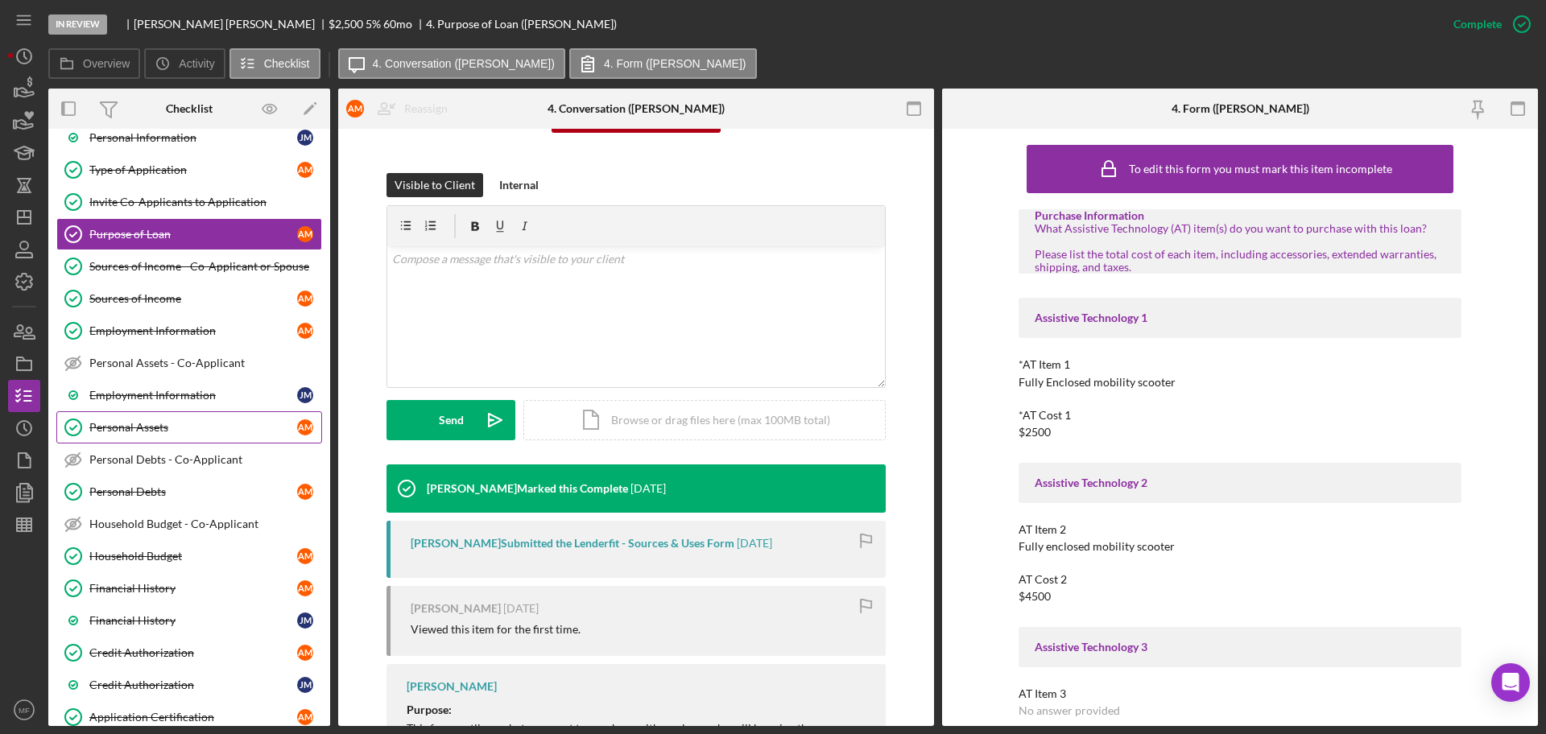
scroll to position [201, 0]
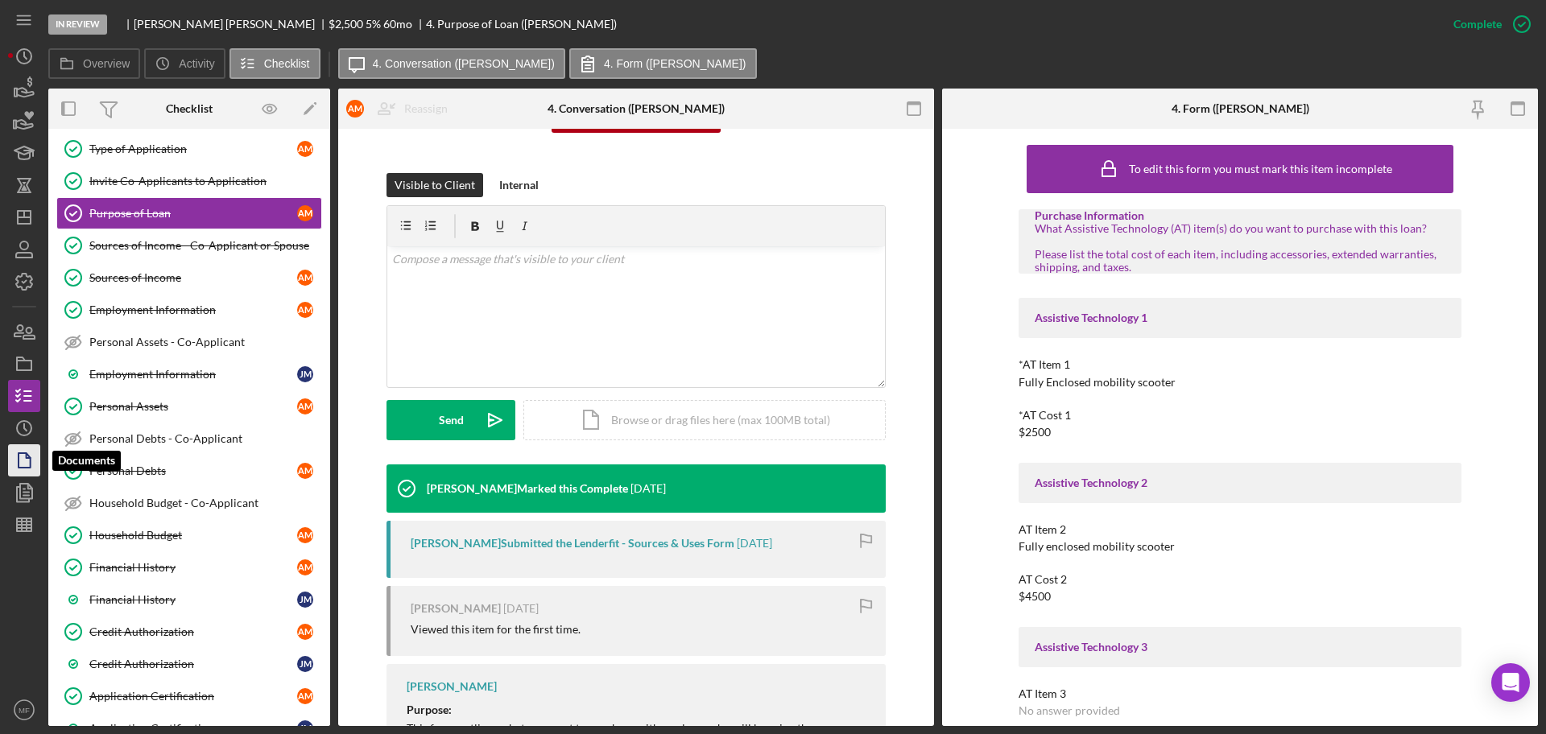
click at [23, 464] on icon "button" at bounding box center [24, 460] width 40 height 40
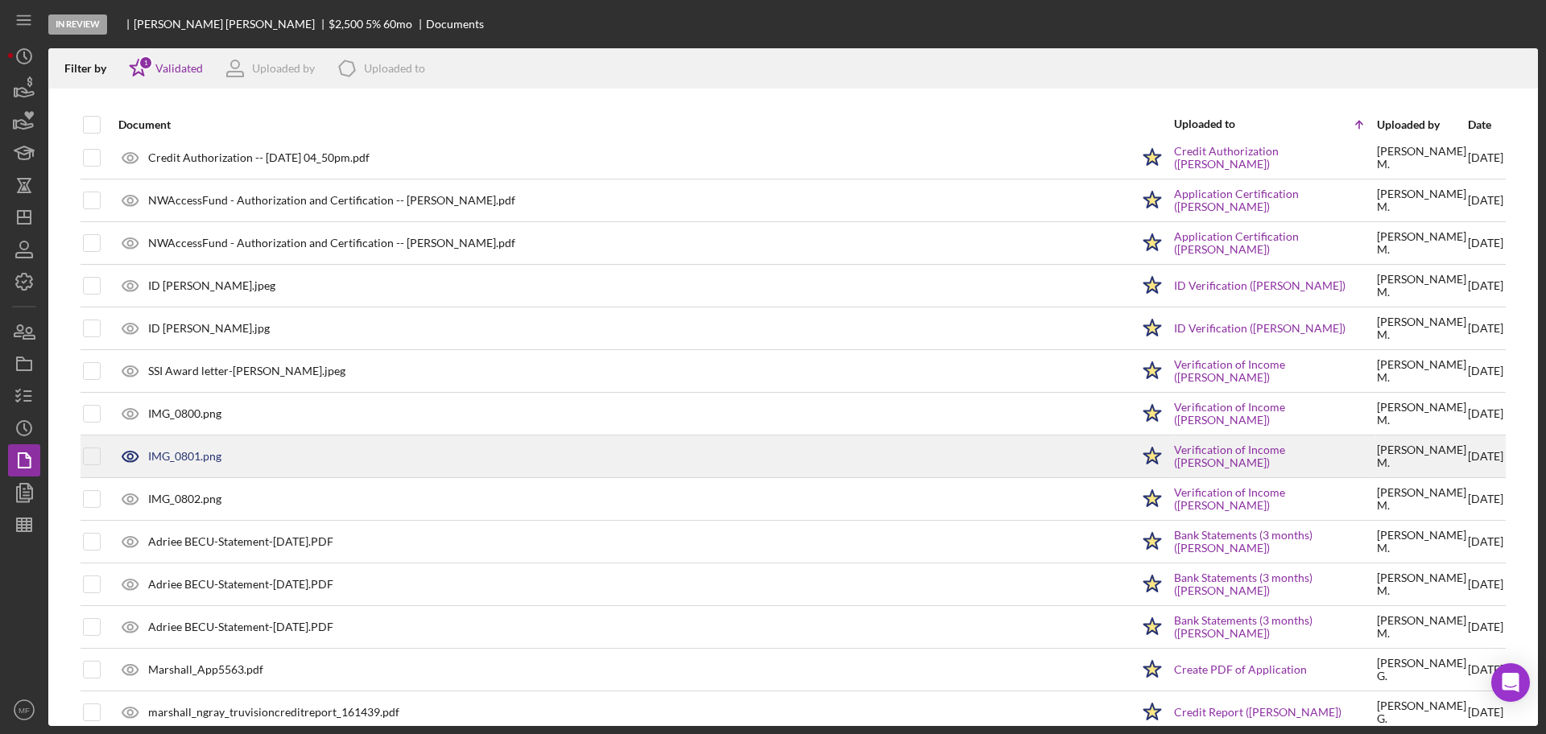
scroll to position [76, 0]
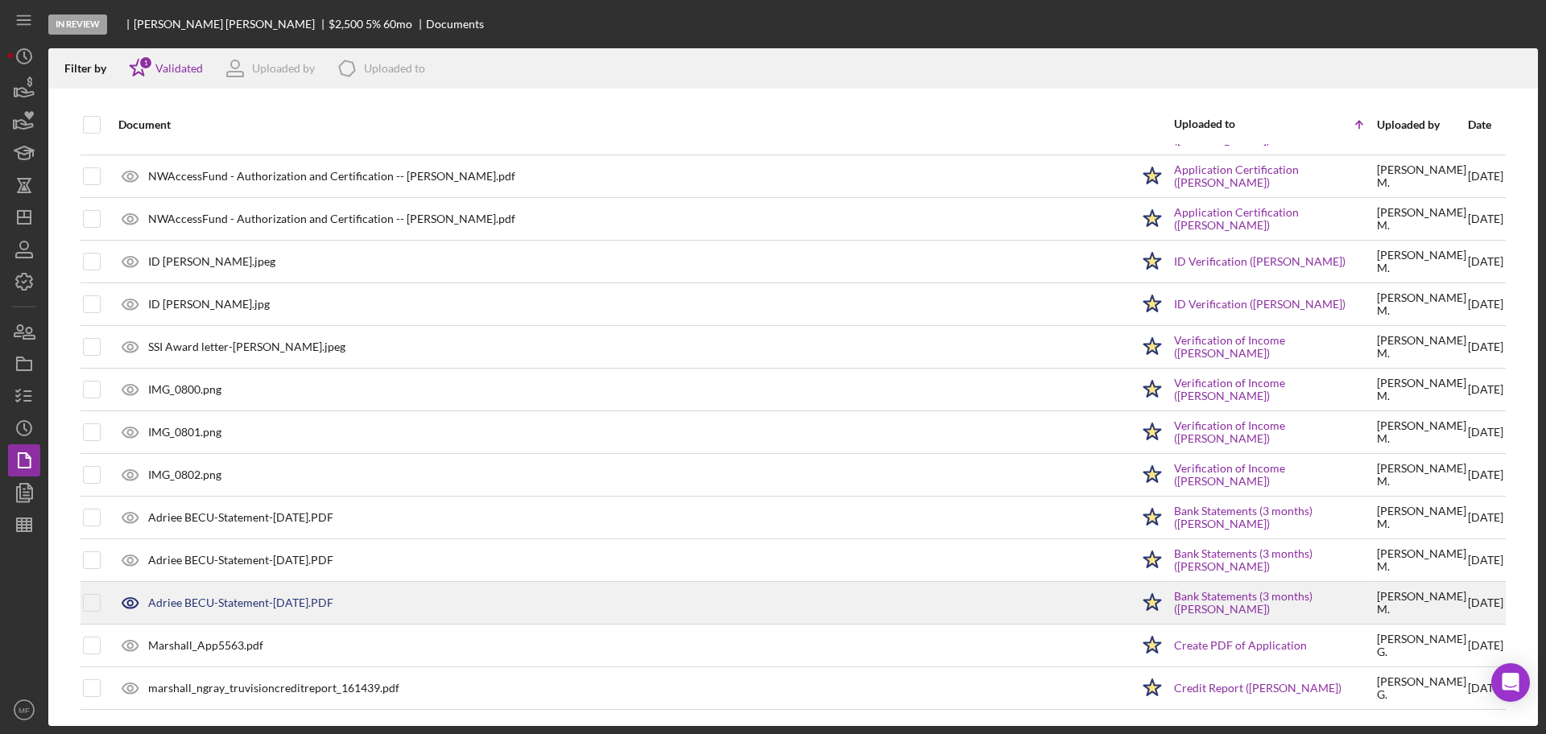
click at [270, 594] on div "Adriee BECU-Statement-19-Sep-2025.PDF" at bounding box center [620, 603] width 1020 height 40
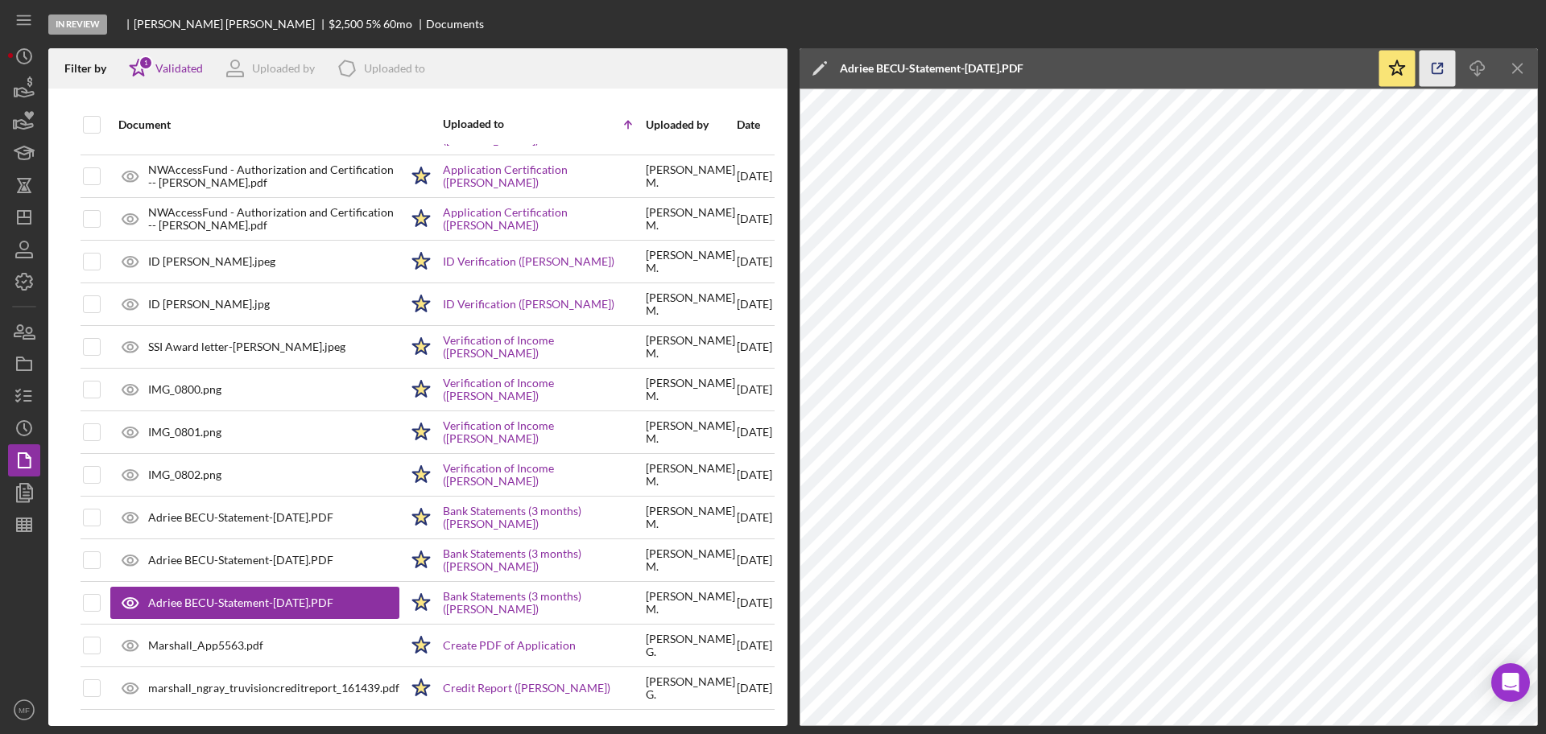
click at [1428, 75] on icon "button" at bounding box center [1437, 69] width 36 height 36
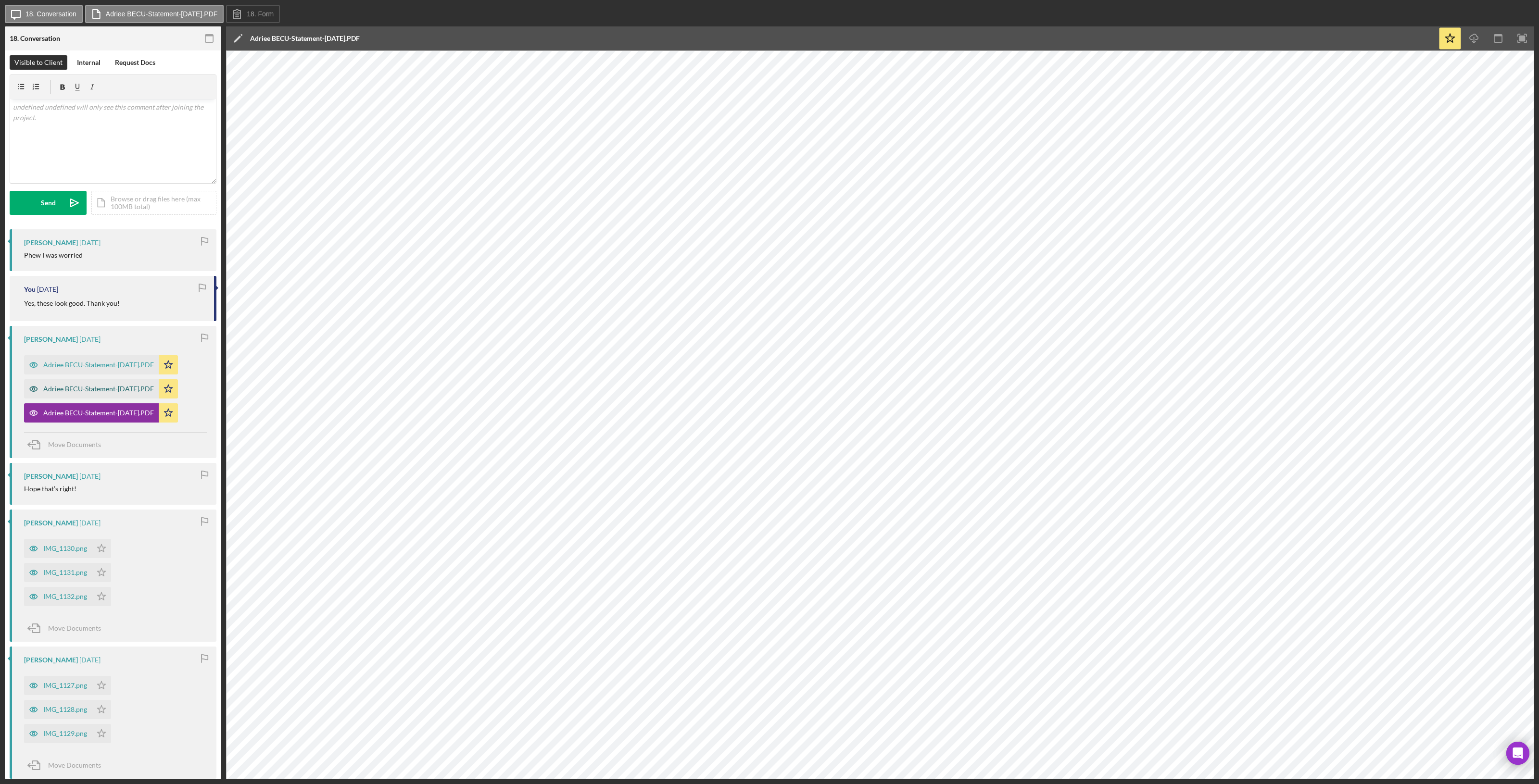
click at [82, 386] on div "Adriee BECU-Statement-15-Aug-2025.PDF" at bounding box center [98, 389] width 111 height 8
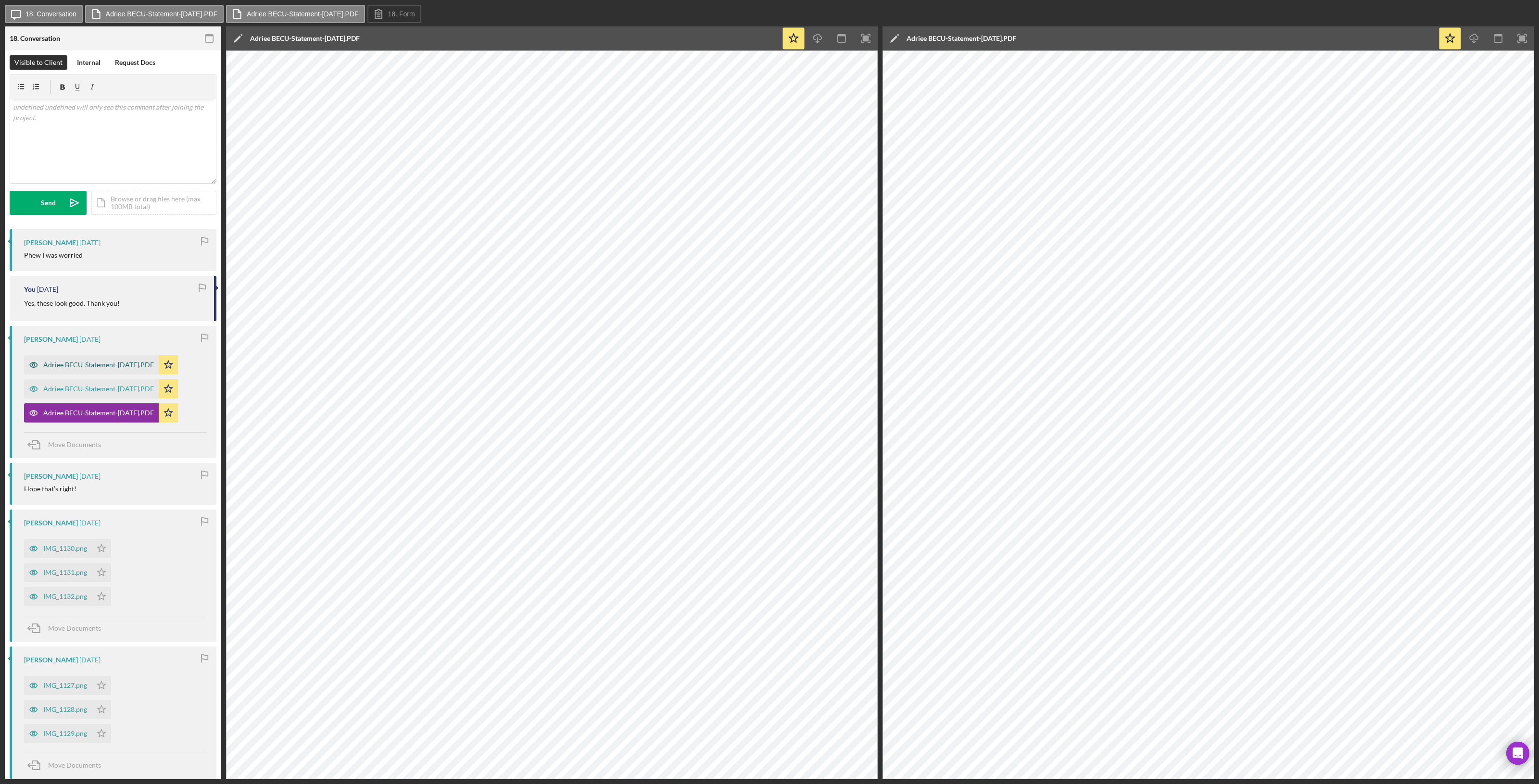
click at [97, 371] on div "Adriee BECU-Statement-18-Jul-2025.PDF" at bounding box center [91, 365] width 134 height 19
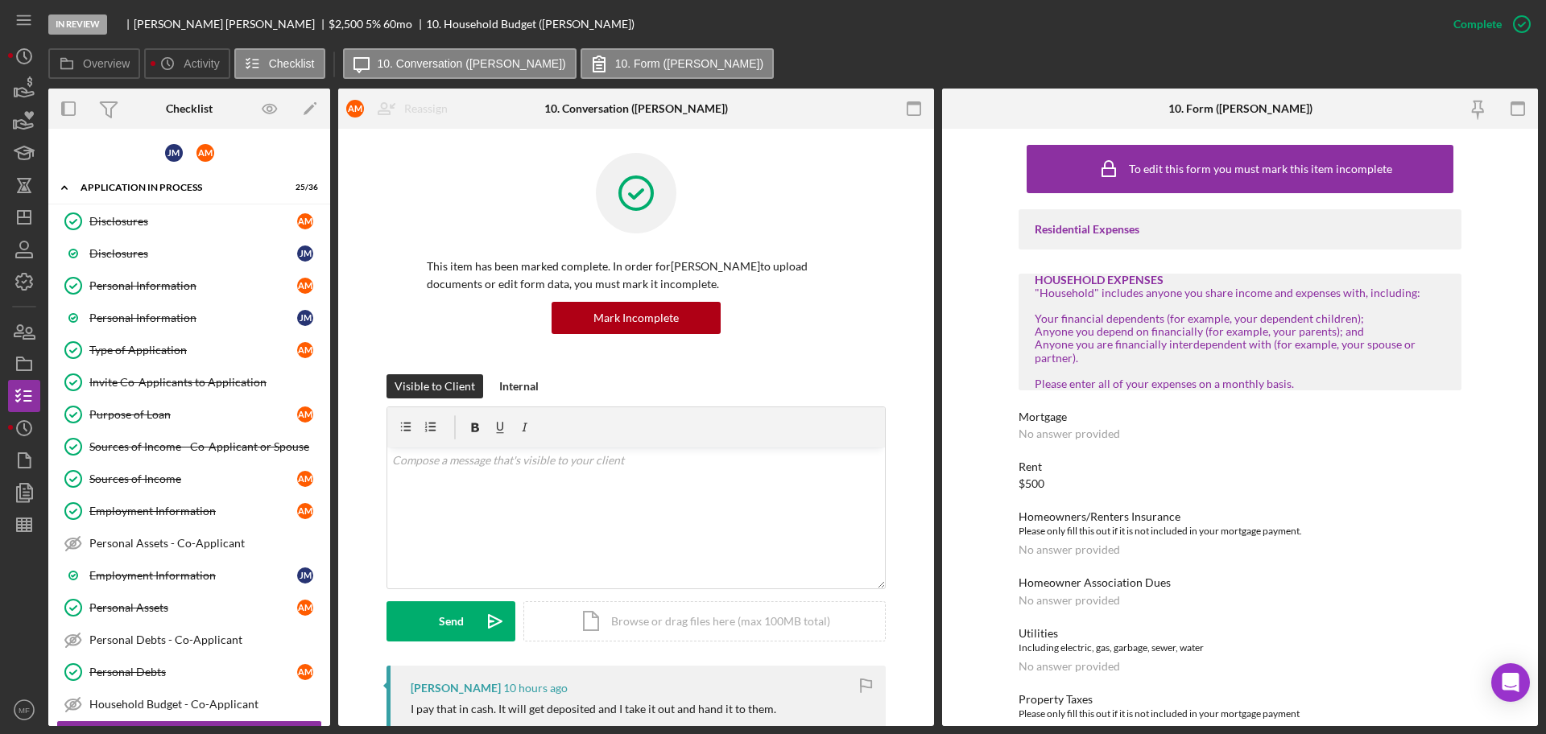
scroll to position [310, 0]
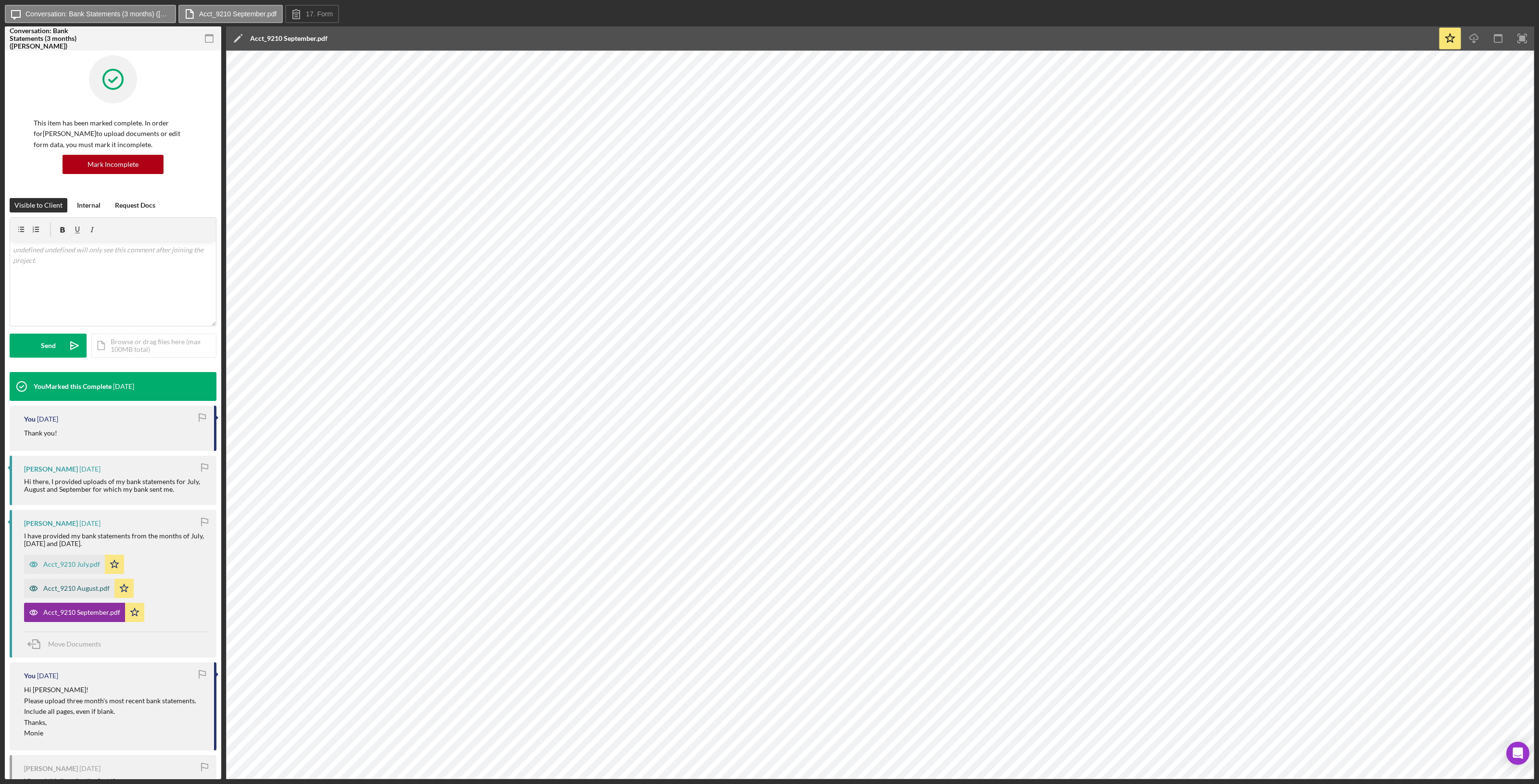
click at [80, 584] on div "Acct_9210 August.pdf" at bounding box center [69, 588] width 90 height 19
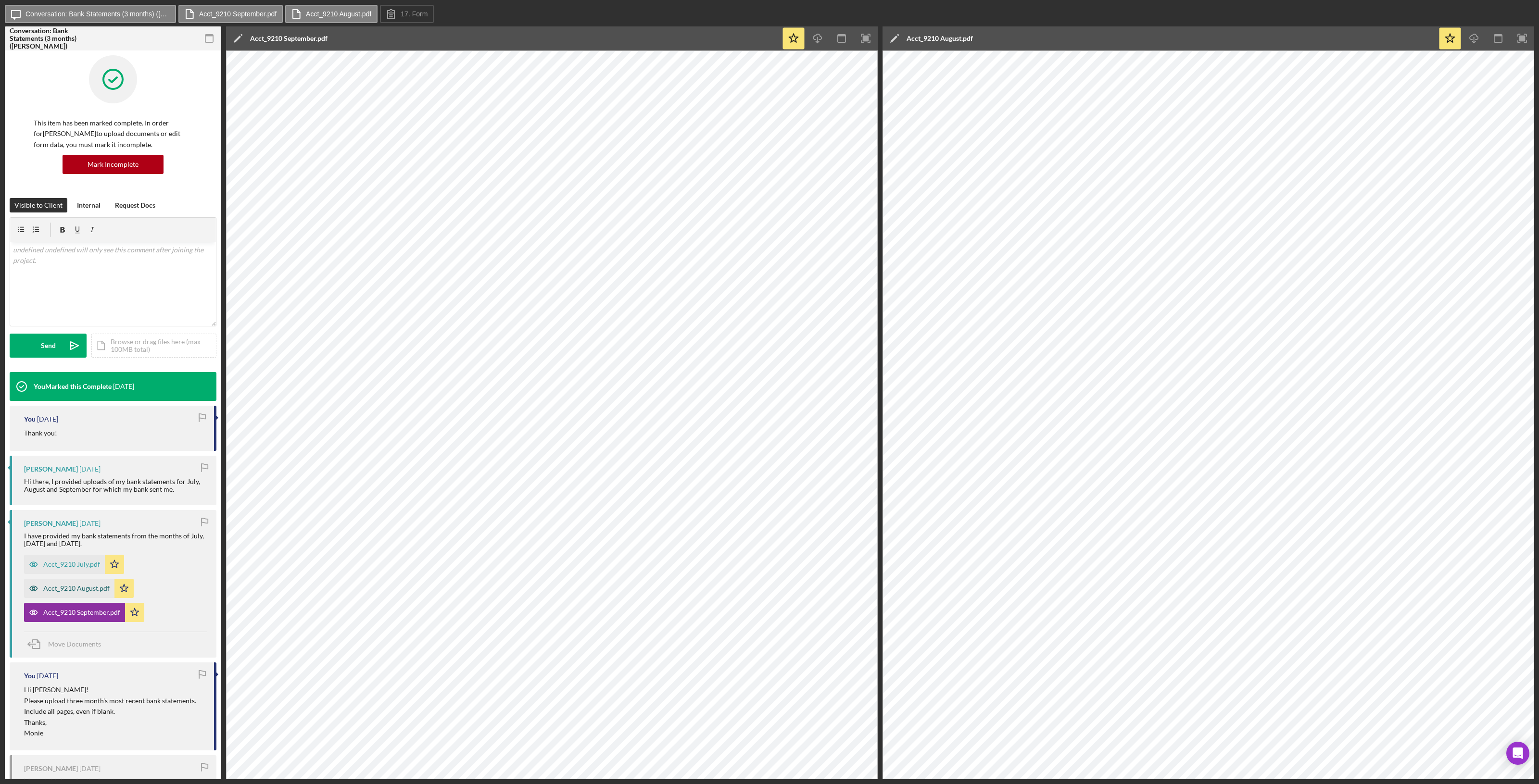
click at [65, 587] on div "Acct_9210 August.pdf" at bounding box center [76, 588] width 66 height 8
click at [72, 563] on div "Acct_9210 July.pdf" at bounding box center [71, 564] width 57 height 8
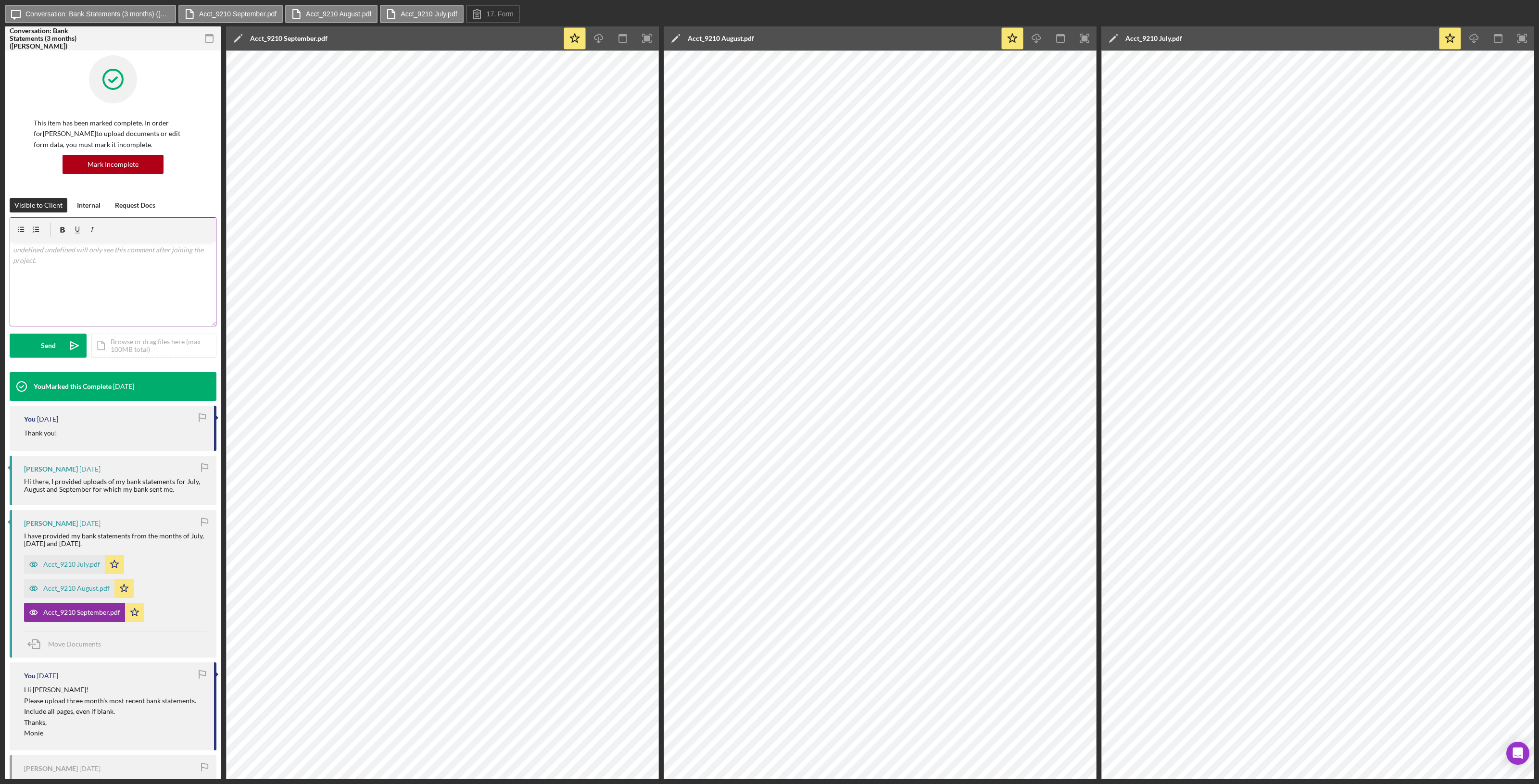
drag, startPoint x: 44, startPoint y: 253, endPoint x: 52, endPoint y: 270, distance: 18.8
click at [44, 253] on p at bounding box center [114, 250] width 201 height 11
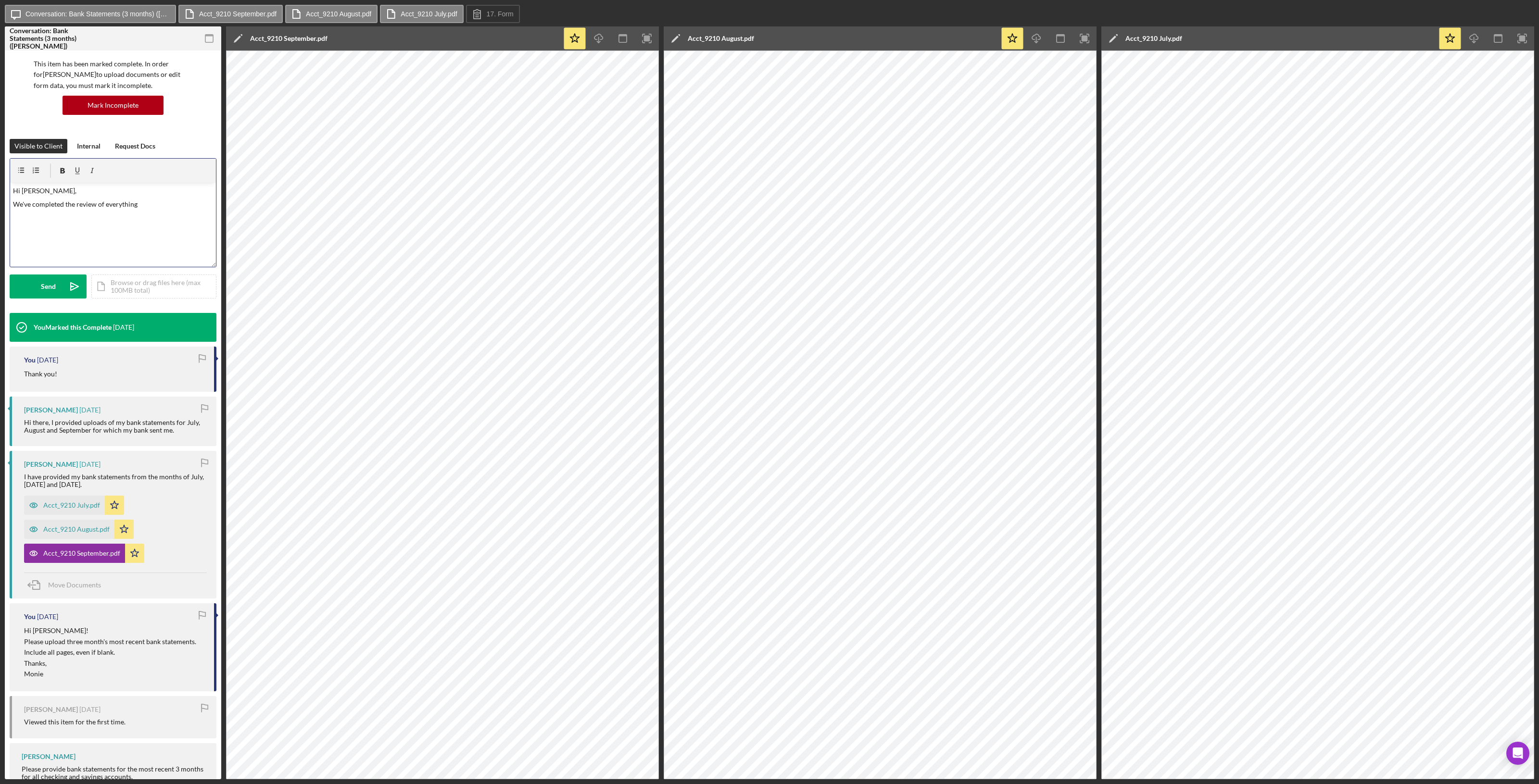
scroll to position [60, 0]
click at [147, 198] on p "We've completed the review of everything" at bounding box center [114, 204] width 201 height 11
drag, startPoint x: 138, startPoint y: 202, endPoint x: 161, endPoint y: 202, distance: 23.0
click at [138, 202] on p "We've completed the review of everything . For us to move forward, we would nee…" at bounding box center [114, 209] width 201 height 21
click at [127, 219] on p "We've completed the review of everything . The bank statements show there is mo…" at bounding box center [114, 214] width 201 height 32
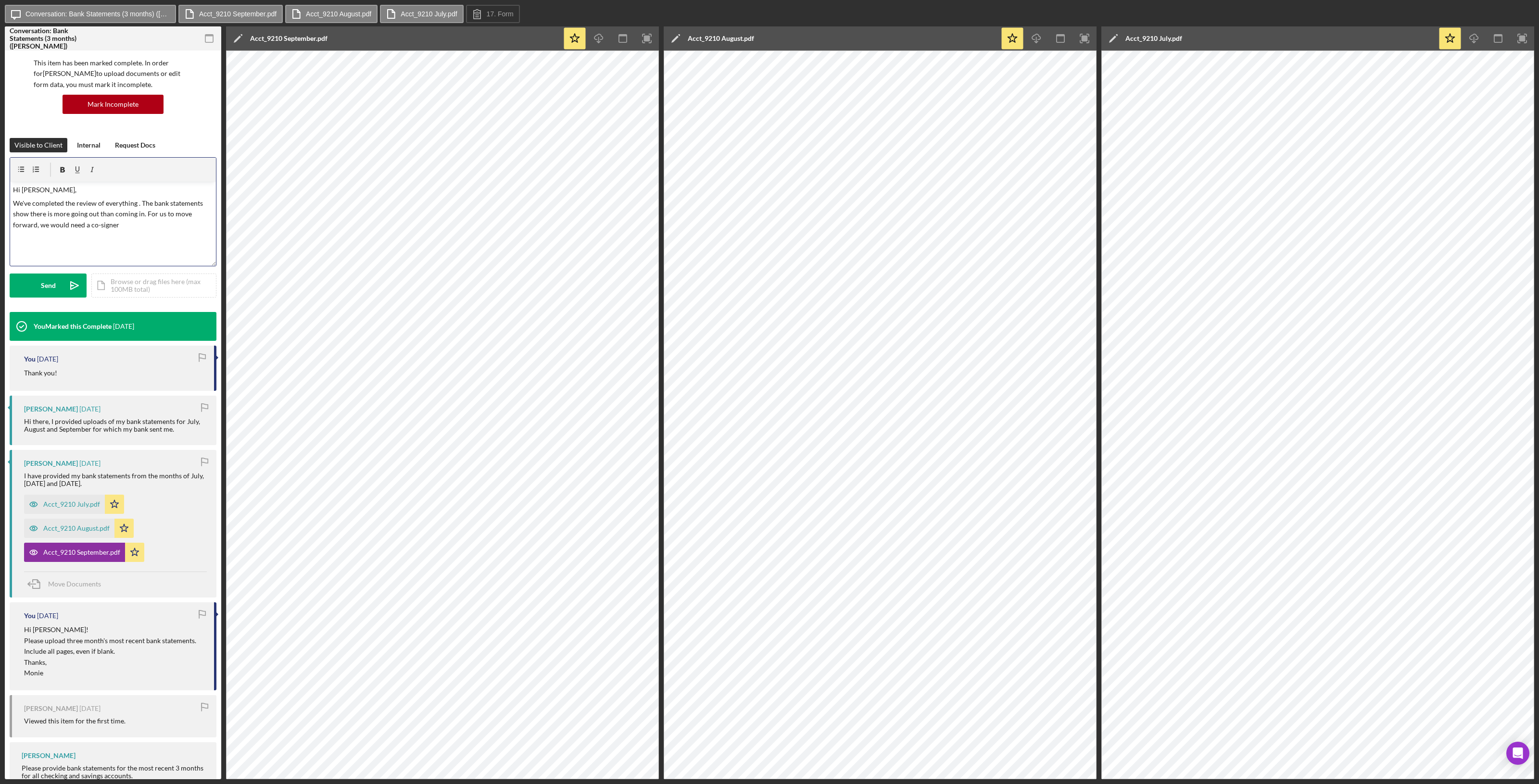
click at [124, 223] on p "We've completed the review of everything . The bank statements show there is mo…" at bounding box center [114, 214] width 201 height 32
click at [26, 287] on button "Send Icon/icon-invite-send" at bounding box center [48, 285] width 77 height 24
